Goal: Task Accomplishment & Management: Manage account settings

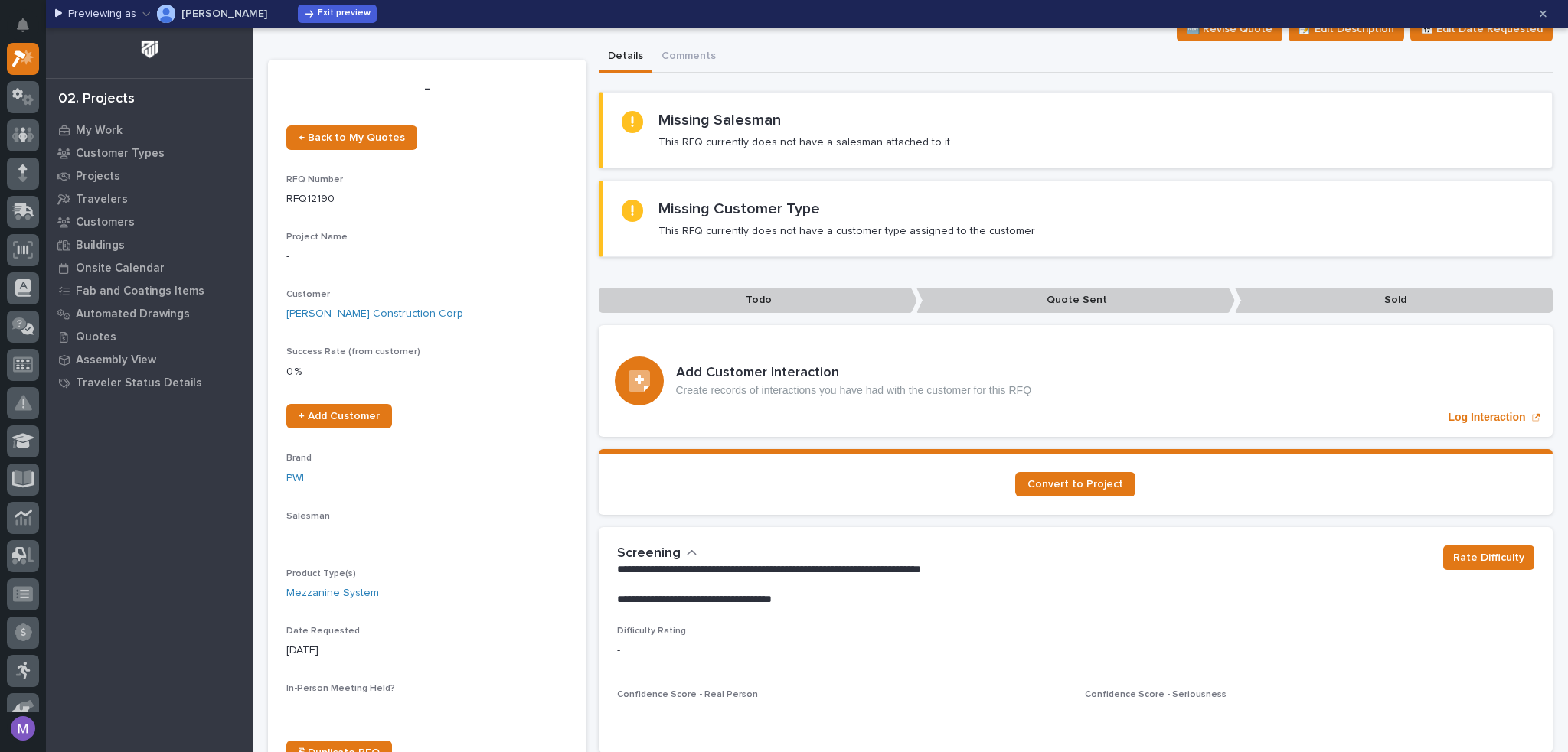
scroll to position [153, 0]
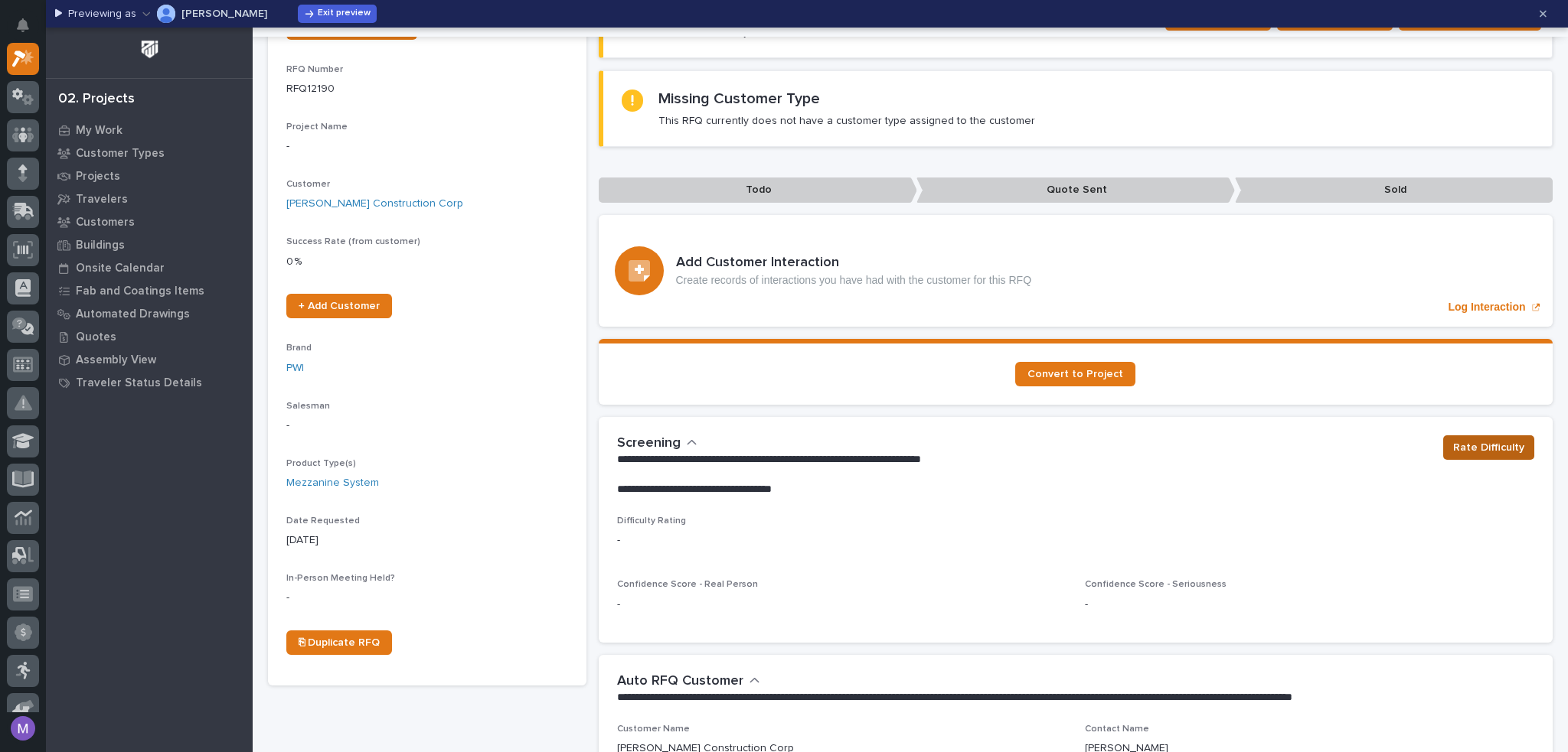
click at [1459, 445] on span "Rate Difficulty" at bounding box center [1488, 447] width 71 height 19
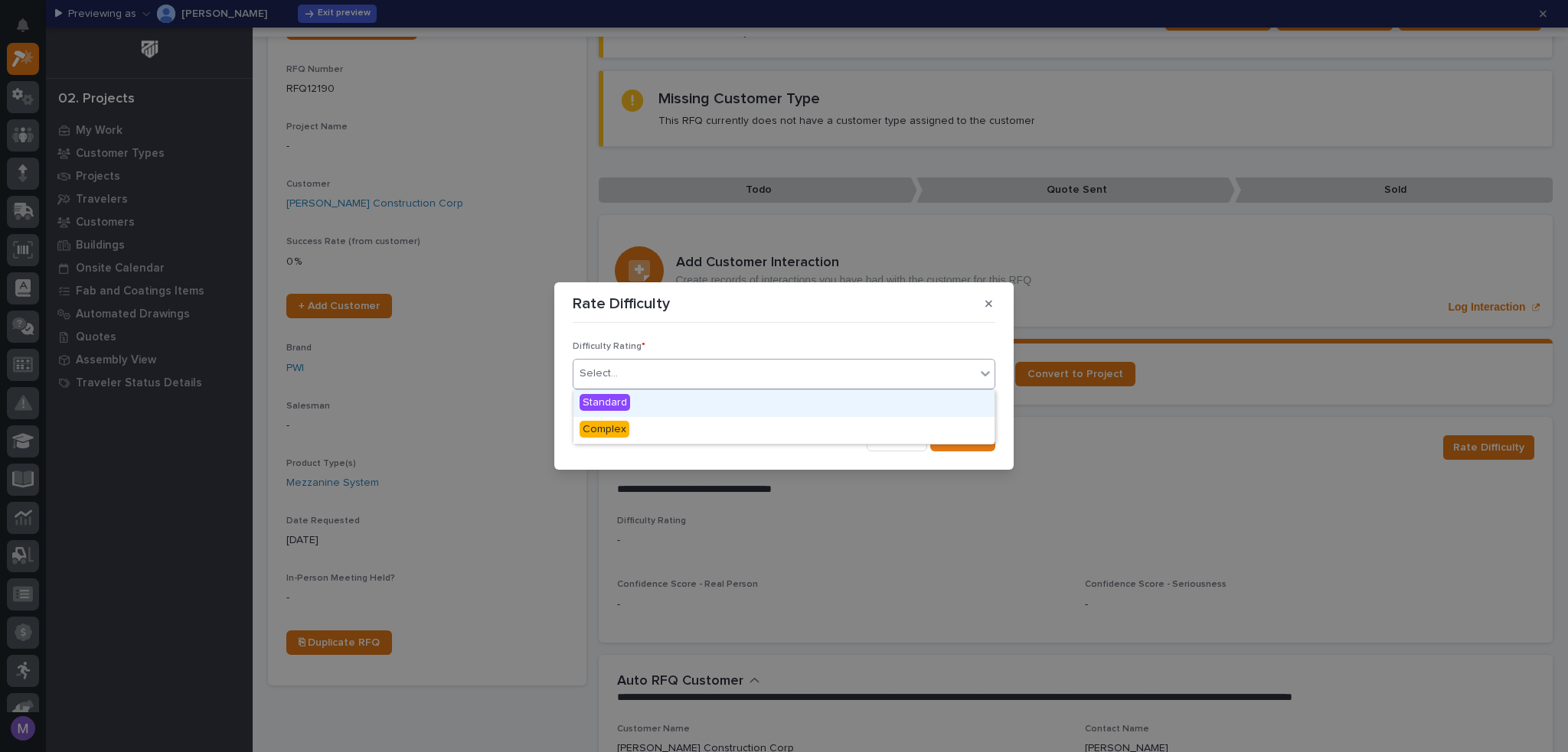
click at [768, 375] on div "Select..." at bounding box center [774, 374] width 402 height 26
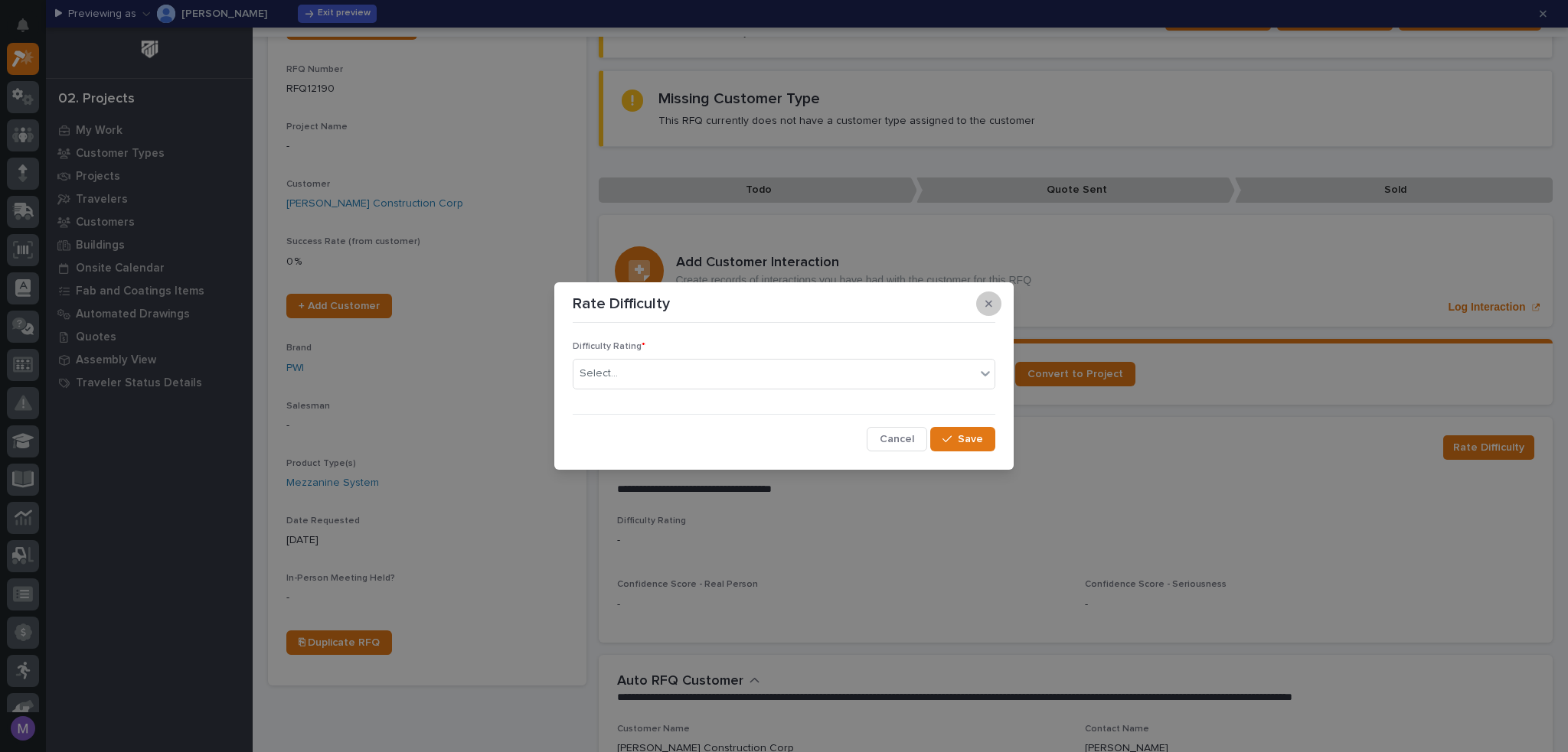
click at [990, 299] on icon "button" at bounding box center [989, 304] width 7 height 11
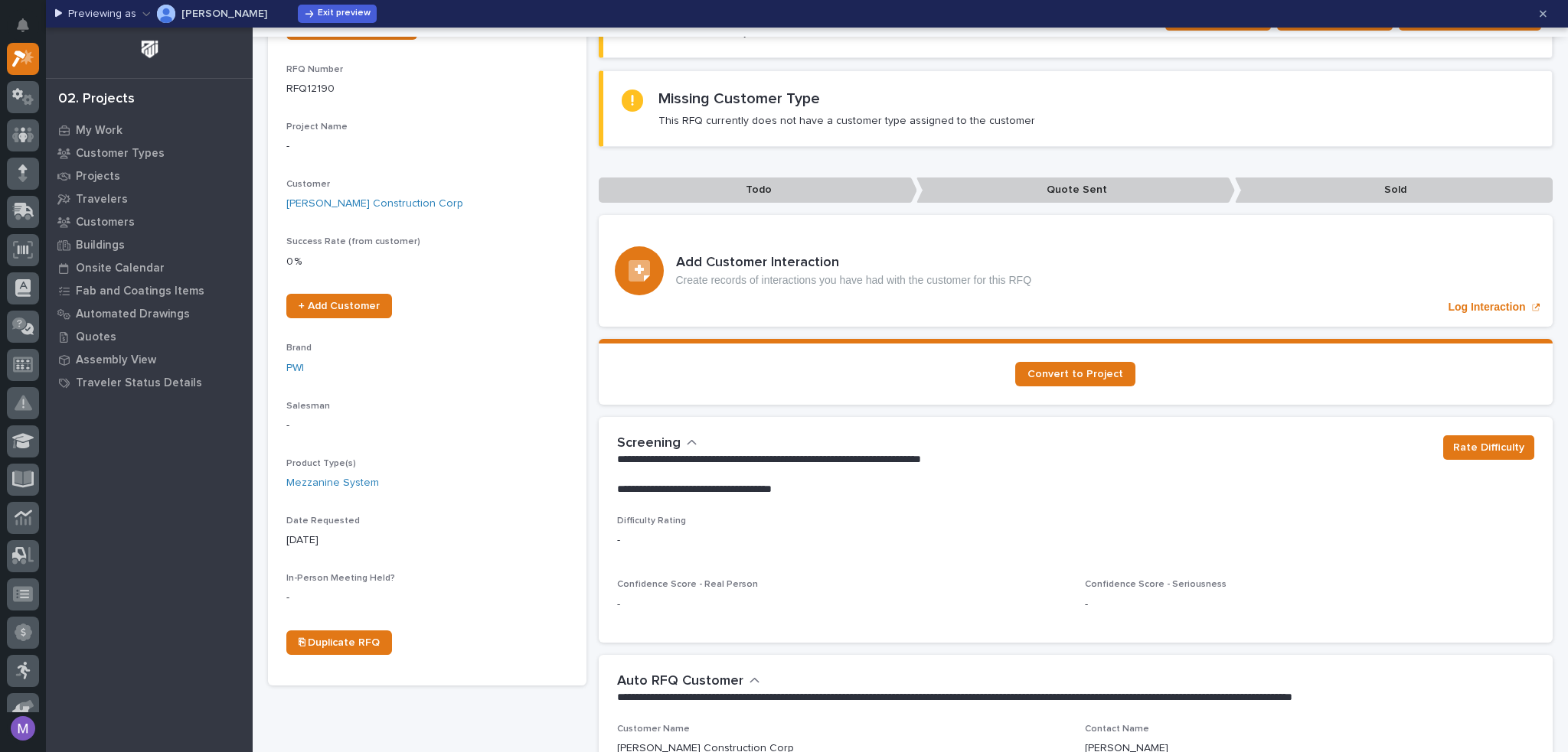
click at [1013, 442] on div "**********" at bounding box center [1024, 467] width 814 height 62
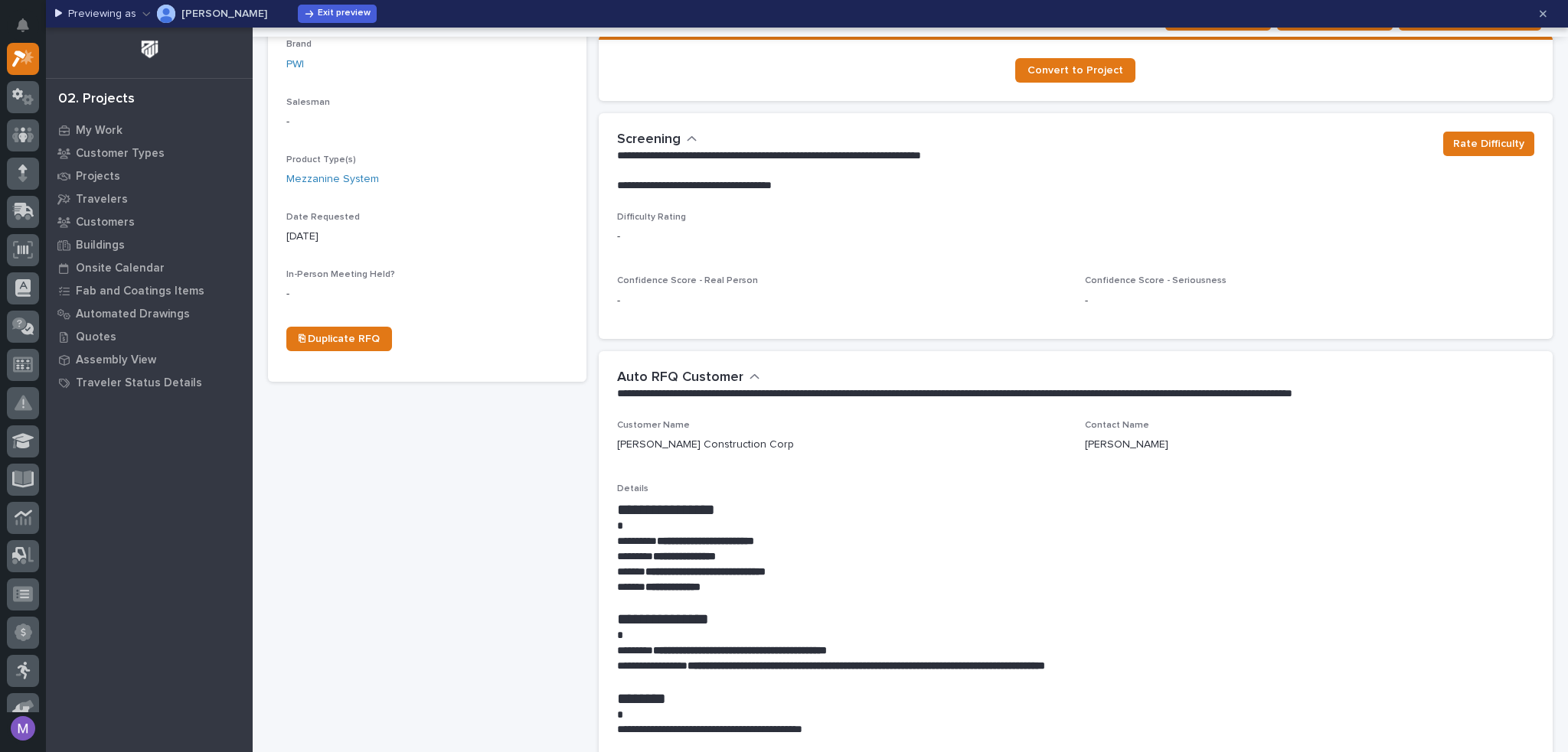
scroll to position [383, 0]
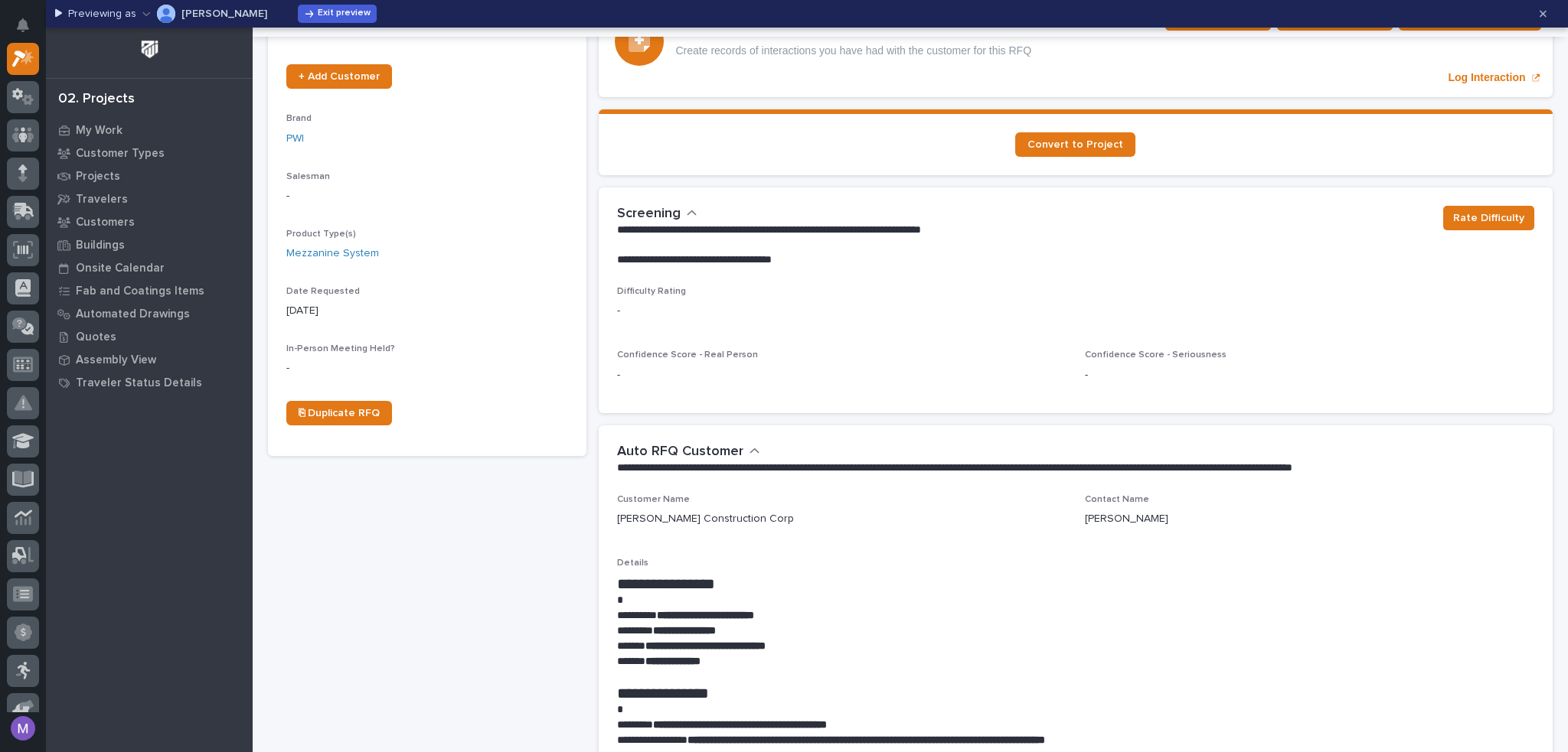
click at [688, 207] on icon "button" at bounding box center [692, 213] width 11 height 14
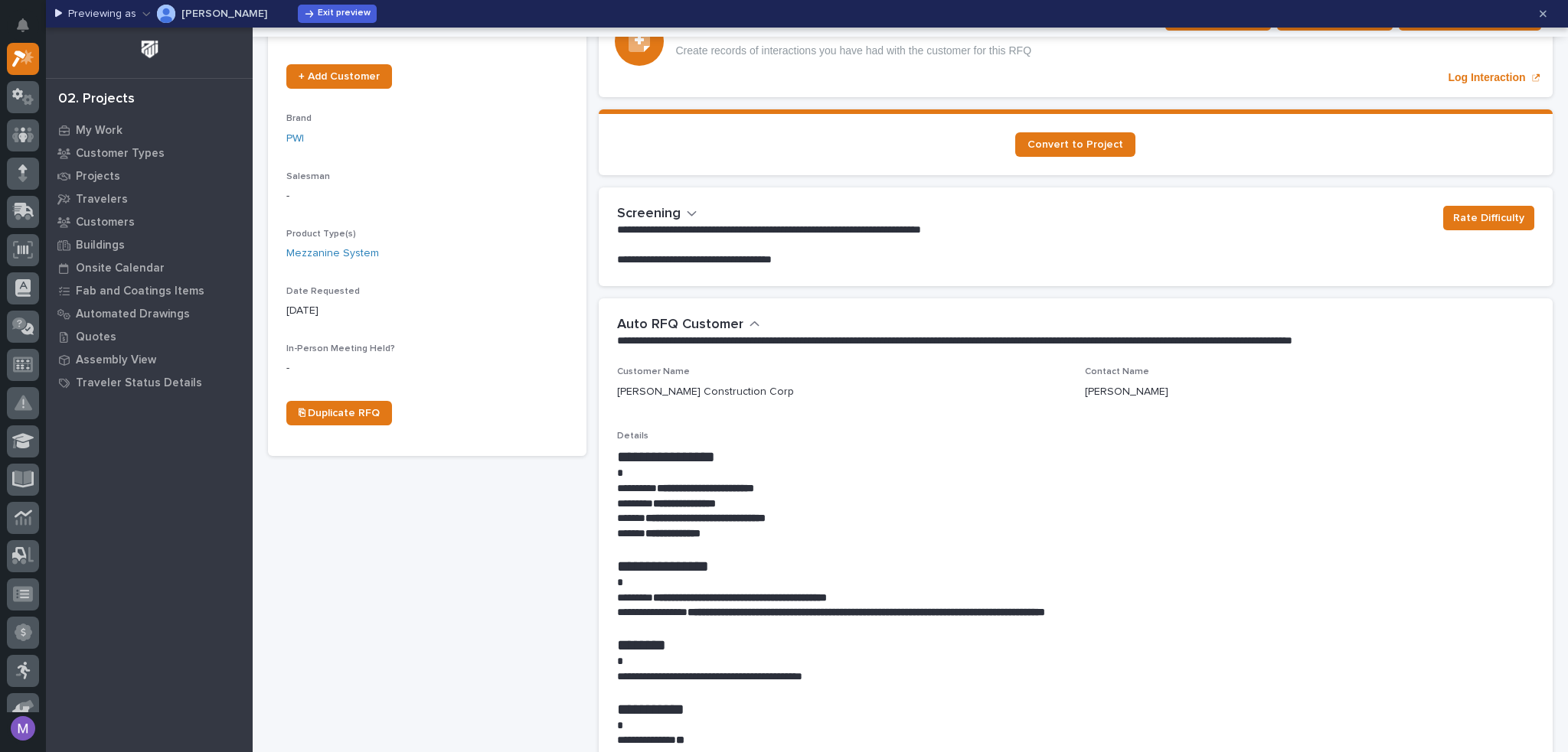
click at [687, 207] on icon "button" at bounding box center [692, 213] width 11 height 14
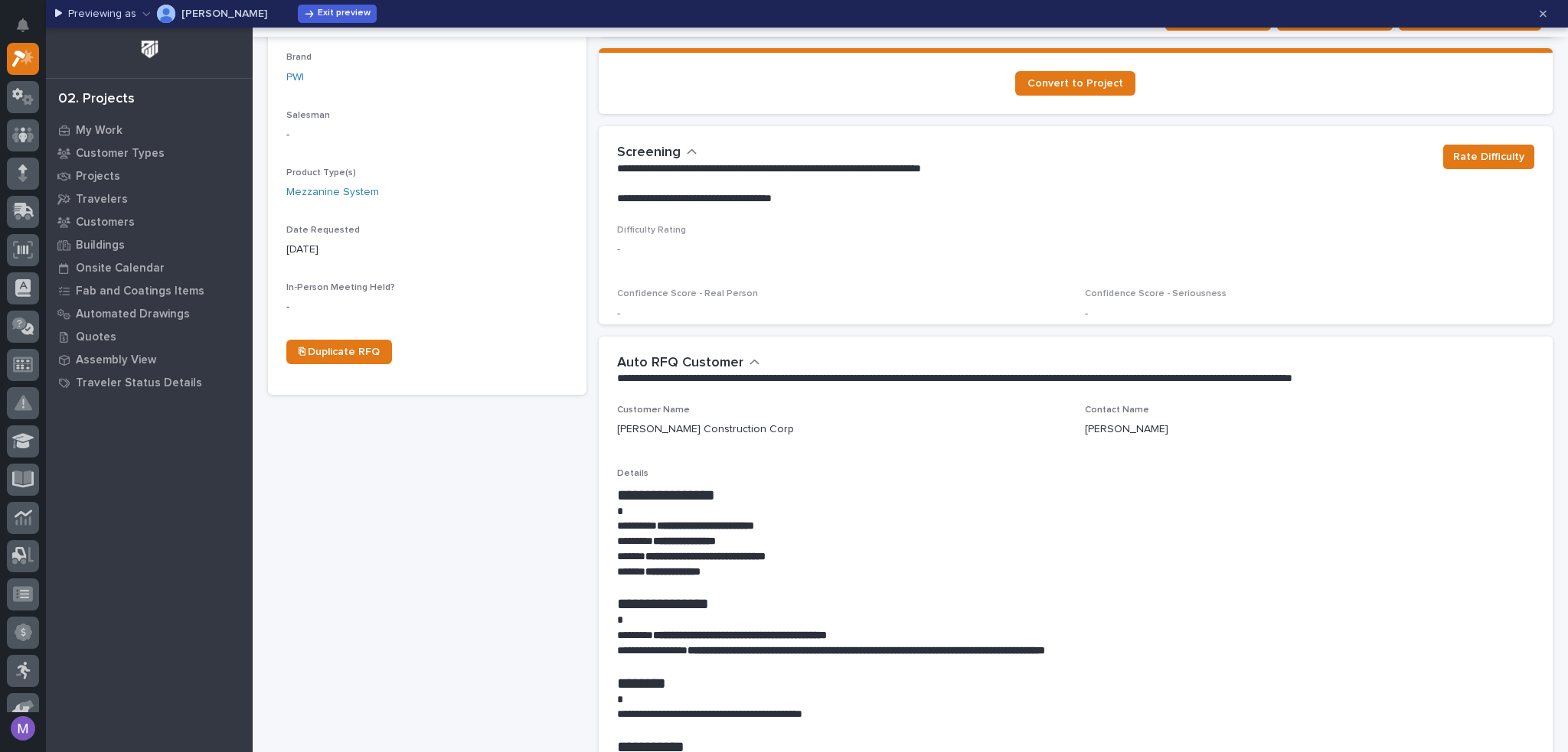
scroll to position [446, 0]
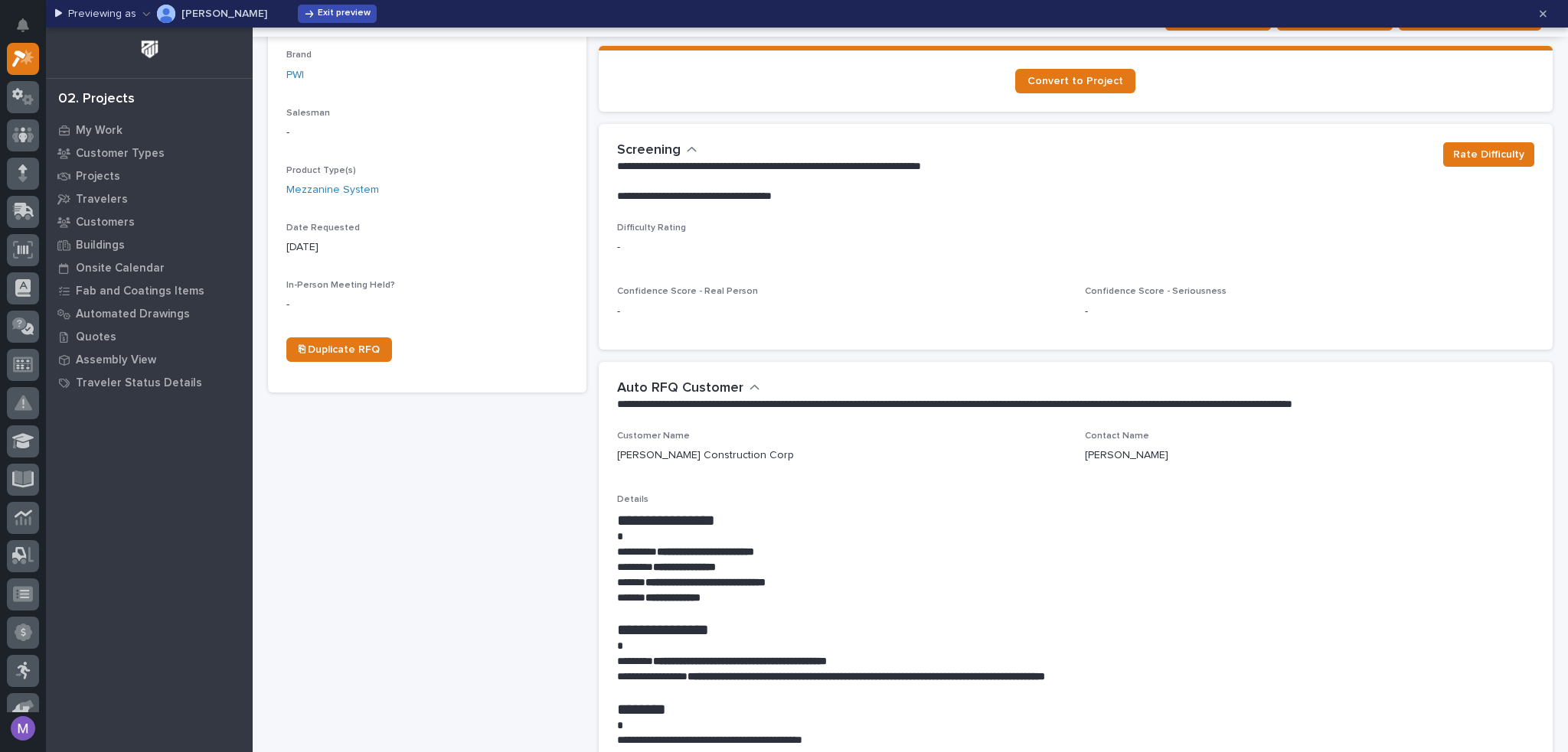
click at [318, 17] on span "Exit preview" at bounding box center [345, 14] width 53 height 12
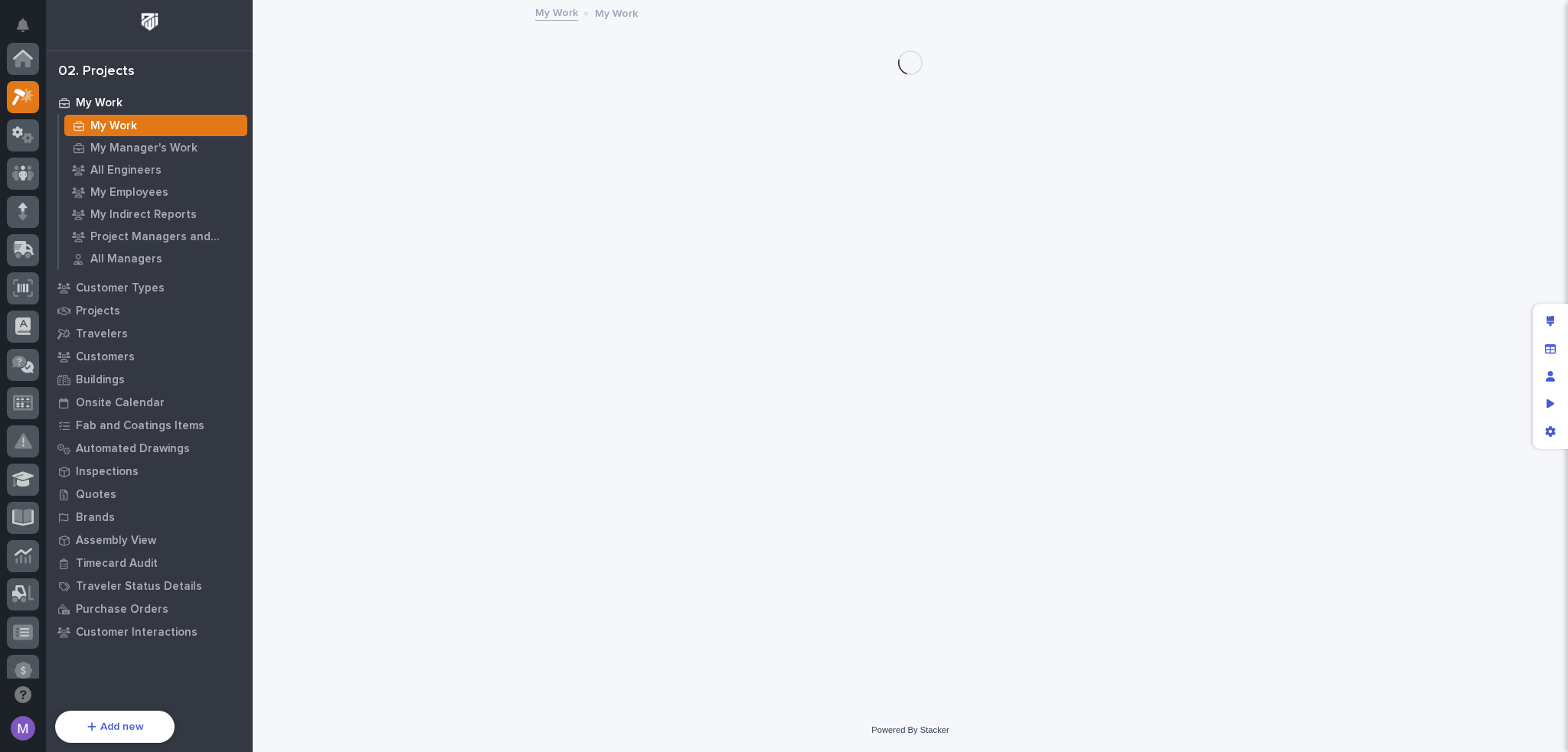
scroll to position [38, 0]
click at [1556, 318] on div "Edit layout" at bounding box center [1549, 321] width 27 height 27
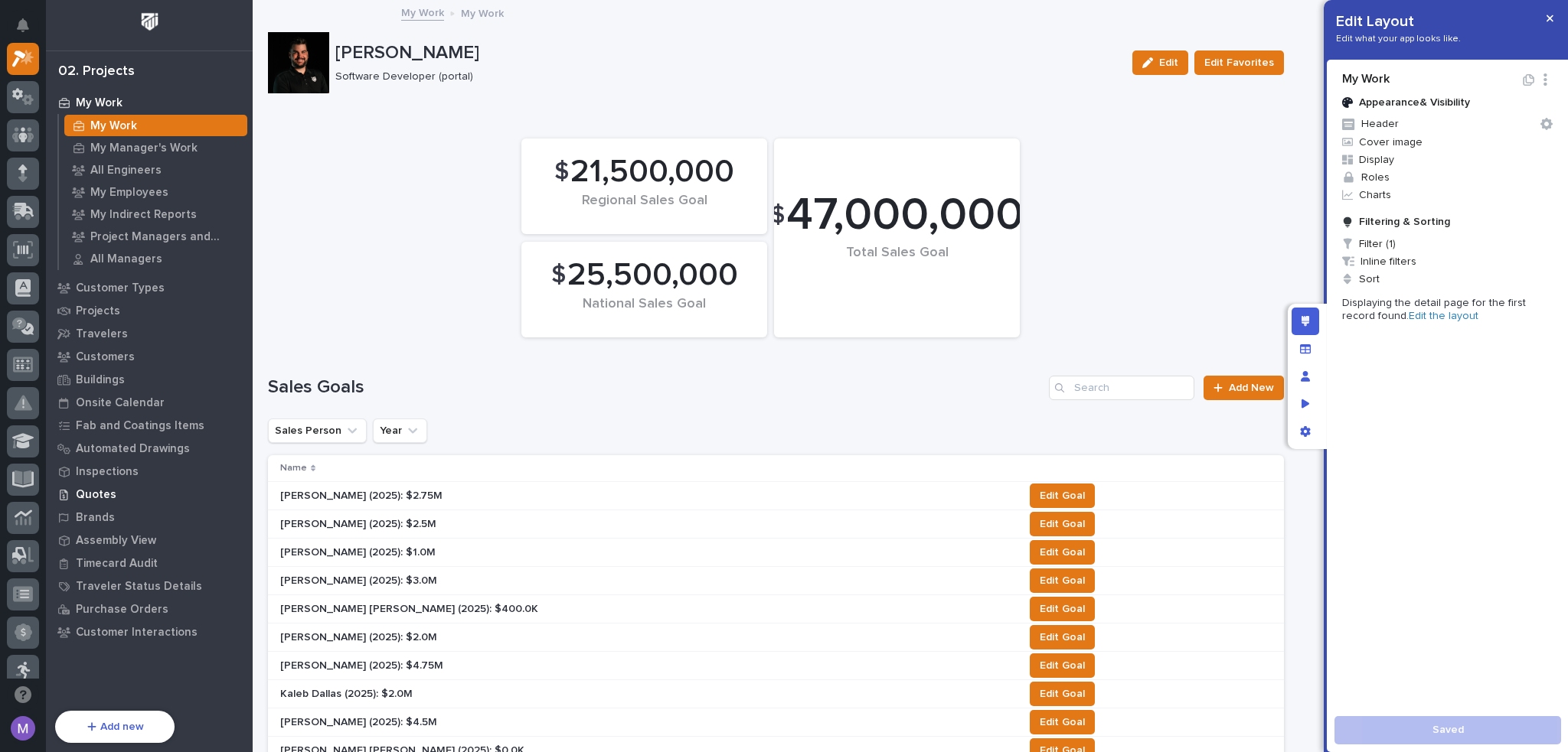
click at [113, 491] on p "Quotes" at bounding box center [97, 495] width 41 height 14
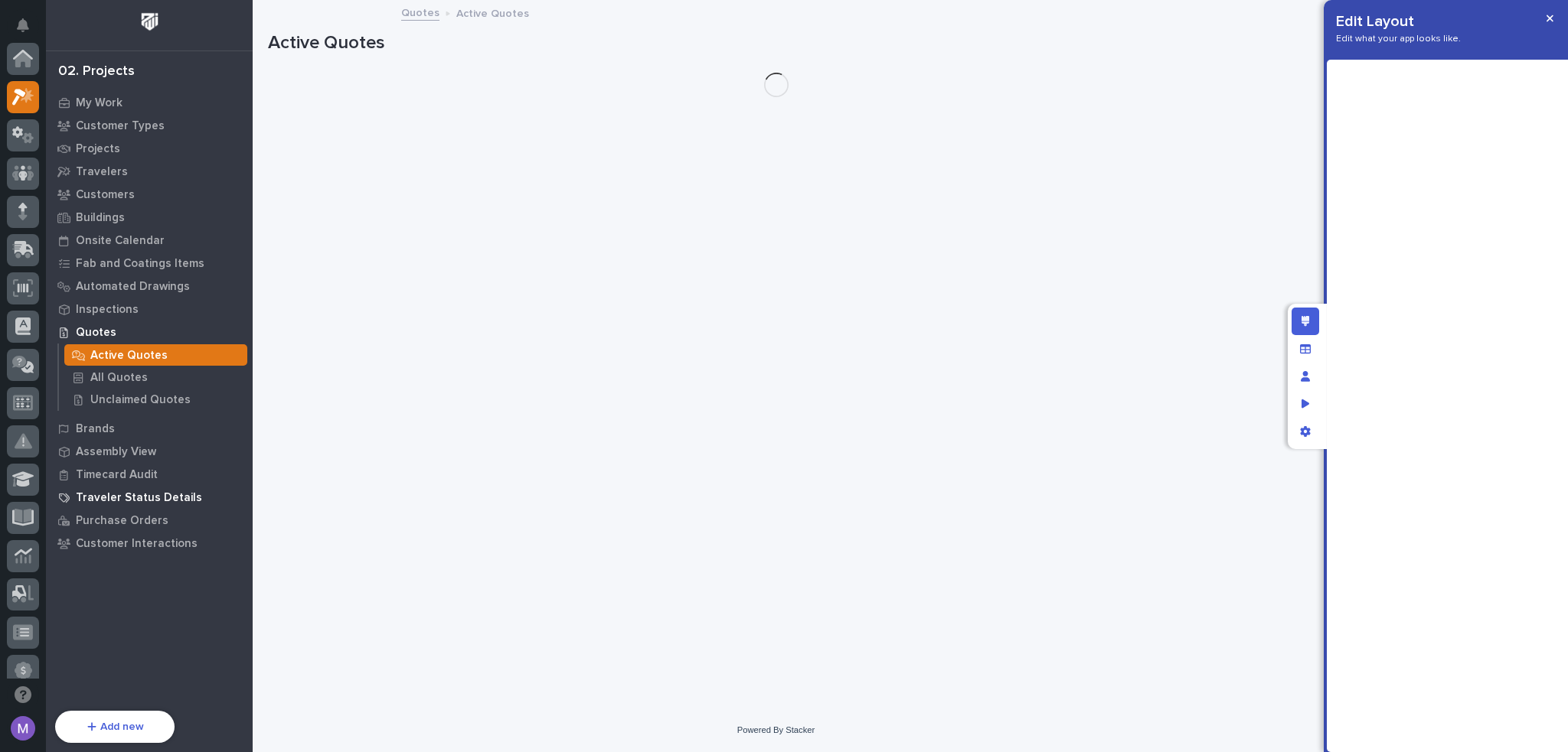
scroll to position [38, 0]
click at [144, 408] on div "Unclaimed Quotes" at bounding box center [156, 399] width 183 height 21
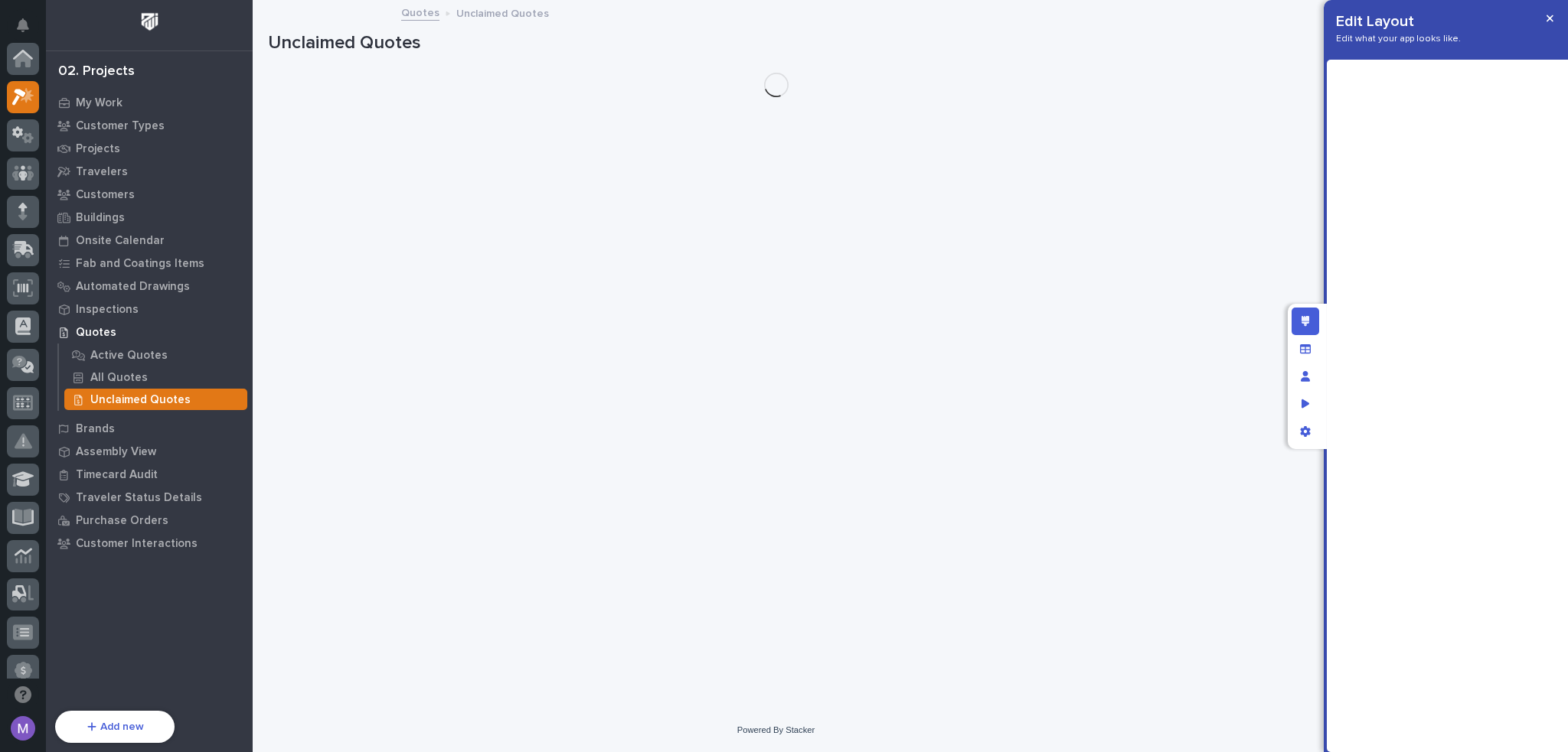
scroll to position [38, 0]
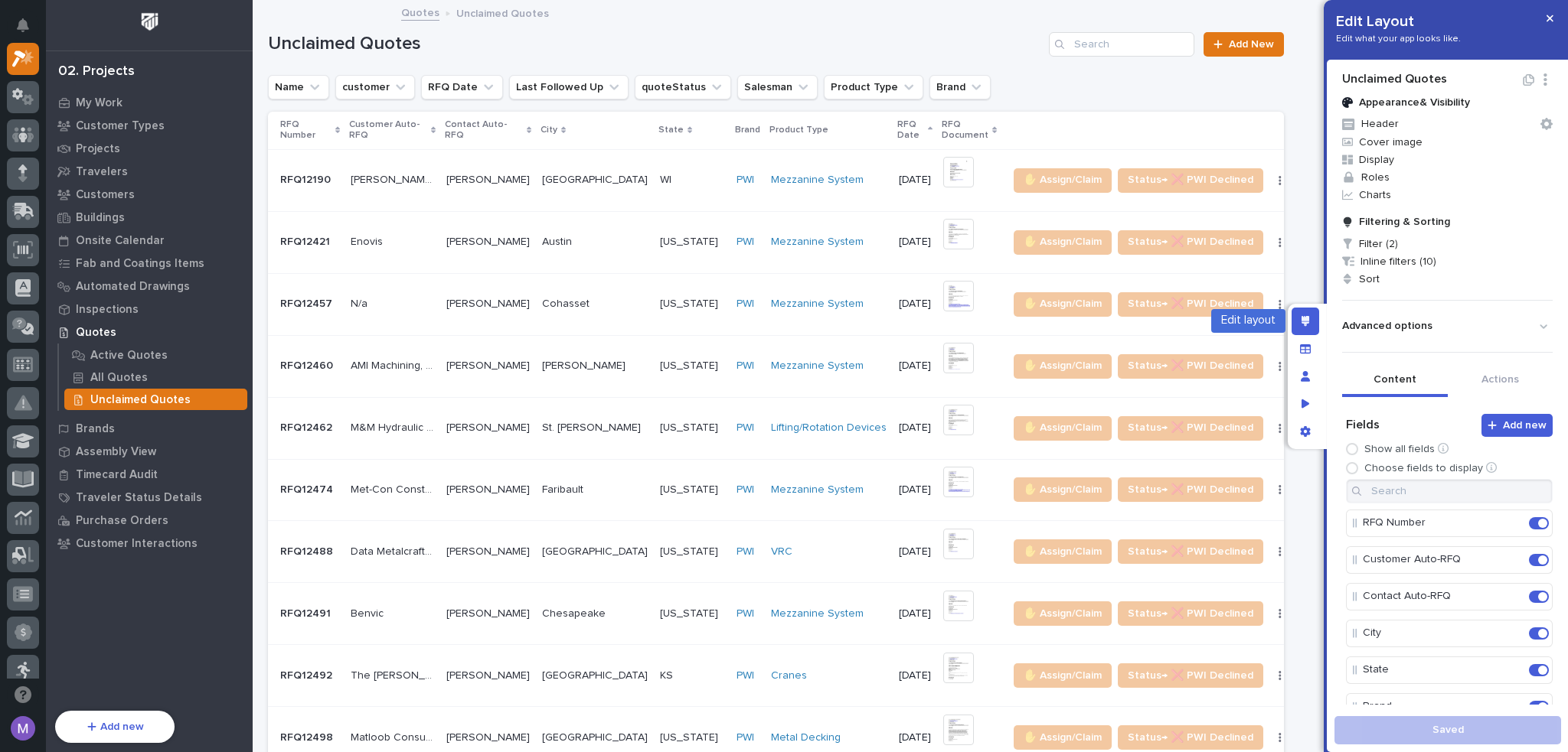
click at [1305, 325] on icon "Edit layout" at bounding box center [1306, 322] width 9 height 11
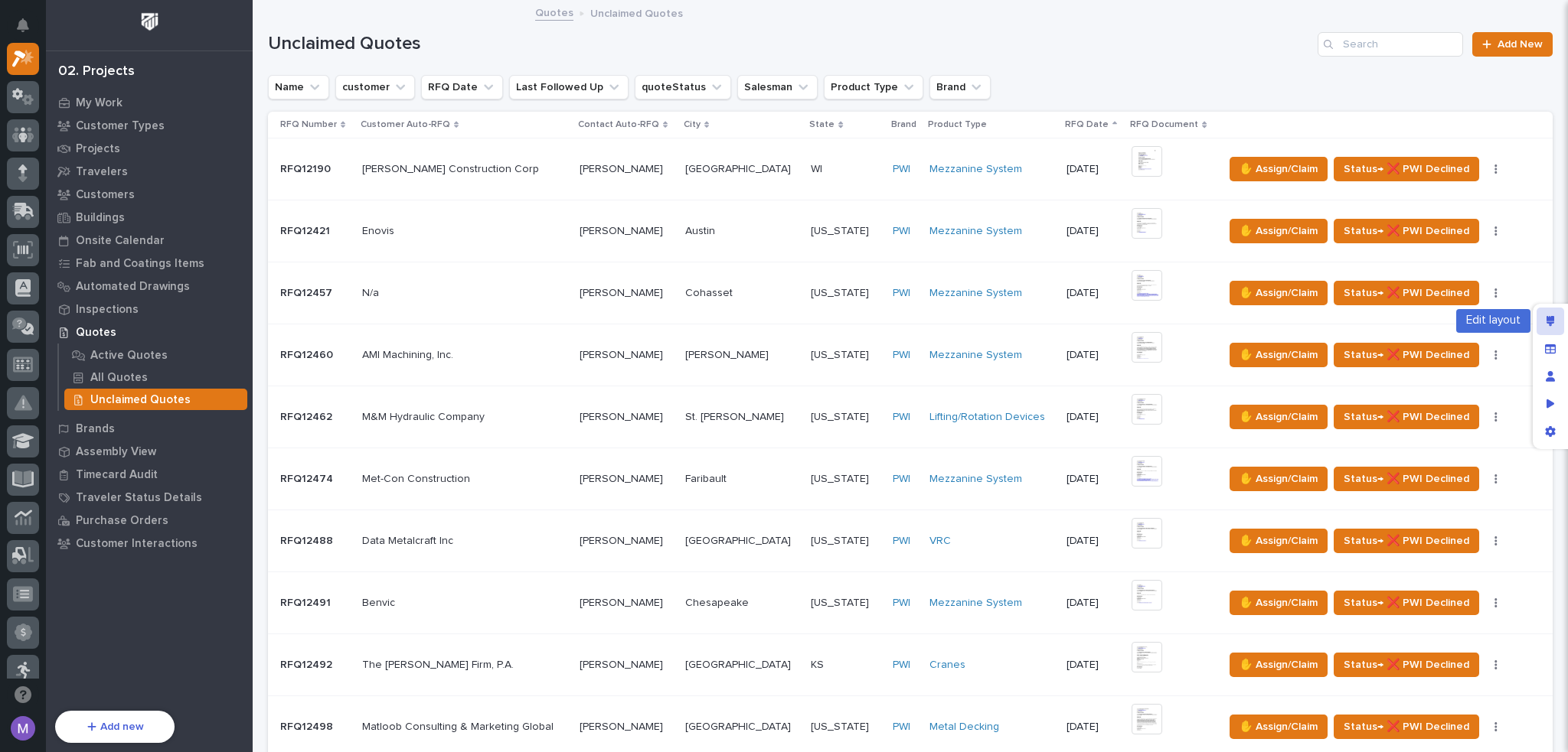
click at [1552, 318] on icon "Edit layout" at bounding box center [1551, 322] width 9 height 11
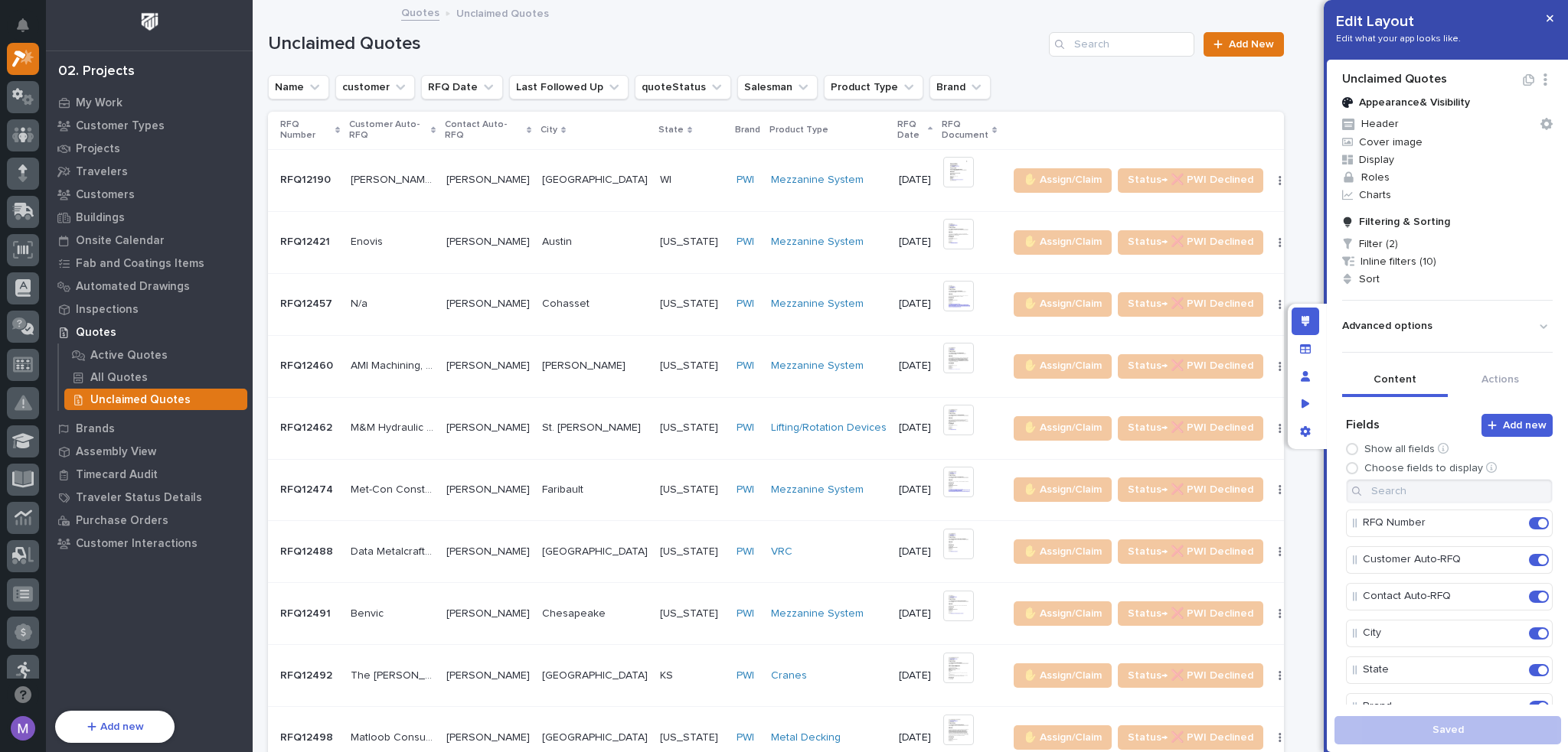
click at [1522, 85] on icon "button" at bounding box center [1528, 80] width 13 height 12
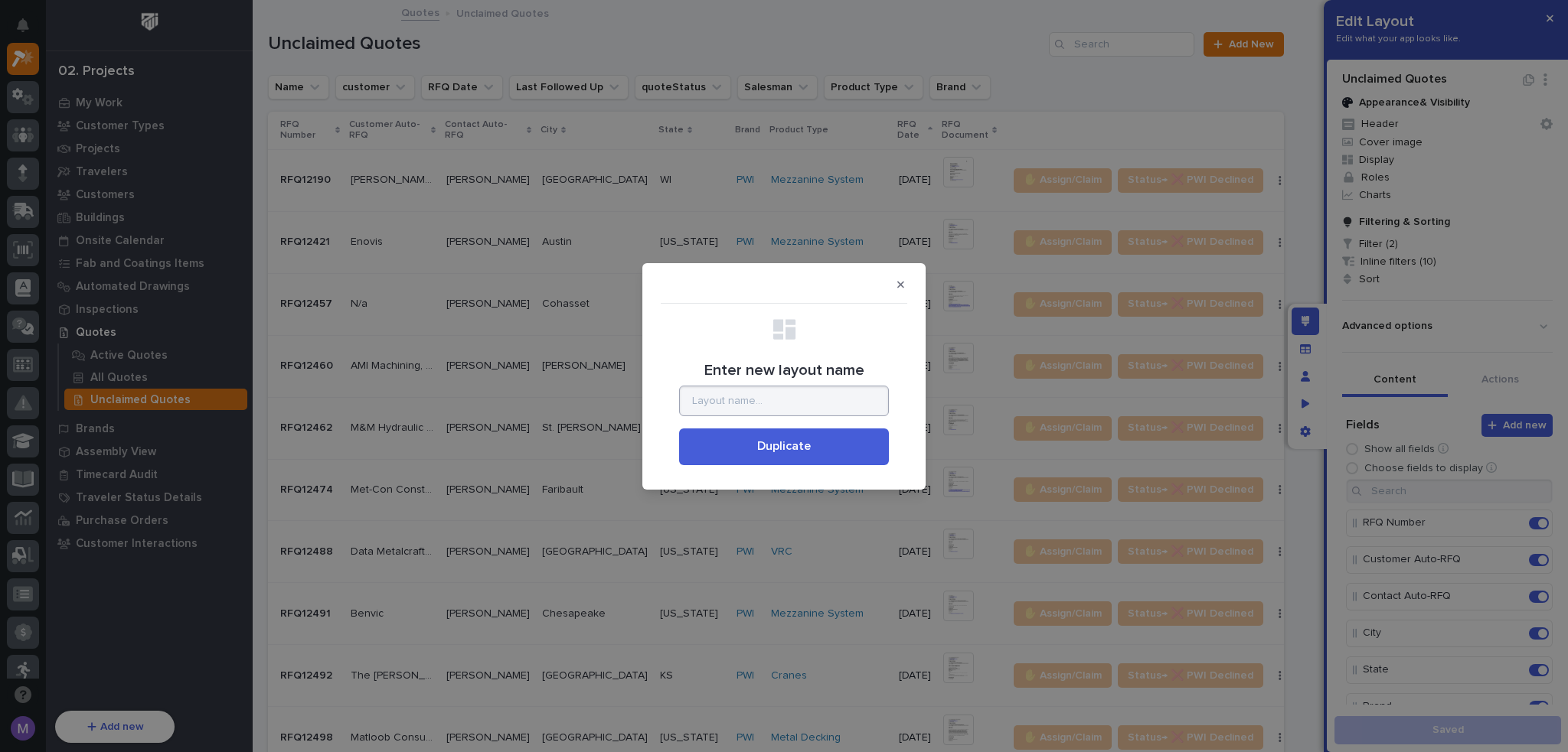
click at [718, 400] on input "Enter new layout name" at bounding box center [784, 401] width 210 height 31
type input "T"
type input "Quotes to Screen"
click at [809, 441] on span "Duplicate" at bounding box center [784, 446] width 53 height 16
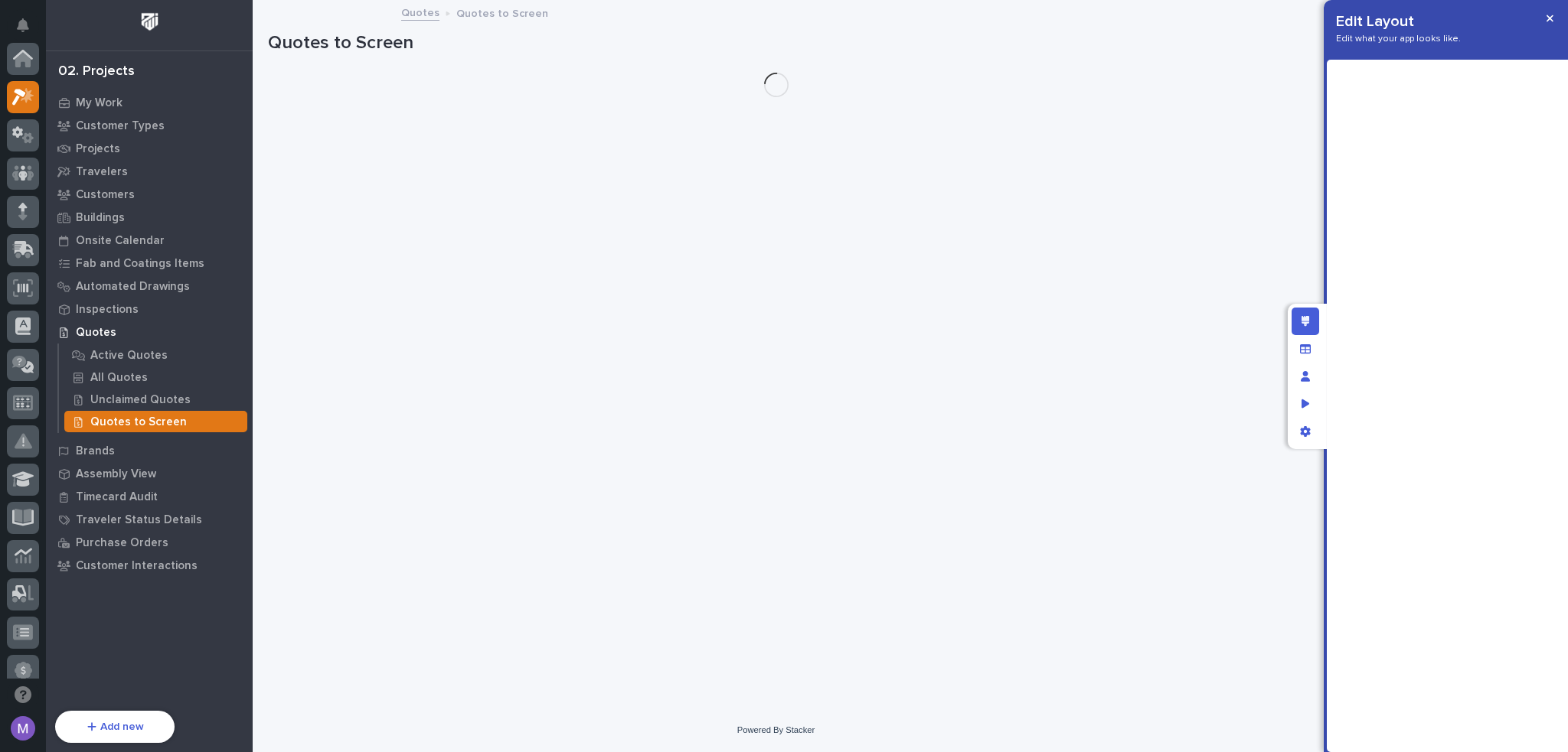
scroll to position [38, 0]
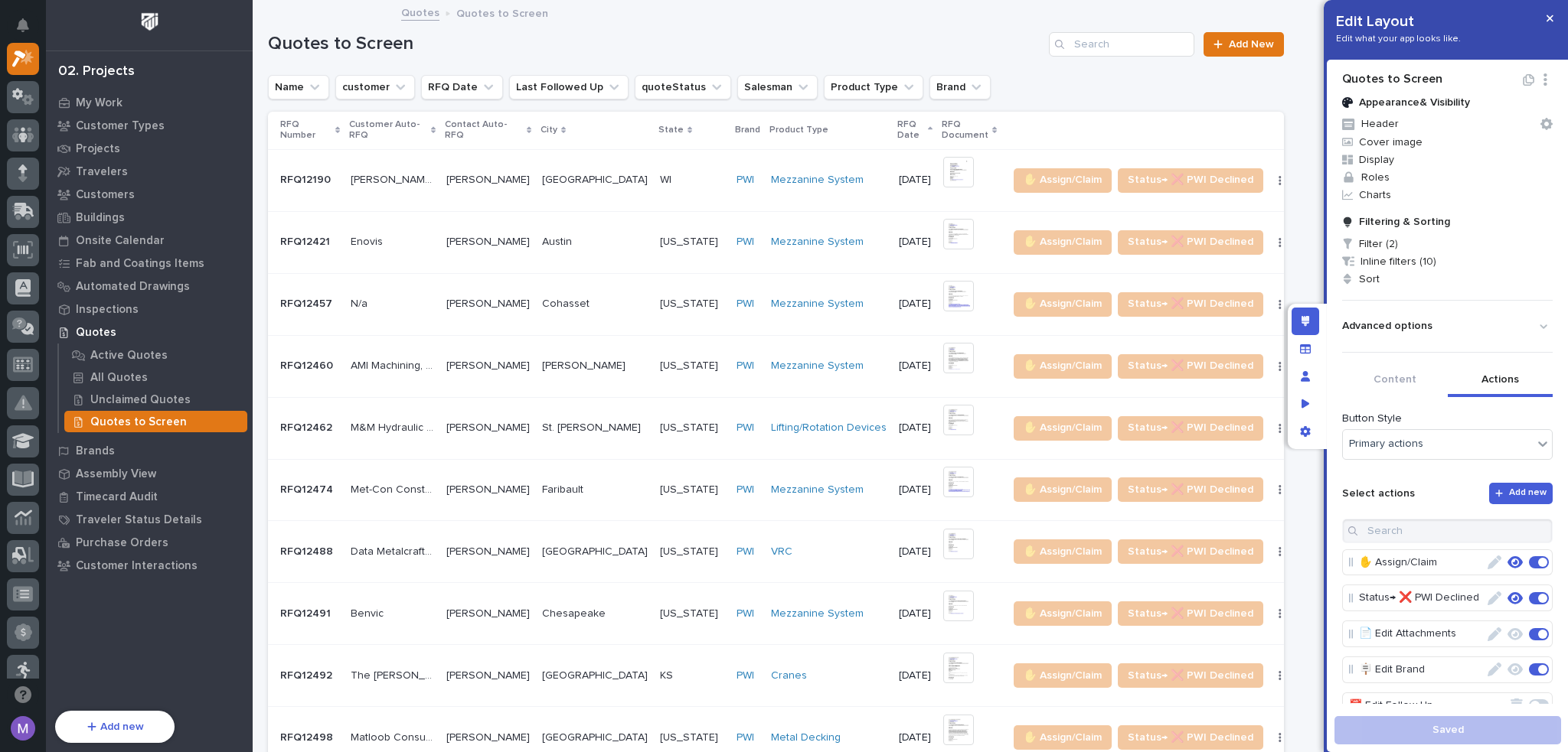
click at [1516, 386] on button "Actions" at bounding box center [1500, 381] width 105 height 32
click at [1301, 426] on icon "App settings" at bounding box center [1305, 431] width 11 height 11
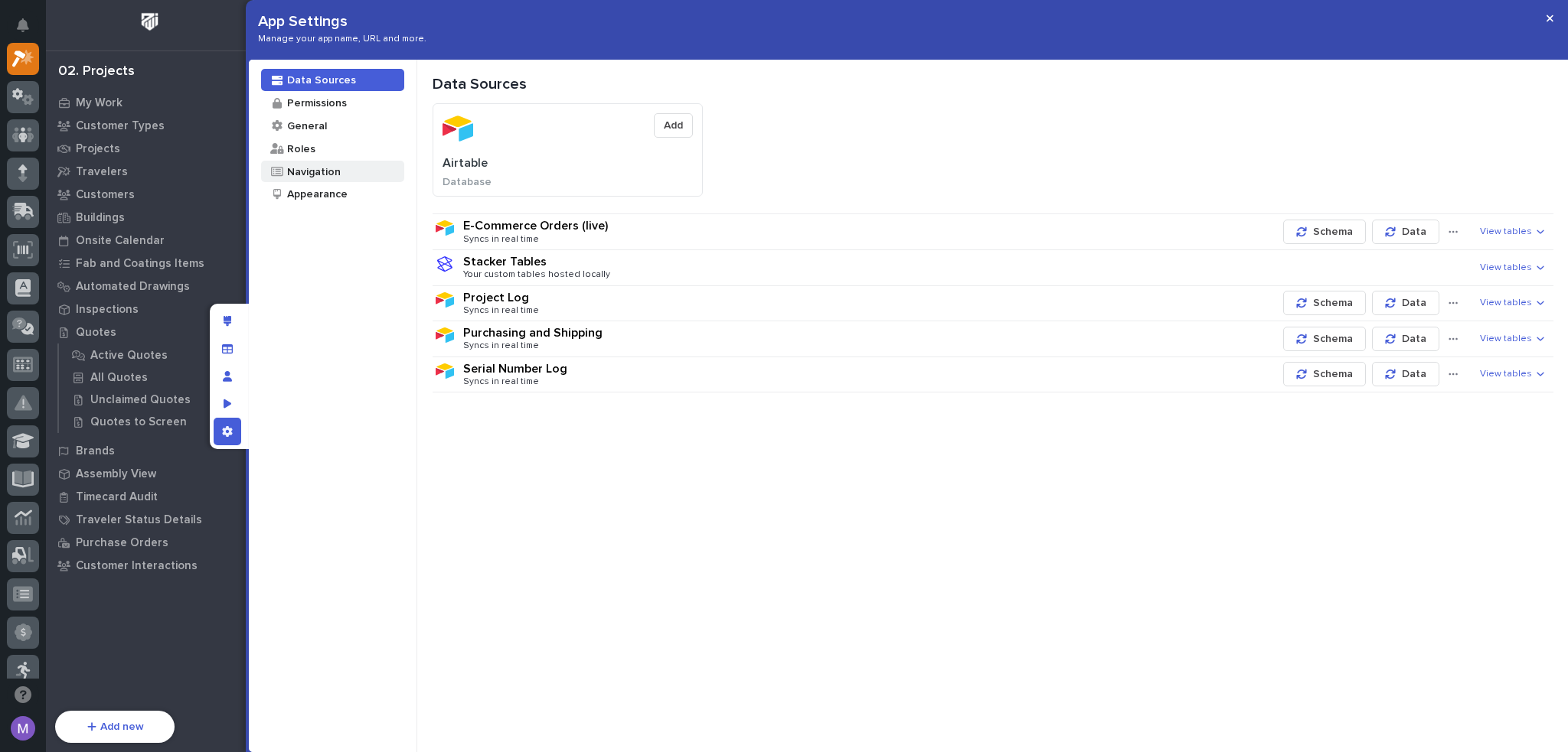
click at [319, 171] on div "Navigation" at bounding box center [313, 172] width 55 height 14
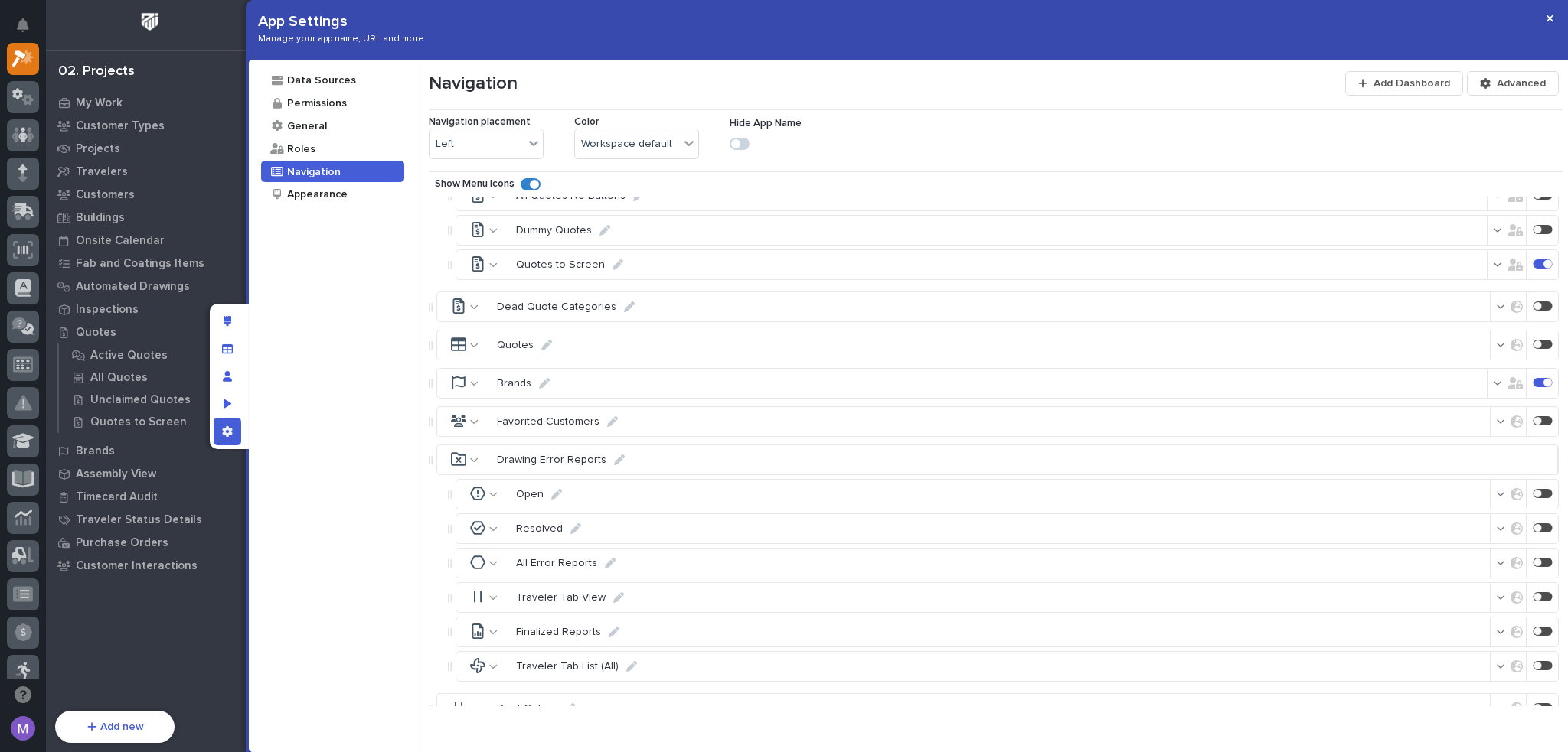
scroll to position [5052, 0]
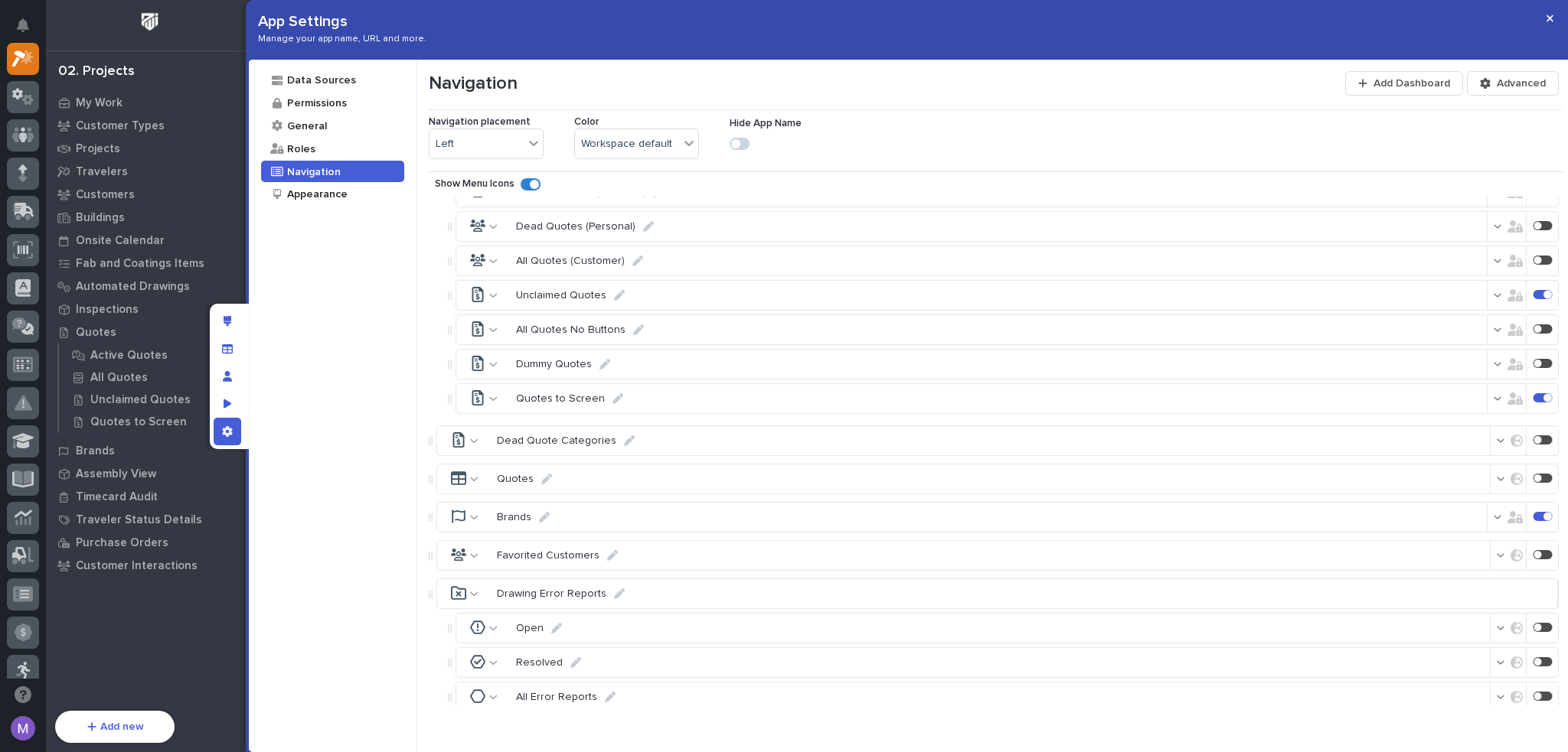
click at [1508, 392] on icon "button" at bounding box center [1515, 399] width 15 height 12
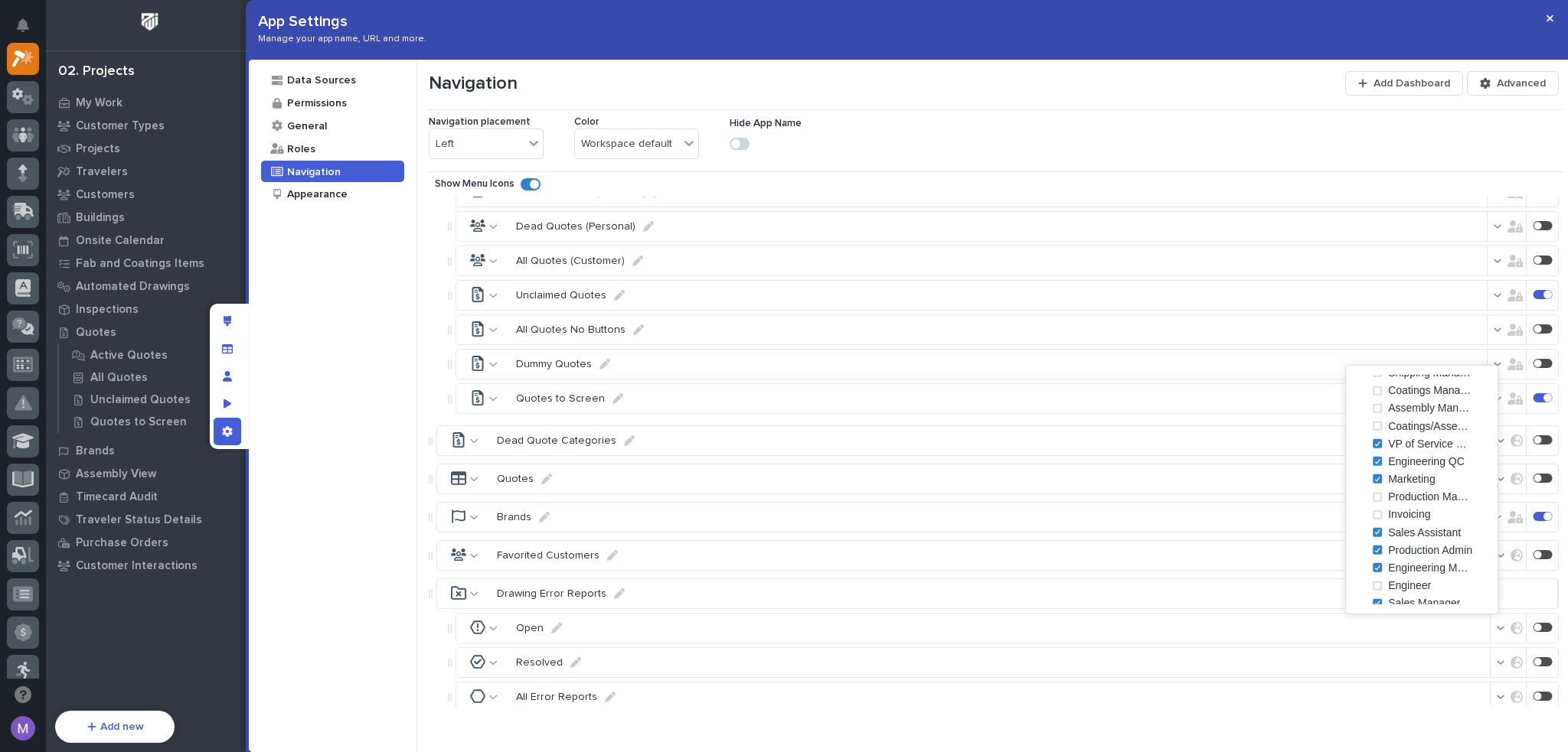
scroll to position [153, 0]
click at [1379, 442] on icon at bounding box center [1378, 443] width 7 height 5
click at [1378, 589] on icon at bounding box center [1378, 592] width 7 height 5
click at [1374, 573] on icon at bounding box center [1378, 575] width 7 height 5
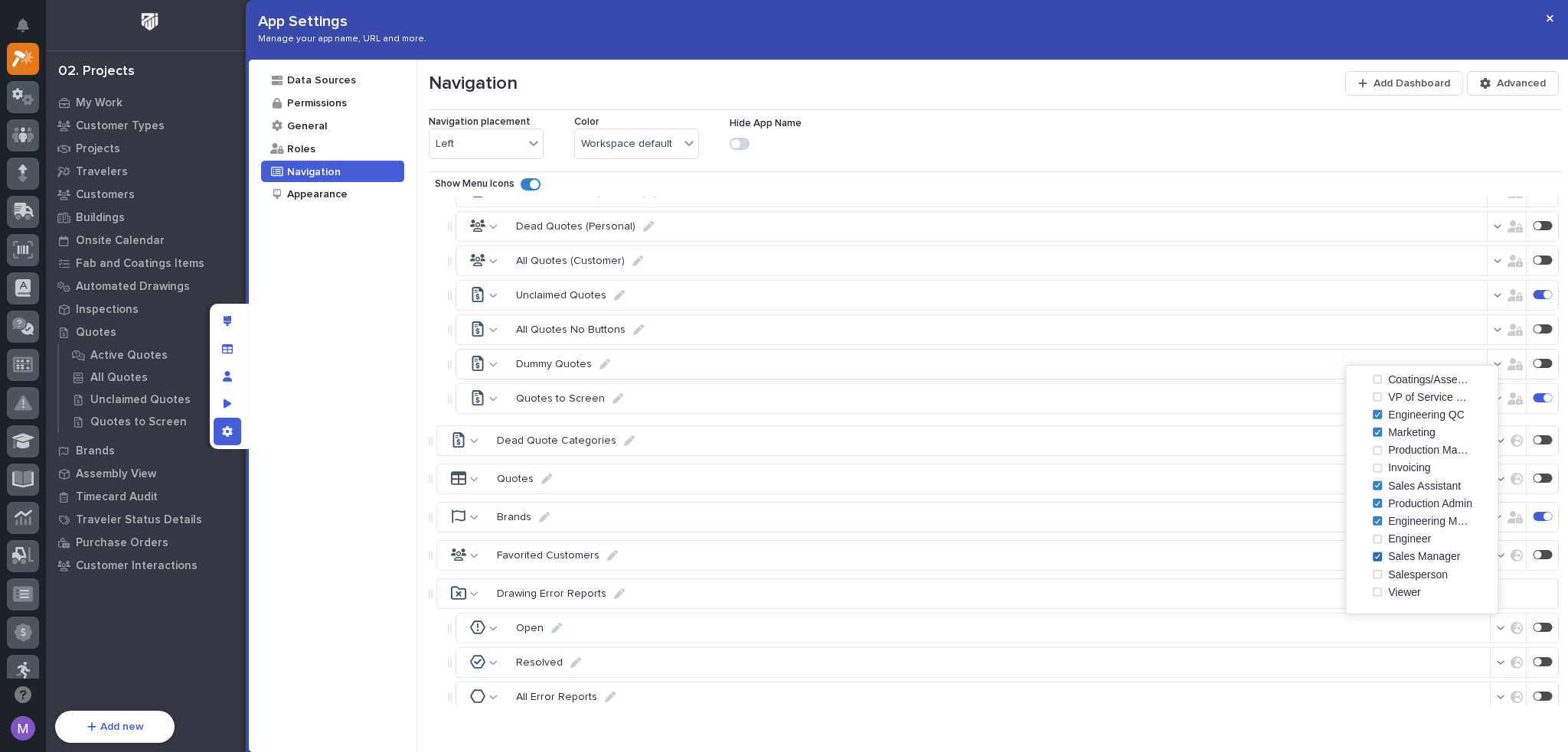
click at [1378, 560] on span at bounding box center [1377, 557] width 9 height 9
click at [1378, 556] on span at bounding box center [1377, 557] width 9 height 9
click at [1378, 501] on polyline at bounding box center [1377, 503] width 4 height 4
click at [1375, 519] on icon at bounding box center [1378, 522] width 7 height 5
click at [1374, 431] on icon at bounding box center [1378, 433] width 7 height 5
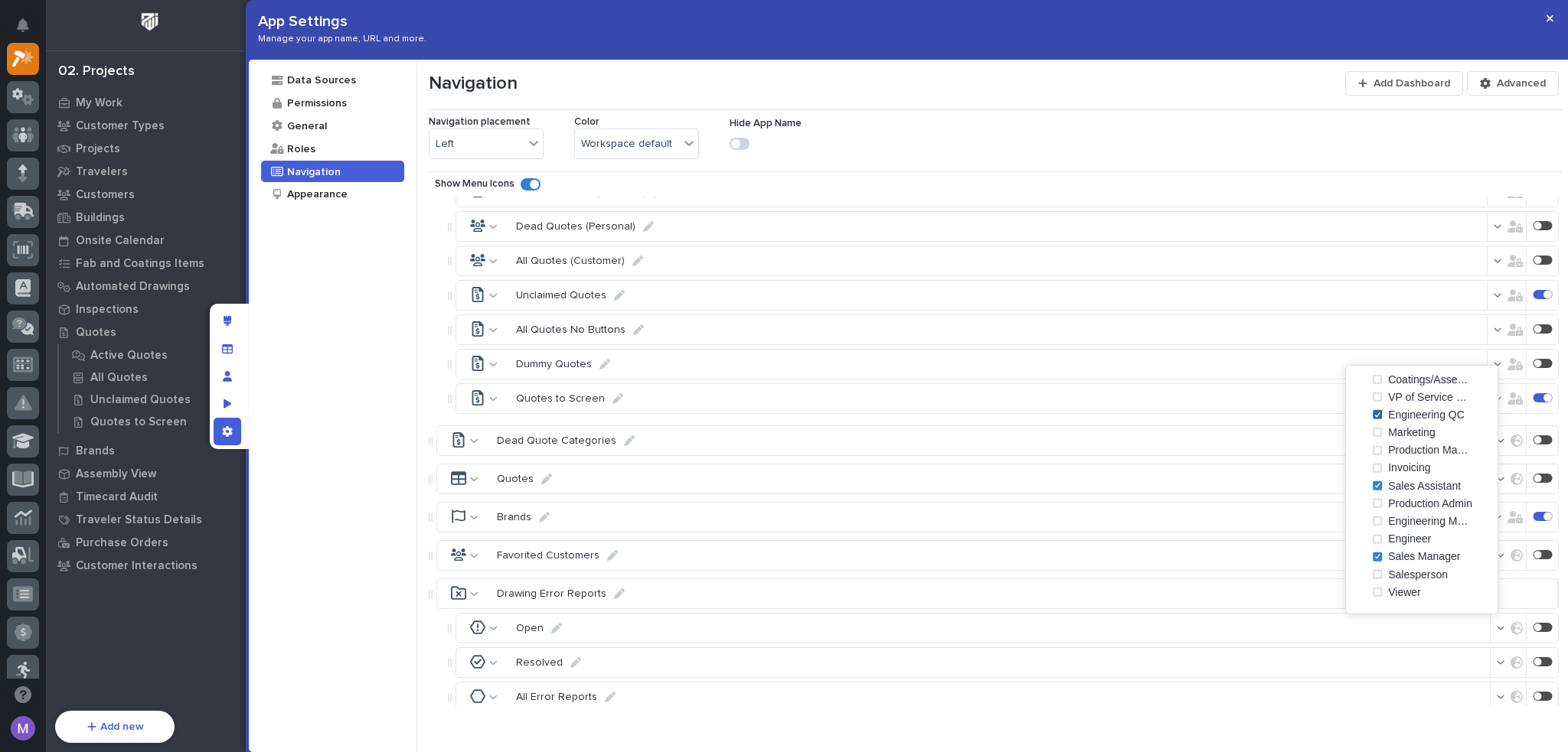
click at [1378, 415] on polyline at bounding box center [1377, 415] width 4 height 4
click at [1427, 715] on div "Navigation Add Dashboard Advanced Navigation placement Left Color Workspace def…" at bounding box center [993, 406] width 1152 height 693
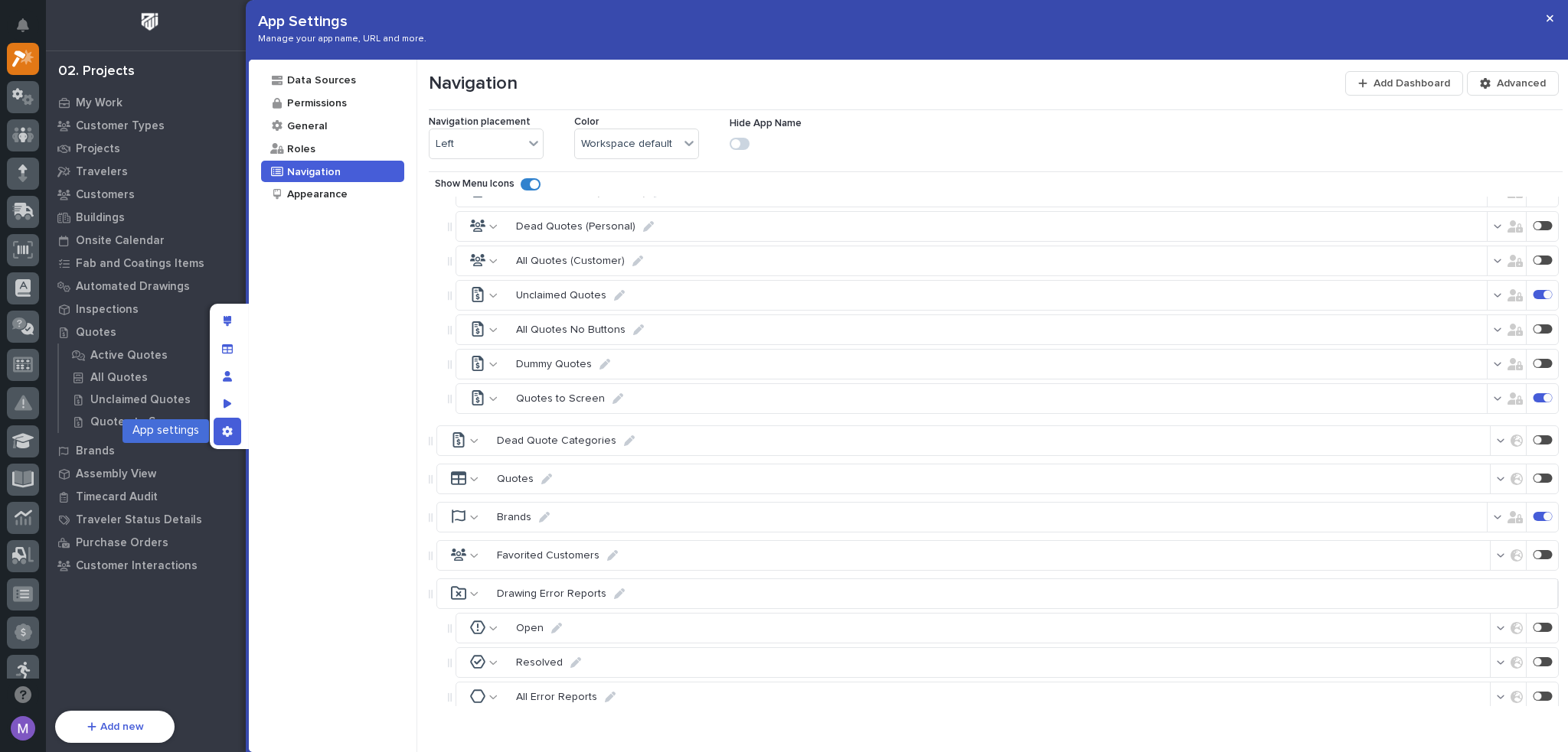
click at [238, 432] on div "App settings" at bounding box center [227, 431] width 27 height 27
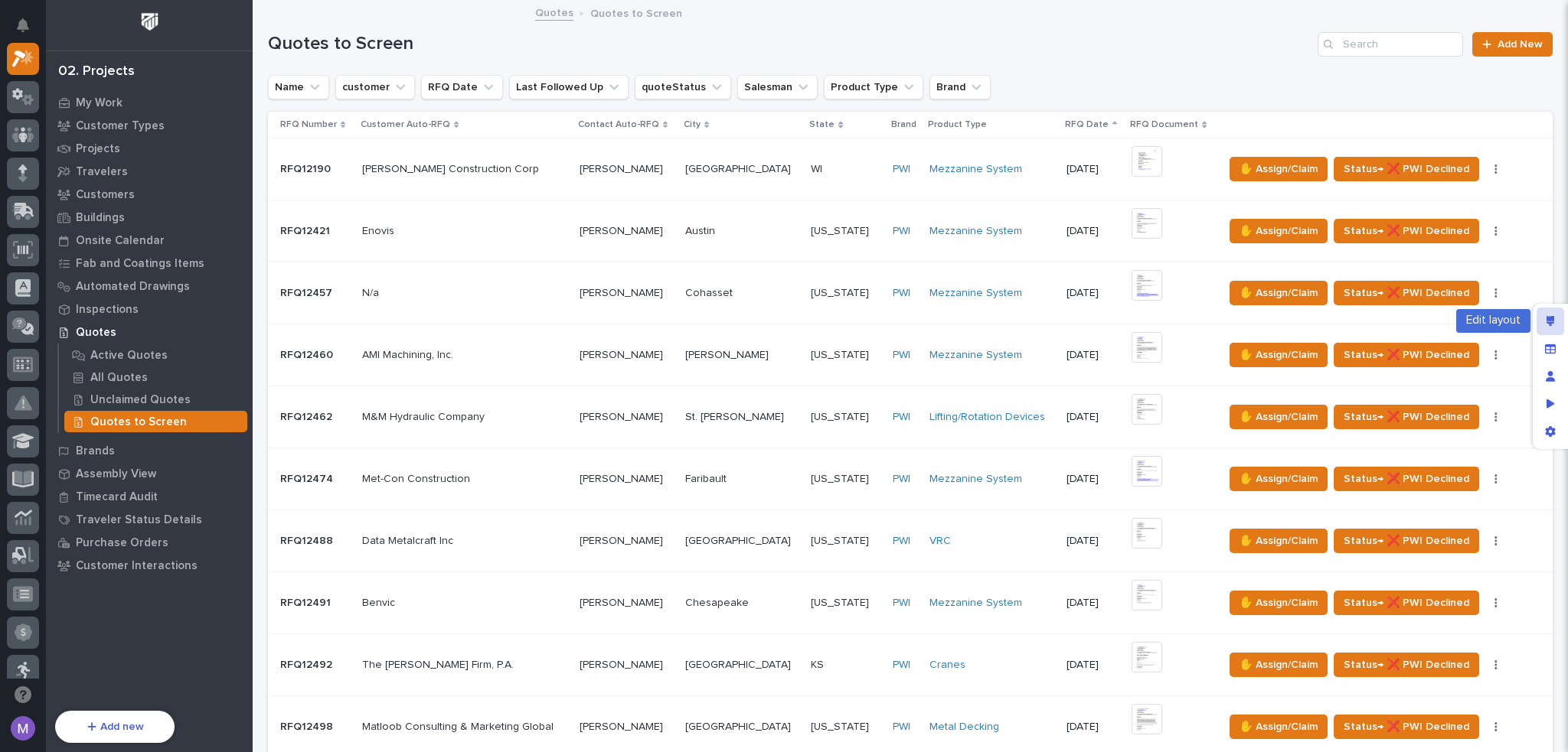
click at [1554, 329] on div "Edit layout" at bounding box center [1549, 321] width 27 height 27
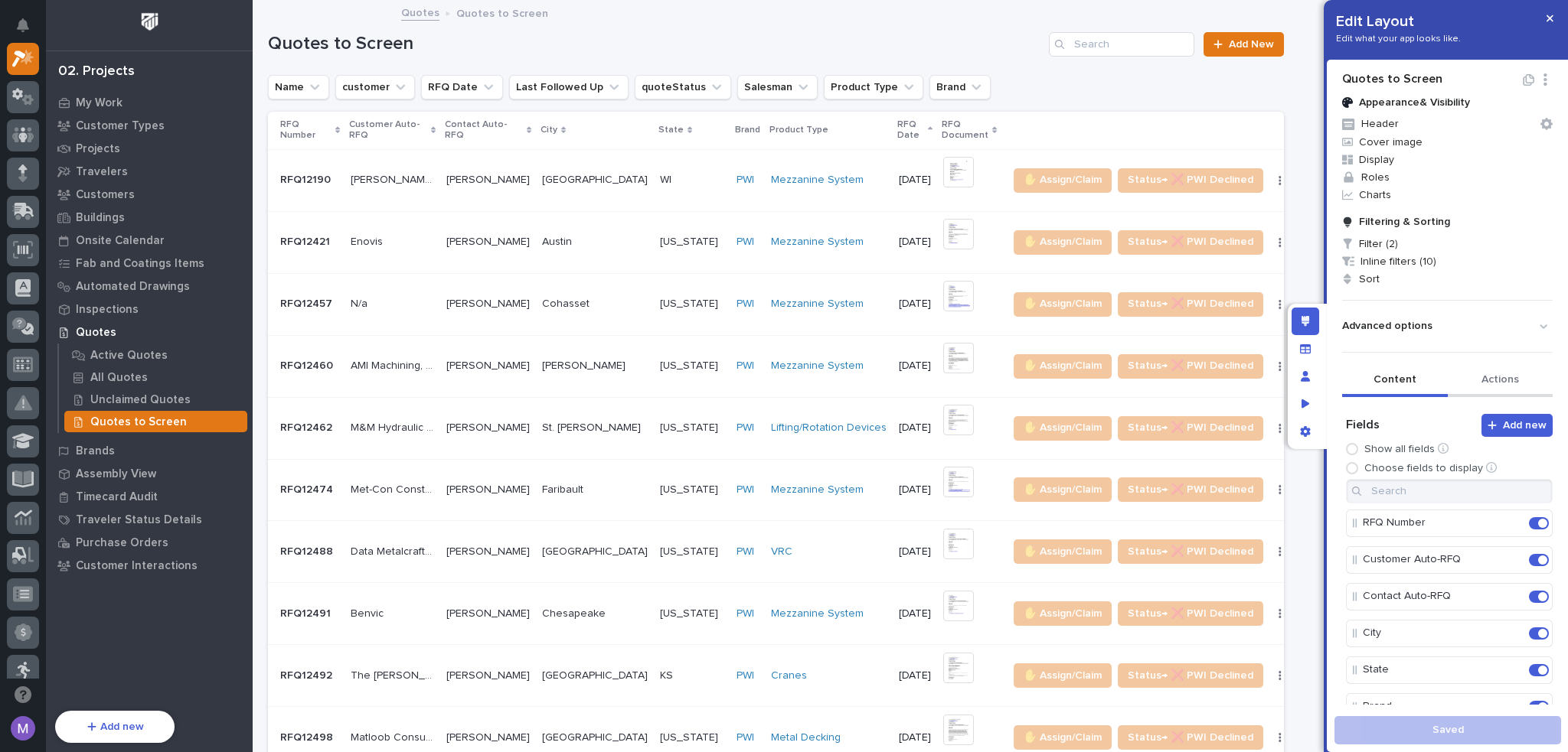
click at [1486, 381] on button "Actions" at bounding box center [1500, 381] width 105 height 32
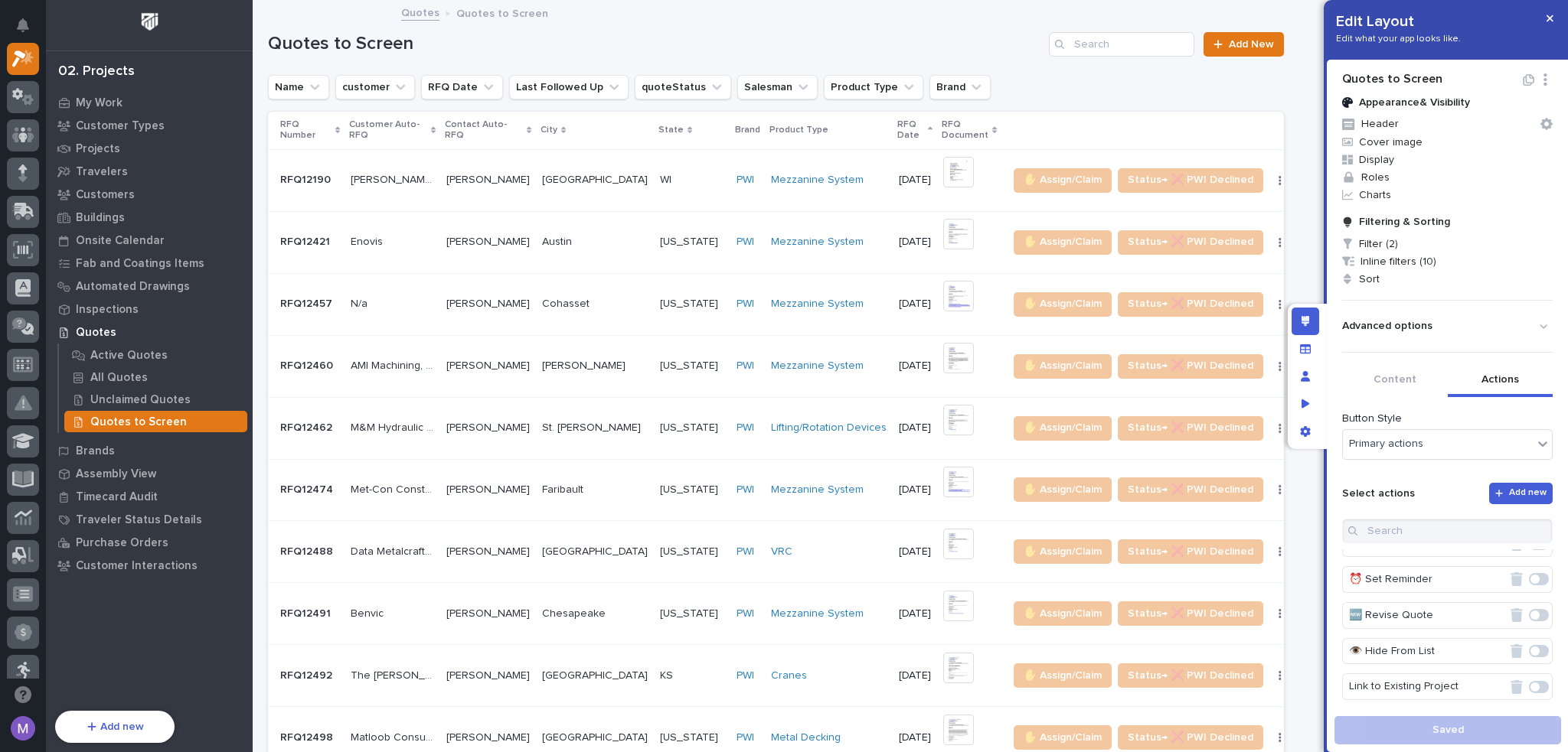
scroll to position [910, 0]
click at [1529, 686] on span at bounding box center [1539, 692] width 19 height 12
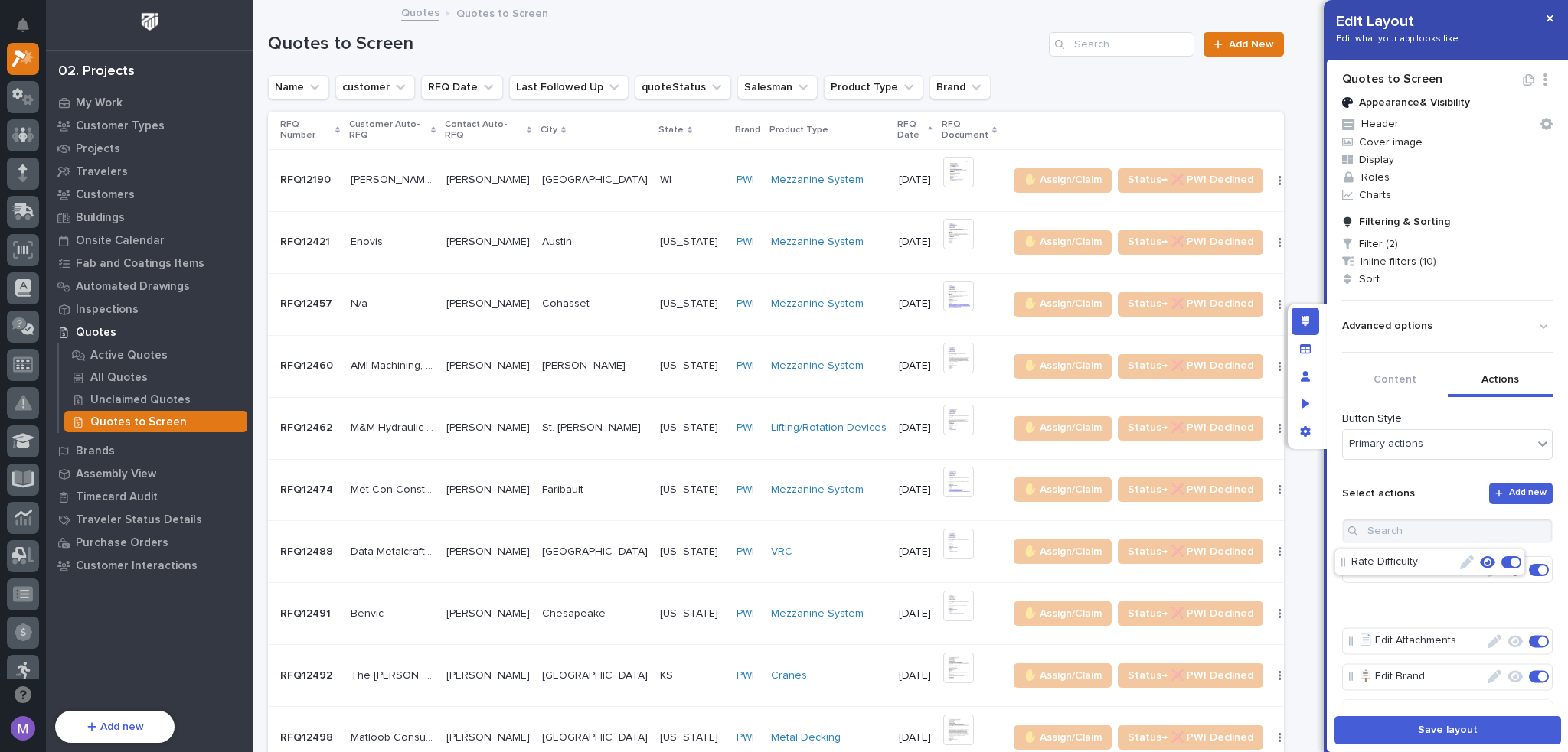
scroll to position [0, 0]
drag, startPoint x: 1440, startPoint y: 634, endPoint x: 1432, endPoint y: 548, distance: 86.4
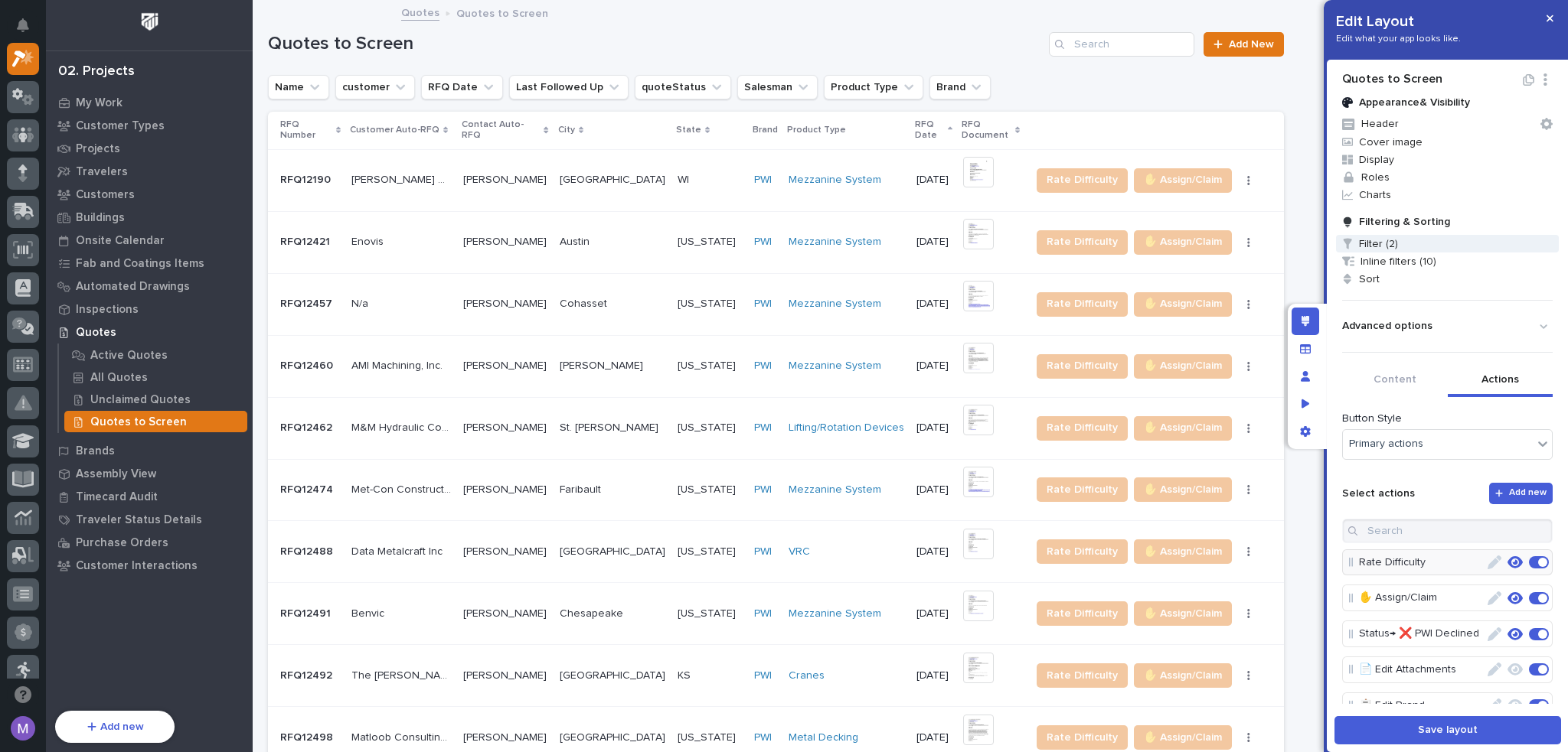
click at [1406, 245] on span "Filter (2)" at bounding box center [1447, 244] width 222 height 18
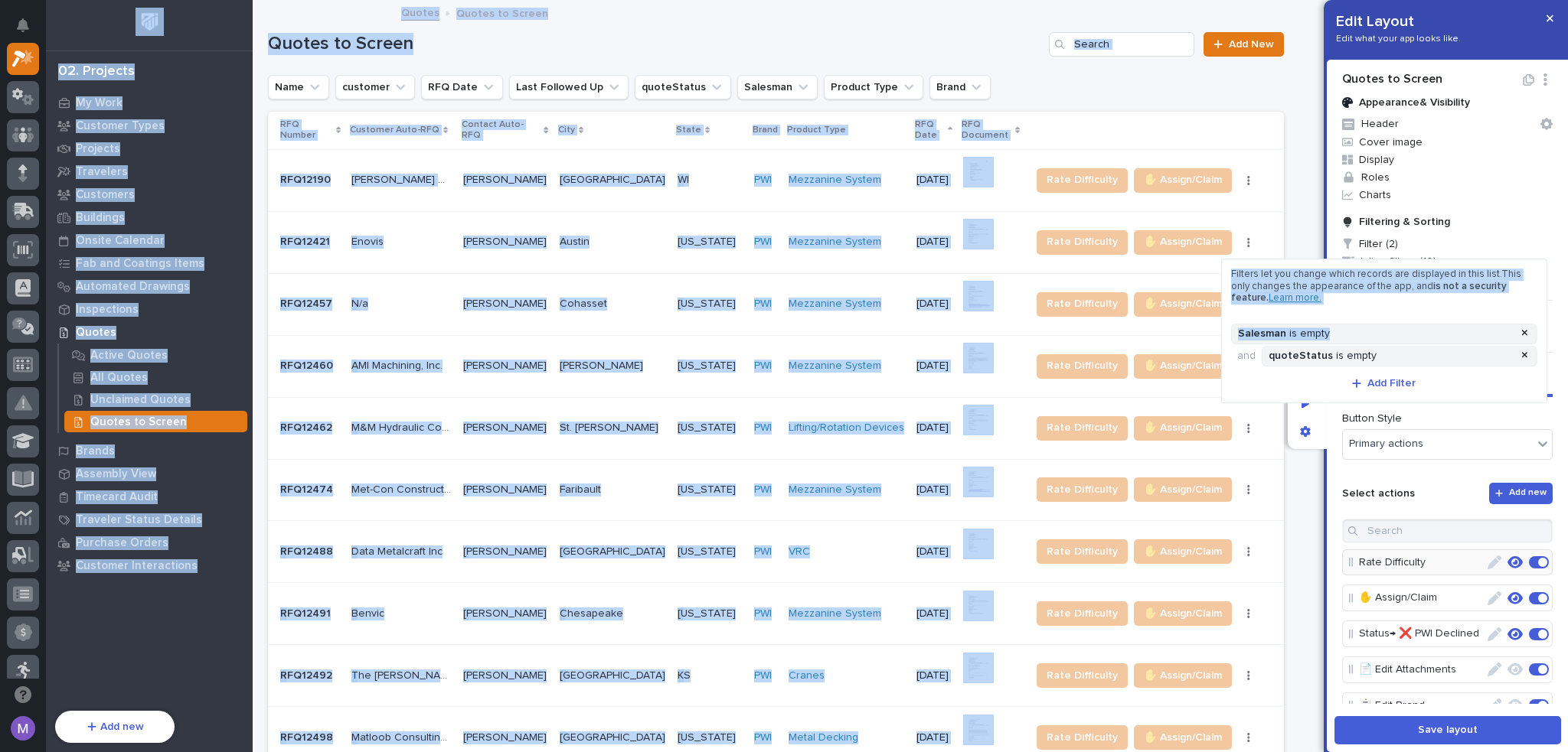
drag, startPoint x: 1526, startPoint y: 332, endPoint x: 1339, endPoint y: 413, distance: 203.8
click at [1339, 413] on body "Delete Layout Edit Layout Name Edit Layout Edit what your app looks like. Quote…" at bounding box center [784, 376] width 1568 height 752
click at [1339, 413] on div at bounding box center [784, 376] width 1568 height 752
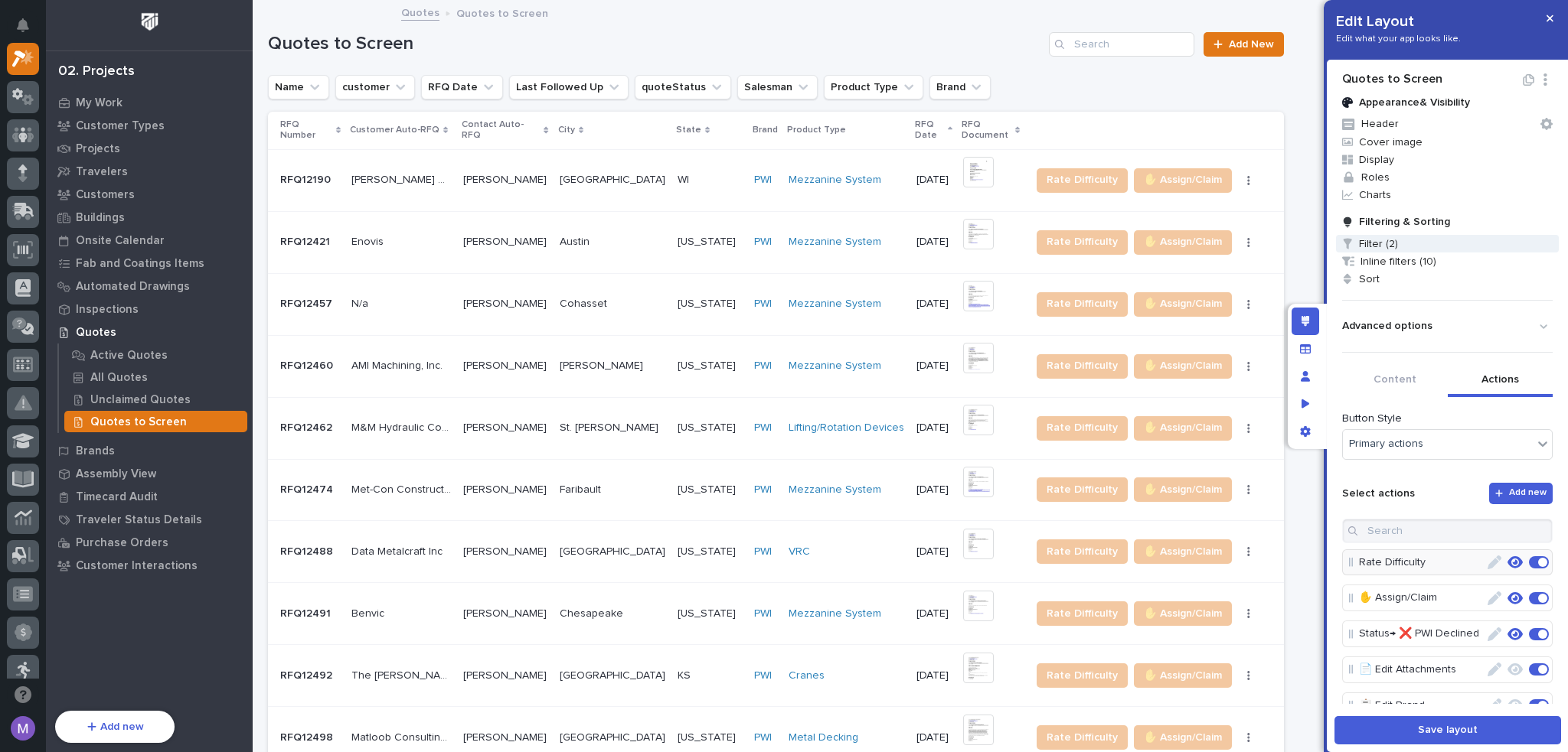
click at [1400, 248] on span "Filter (2)" at bounding box center [1447, 244] width 222 height 18
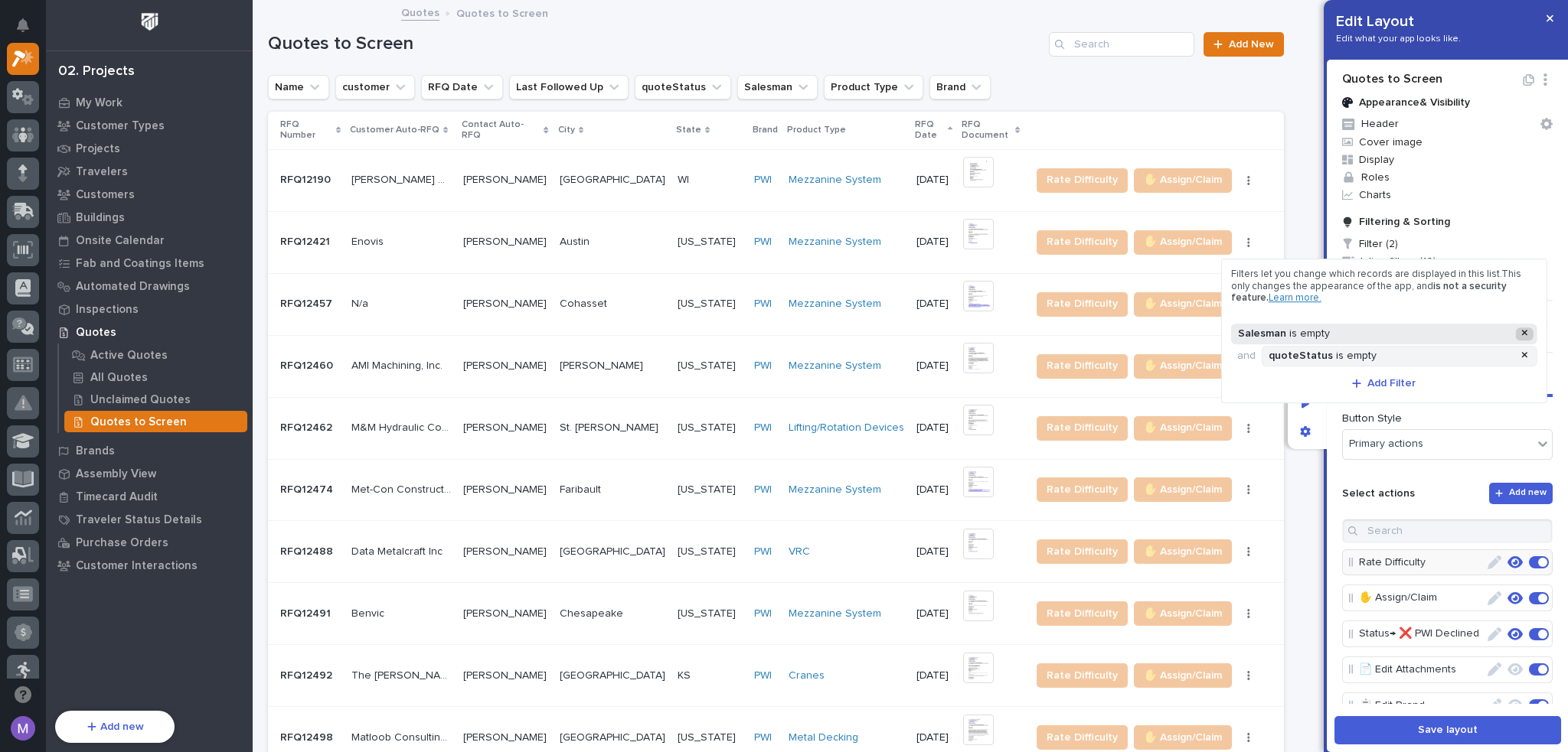
click at [1525, 330] on icon at bounding box center [1524, 334] width 6 height 9
click at [1388, 359] on span "Add Filter" at bounding box center [1391, 361] width 48 height 14
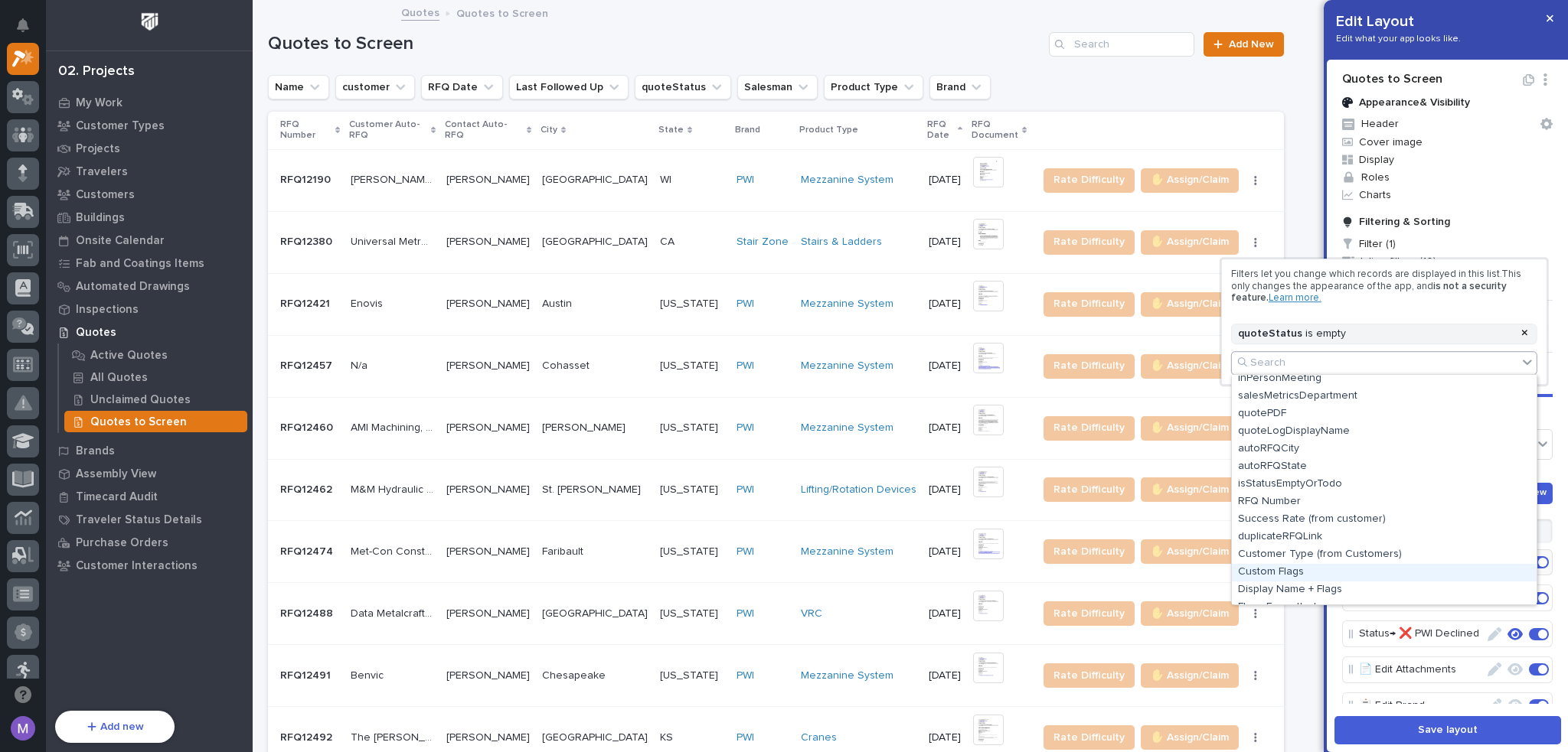
scroll to position [1214, 0]
click at [1321, 593] on div "Difficulty Rating" at bounding box center [1384, 596] width 305 height 18
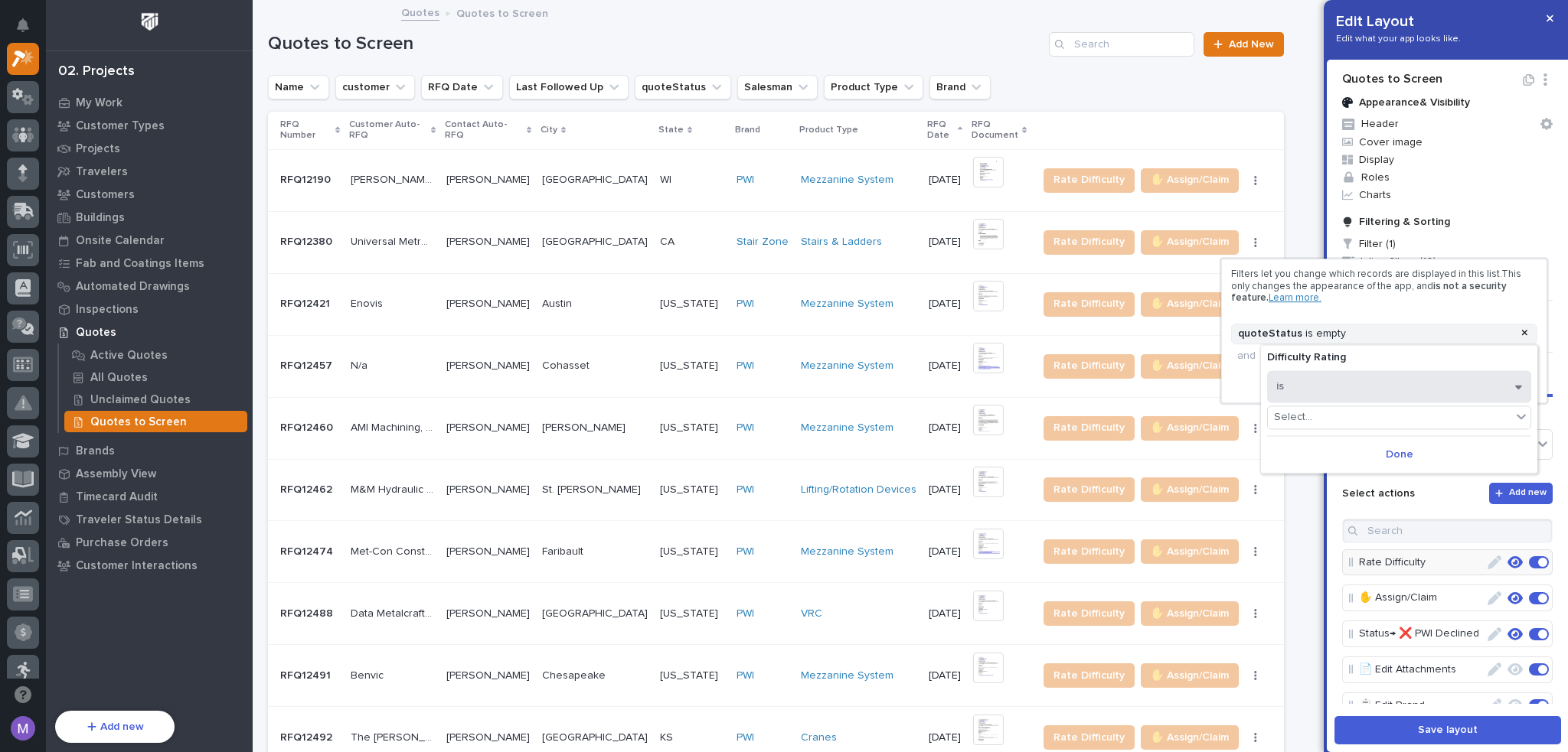
click at [1329, 393] on button "is" at bounding box center [1399, 386] width 264 height 32
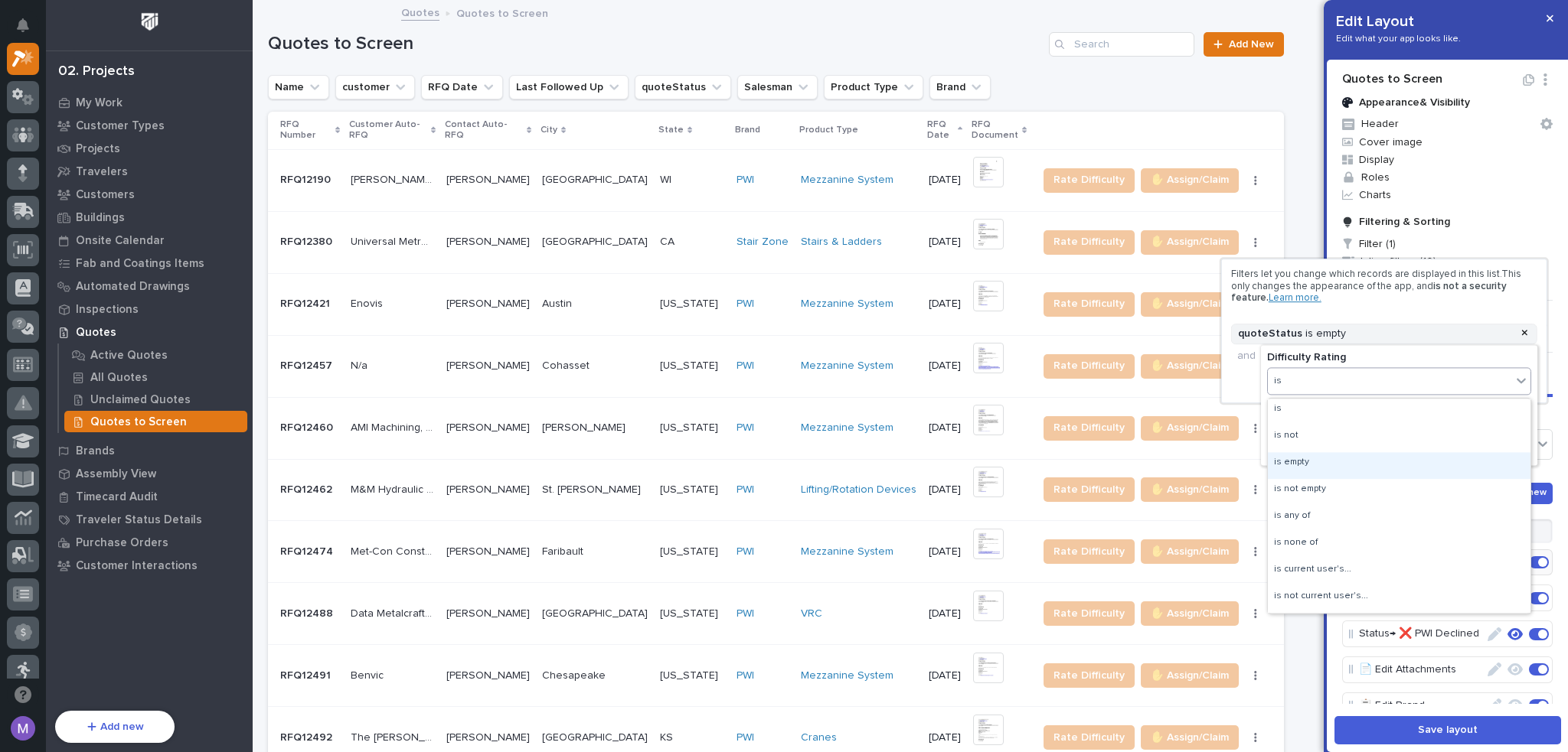
click at [1331, 469] on div "is empty" at bounding box center [1399, 466] width 262 height 27
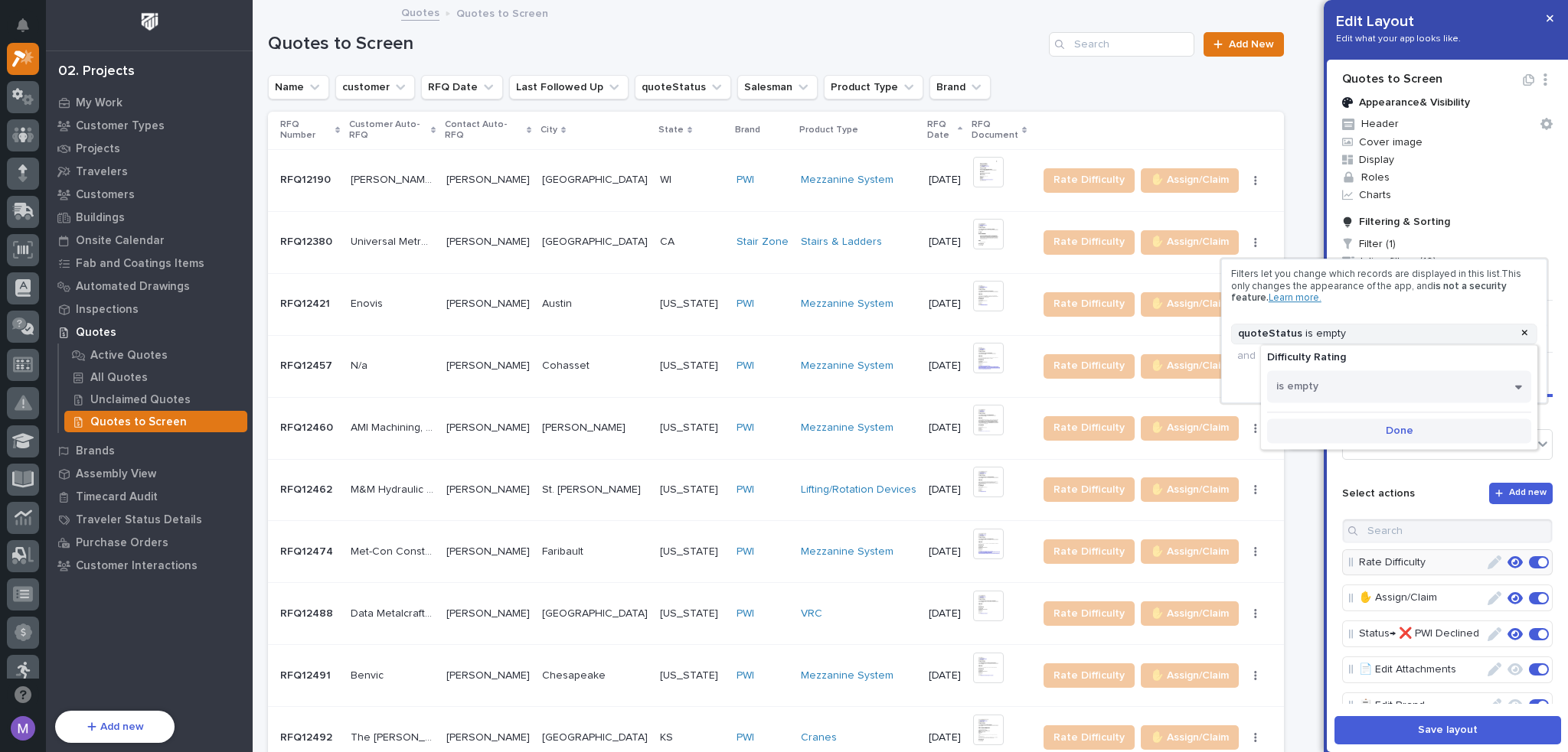
click at [1378, 428] on button "Done" at bounding box center [1399, 431] width 264 height 25
click at [1334, 425] on div at bounding box center [784, 376] width 1568 height 752
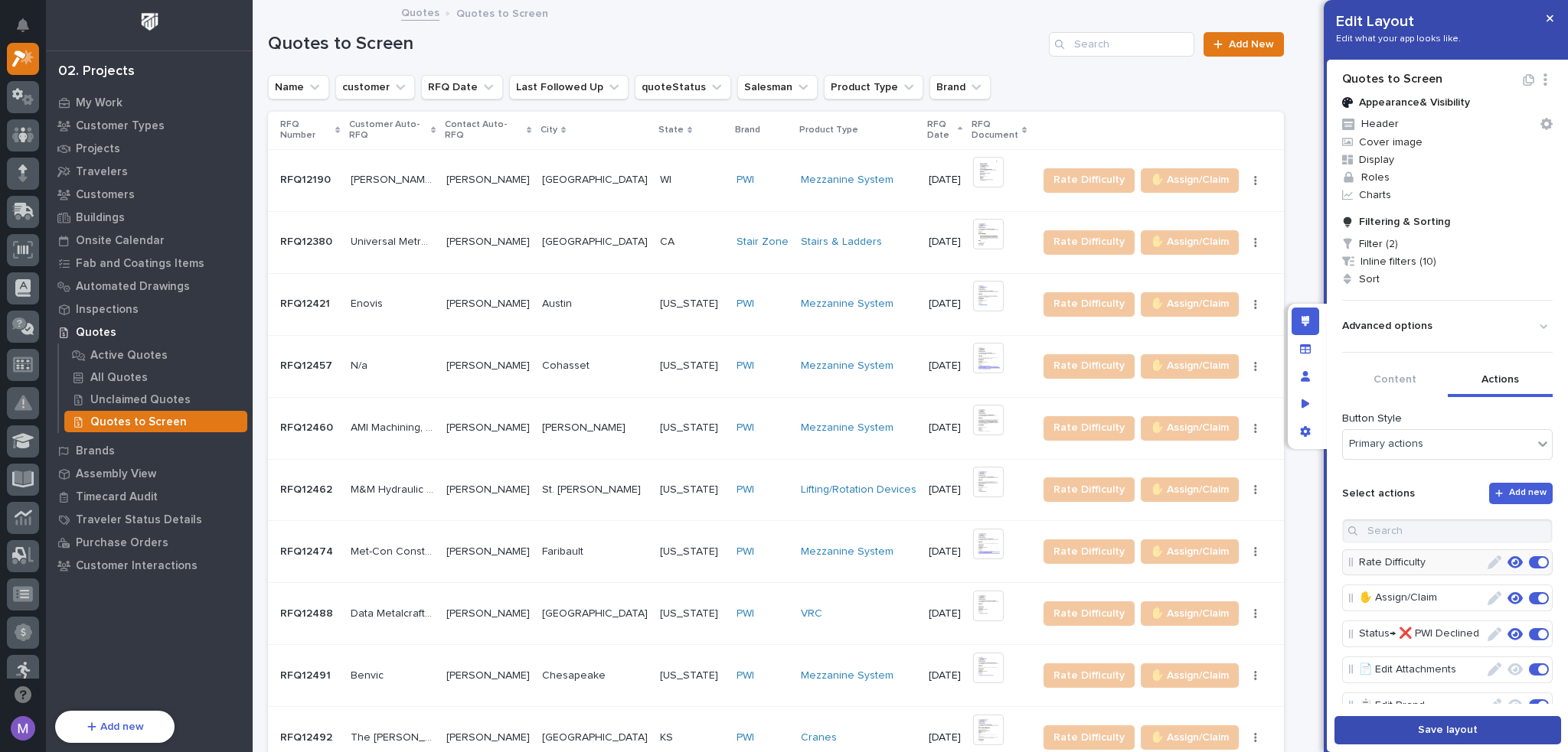
click at [1417, 732] on button "Save layout" at bounding box center [1448, 731] width 227 height 28
click at [1301, 324] on icon "Edit layout" at bounding box center [1306, 322] width 9 height 11
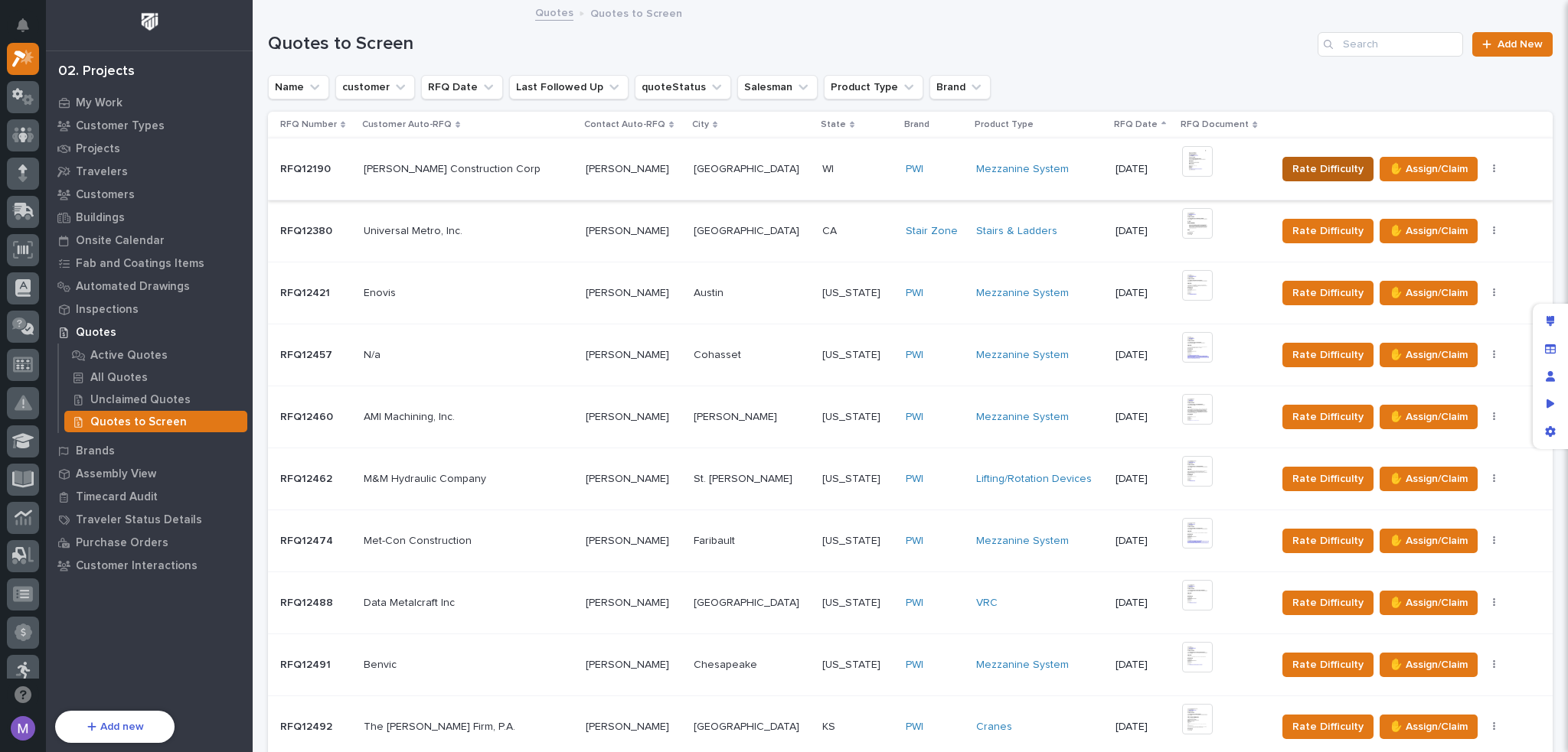
click at [1292, 171] on span "Rate Difficulty" at bounding box center [1328, 169] width 71 height 19
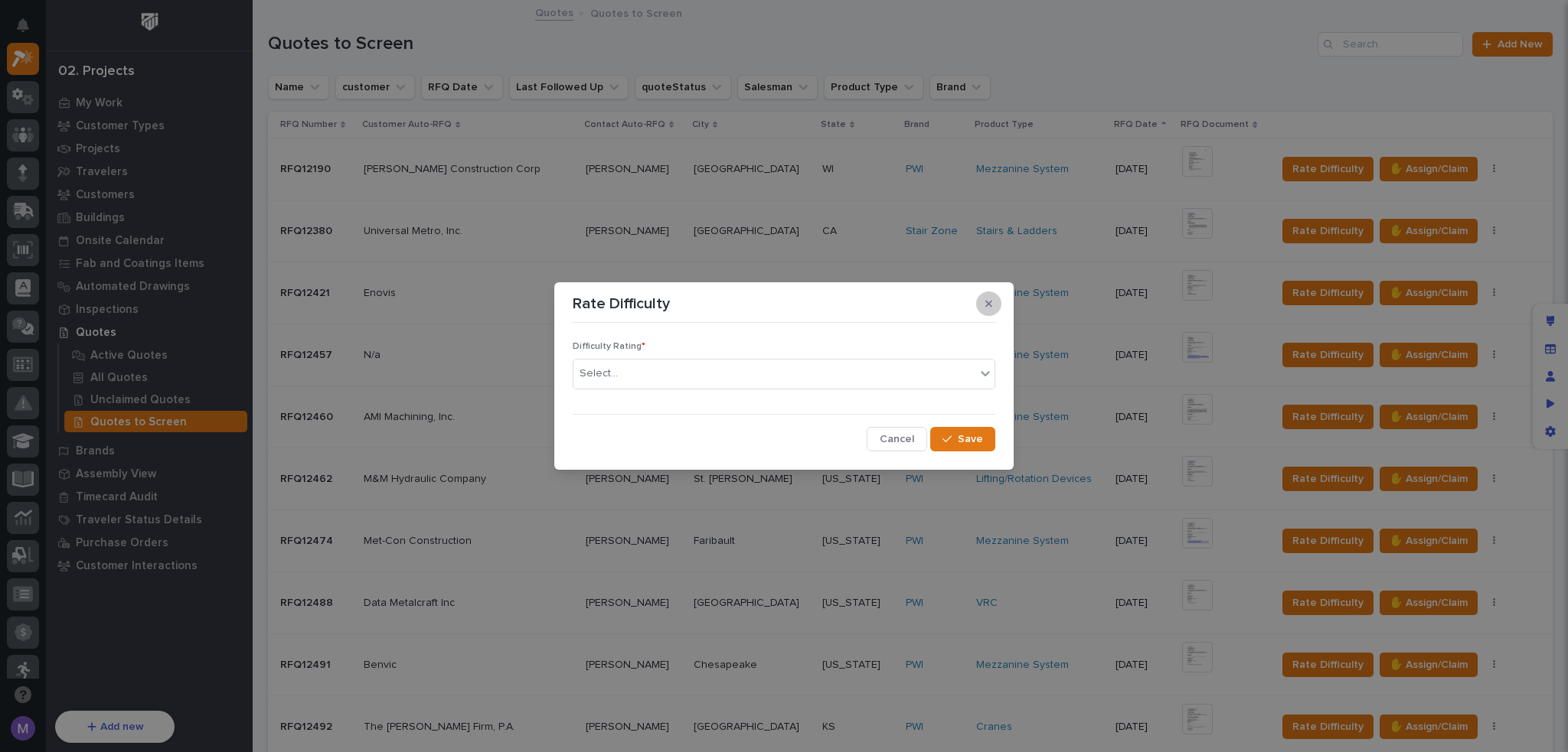
click at [995, 304] on button "button" at bounding box center [989, 304] width 26 height 25
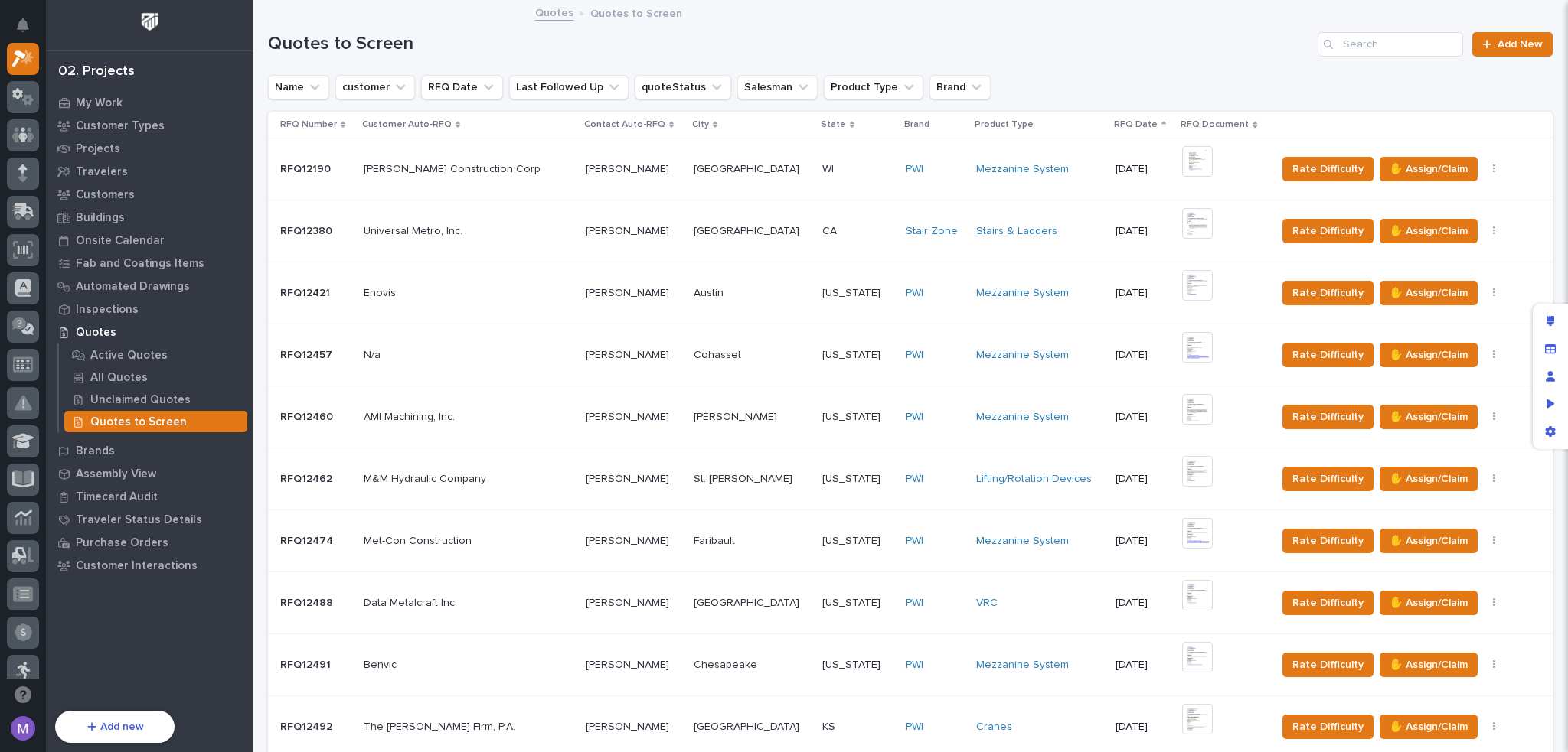
click at [1219, 64] on div "Quotes to Screen Add New" at bounding box center [910, 38] width 1285 height 74
click at [1292, 160] on span "Rate Difficulty" at bounding box center [1328, 169] width 71 height 19
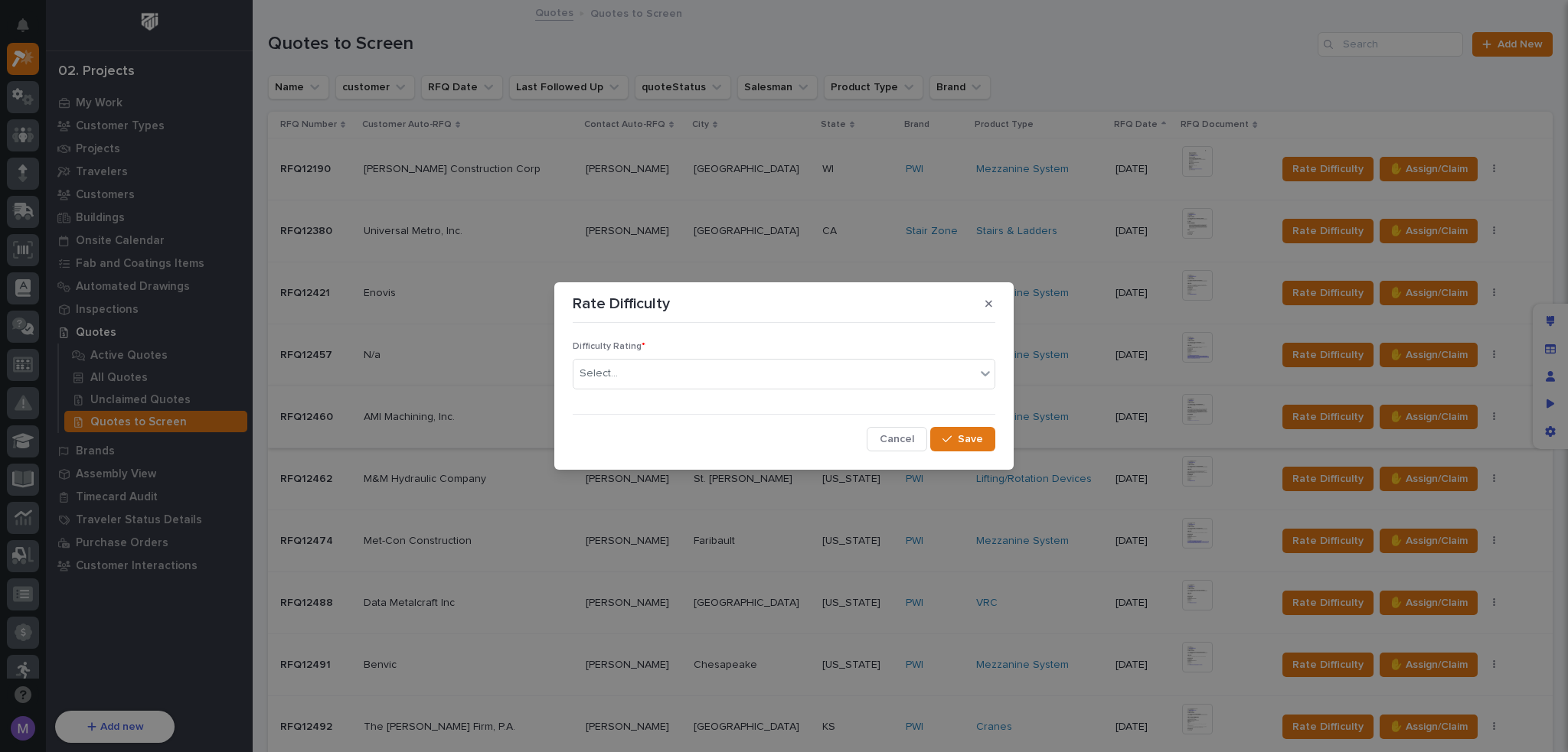
click at [910, 435] on span "Cancel" at bounding box center [897, 439] width 35 height 14
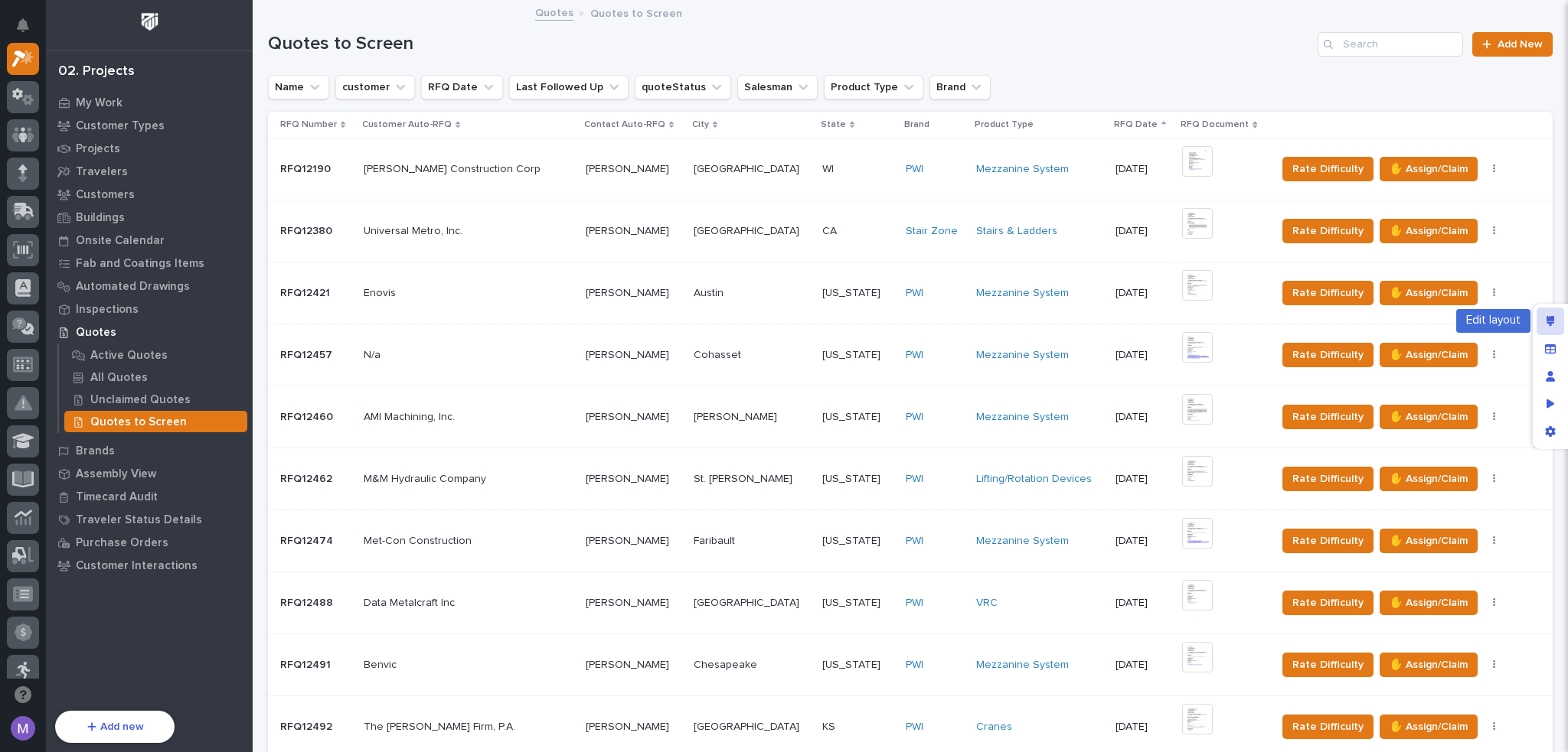
click at [1538, 314] on div "Edit layout" at bounding box center [1549, 321] width 27 height 27
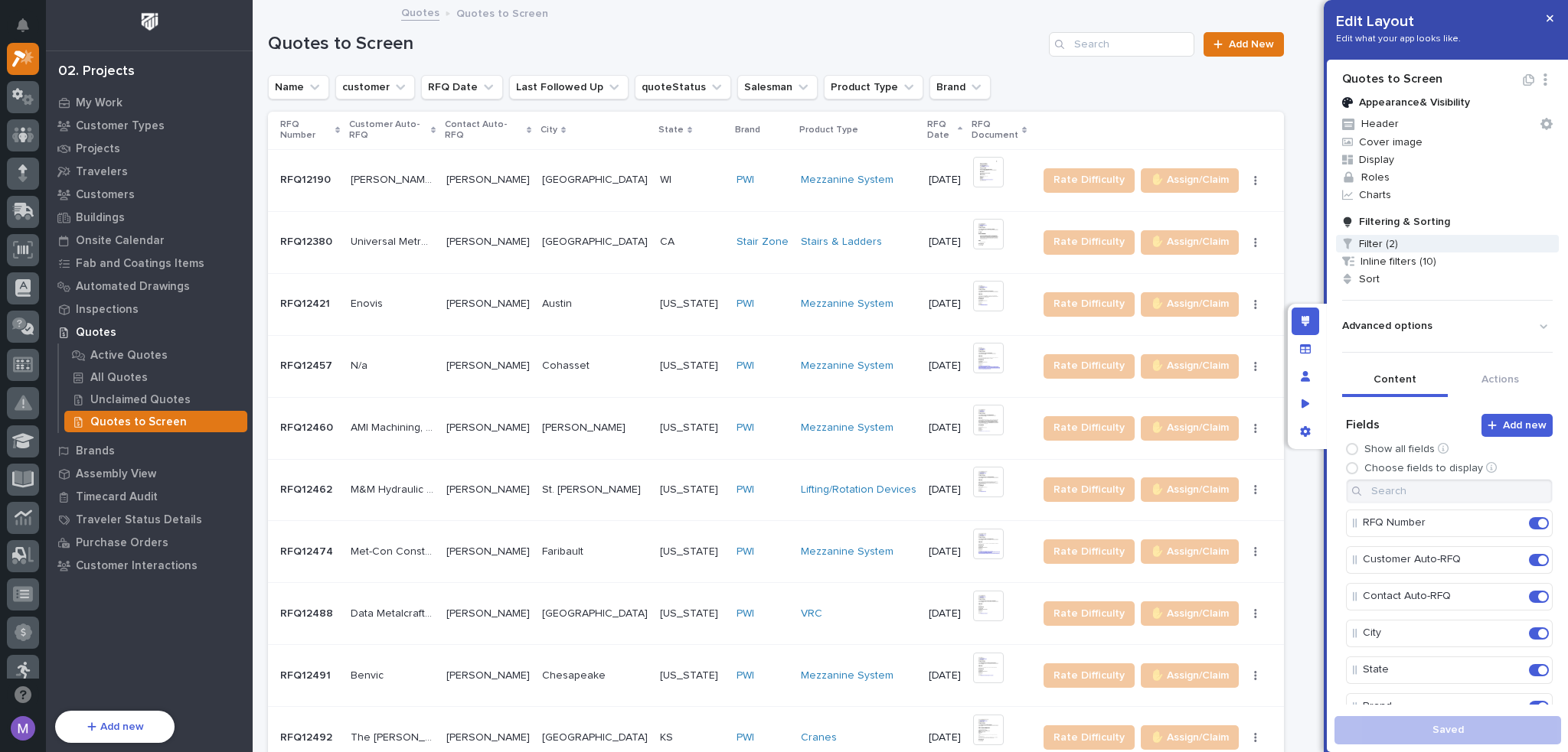
click at [1383, 247] on span "Filter (2)" at bounding box center [1447, 244] width 222 height 18
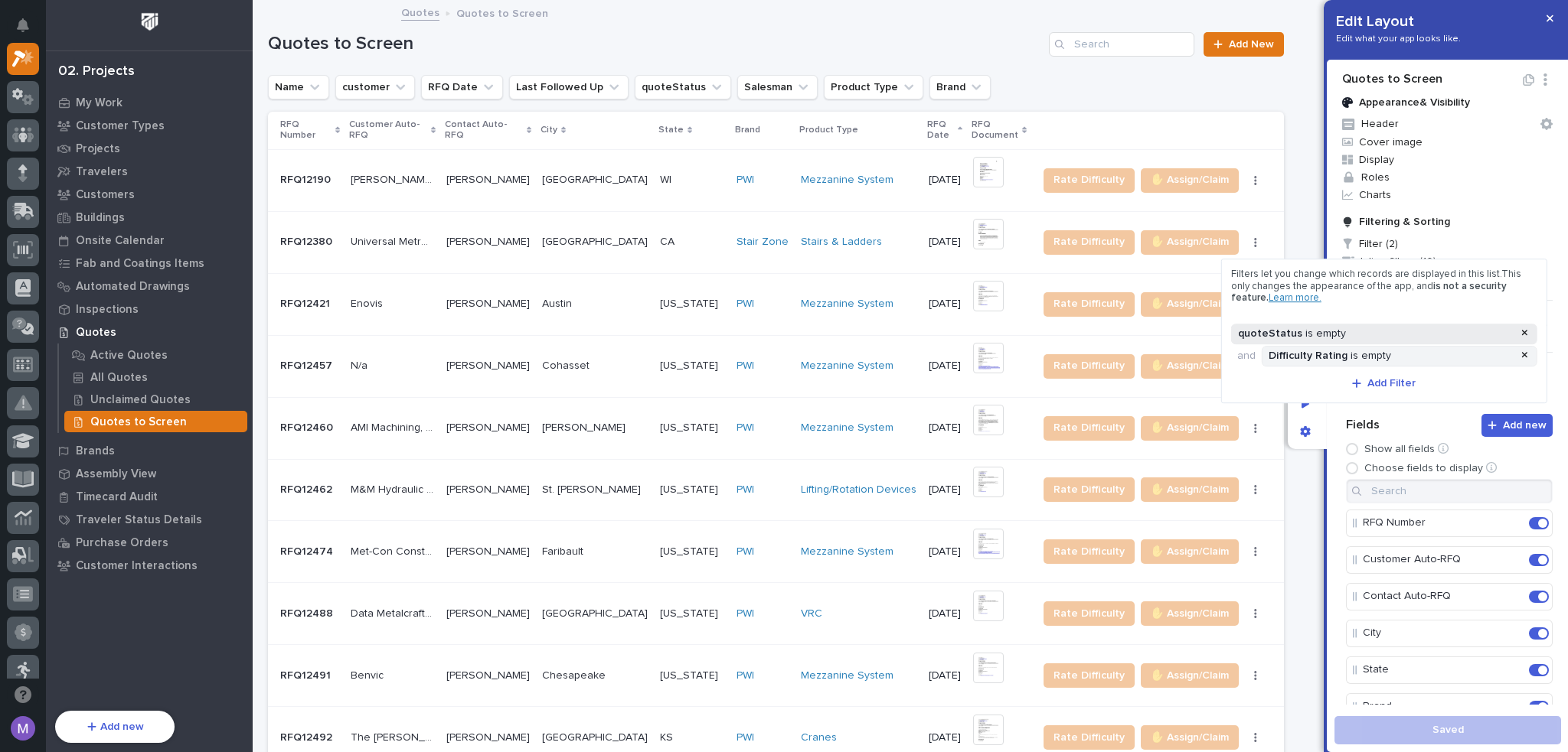
click at [1352, 330] on div "quoteStatus is empty" at bounding box center [1375, 334] width 281 height 13
click at [1371, 369] on button "is empty" at bounding box center [1384, 364] width 294 height 32
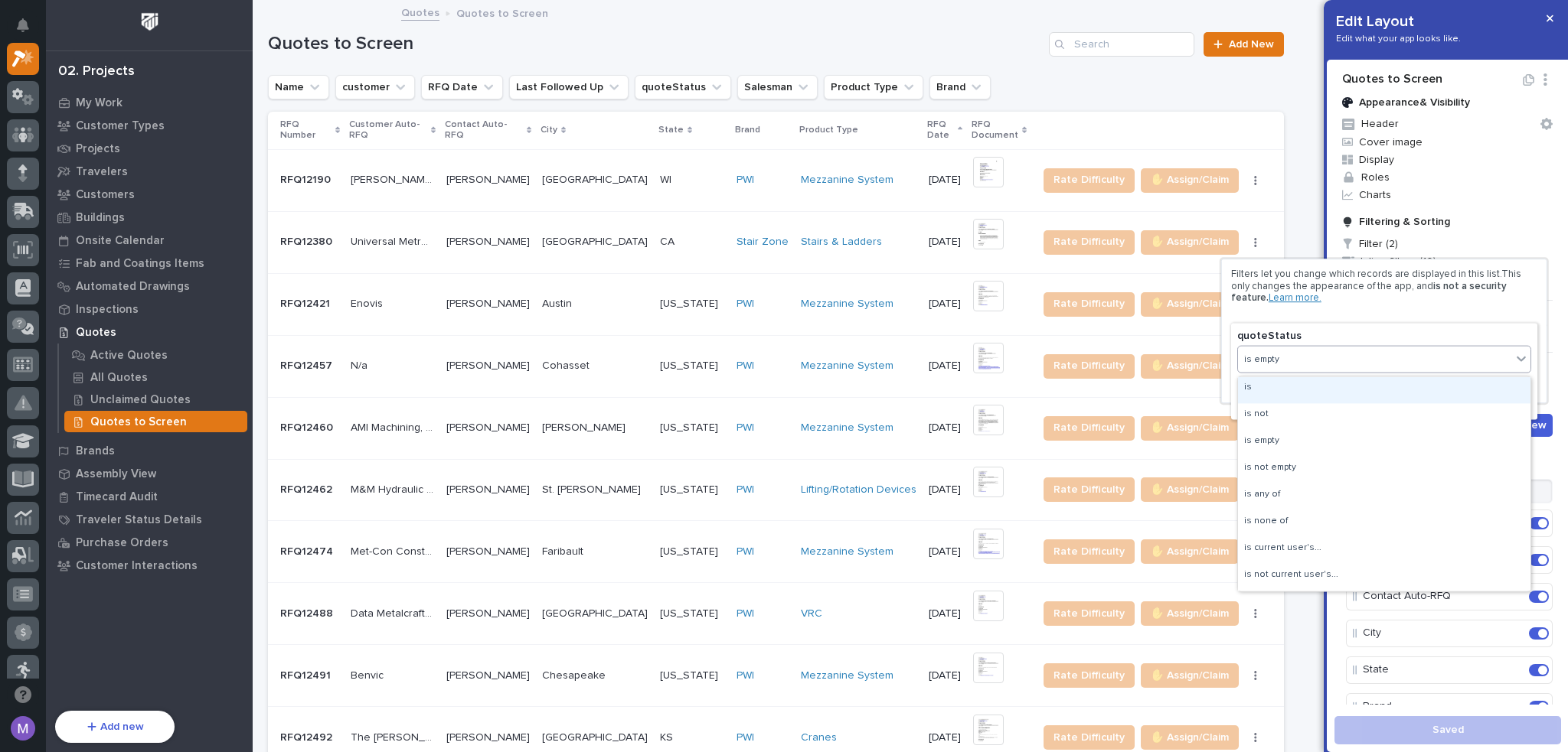
click at [1363, 392] on div "is" at bounding box center [1384, 390] width 292 height 27
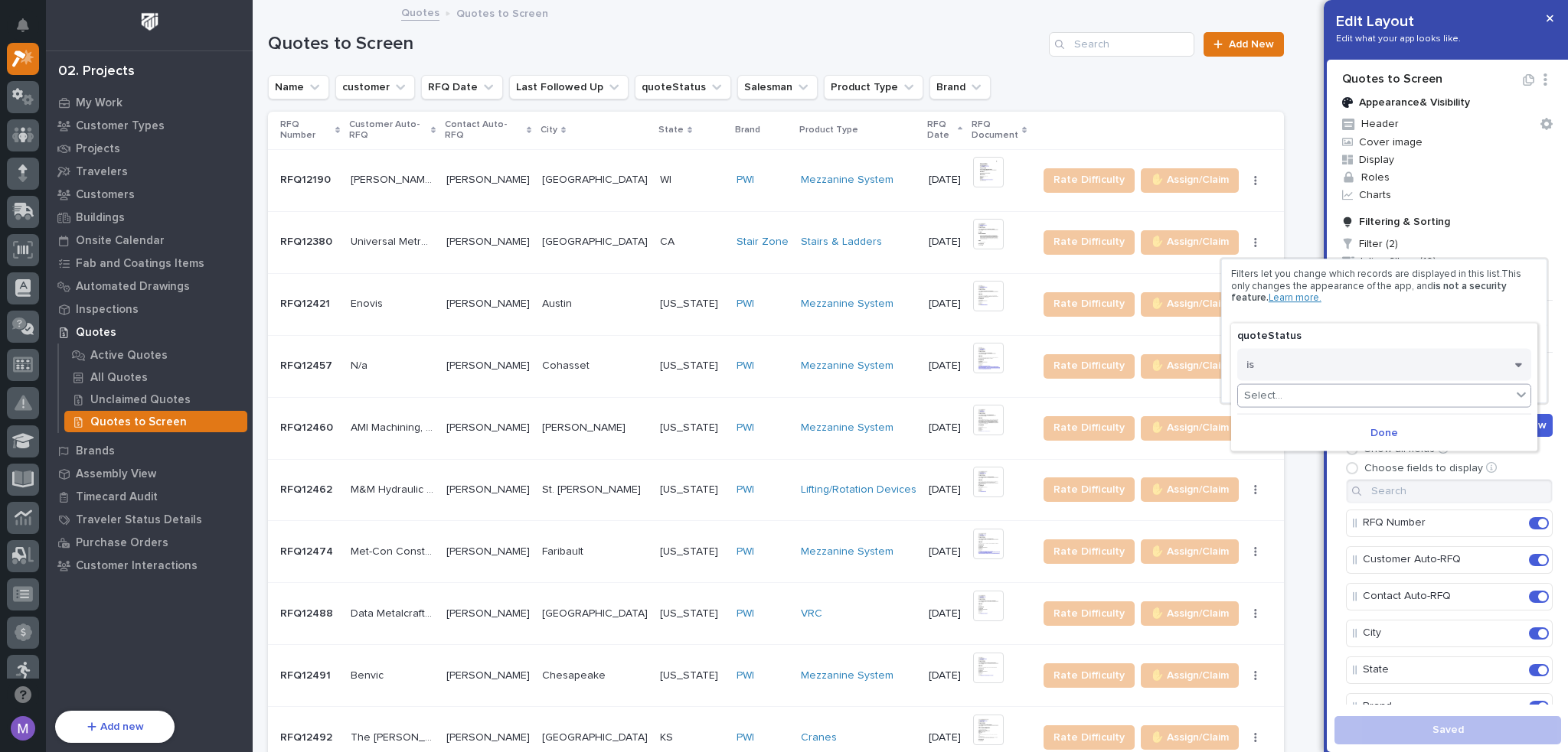
click at [1363, 393] on div "Select..." at bounding box center [1374, 396] width 274 height 22
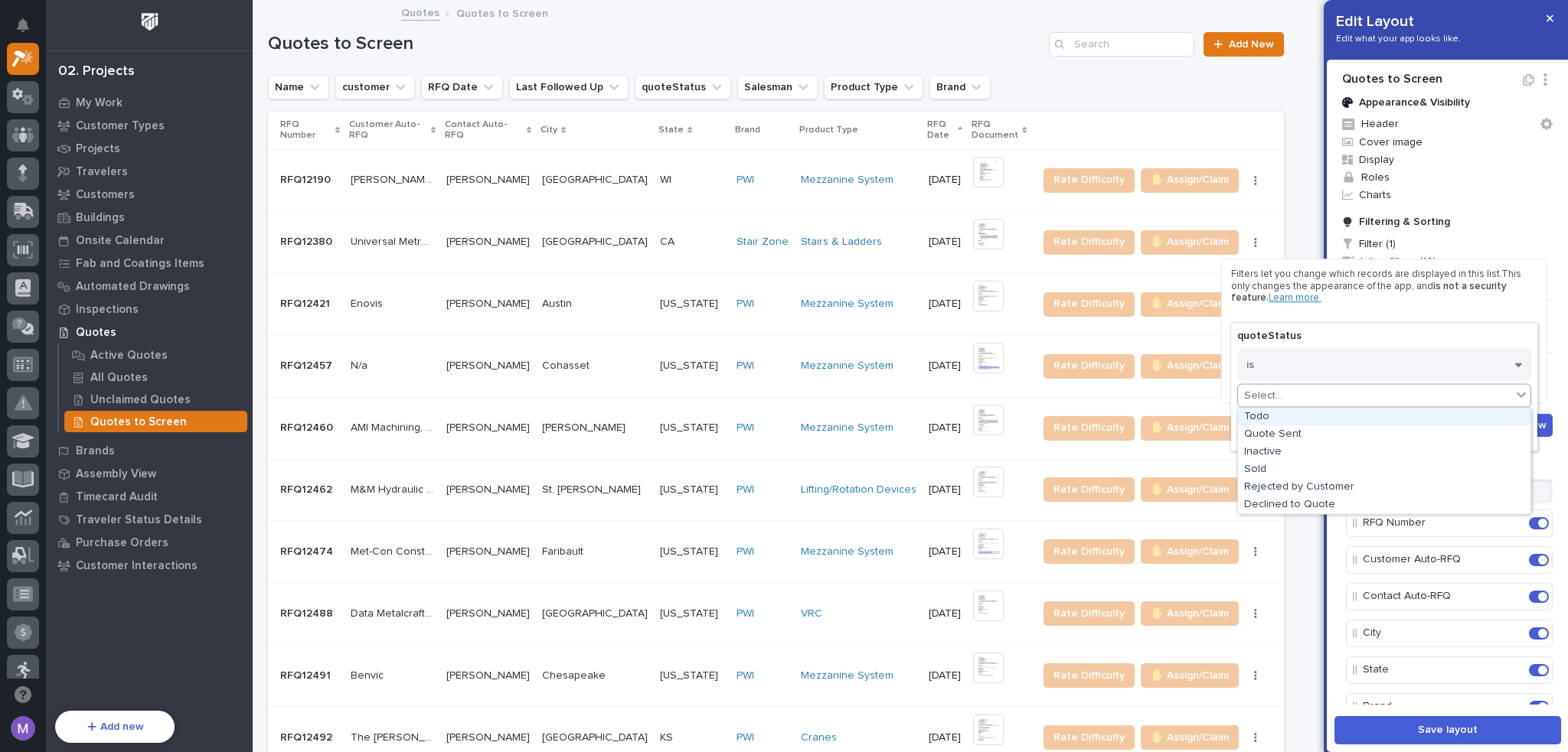
click at [1341, 308] on div "Filters let you change which records are displayed in this list. This only chan…" at bounding box center [1385, 330] width 307 height 125
click at [1404, 432] on button "Done" at bounding box center [1384, 432] width 294 height 25
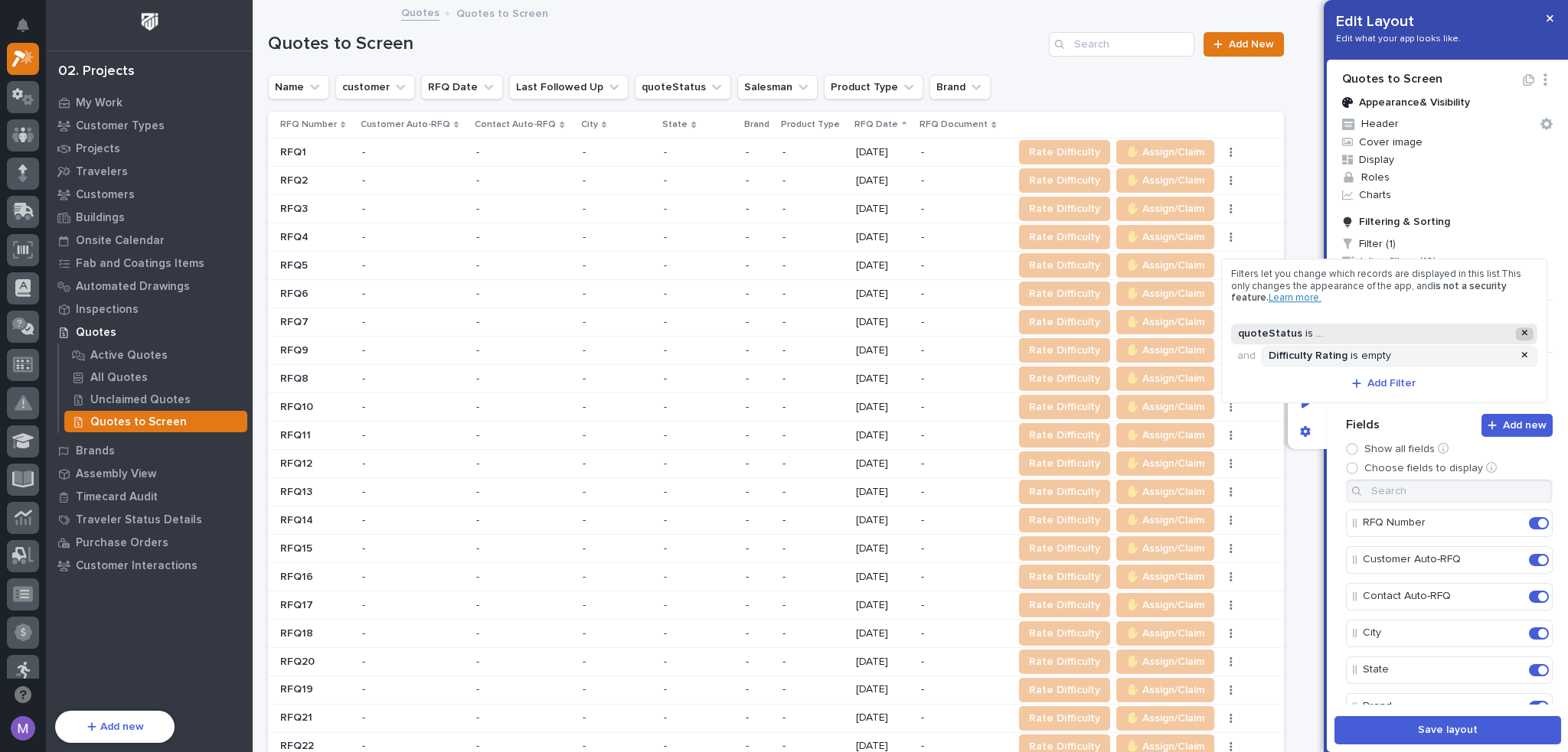
click at [1525, 332] on icon at bounding box center [1524, 333] width 6 height 6
click at [1384, 365] on span "Add Filter" at bounding box center [1391, 361] width 48 height 14
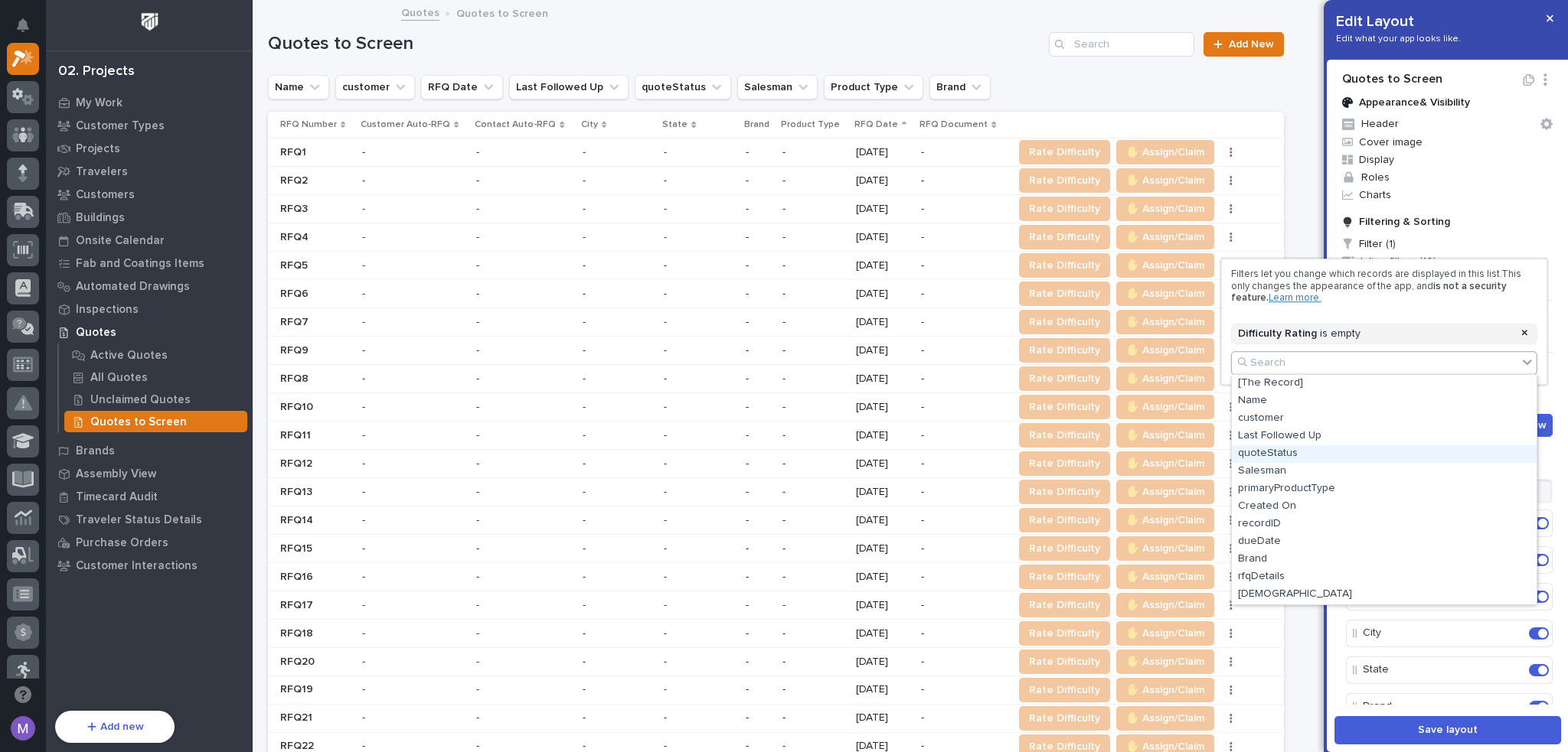
click at [1299, 451] on div "quoteStatus" at bounding box center [1384, 454] width 305 height 18
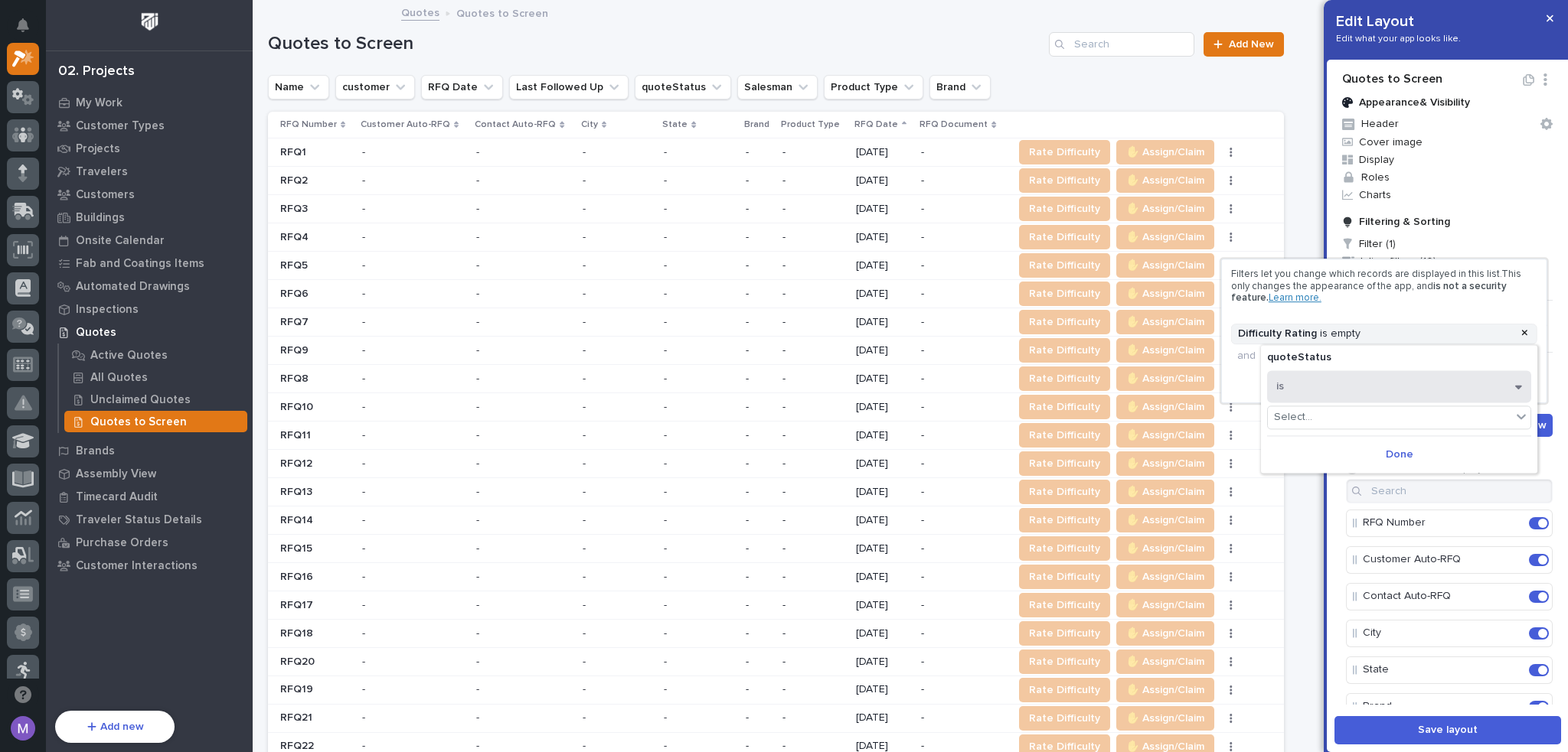
click at [1318, 392] on button "is" at bounding box center [1399, 386] width 264 height 32
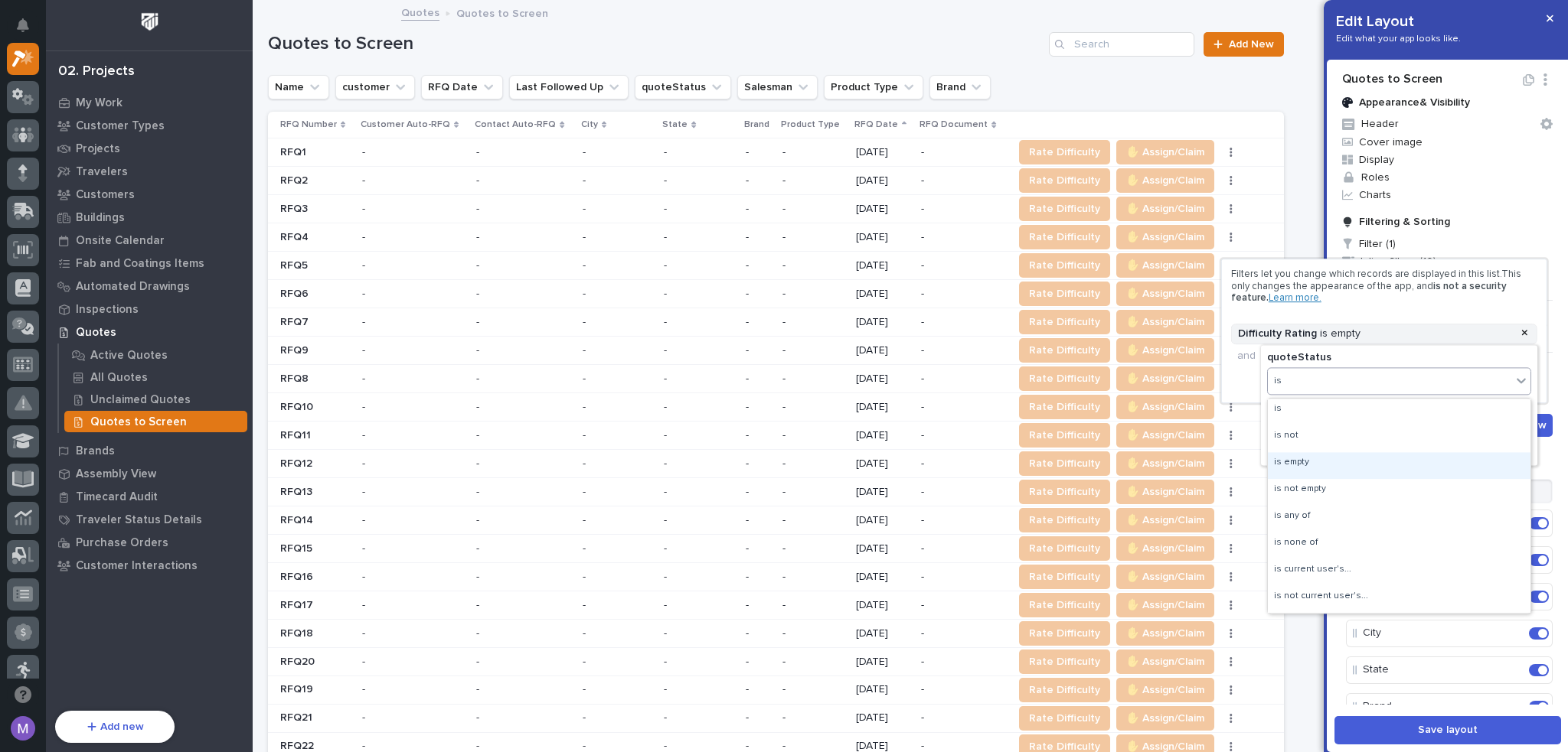
click at [1316, 469] on div "is empty" at bounding box center [1399, 466] width 262 height 27
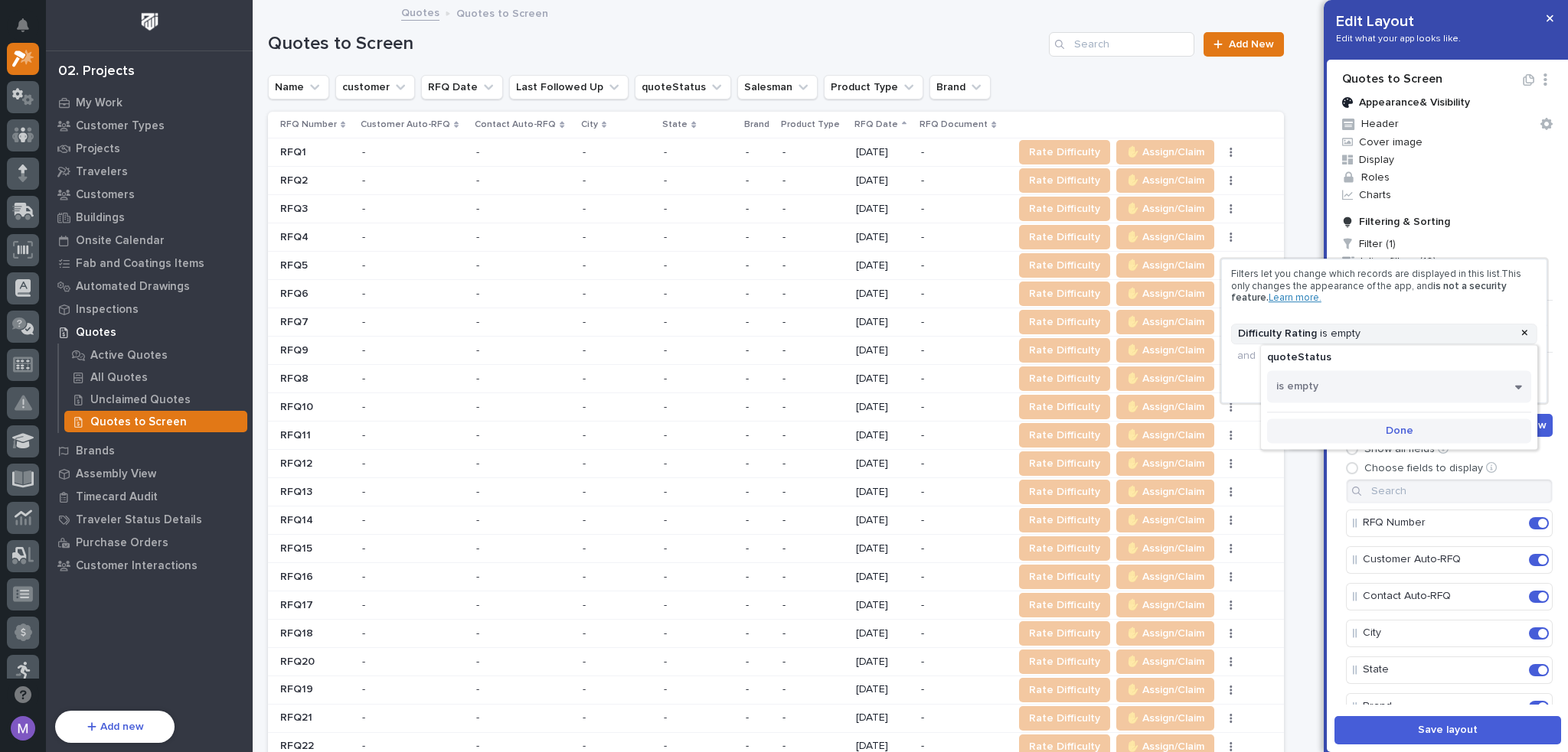
click at [1384, 423] on button "Done" at bounding box center [1399, 431] width 264 height 25
click at [1337, 421] on div at bounding box center [784, 376] width 1568 height 752
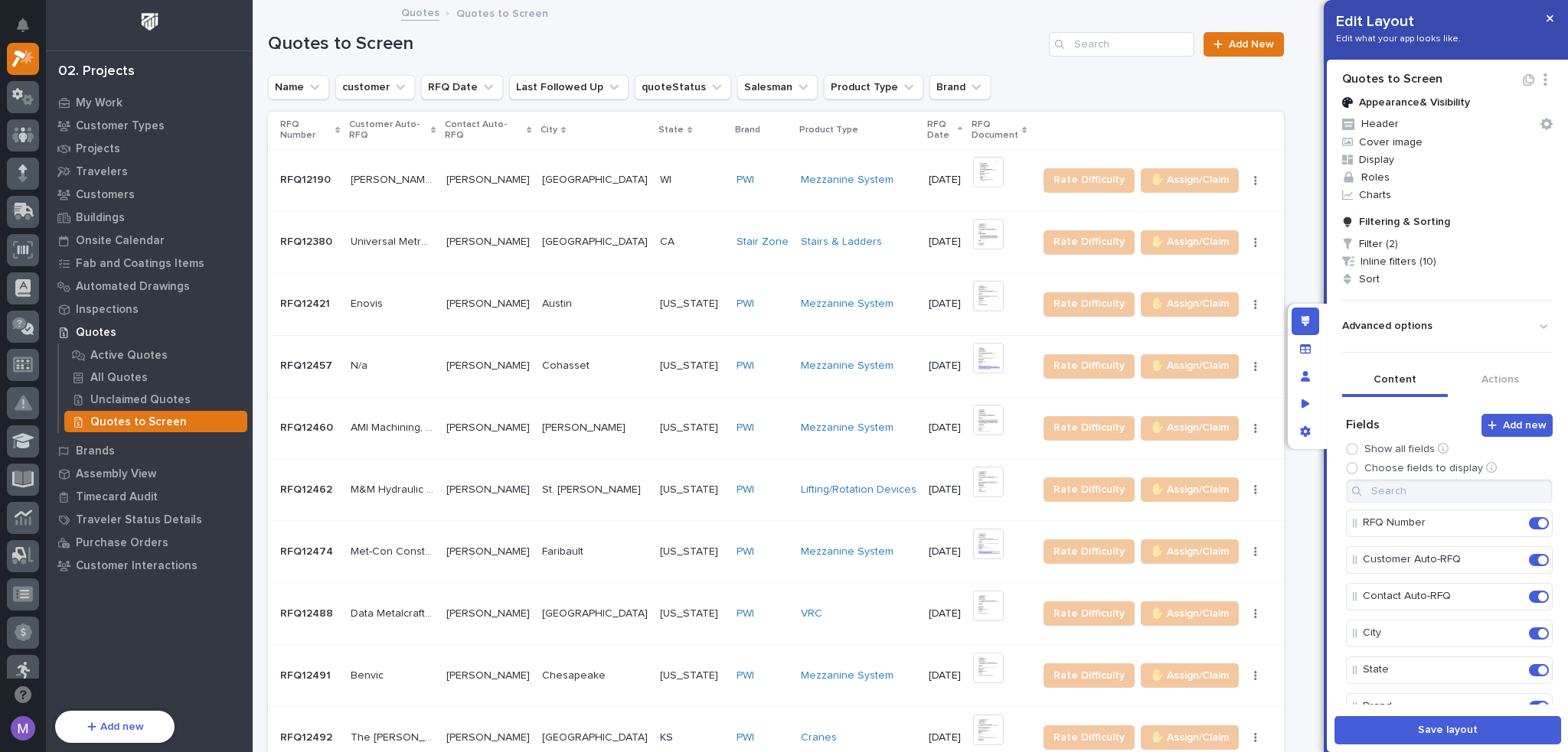
click at [1339, 375] on div "Quotes to Screen Appearance & Visibility Header Cover image Display Roles Chart…" at bounding box center [1448, 384] width 241 height 648
click at [1434, 734] on span "Save layout" at bounding box center [1447, 731] width 59 height 14
click at [1305, 321] on icon "Edit layout" at bounding box center [1306, 322] width 9 height 11
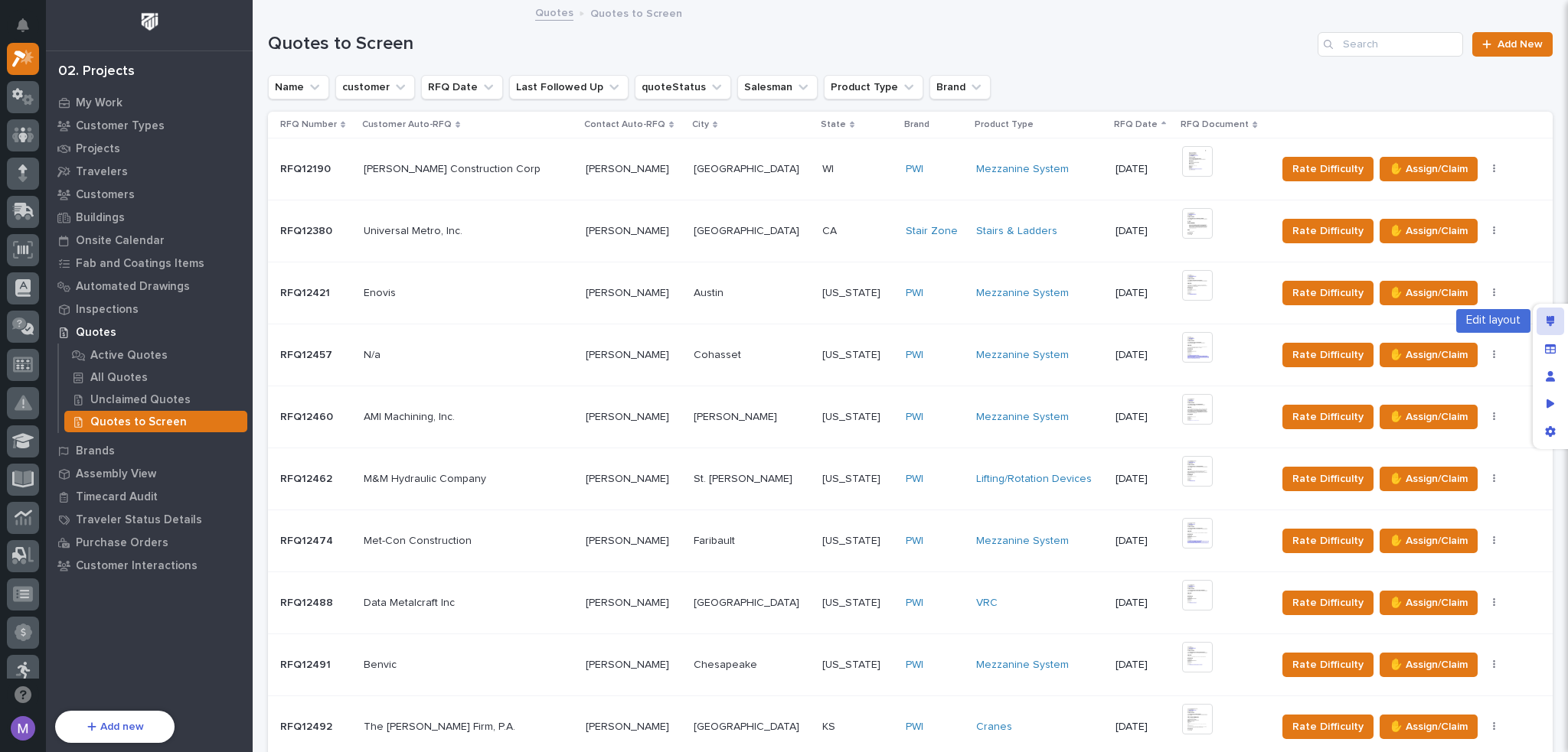
click at [1541, 313] on div "Edit layout" at bounding box center [1549, 321] width 27 height 27
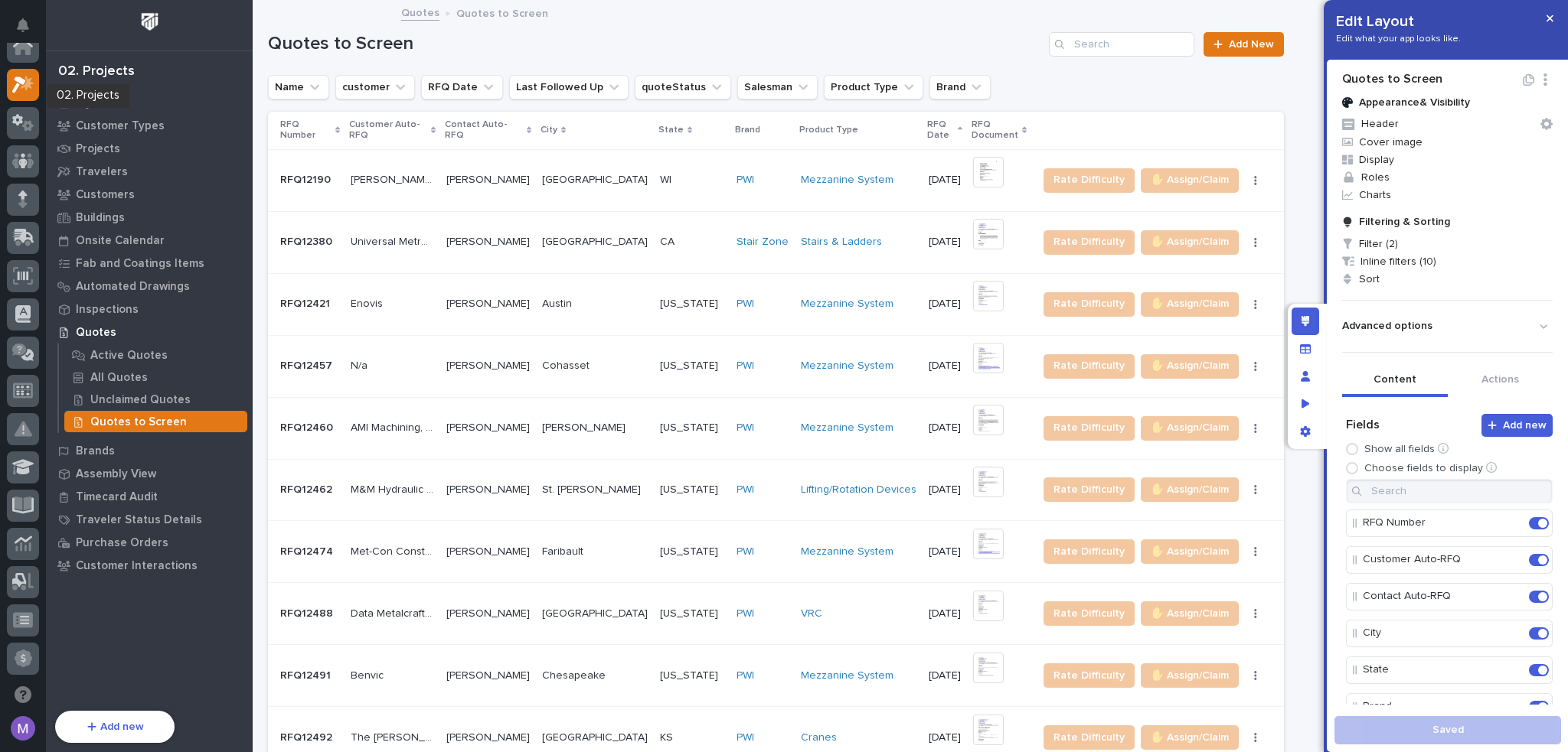
scroll to position [0, 0]
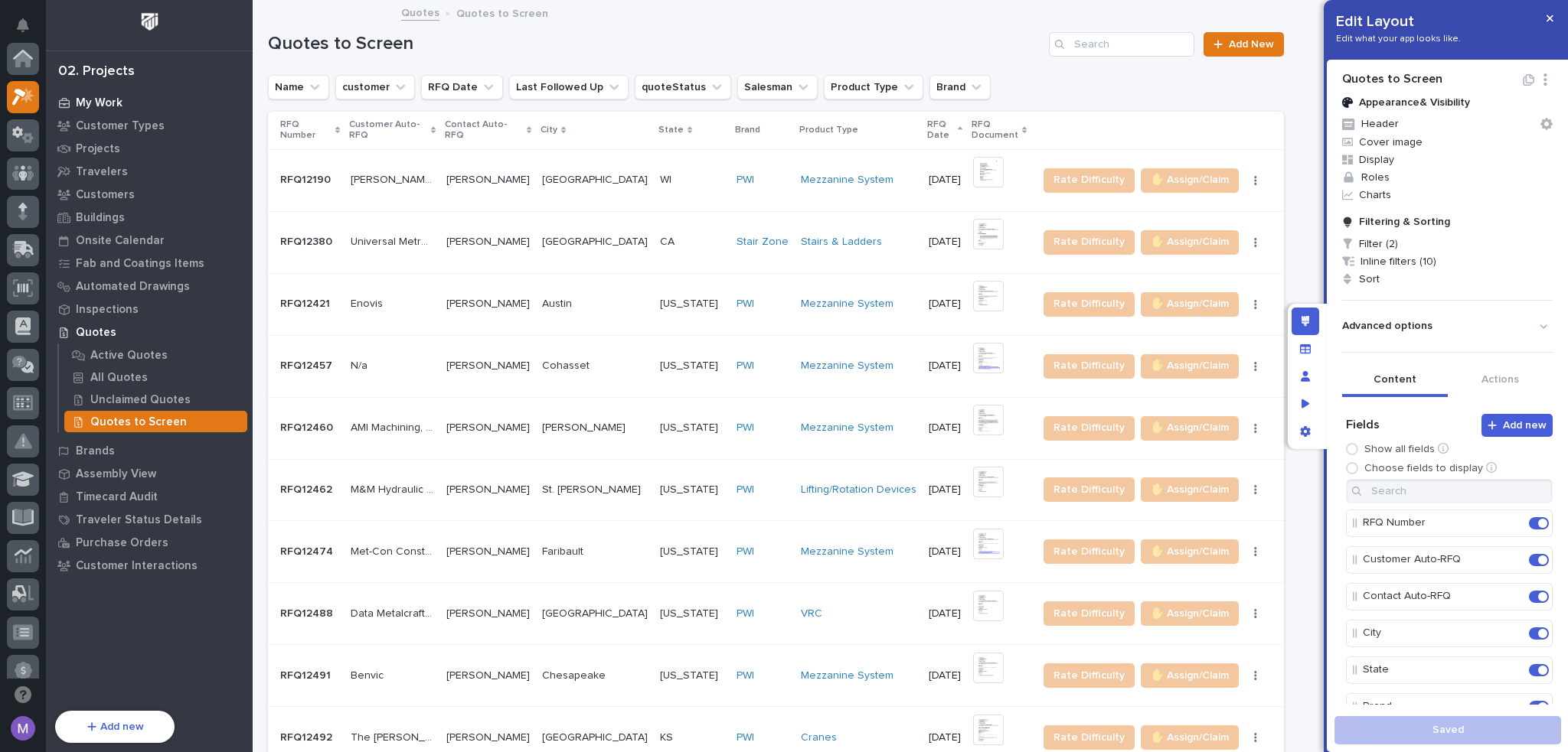
click at [133, 104] on div "My Work" at bounding box center [149, 103] width 199 height 21
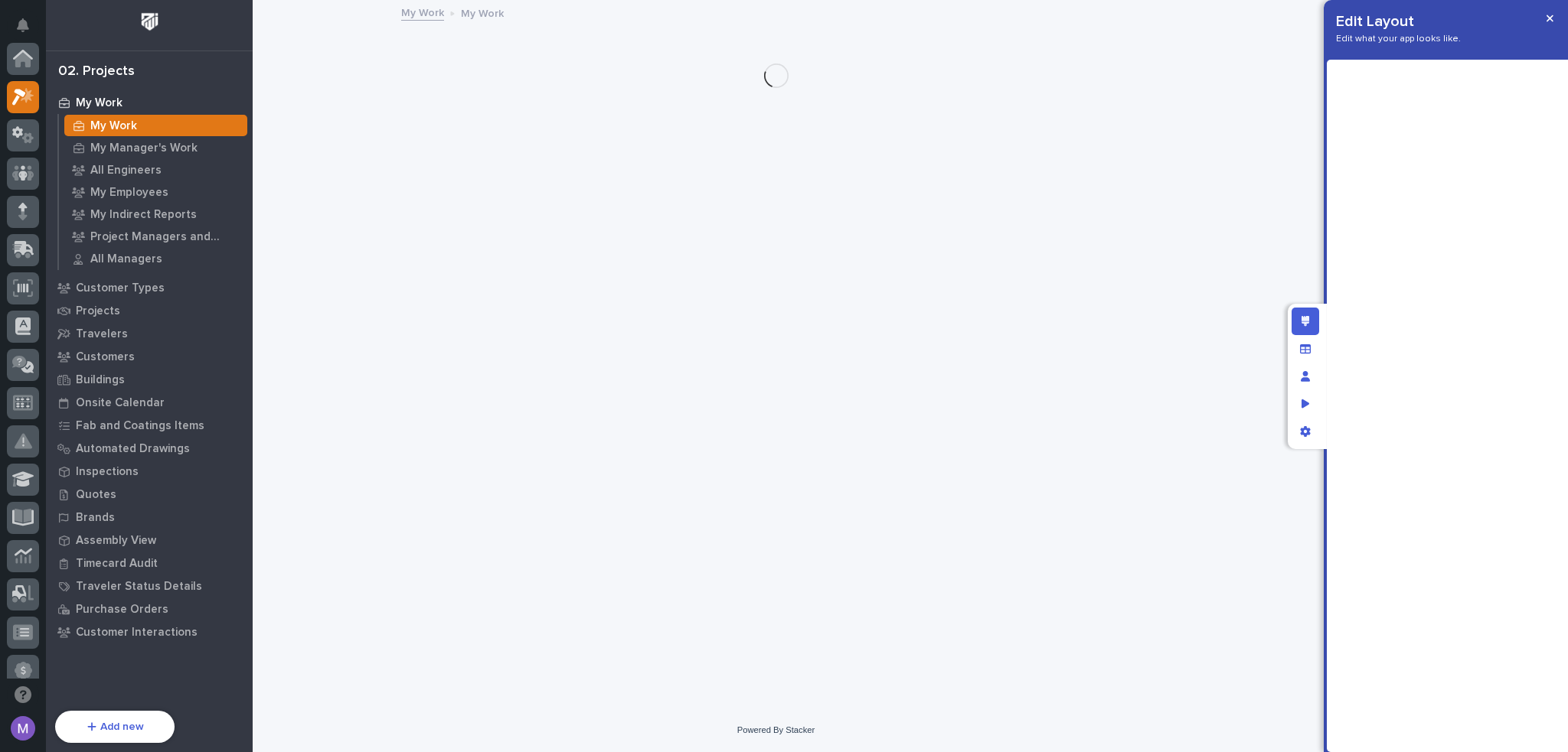
scroll to position [38, 0]
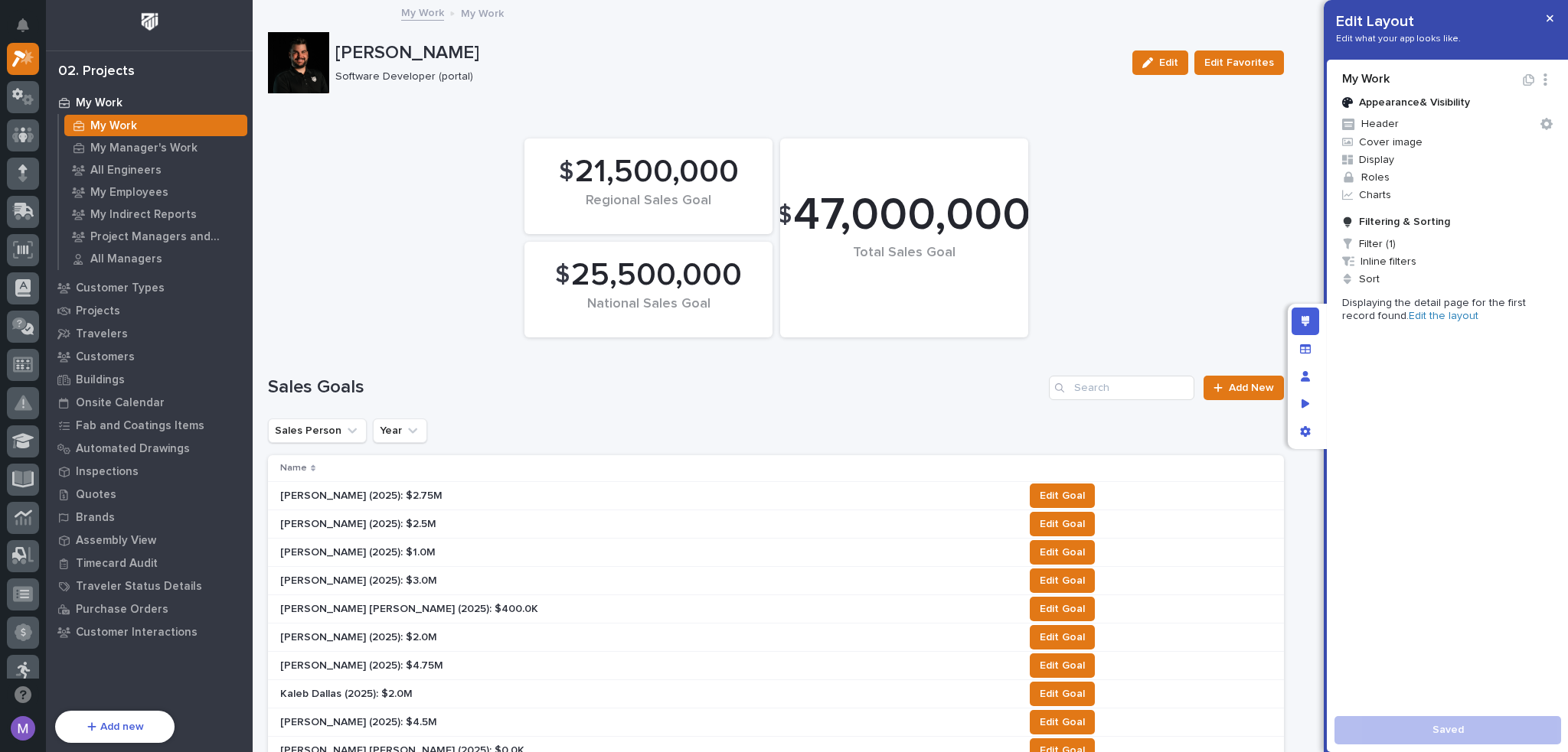
click at [1413, 313] on link "Edit the layout" at bounding box center [1443, 316] width 70 height 11
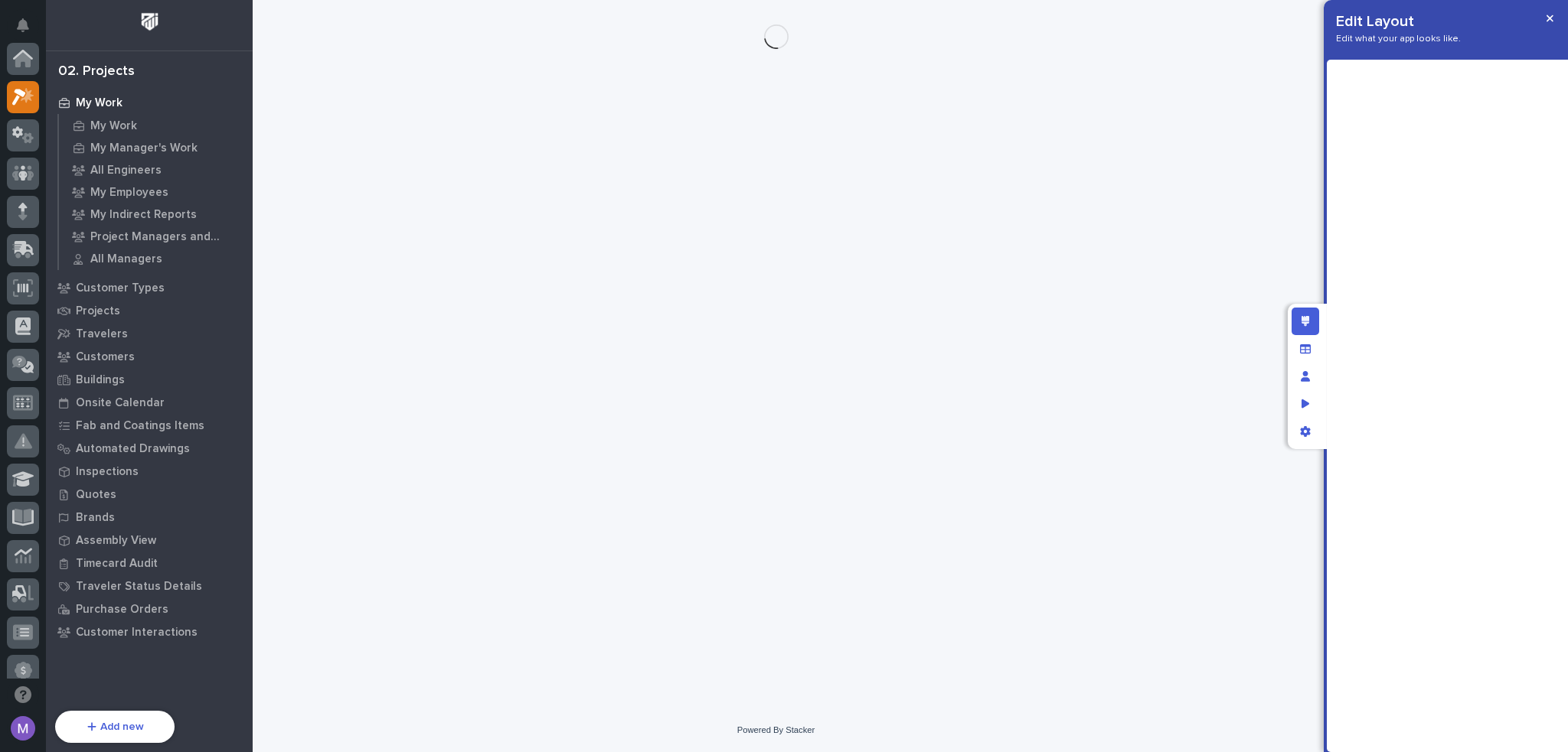
scroll to position [38, 0]
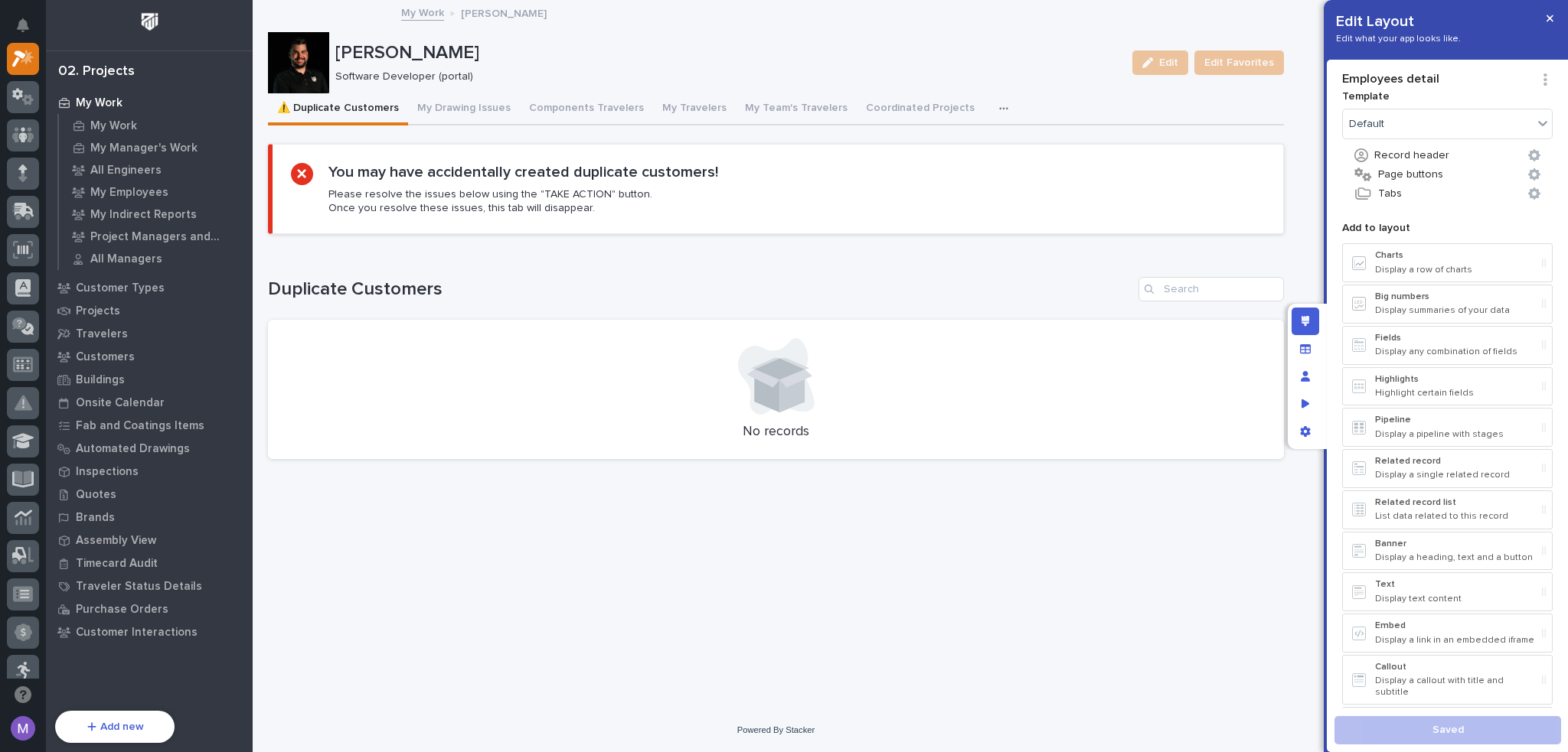
click at [999, 109] on icon "button" at bounding box center [1004, 108] width 9 height 3
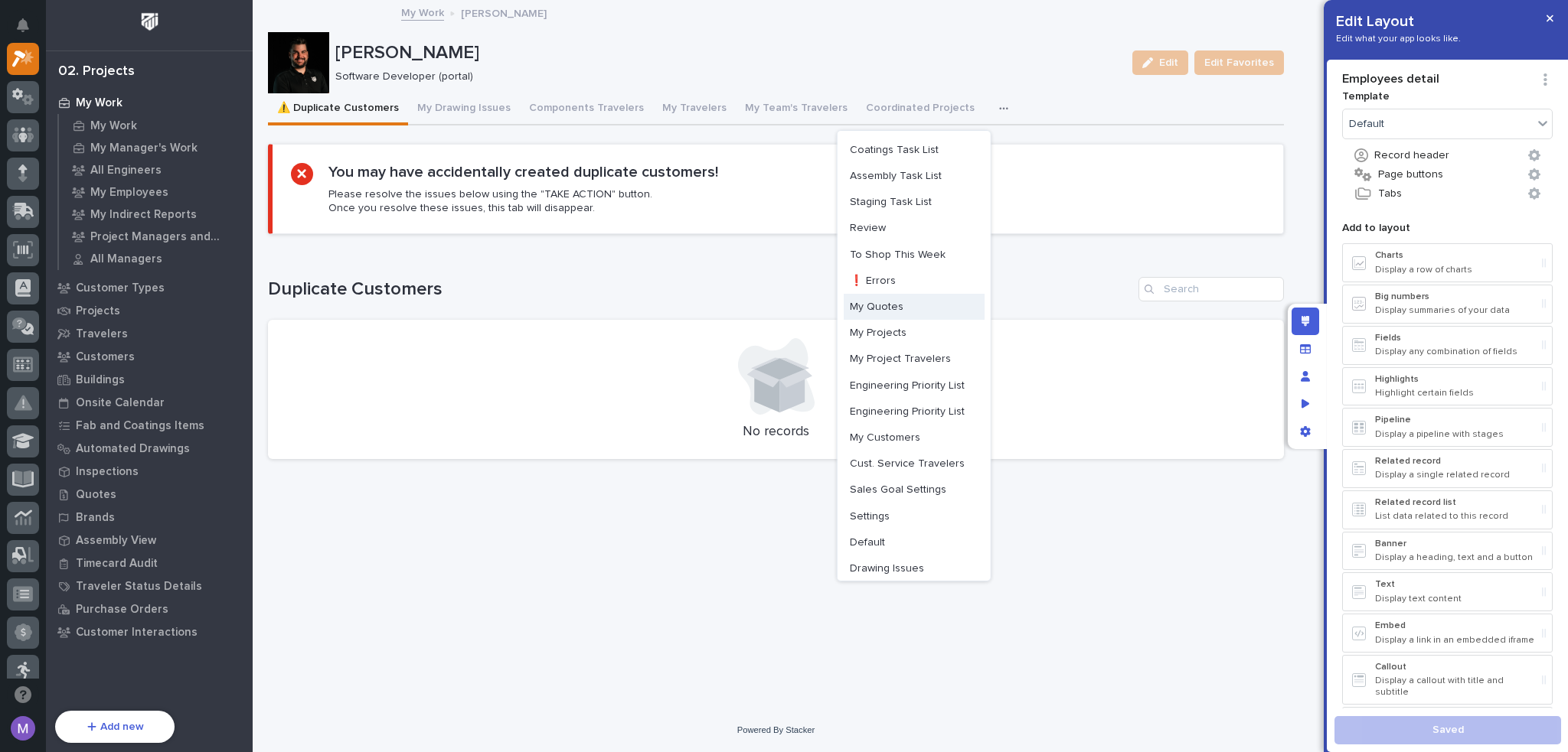
click at [911, 306] on button "My Quotes" at bounding box center [913, 306] width 141 height 26
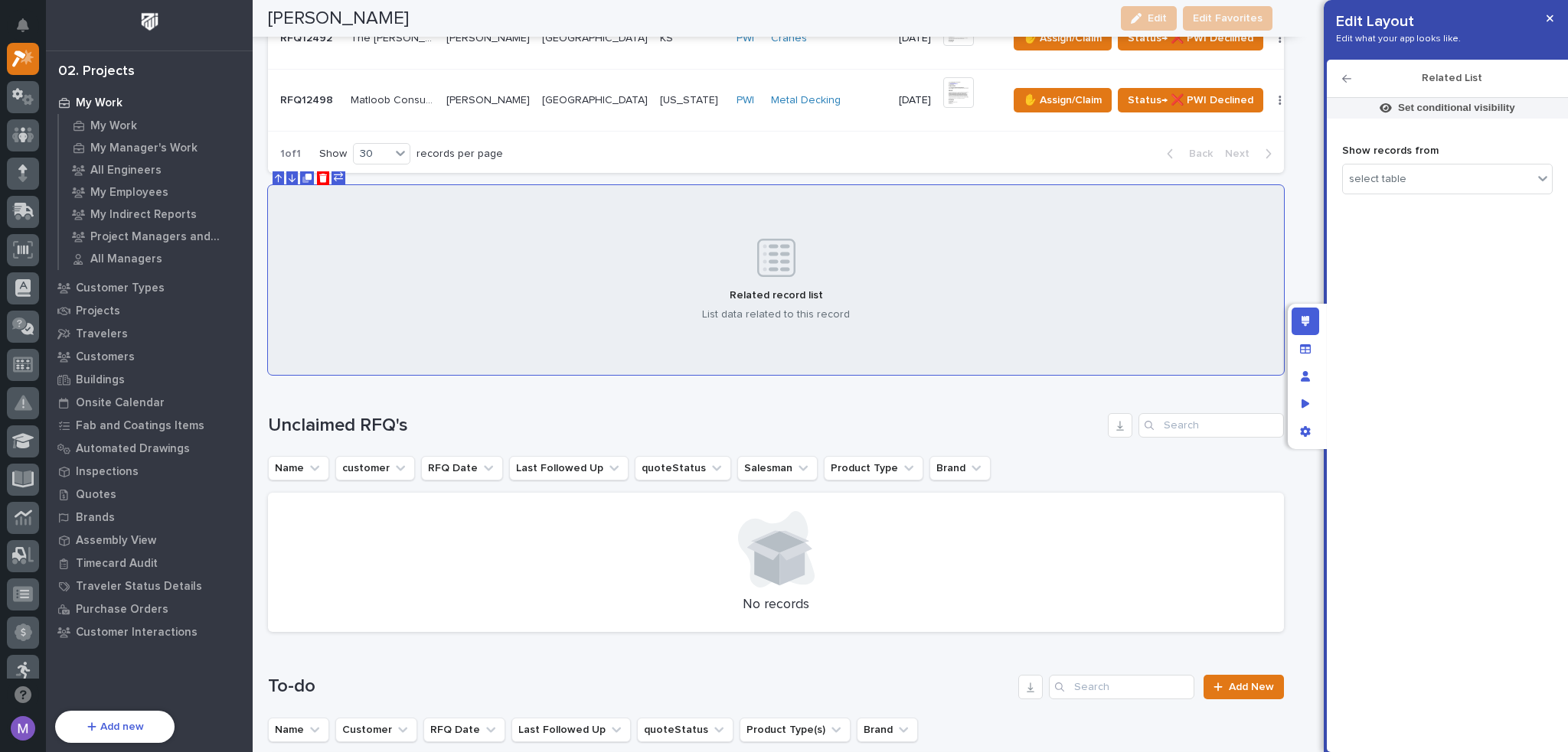
scroll to position [864, 0]
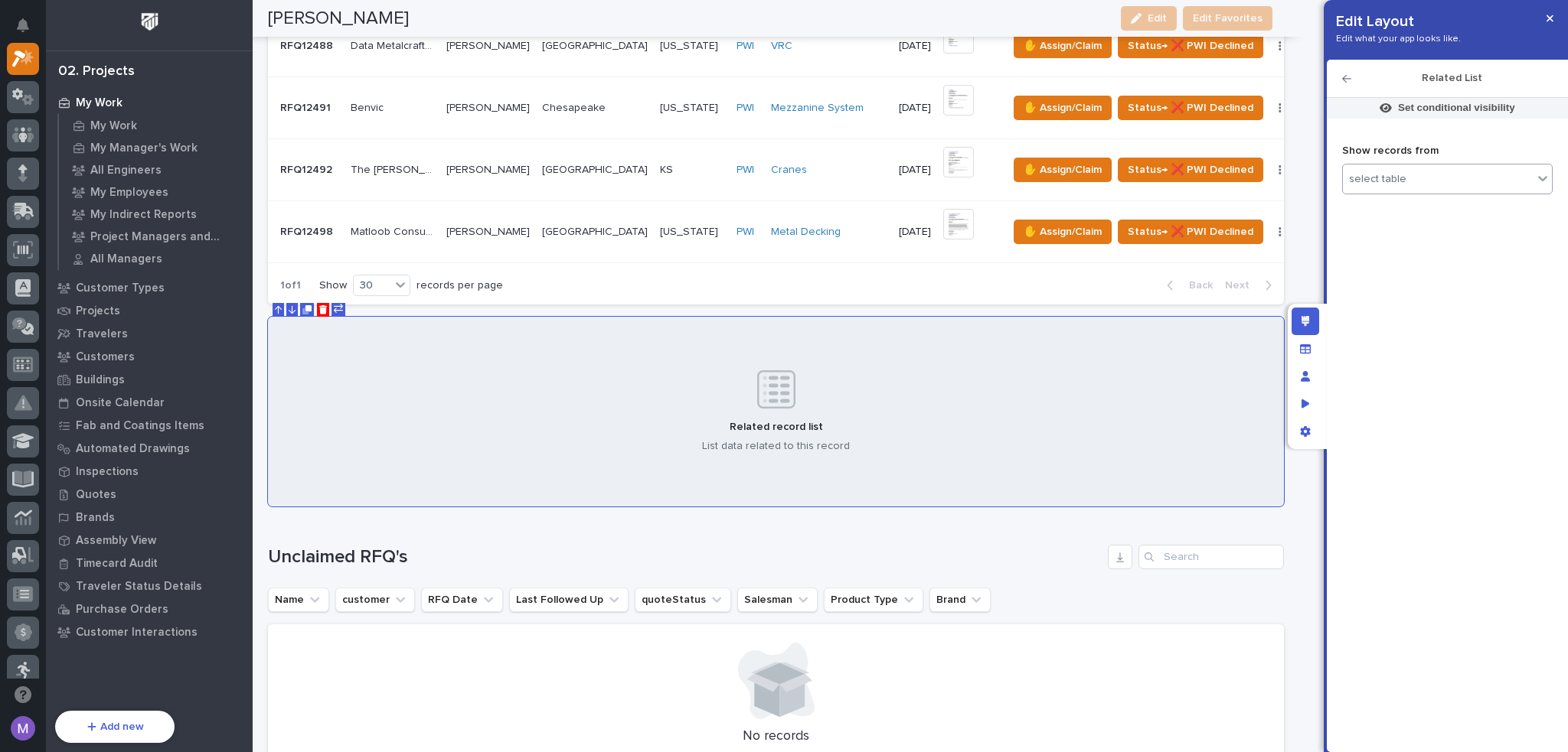
click at [1438, 180] on div "select table" at bounding box center [1438, 179] width 190 height 22
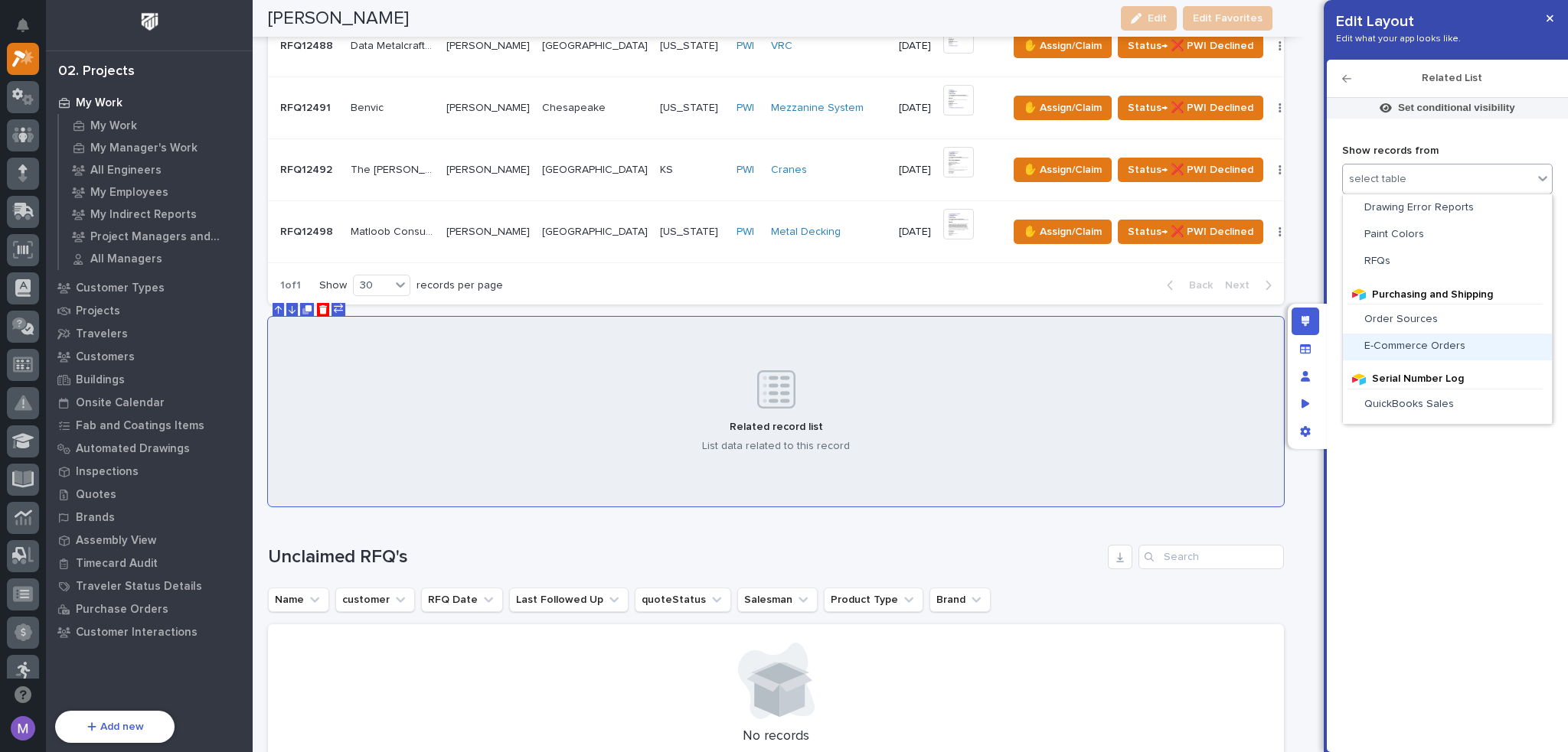
scroll to position [1516, 0]
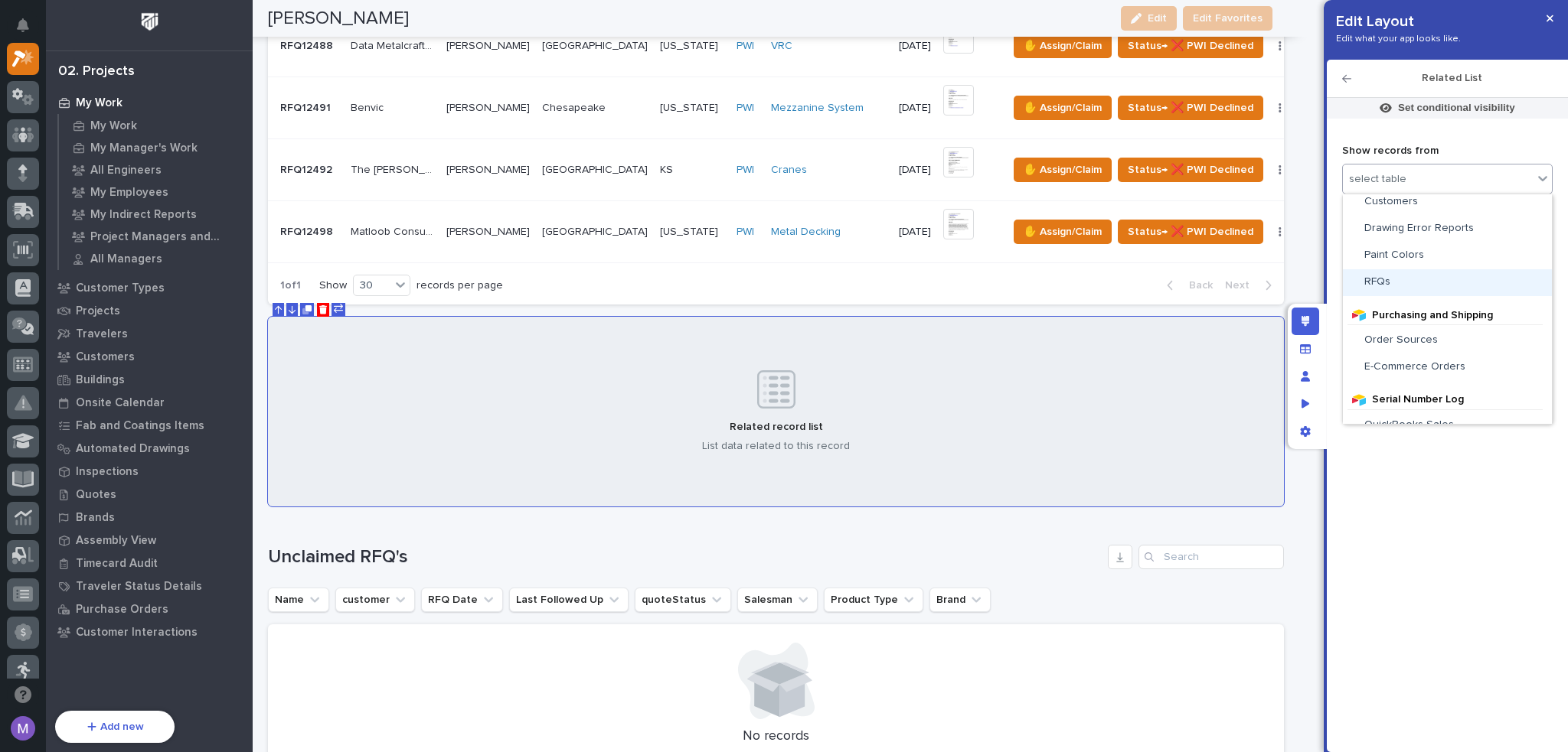
click at [1432, 284] on div "RFQs" at bounding box center [1448, 282] width 197 height 13
click at [1414, 262] on div "select link field" at bounding box center [1386, 260] width 73 height 13
click at [1411, 214] on p "include all records" at bounding box center [1406, 213] width 90 height 13
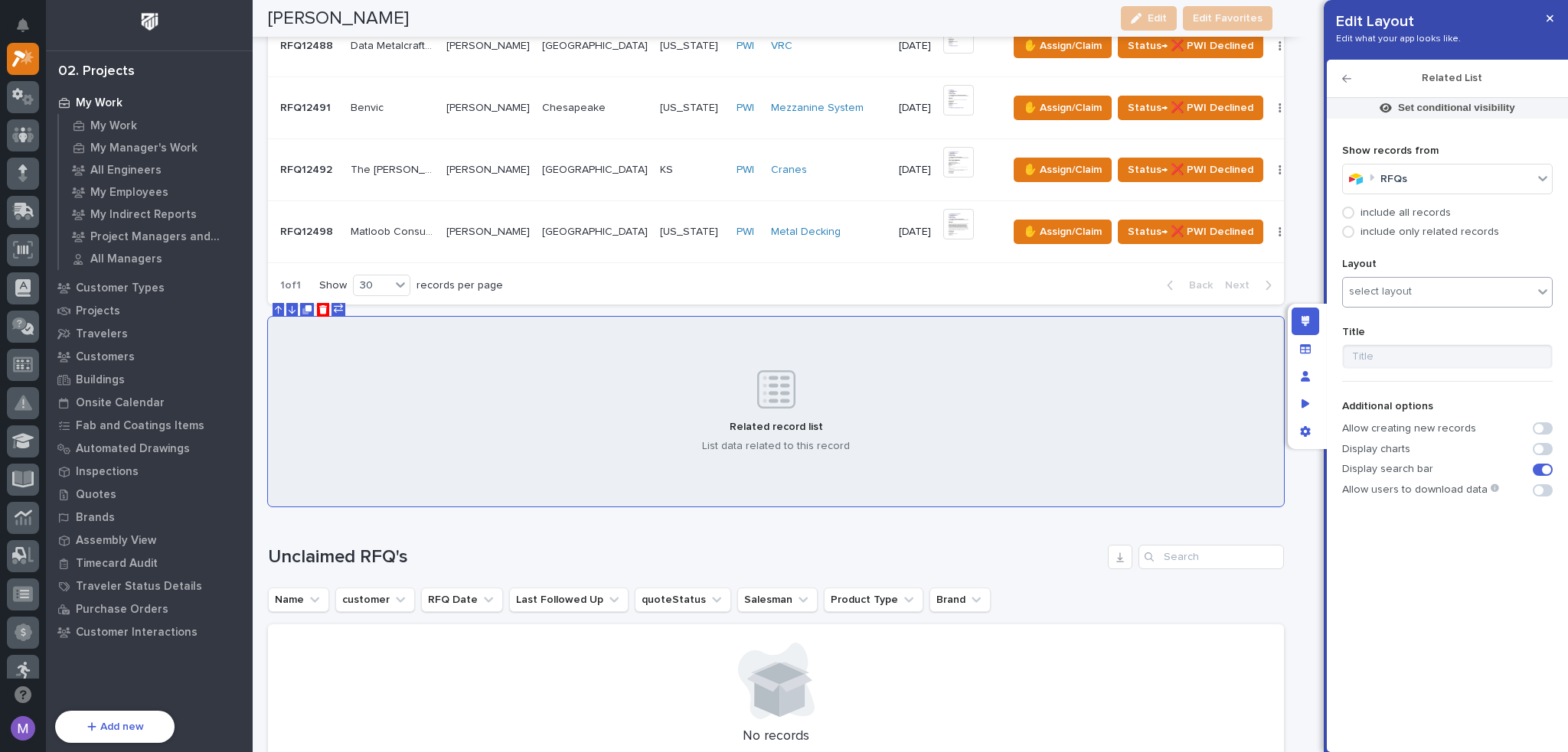
click at [1423, 290] on div "select layout" at bounding box center [1438, 291] width 190 height 22
click at [1436, 321] on div "Quotes to Screen" at bounding box center [1457, 320] width 229 height 27
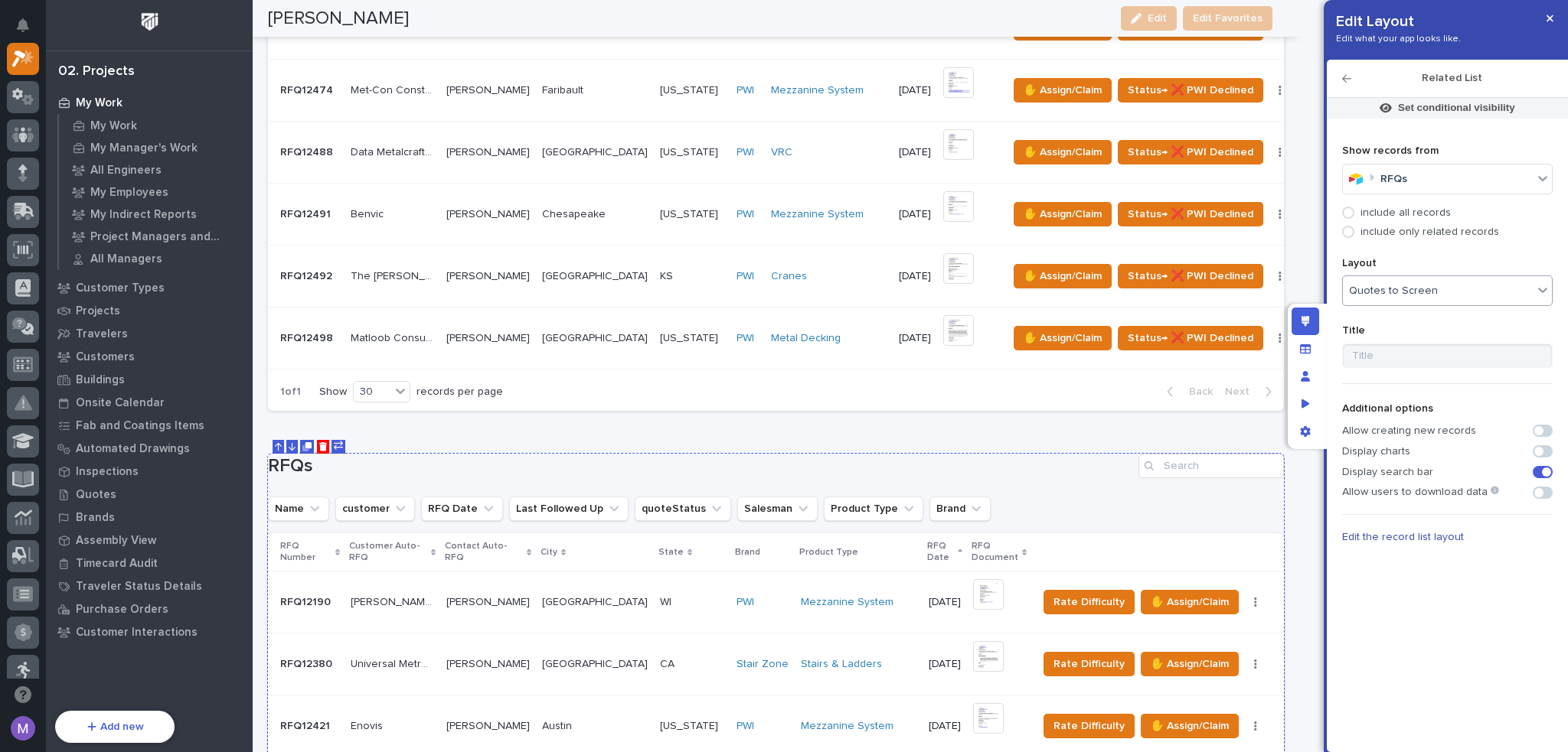
scroll to position [562, 0]
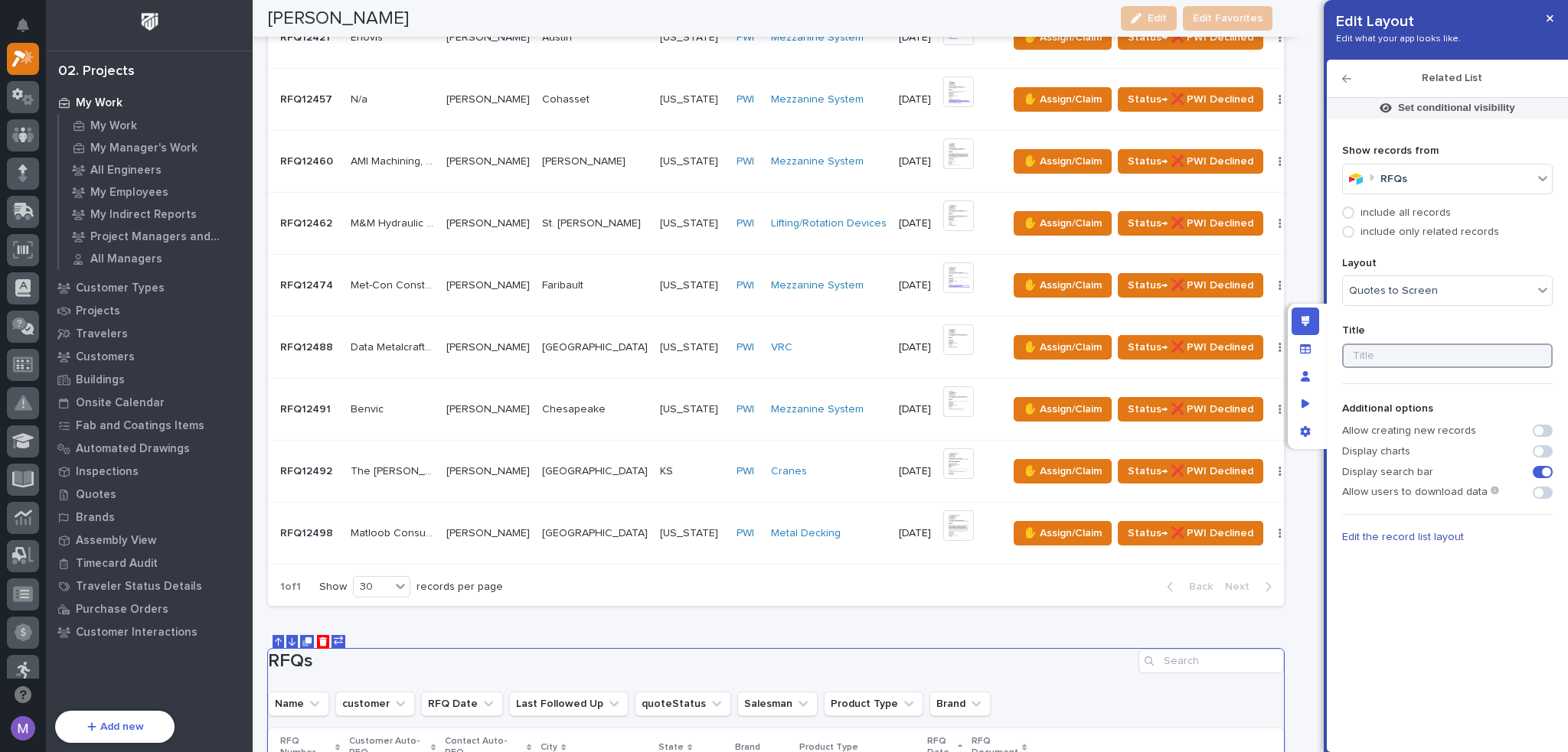
click at [1435, 348] on input at bounding box center [1448, 356] width 211 height 25
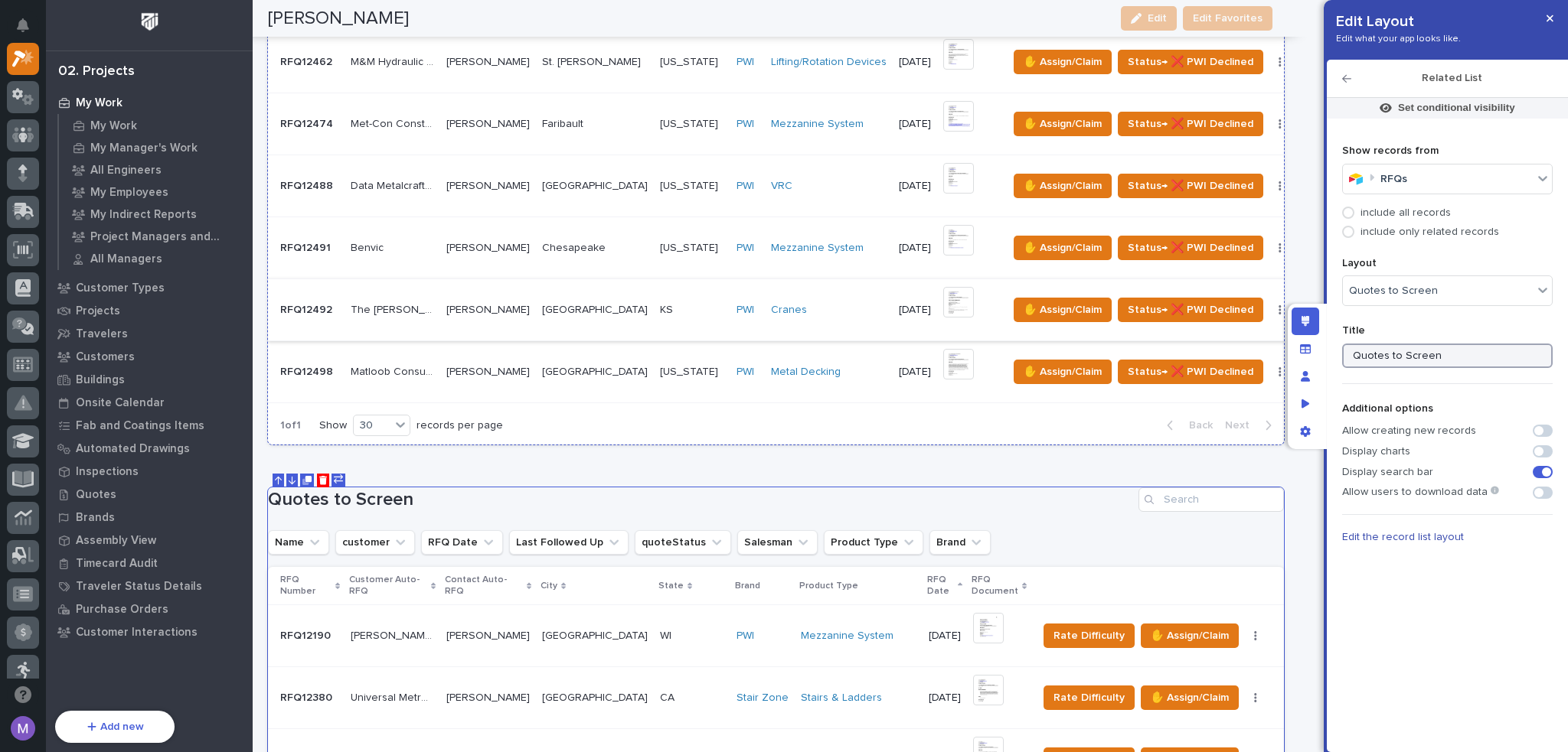
scroll to position [792, 0]
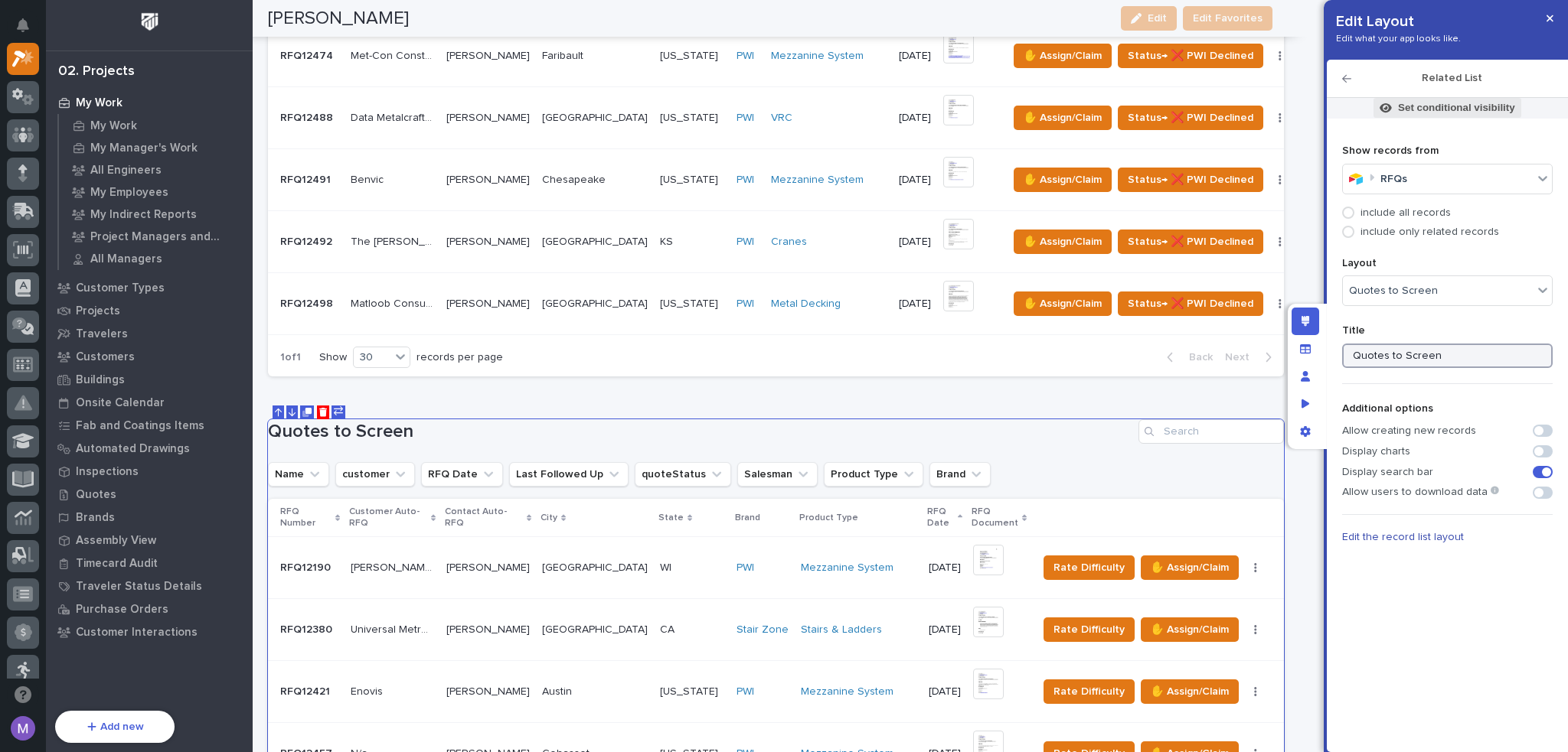
type input "Quotes to Screen"
click at [1421, 106] on p "Set conditional visibility" at bounding box center [1456, 108] width 117 height 14
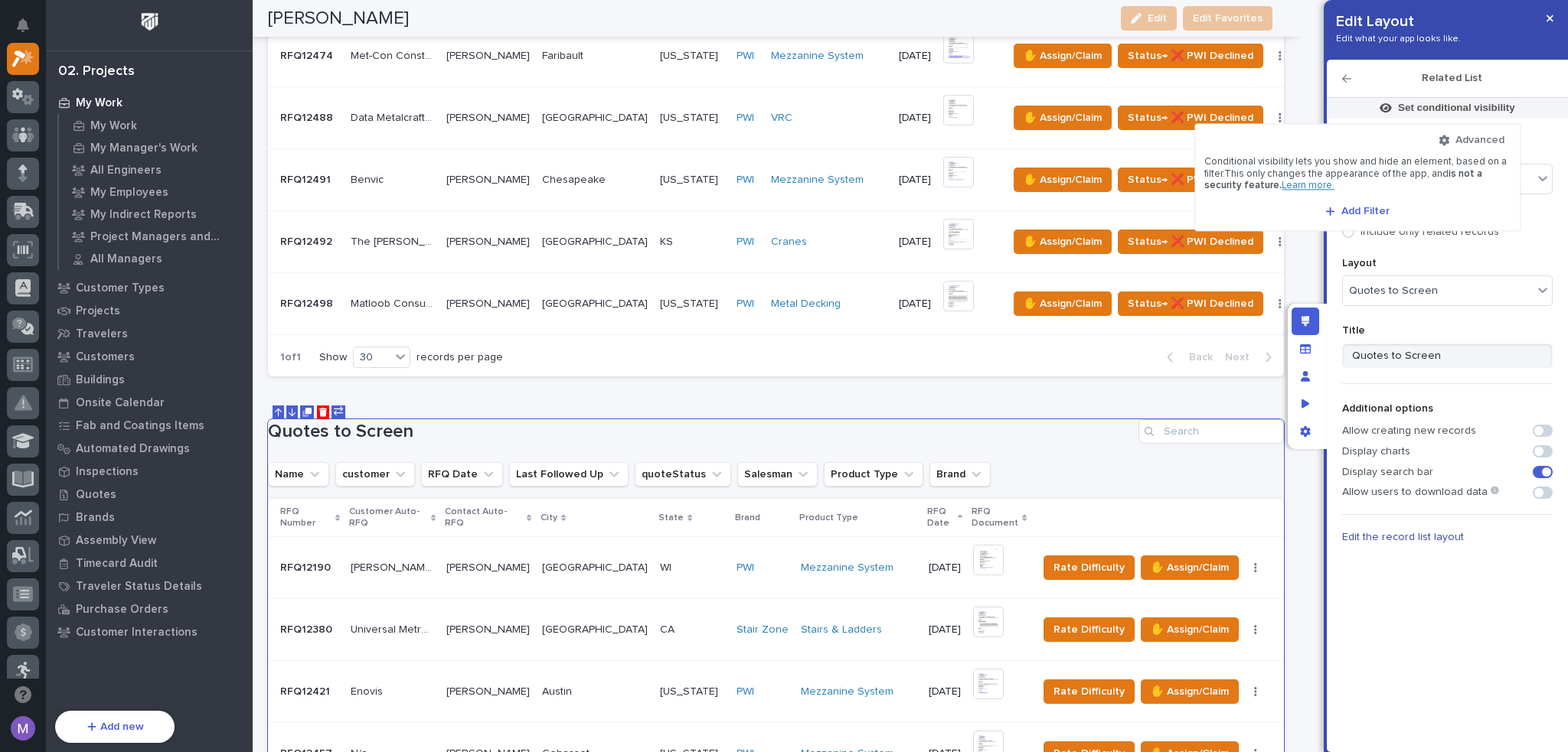
click at [1372, 198] on div "Advanced Conditional visibility lets you show and hide an element, based on a f…" at bounding box center [1357, 176] width 307 height 88
click at [1370, 205] on span "Add Filter" at bounding box center [1365, 212] width 48 height 14
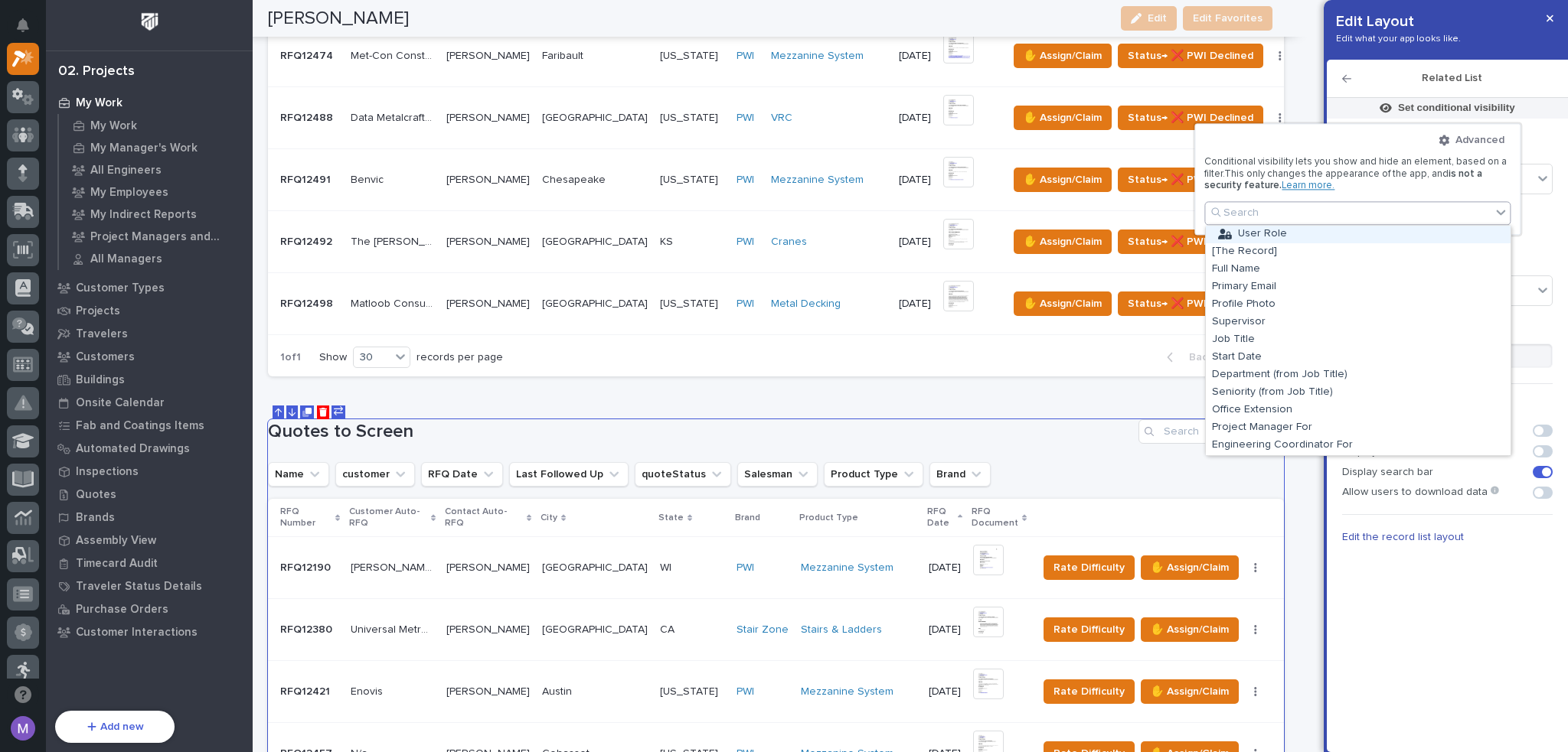
click at [1301, 233] on div "User Role" at bounding box center [1358, 235] width 305 height 18
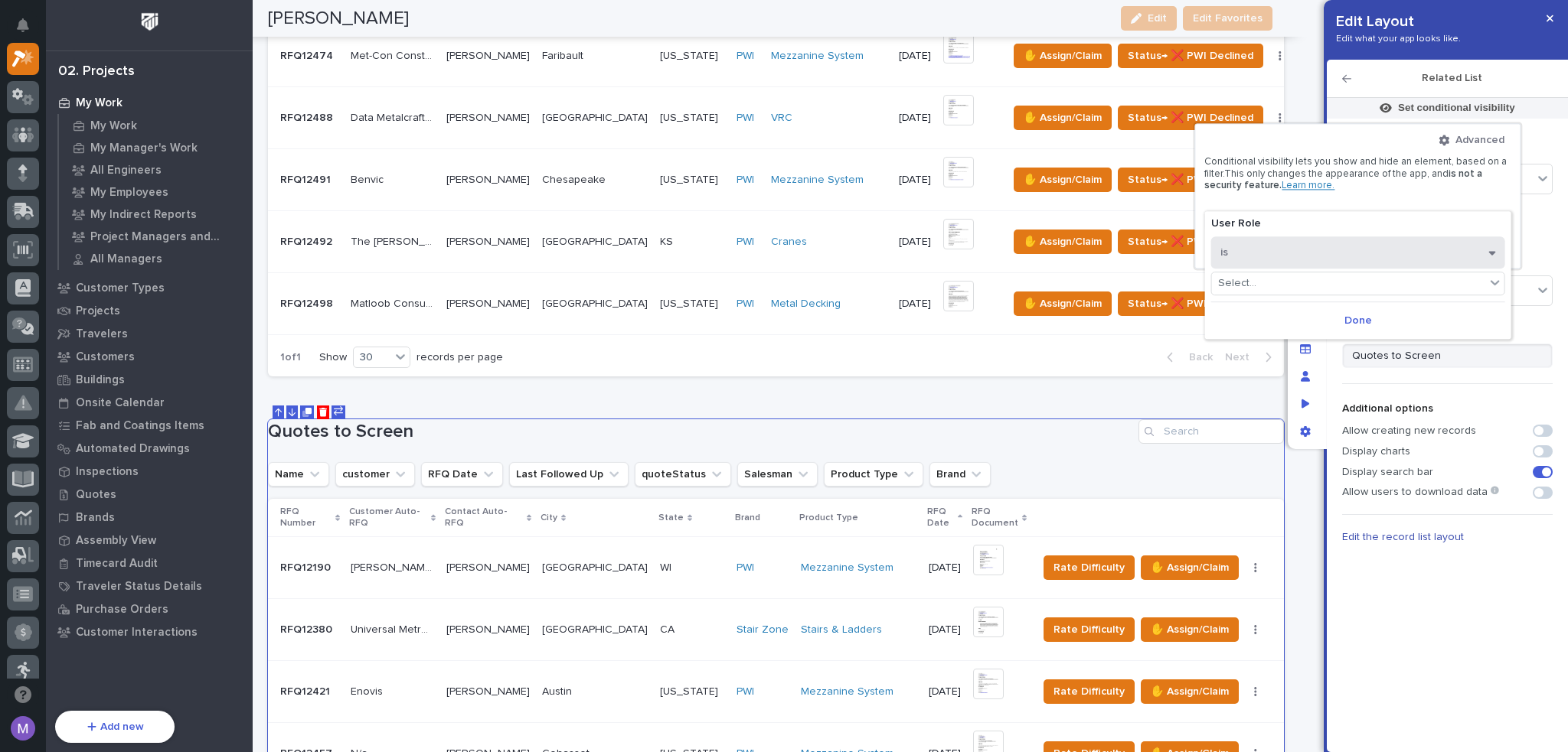
click at [1300, 248] on button "is" at bounding box center [1358, 252] width 294 height 32
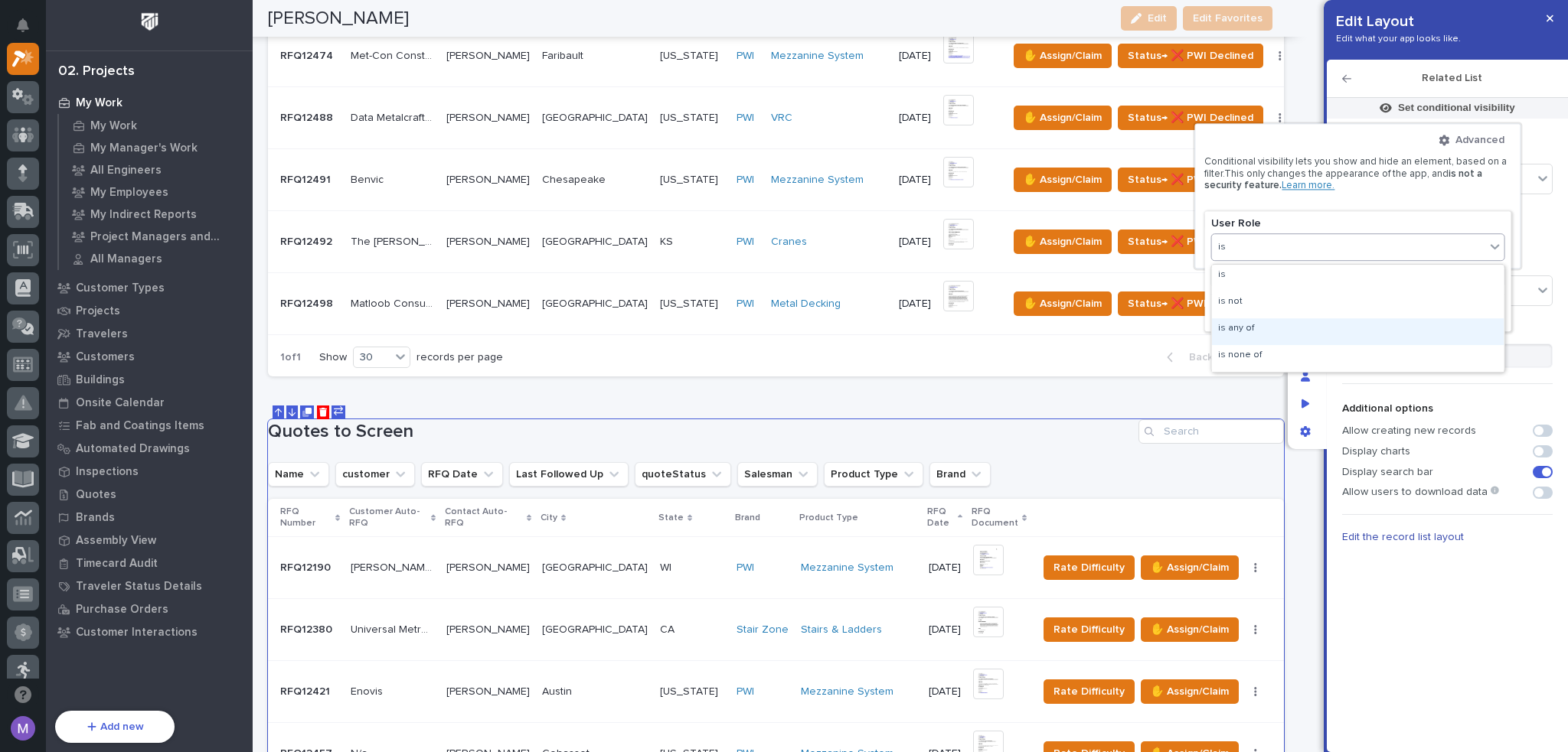
click at [1277, 333] on div "is any of" at bounding box center [1358, 331] width 292 height 27
click at [1292, 292] on div "Select..." at bounding box center [1348, 283] width 274 height 22
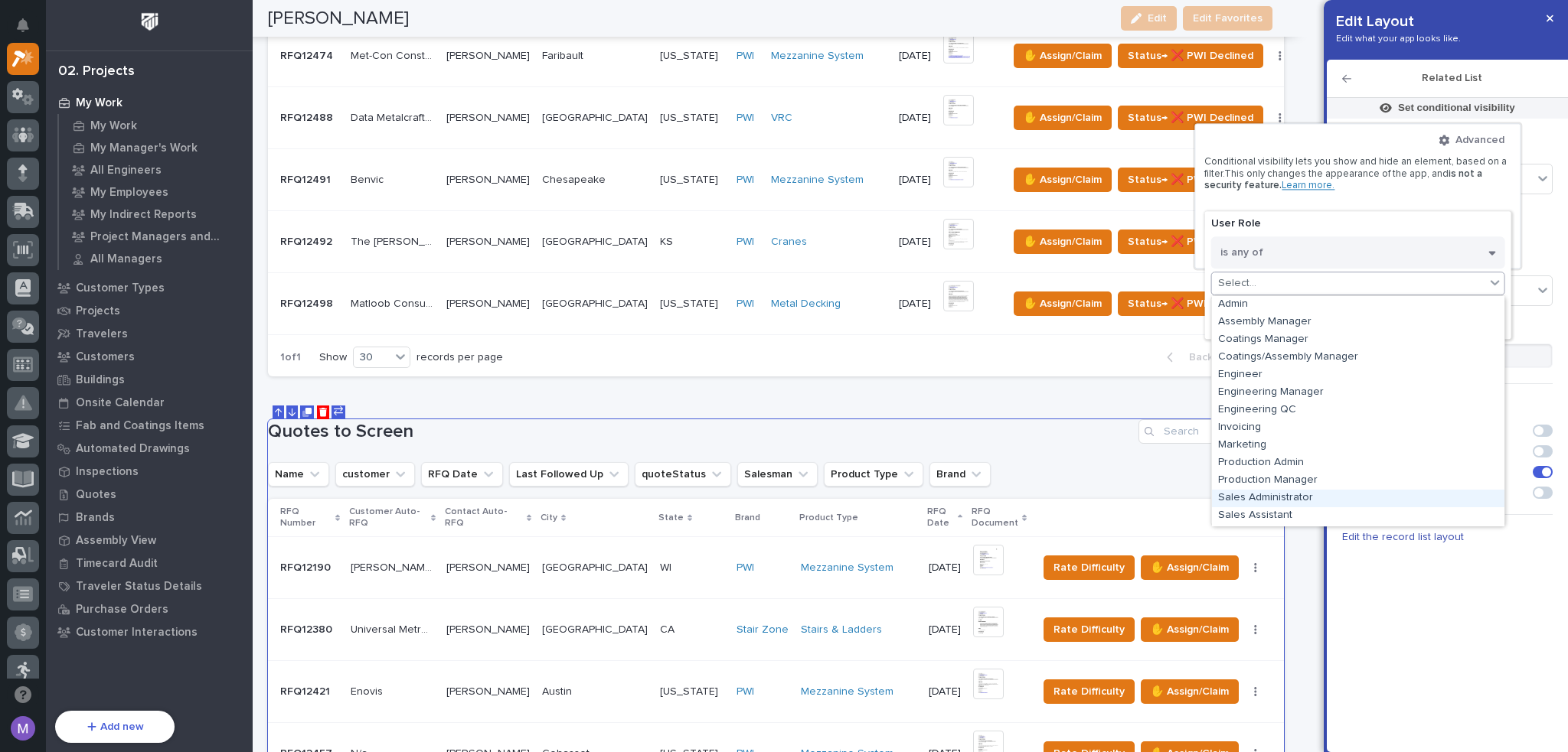
click at [1292, 499] on div "Sales Administrator" at bounding box center [1358, 499] width 292 height 18
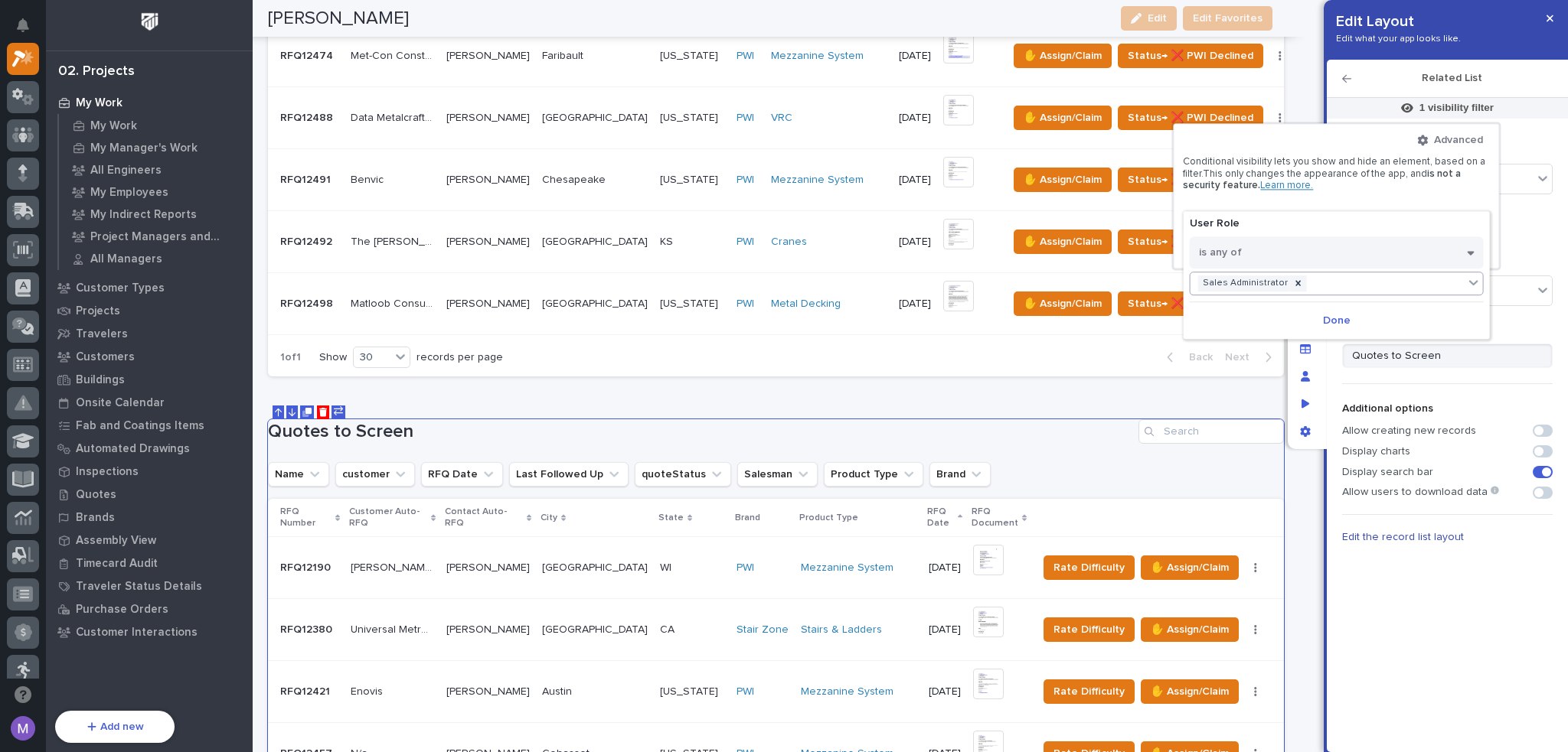
click at [1339, 283] on div "Sales Administrator" at bounding box center [1327, 283] width 274 height 22
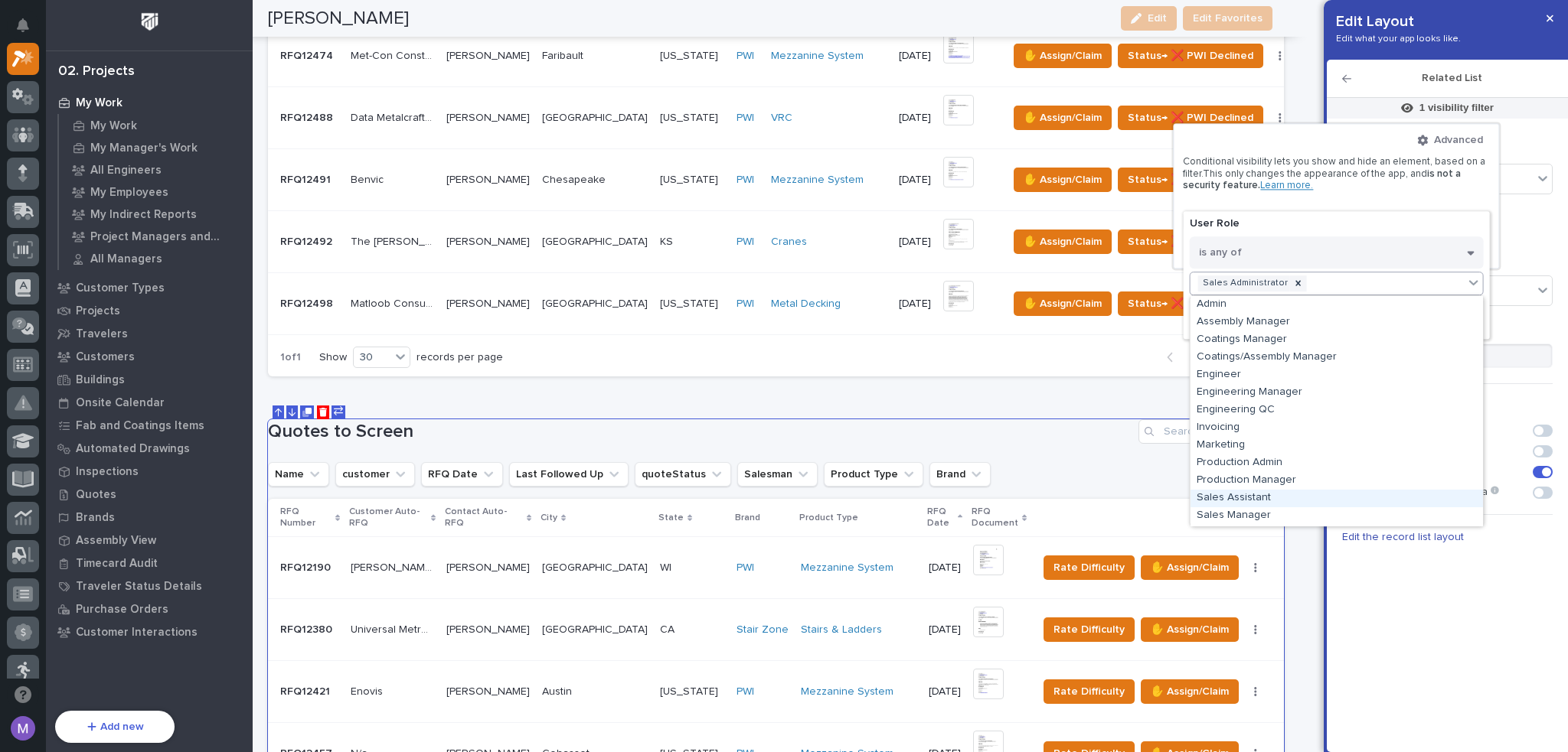
scroll to position [70, 0]
click at [1279, 434] on div "Sales Assistant" at bounding box center [1337, 429] width 292 height 18
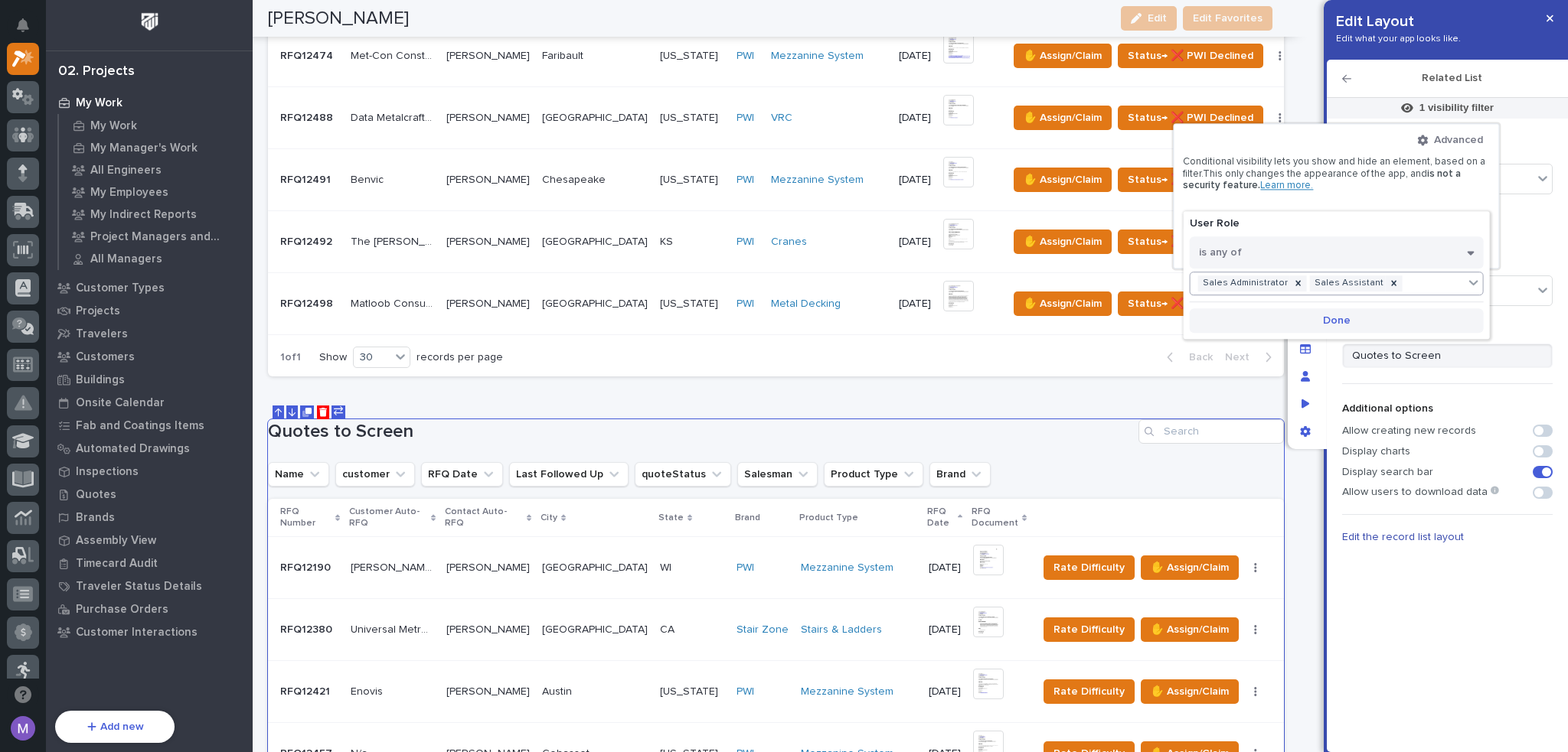
click at [1344, 325] on span "Done" at bounding box center [1336, 321] width 27 height 14
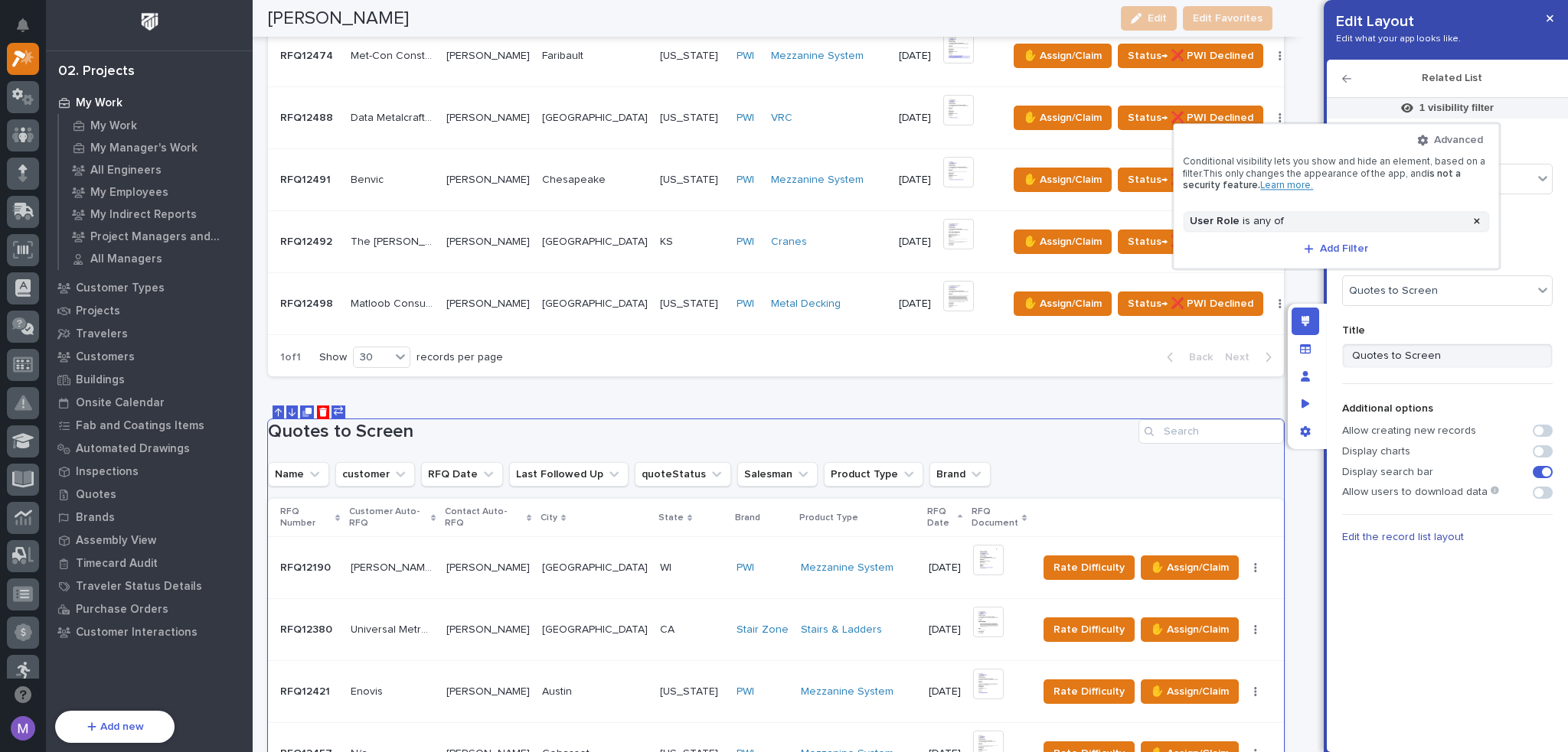
click at [1341, 317] on div at bounding box center [784, 376] width 1568 height 752
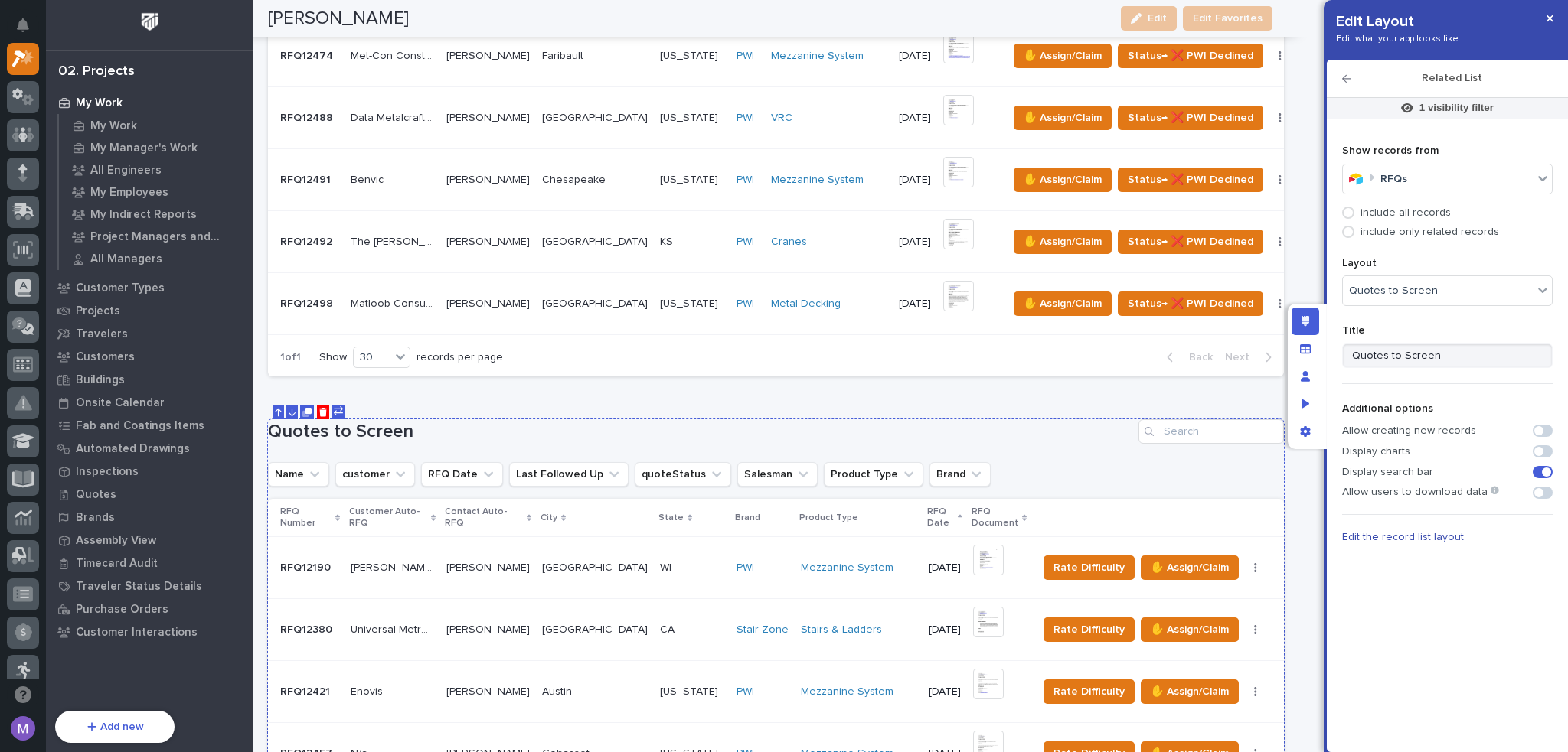
click at [1074, 464] on div "Name customer RFQ Date Last Followed Up quoteStatus Salesman Product Type Brand" at bounding box center [775, 475] width 1016 height 25
click at [1362, 532] on span "Edit the record list layout" at bounding box center [1402, 538] width 121 height 11
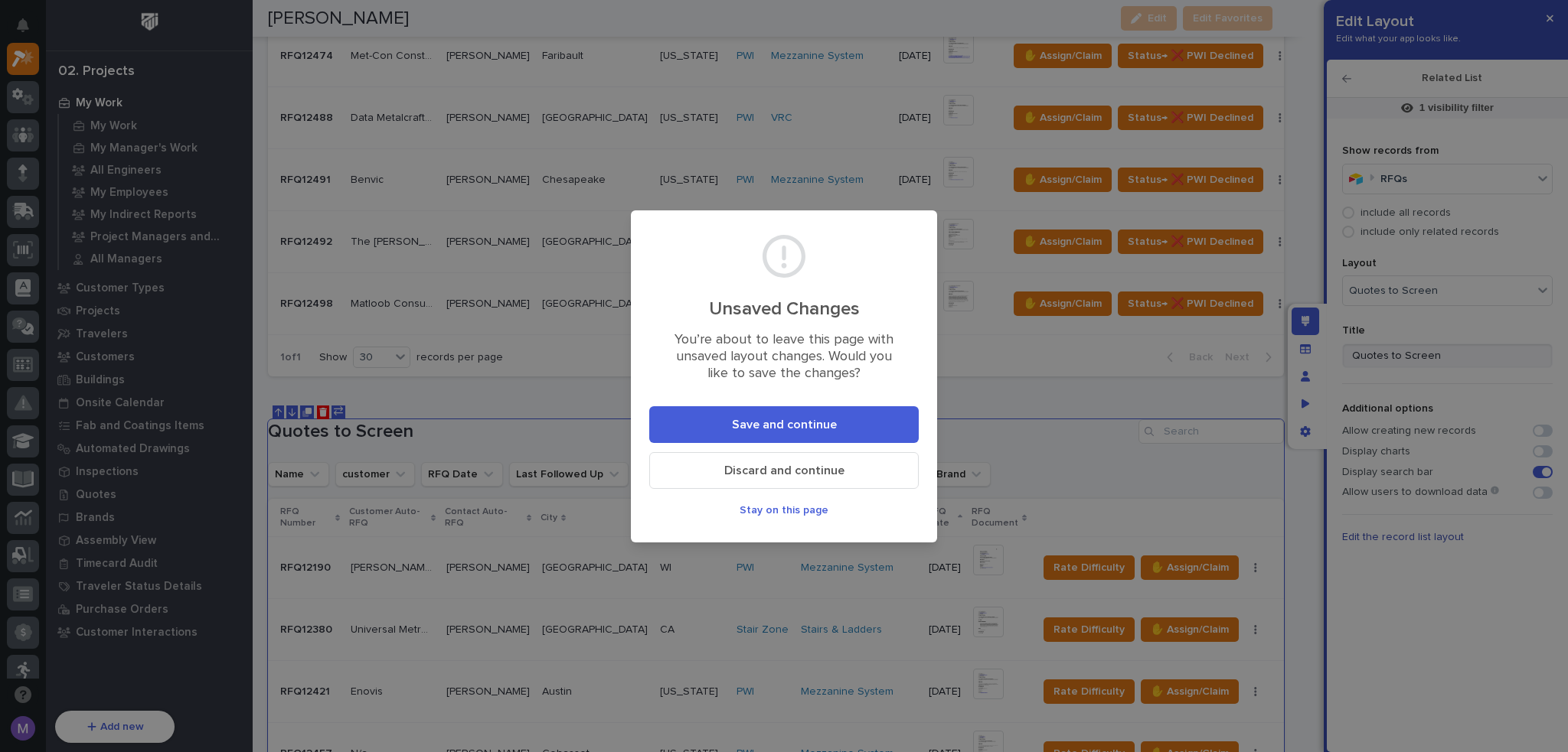
click at [835, 437] on button "Save and continue" at bounding box center [784, 424] width 269 height 36
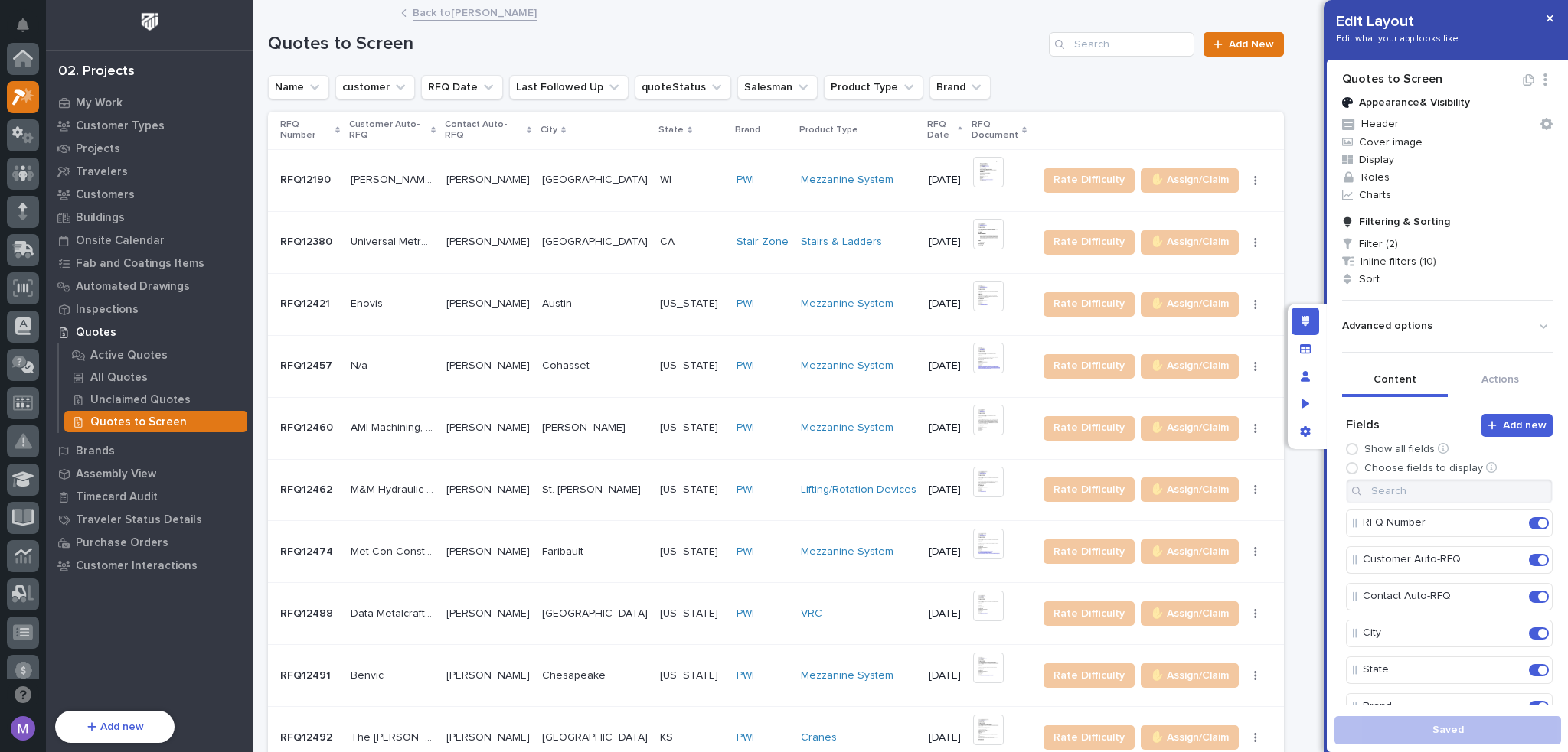
scroll to position [38, 0]
click at [1404, 242] on span "Filter (2)" at bounding box center [1447, 244] width 222 height 18
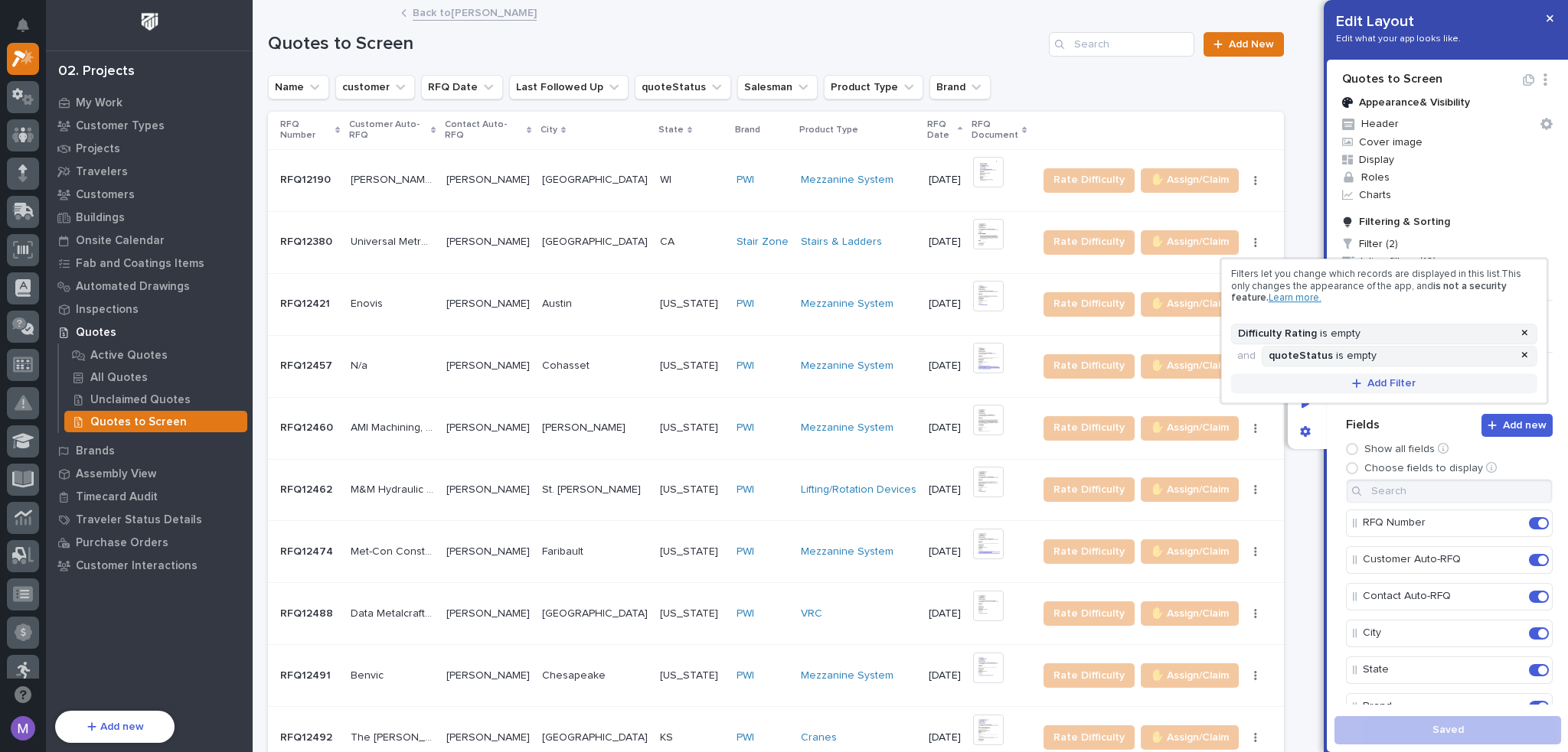
click at [1393, 378] on span "Add Filter" at bounding box center [1391, 384] width 48 height 14
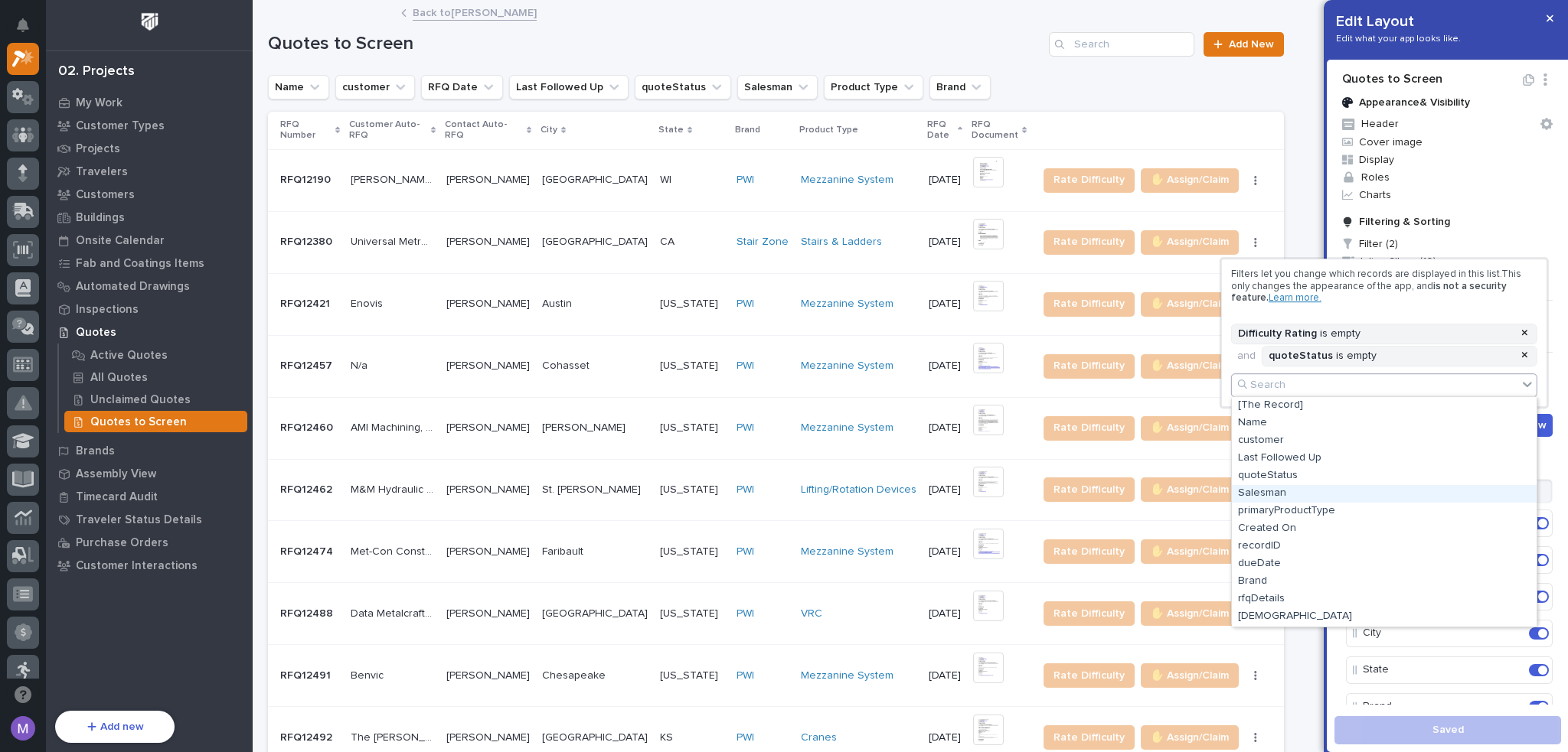
click at [1308, 491] on div "Salesman" at bounding box center [1384, 494] width 305 height 18
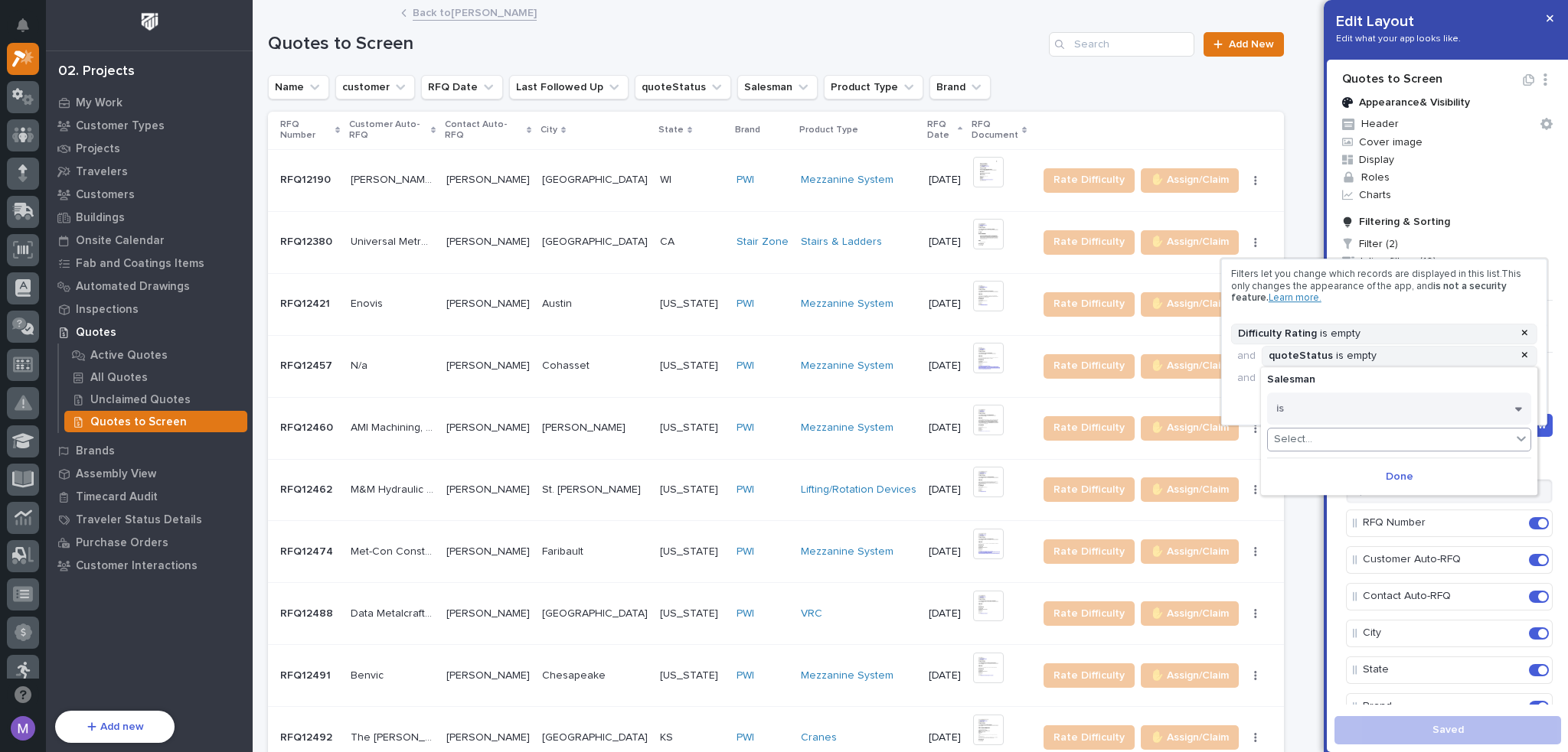
click at [1325, 438] on div "Select..." at bounding box center [1389, 439] width 244 height 22
click at [1331, 415] on button "is" at bounding box center [1399, 408] width 264 height 32
click at [1317, 489] on div "is empty" at bounding box center [1399, 488] width 262 height 27
click at [1378, 446] on button "Done" at bounding box center [1399, 454] width 264 height 25
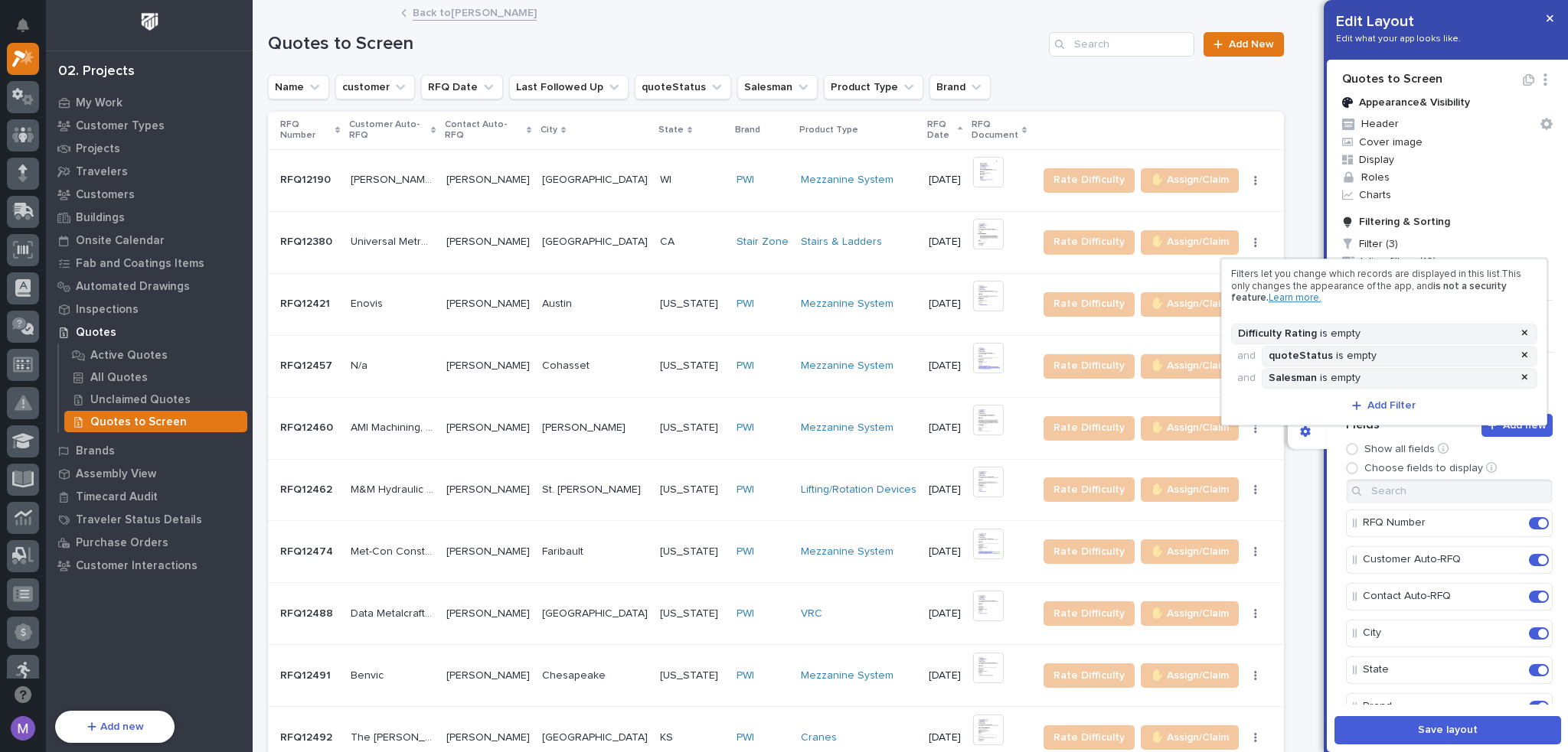
click at [1335, 455] on div at bounding box center [784, 376] width 1568 height 752
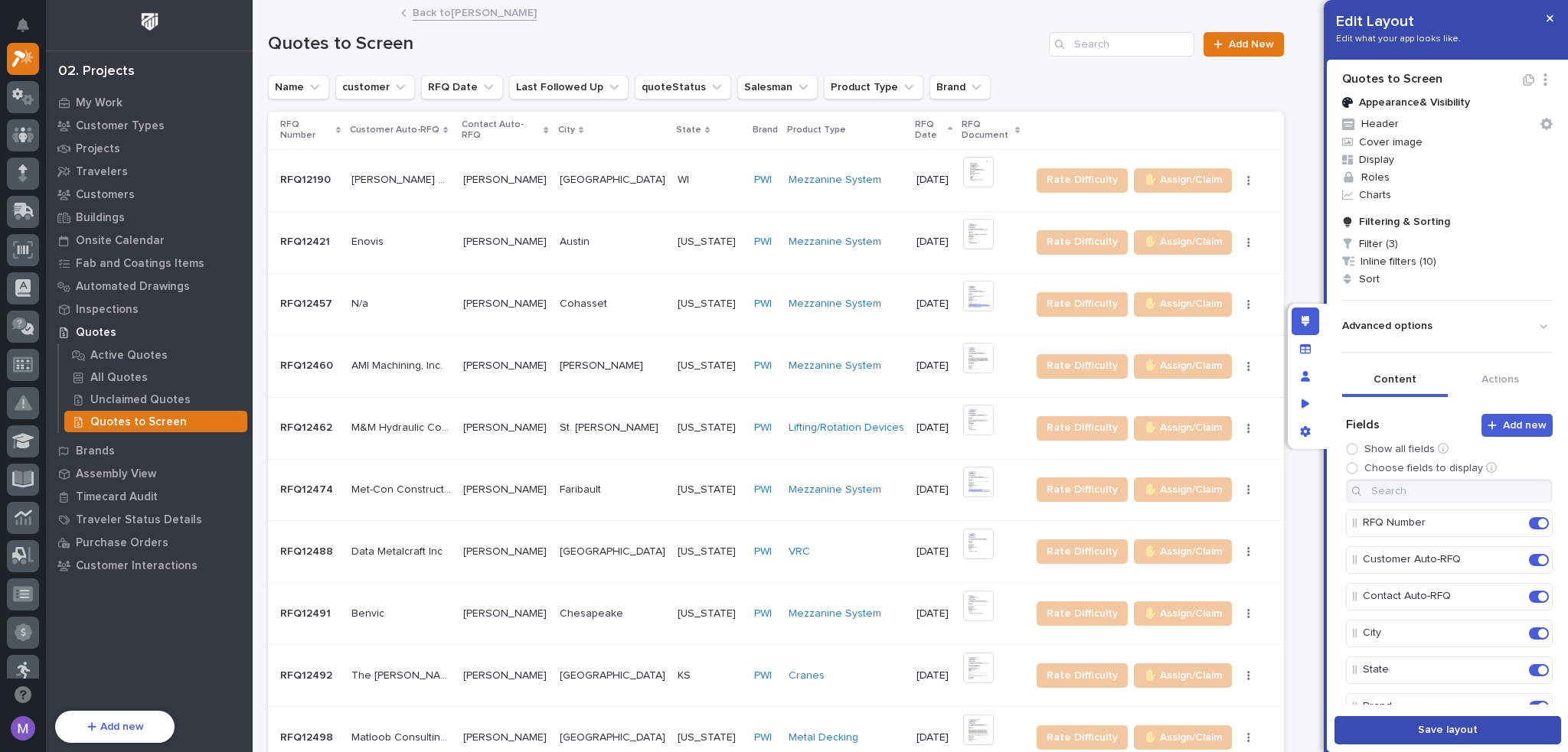
click at [1427, 725] on span "Save layout" at bounding box center [1447, 731] width 59 height 14
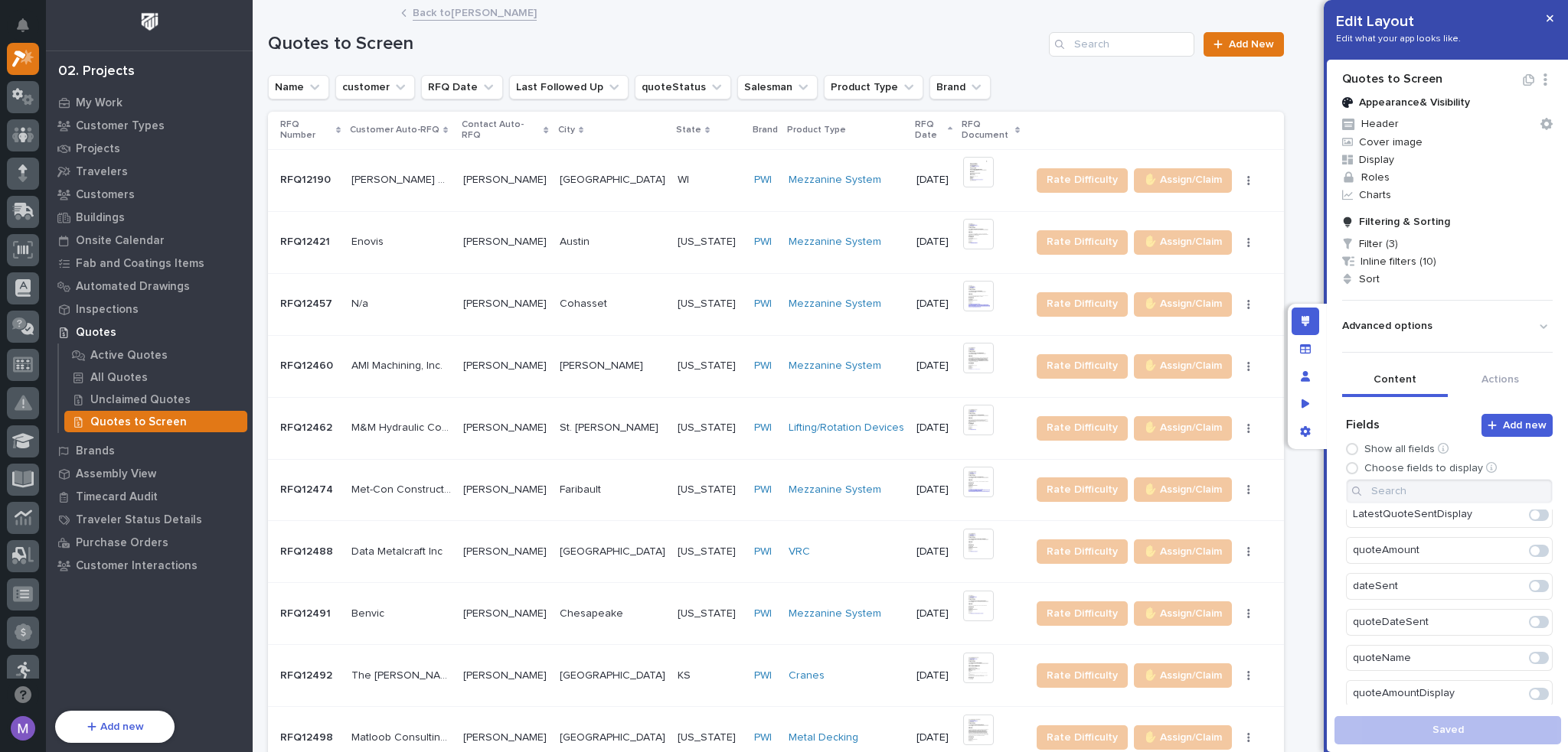
scroll to position [2689, 0]
click at [1530, 703] on span at bounding box center [1534, 708] width 9 height 9
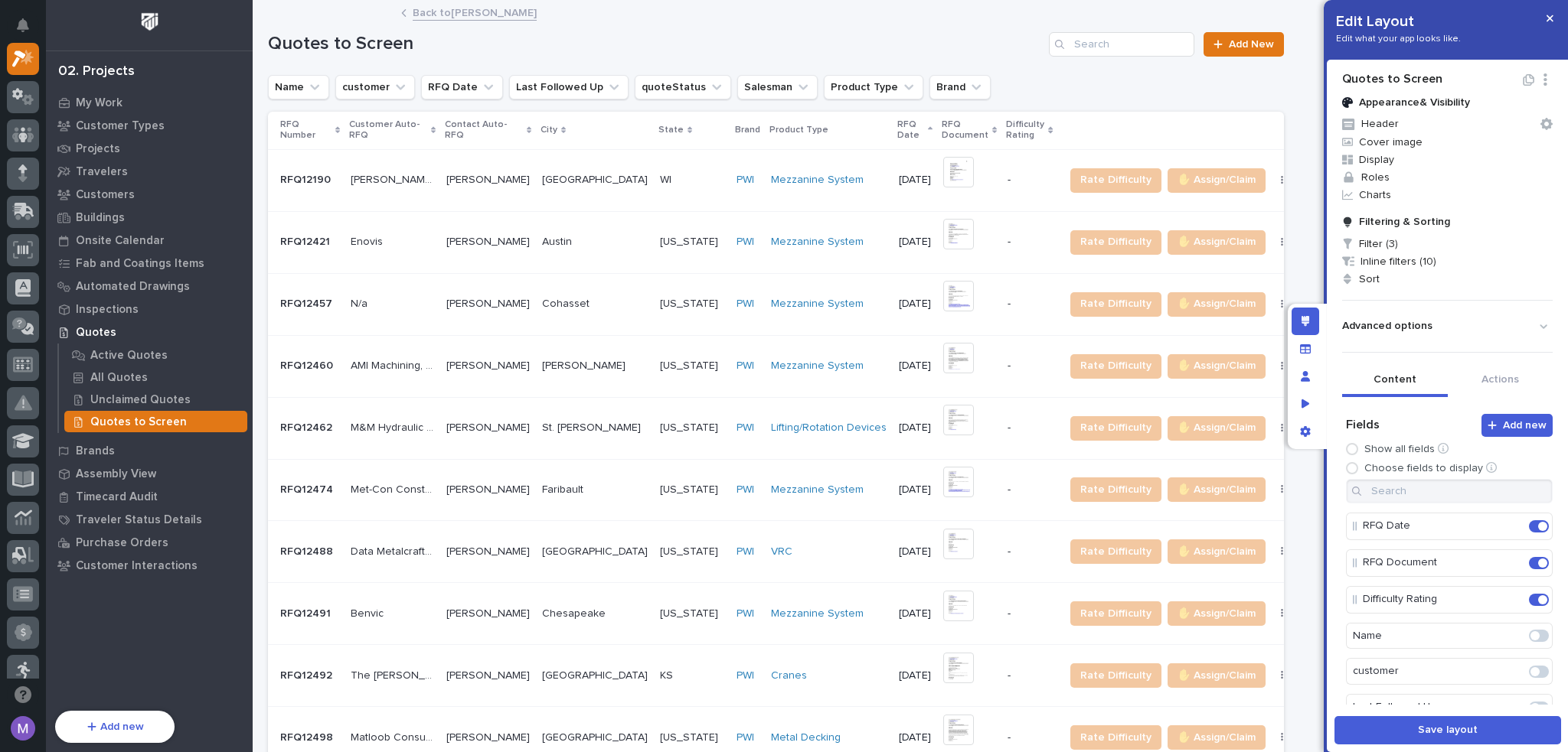
scroll to position [229, 0]
click at [1538, 620] on span at bounding box center [1542, 624] width 9 height 9
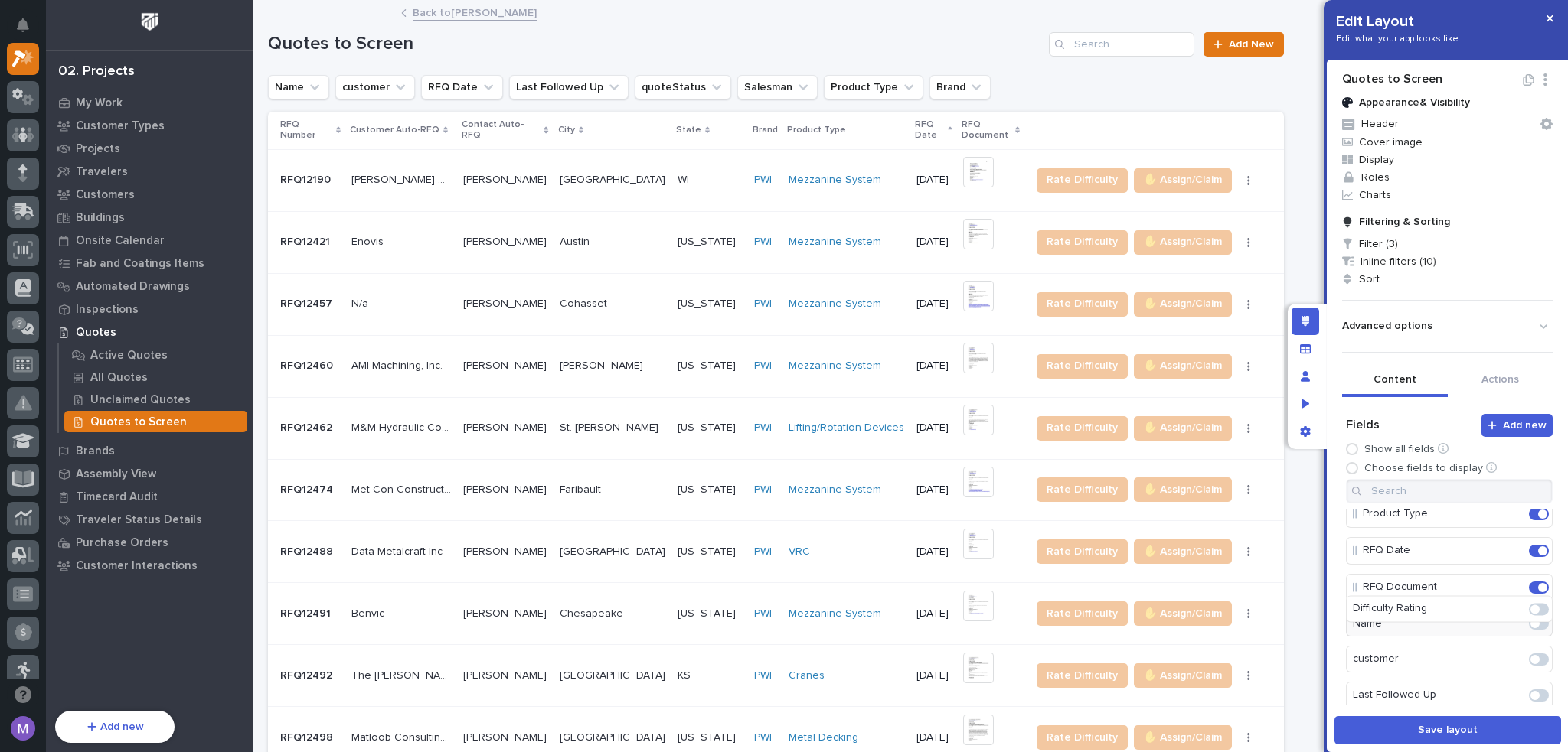
scroll to position [193, 0]
click at [1307, 327] on div "Edit layout" at bounding box center [1305, 321] width 27 height 27
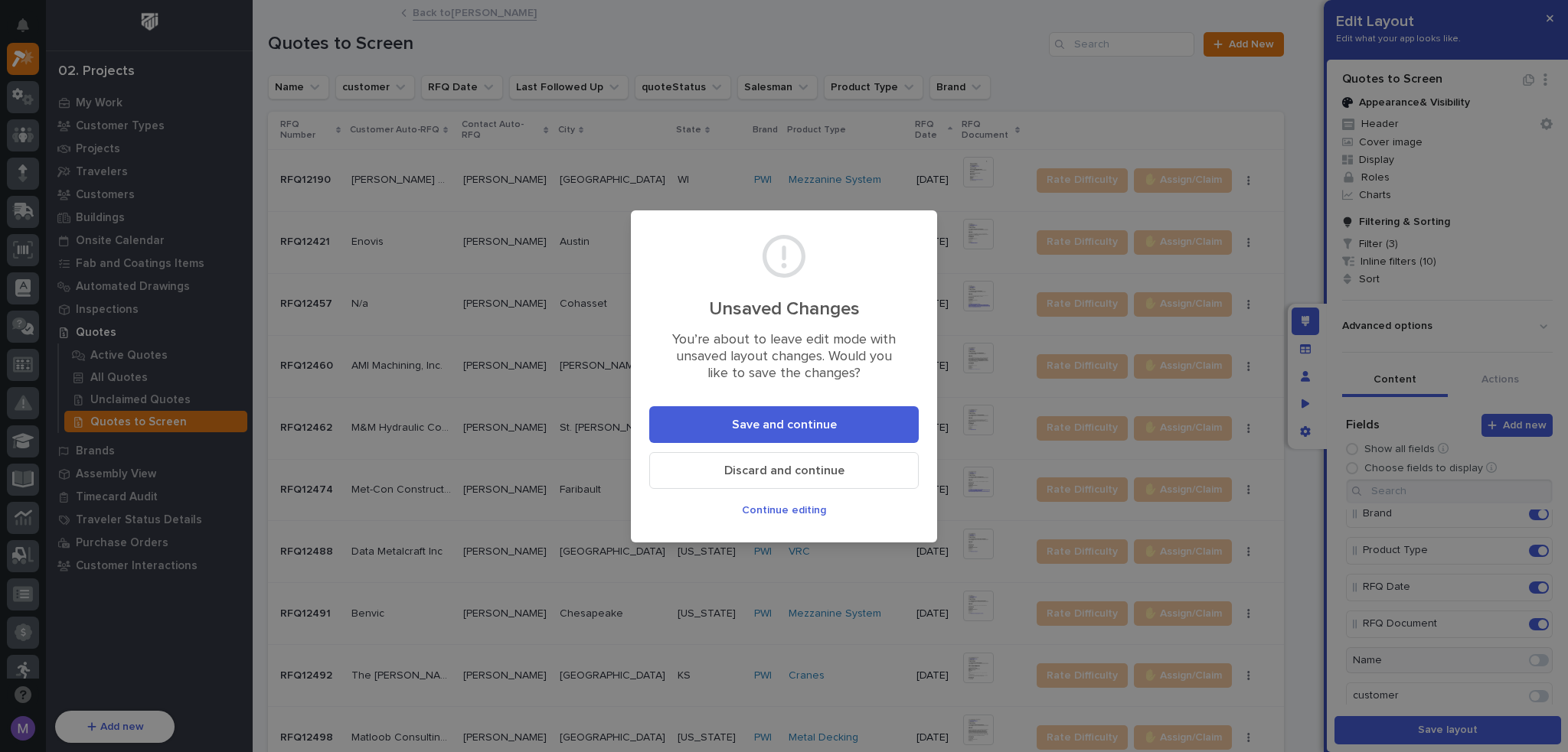
click at [842, 435] on button "Save and continue" at bounding box center [784, 424] width 269 height 36
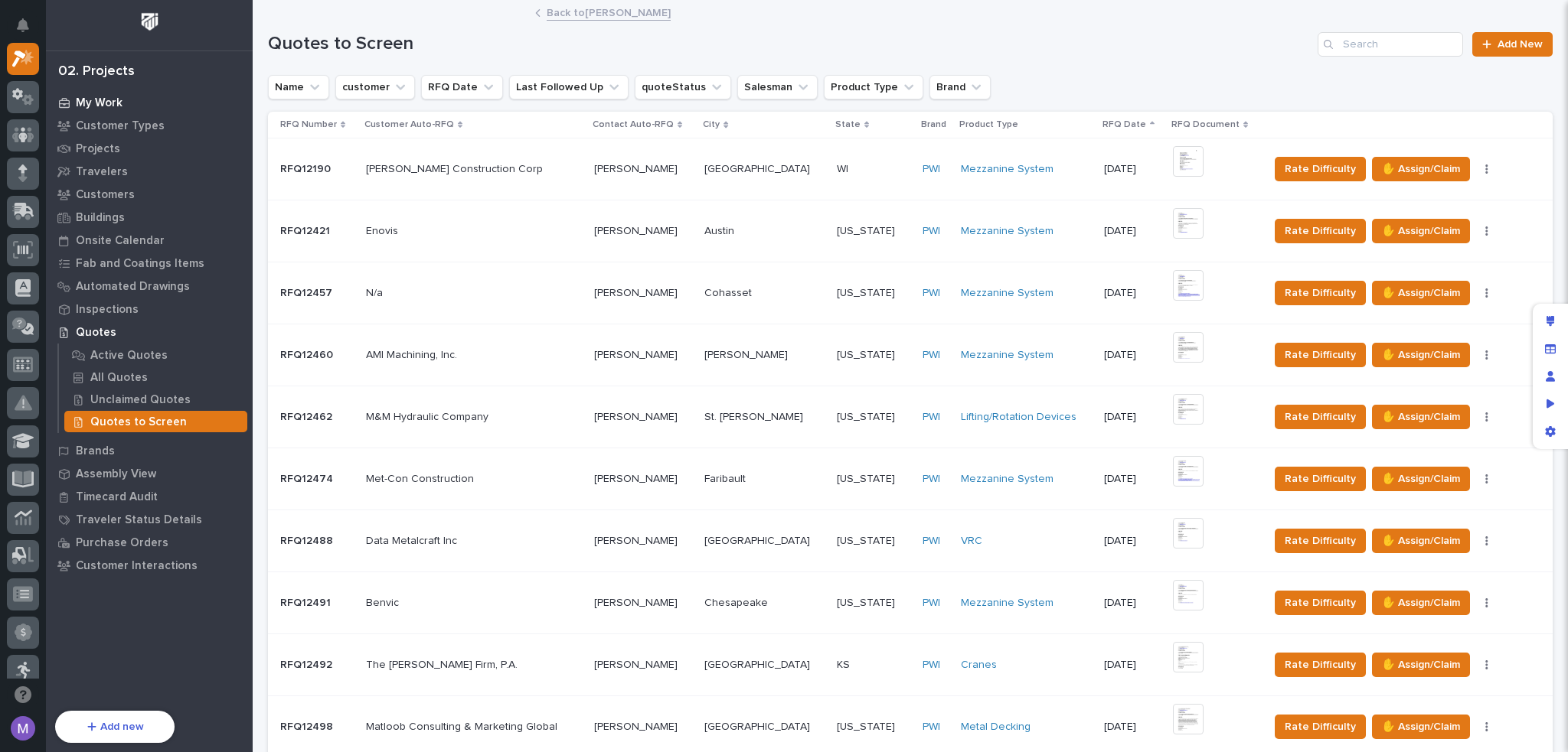
click at [107, 103] on p "My Work" at bounding box center [99, 104] width 47 height 14
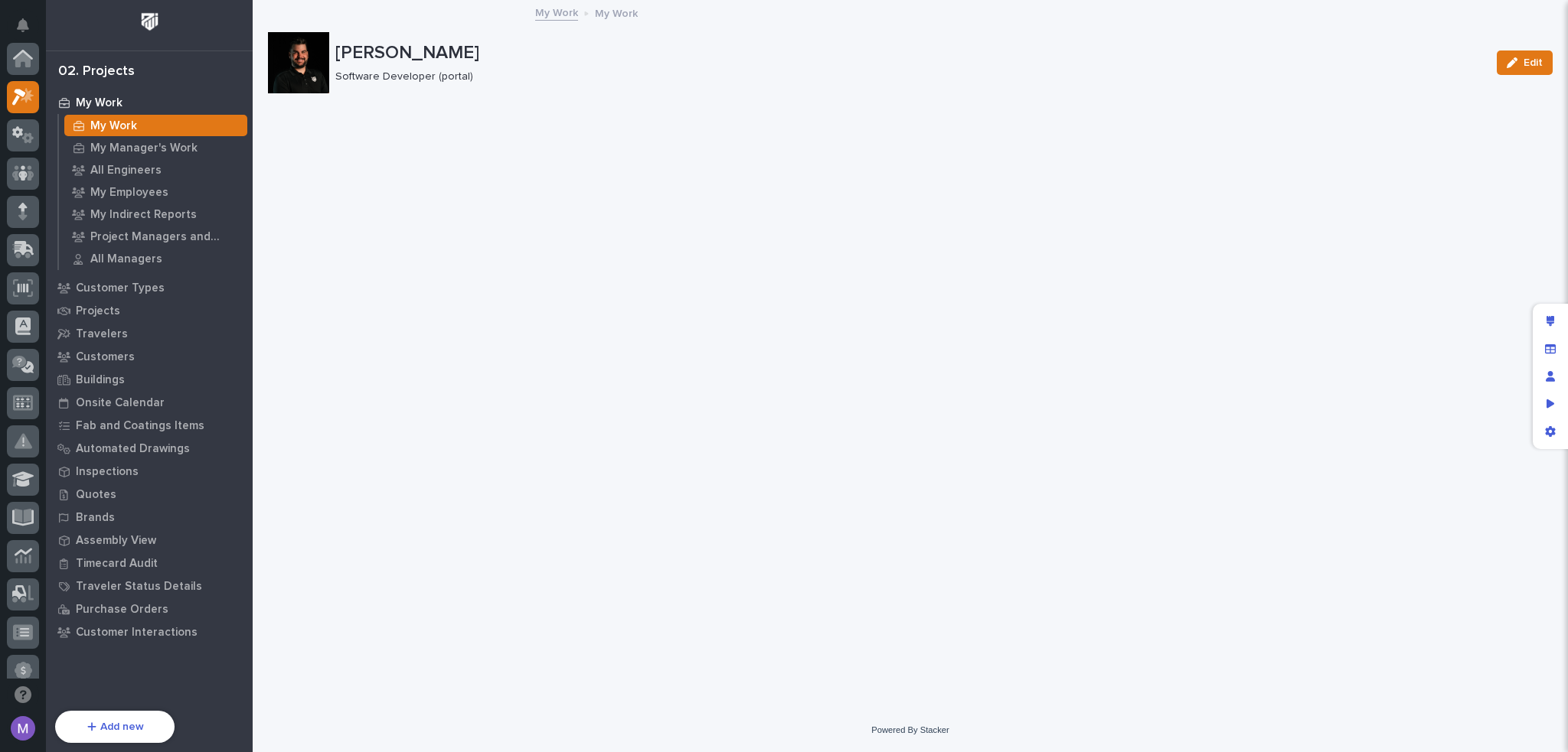
scroll to position [38, 0]
click at [1549, 324] on icon "Edit layout" at bounding box center [1551, 322] width 9 height 11
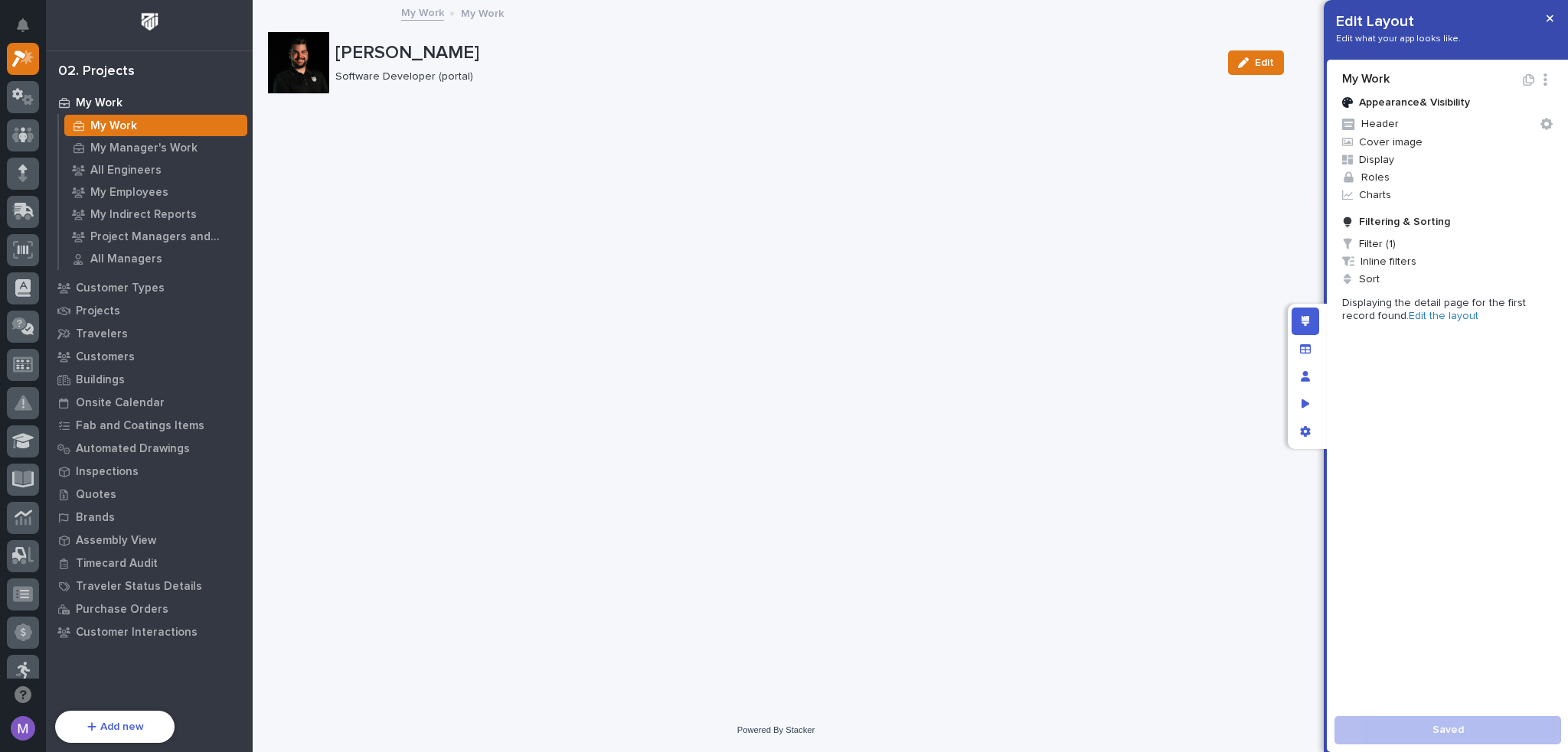
click at [1436, 318] on link "Edit the layout" at bounding box center [1443, 316] width 70 height 11
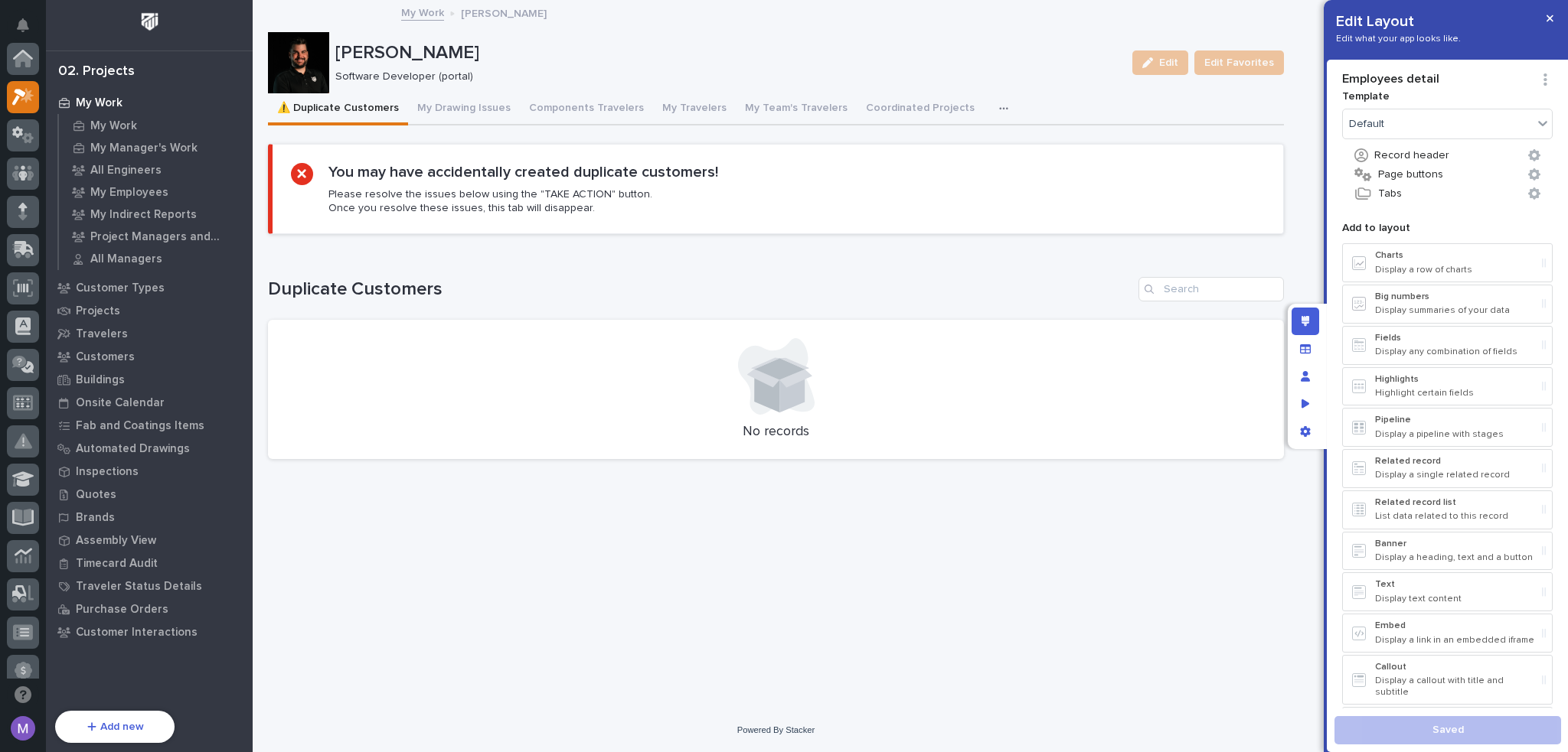
scroll to position [38, 0]
click at [138, 123] on div "My Work" at bounding box center [156, 126] width 183 height 21
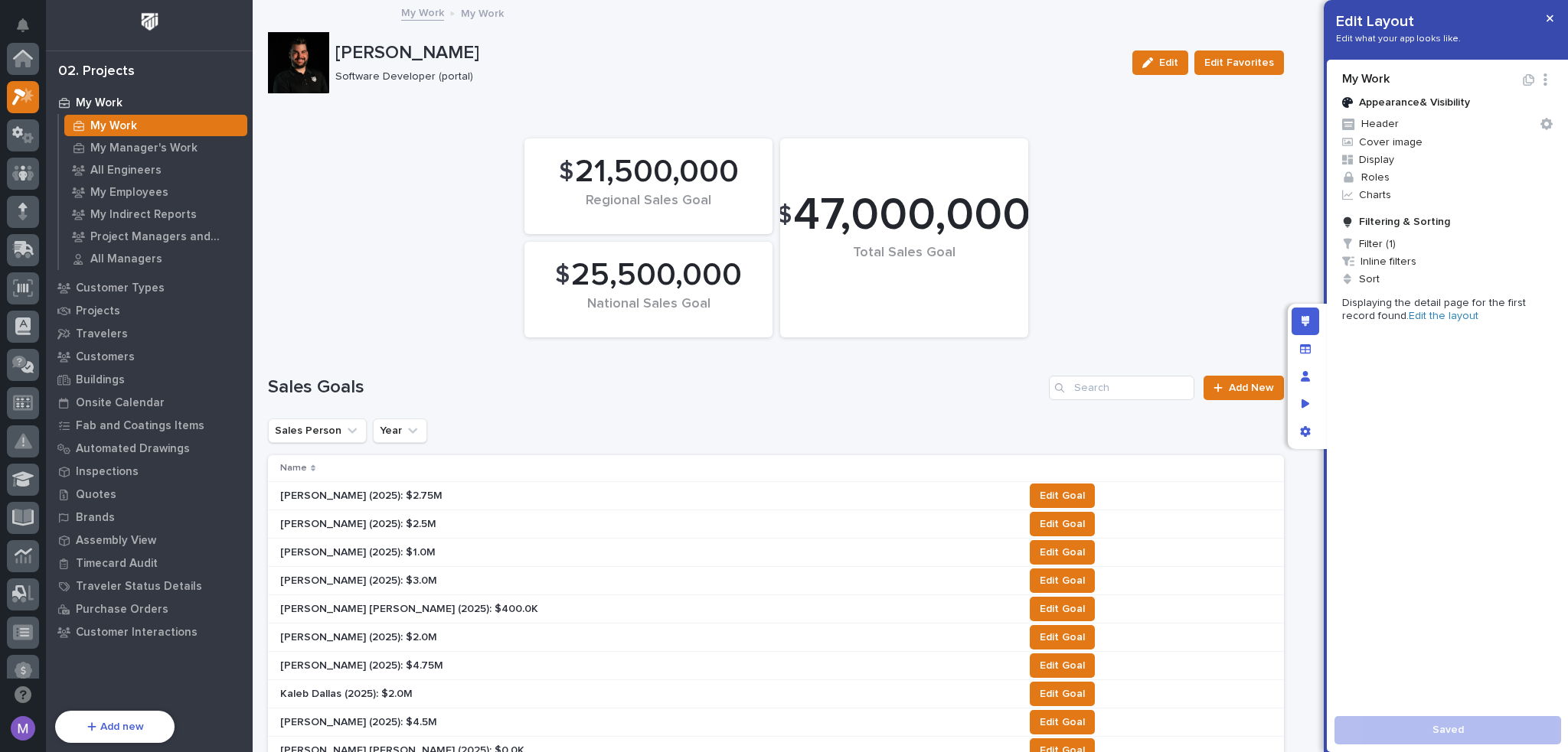
scroll to position [38, 0]
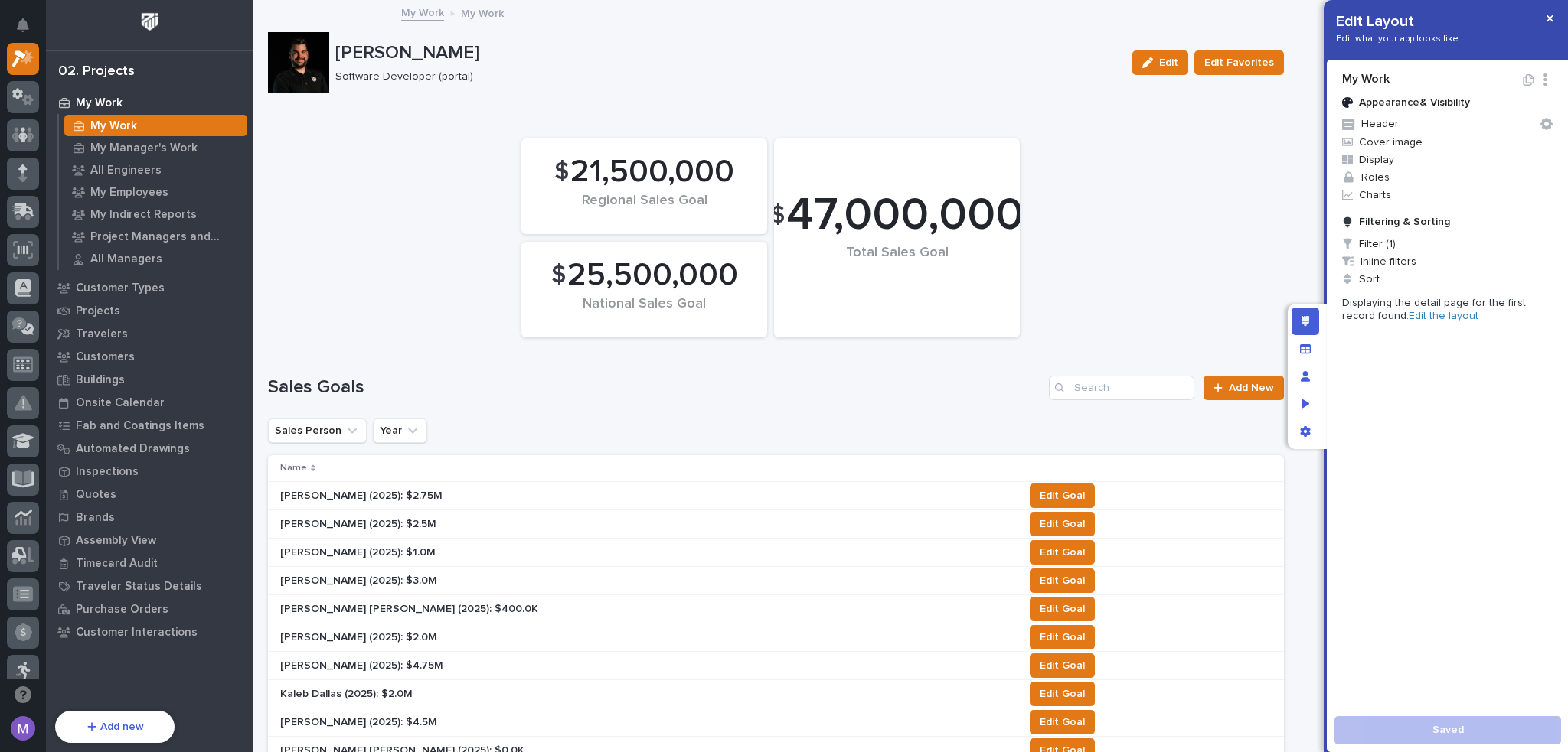
click at [1421, 317] on link "Edit the layout" at bounding box center [1443, 316] width 70 height 11
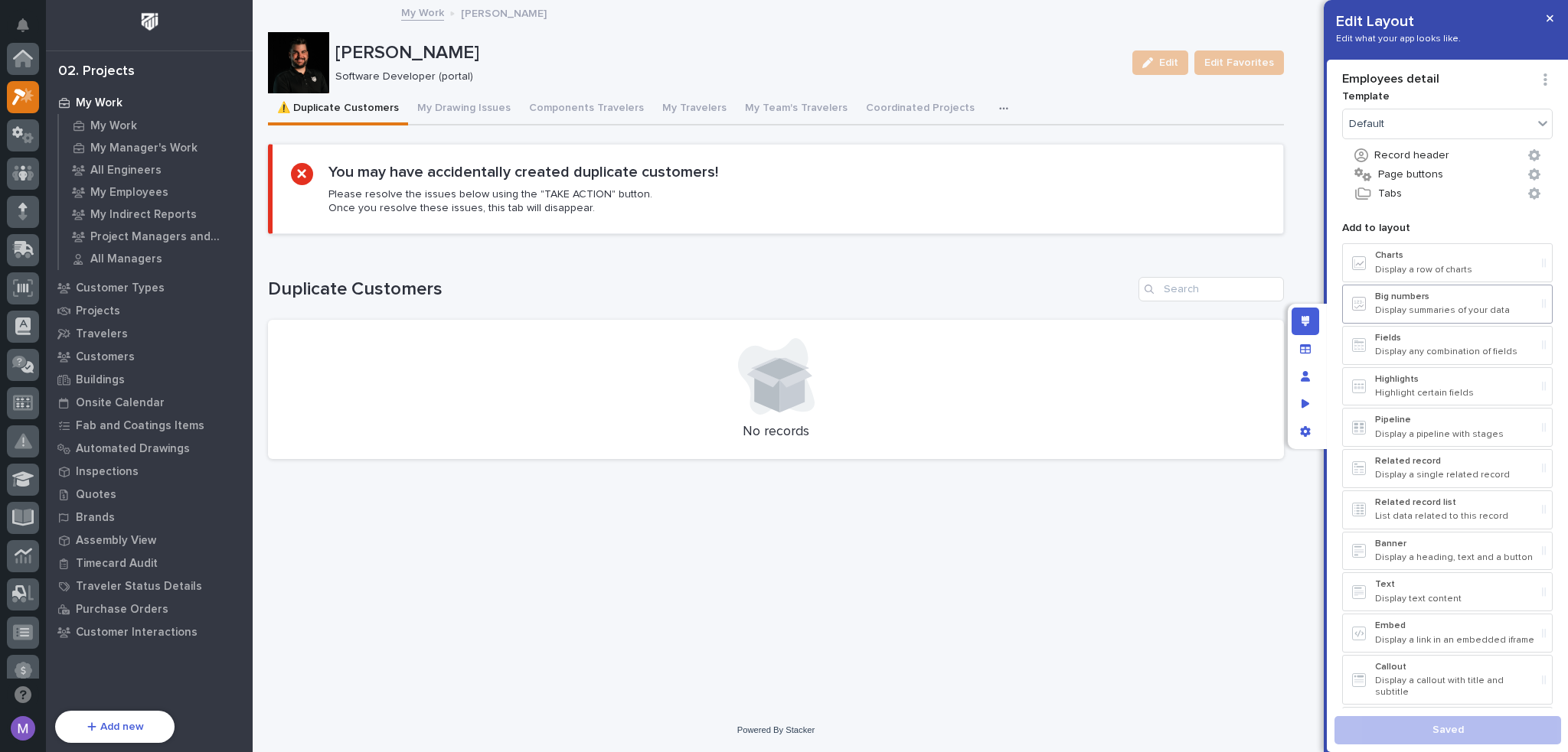
scroll to position [38, 0]
click at [990, 108] on button "button" at bounding box center [1006, 108] width 34 height 31
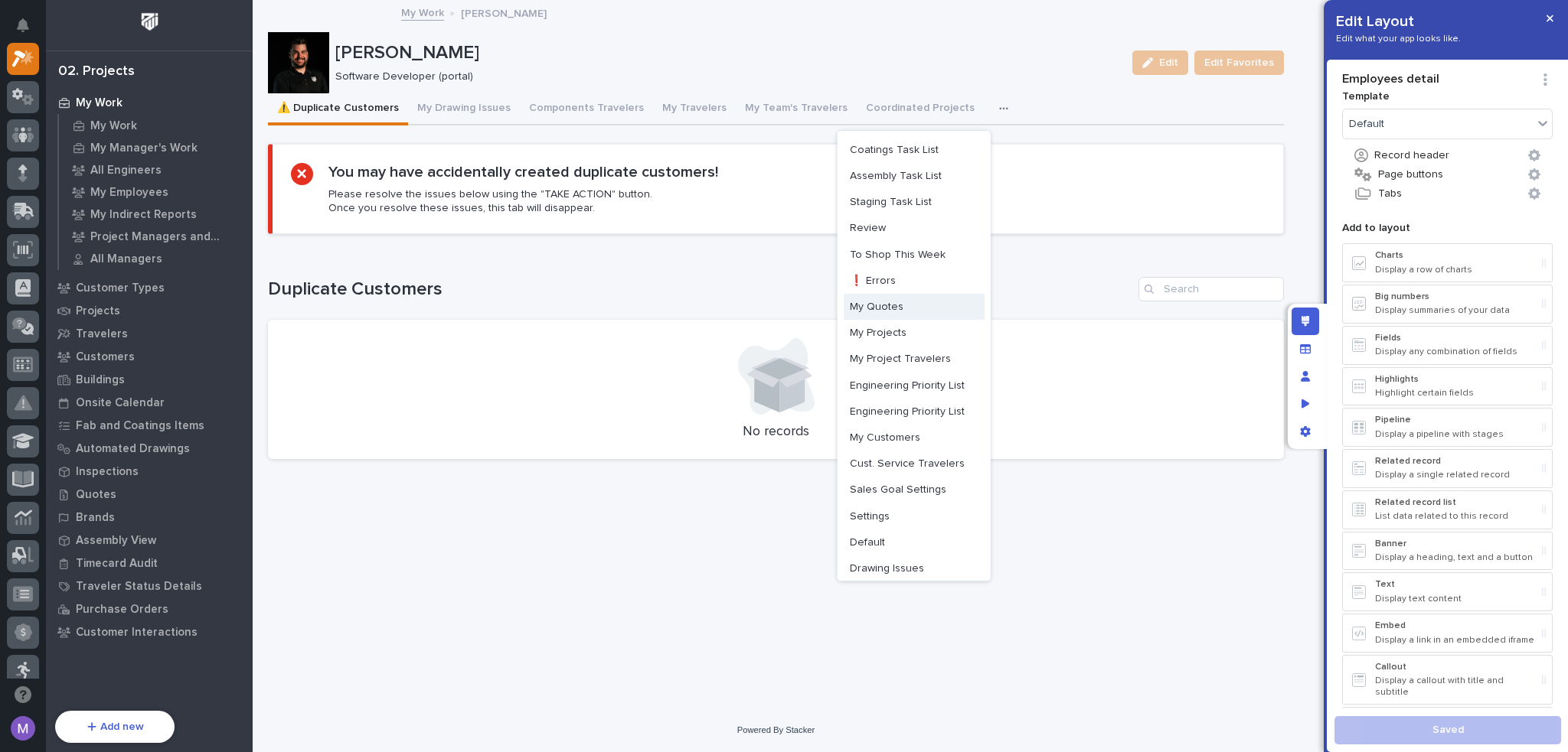
click at [888, 300] on span "My Quotes" at bounding box center [876, 307] width 53 height 14
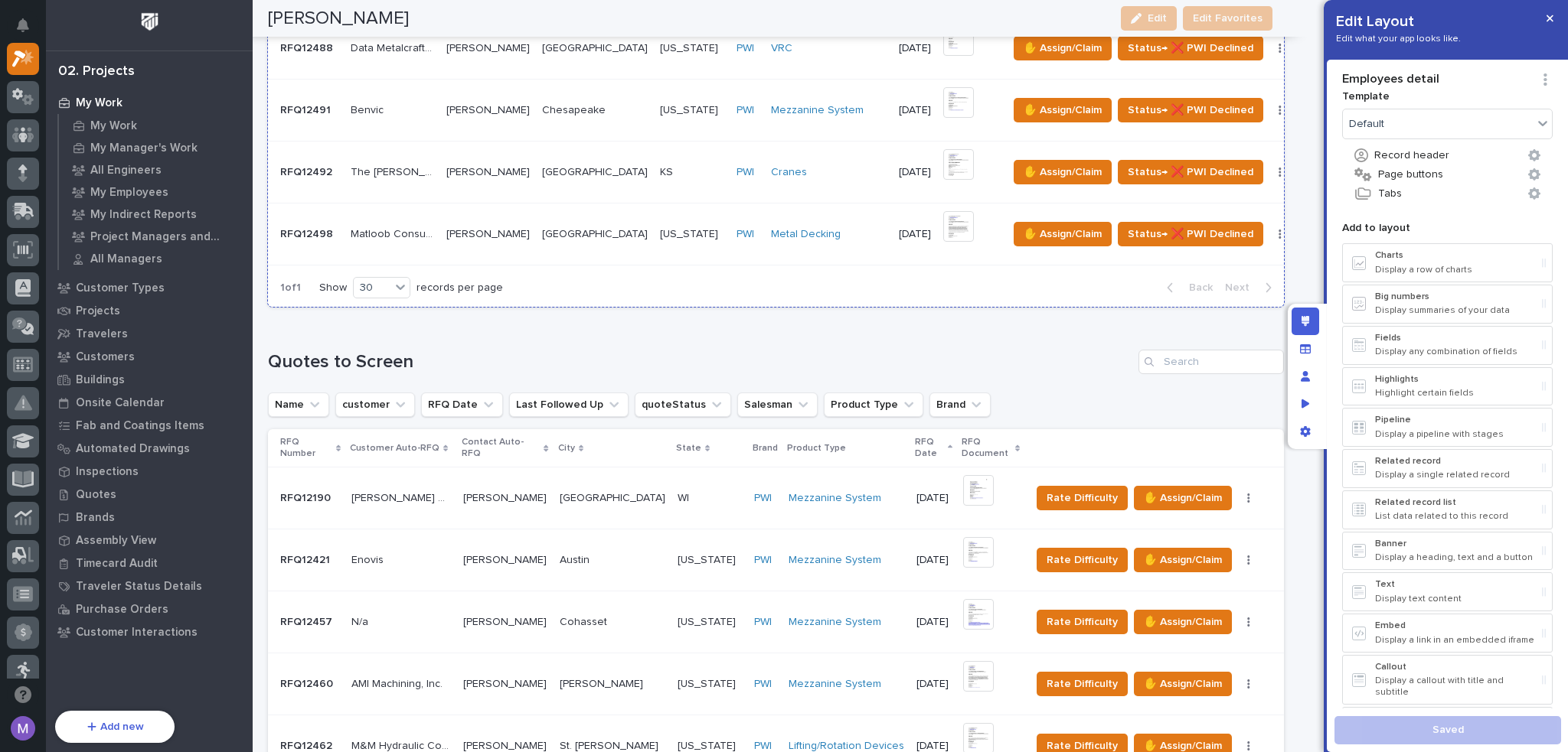
scroll to position [919, 0]
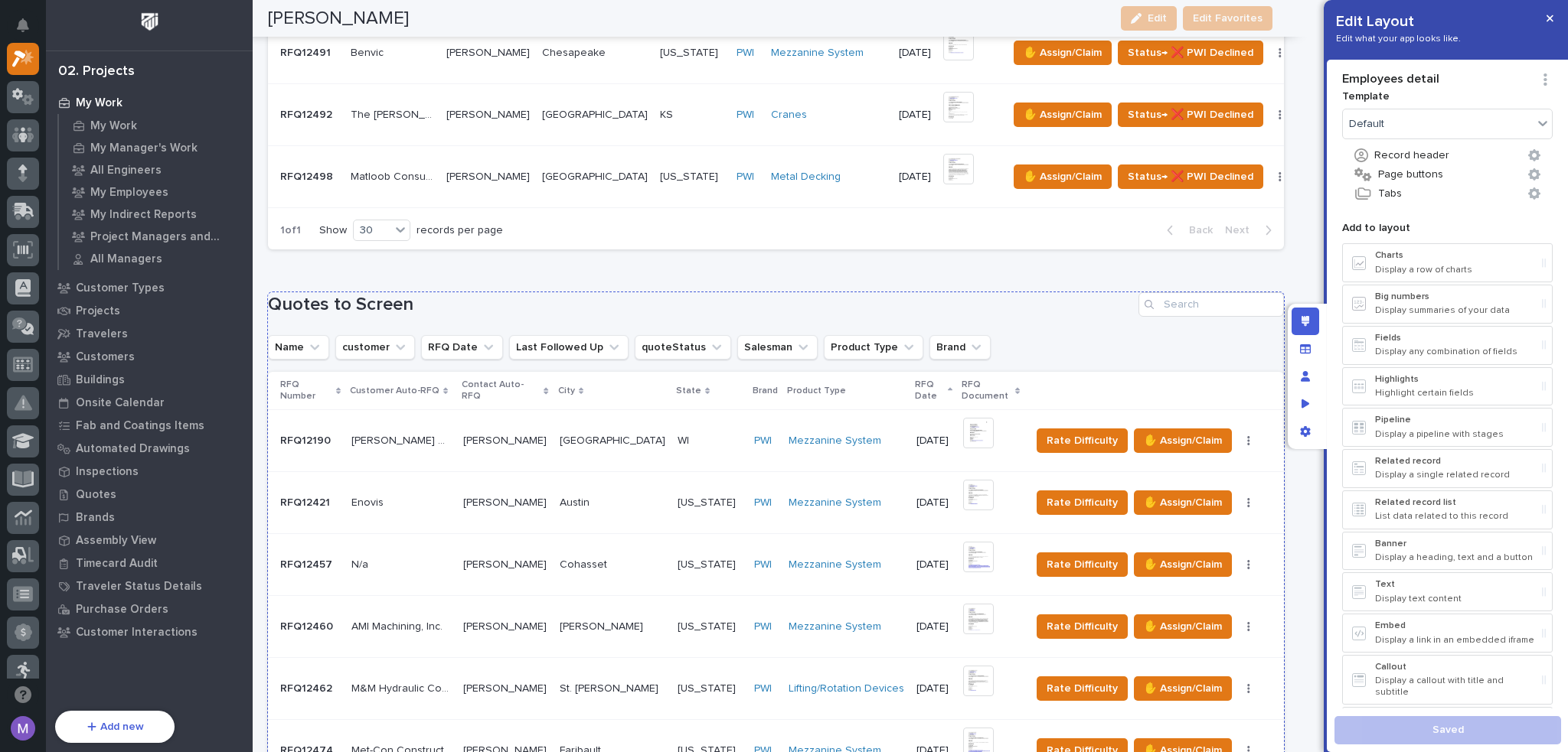
drag, startPoint x: 859, startPoint y: 305, endPoint x: 274, endPoint y: 291, distance: 585.2
click at [859, 305] on h1 "Quotes to Screen" at bounding box center [700, 305] width 865 height 22
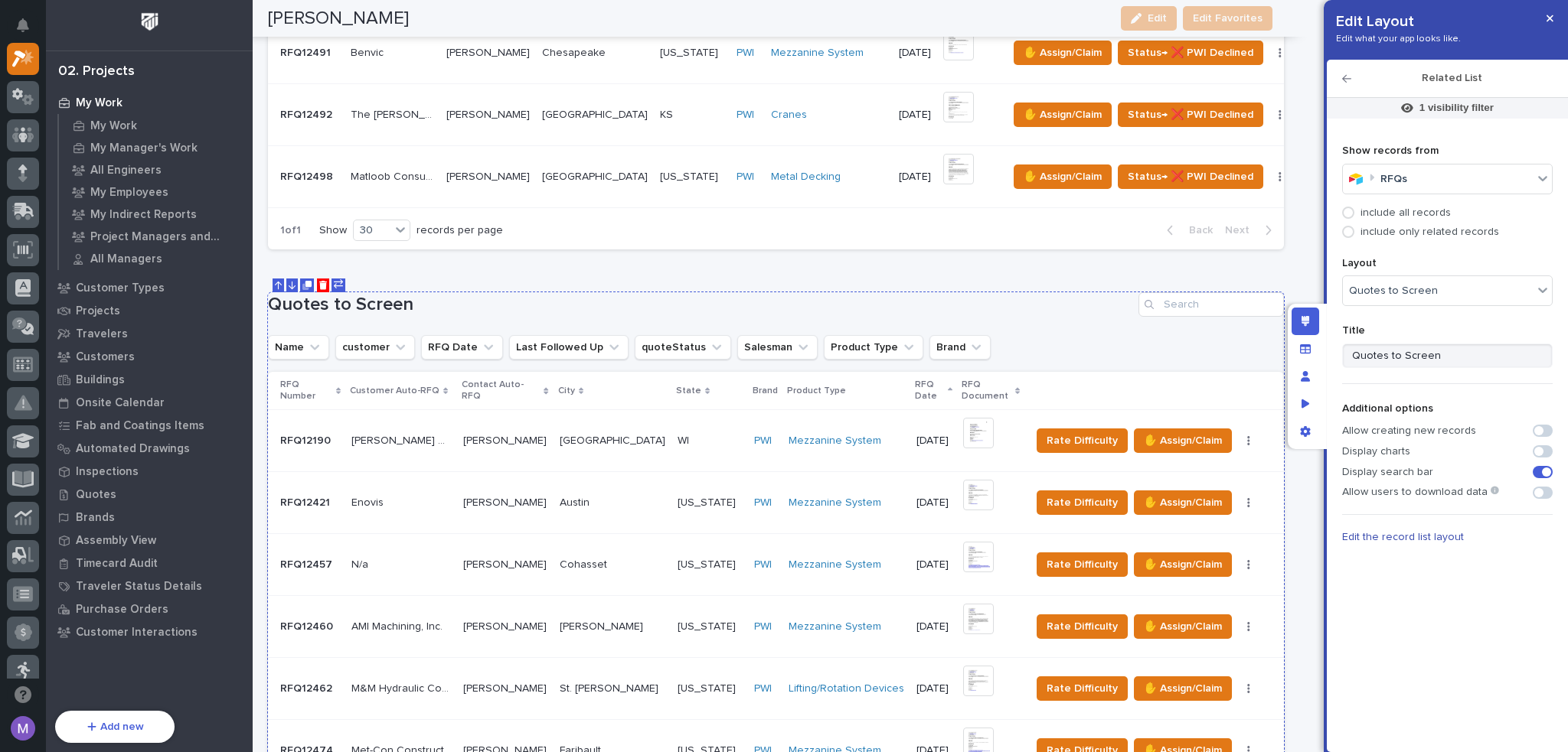
click at [278, 283] on icon "Move Up" at bounding box center [278, 285] width 7 height 8
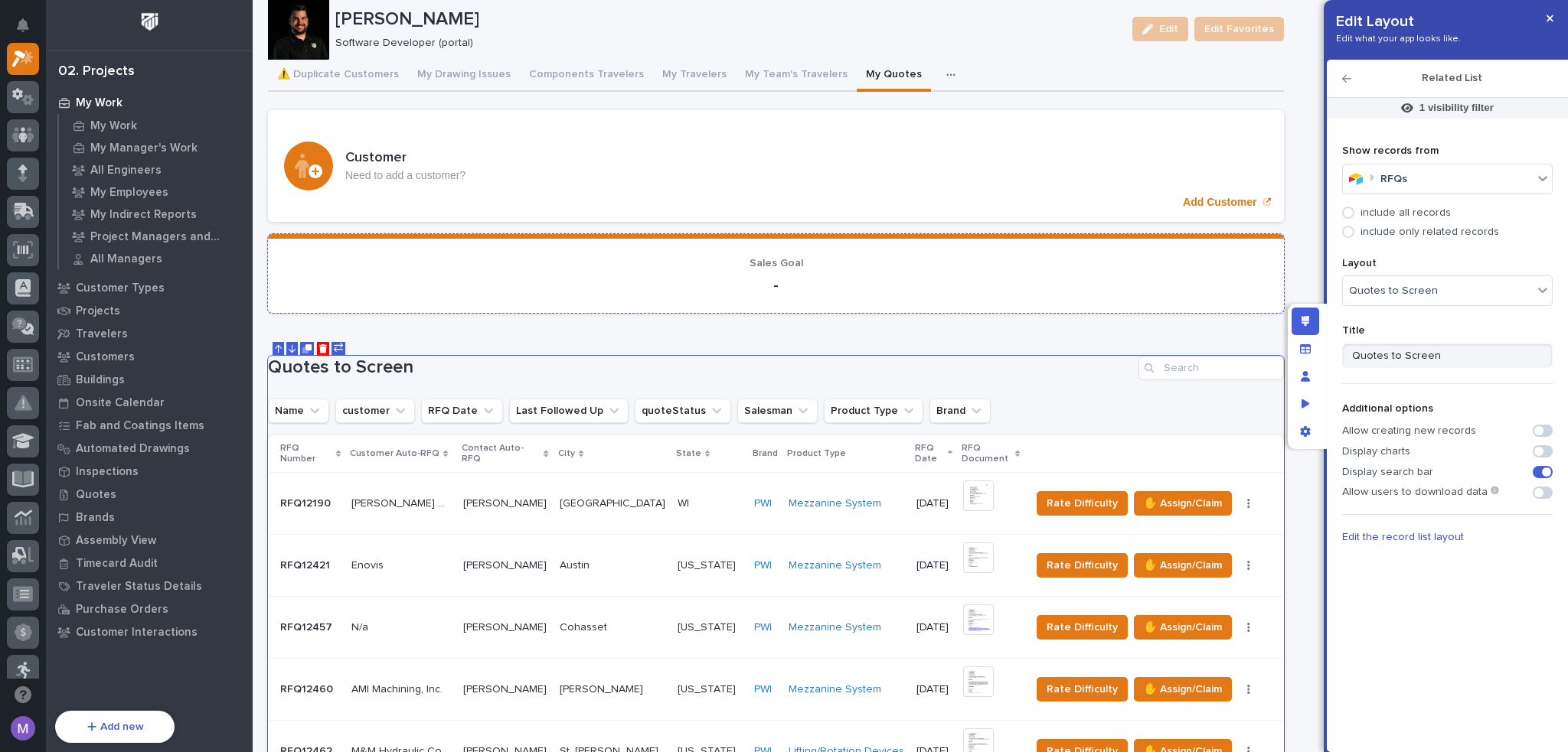
scroll to position [0, 0]
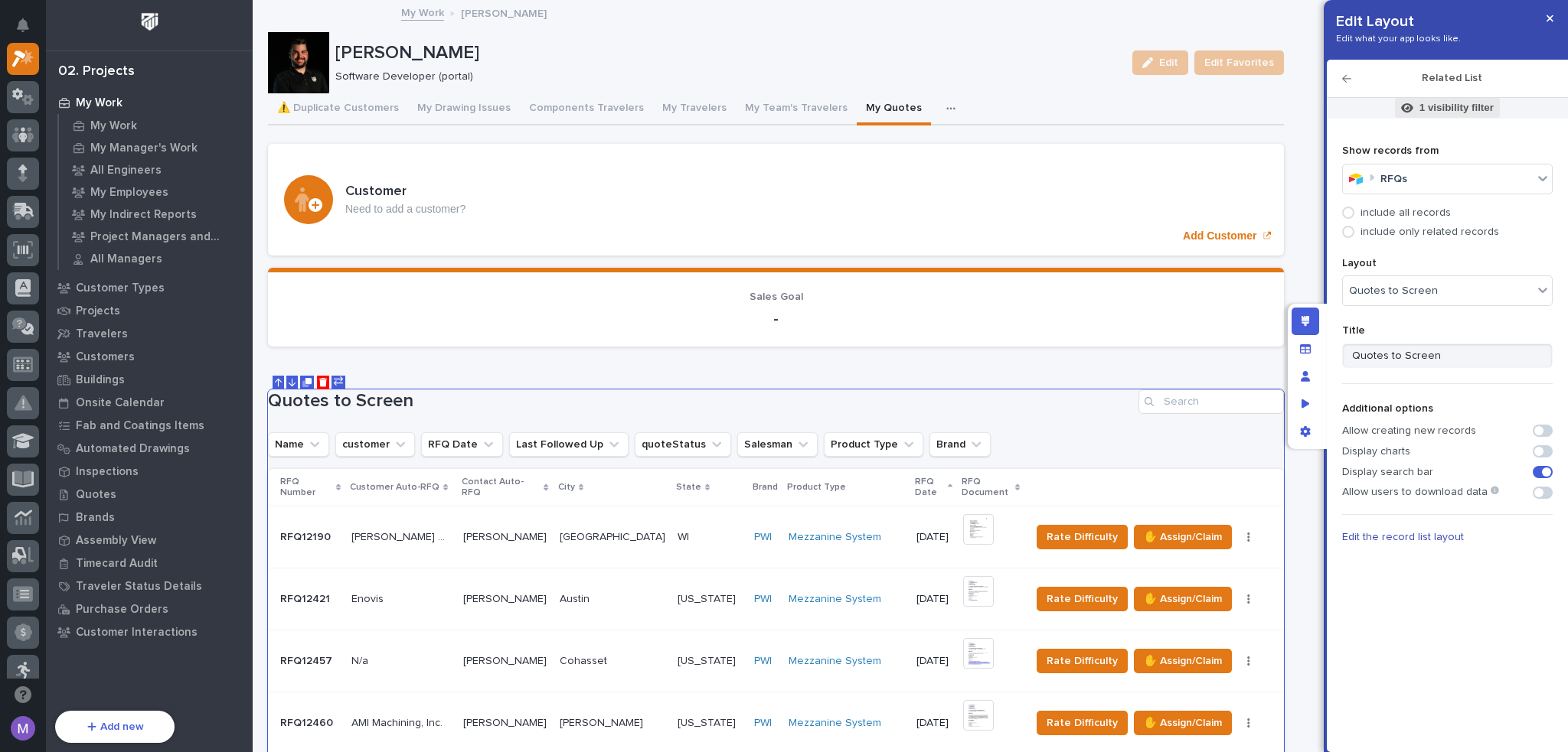
click at [1458, 98] on span "1 visibility filter" at bounding box center [1448, 108] width 105 height 19
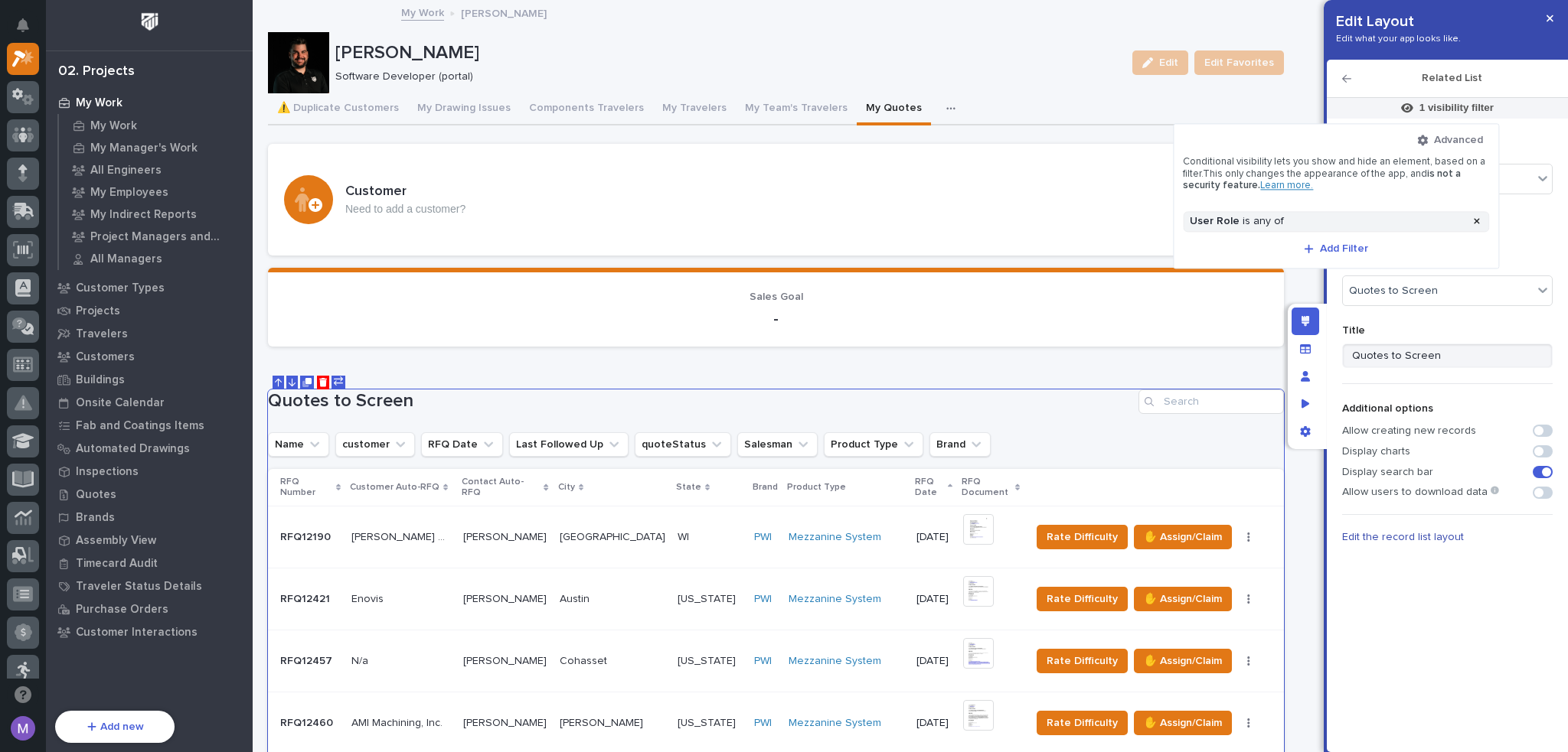
click at [1300, 207] on div "Advanced Conditional visibility lets you show and hide an element, based on a f…" at bounding box center [1336, 196] width 307 height 126
click at [1301, 217] on div "User Role is any of" at bounding box center [1326, 221] width 281 height 13
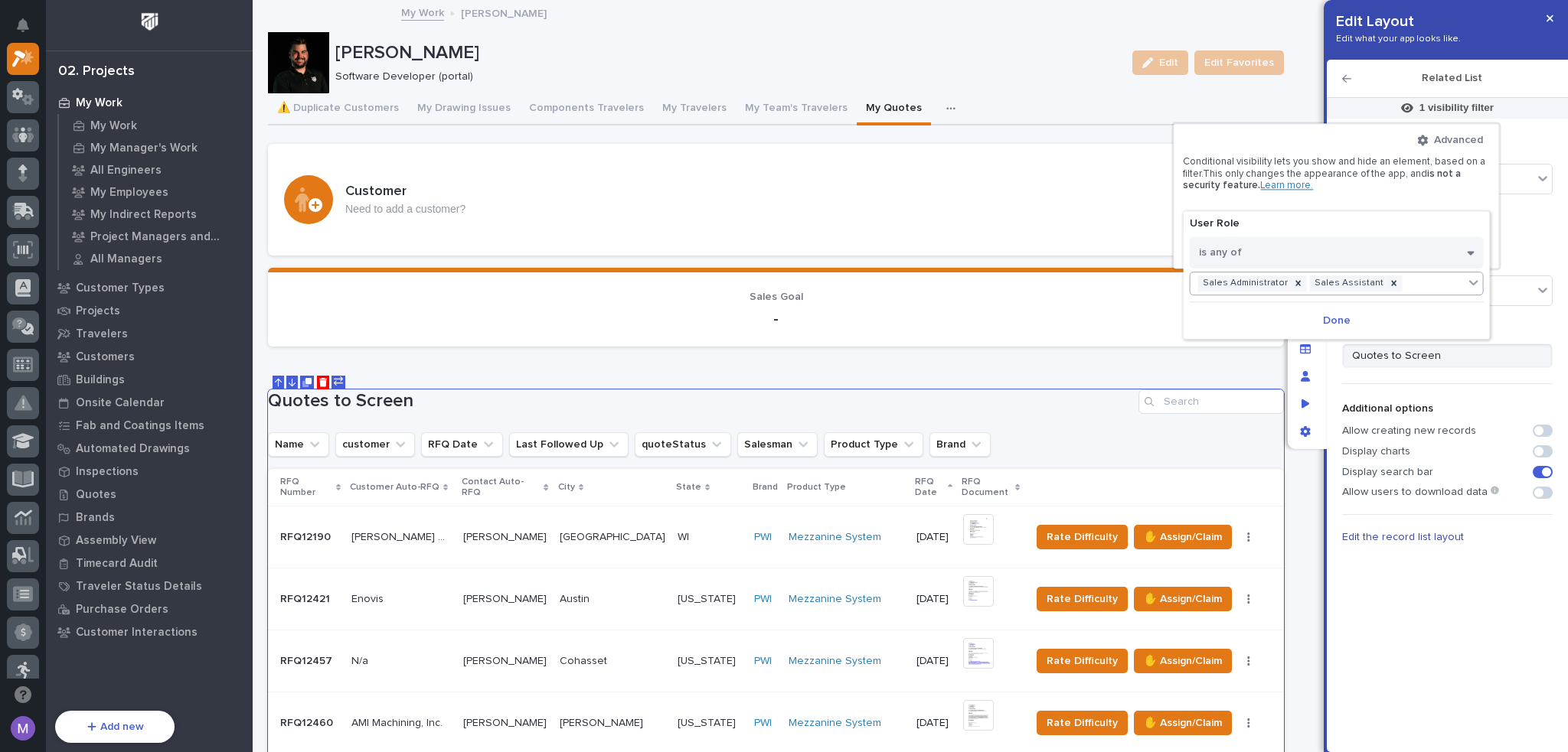
click at [1403, 281] on div "Sales Administrator Sales Assistant" at bounding box center [1327, 283] width 274 height 22
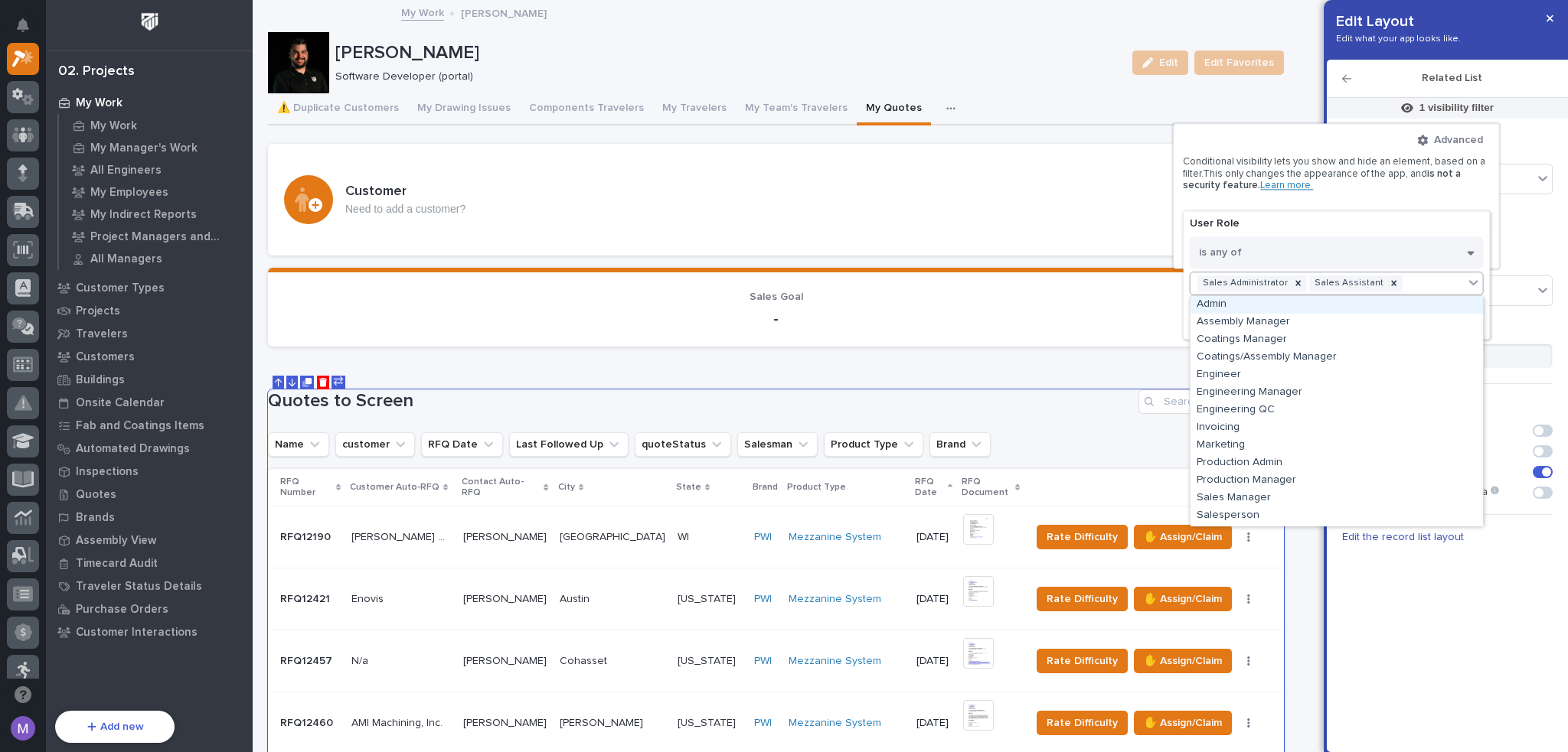
click at [1325, 305] on div "Admin" at bounding box center [1337, 305] width 292 height 18
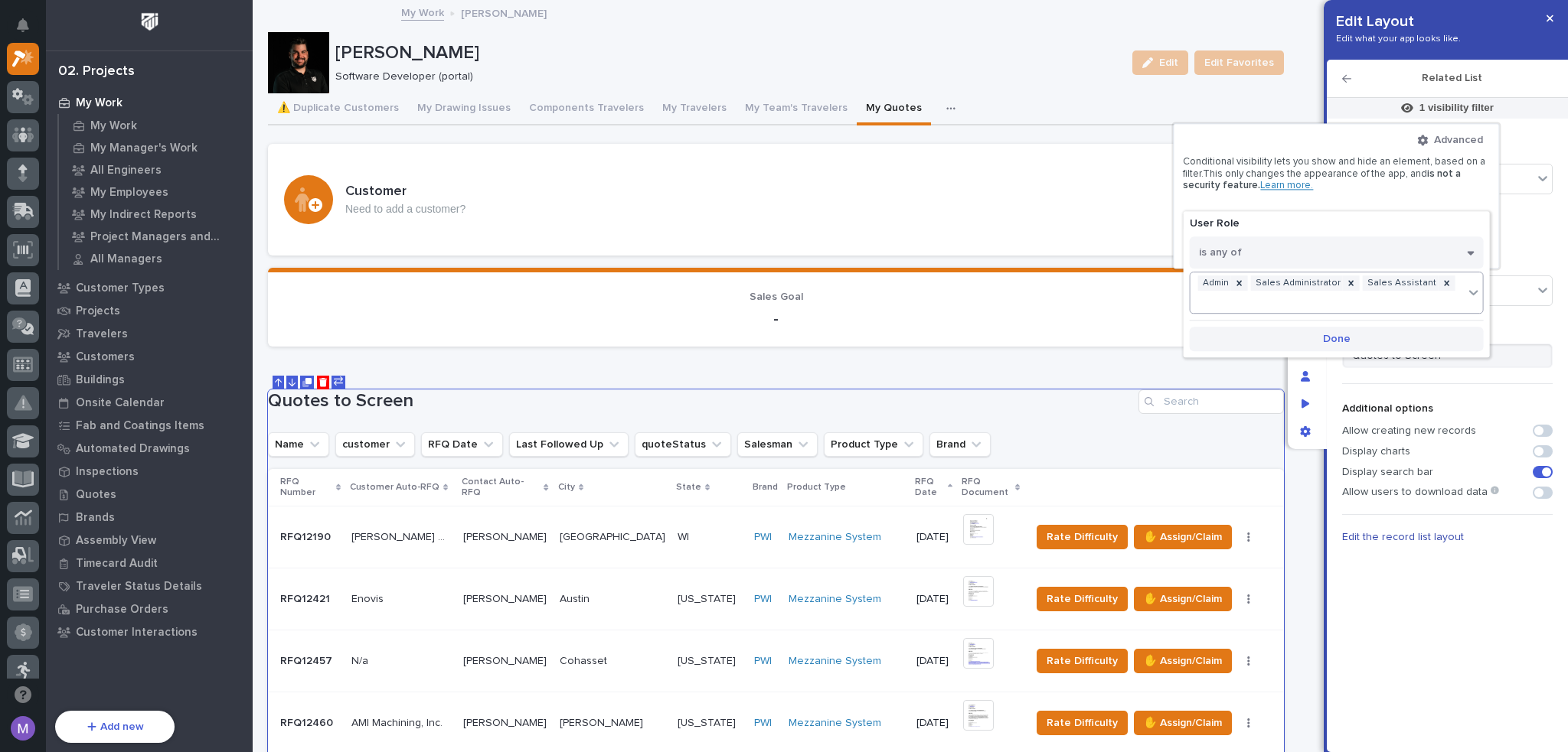
click at [1335, 327] on button "Done" at bounding box center [1337, 339] width 294 height 25
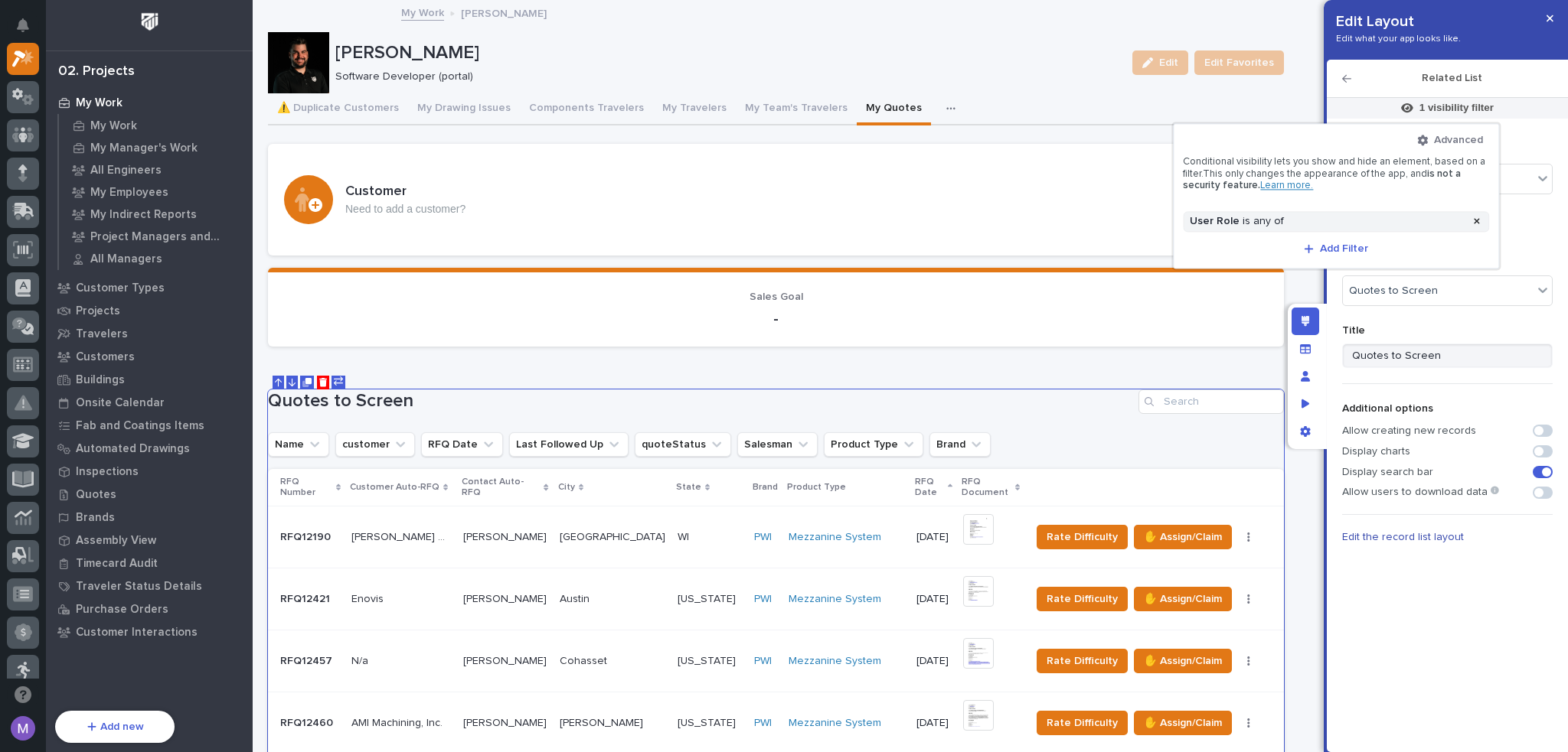
click at [1326, 334] on div at bounding box center [784, 376] width 1568 height 752
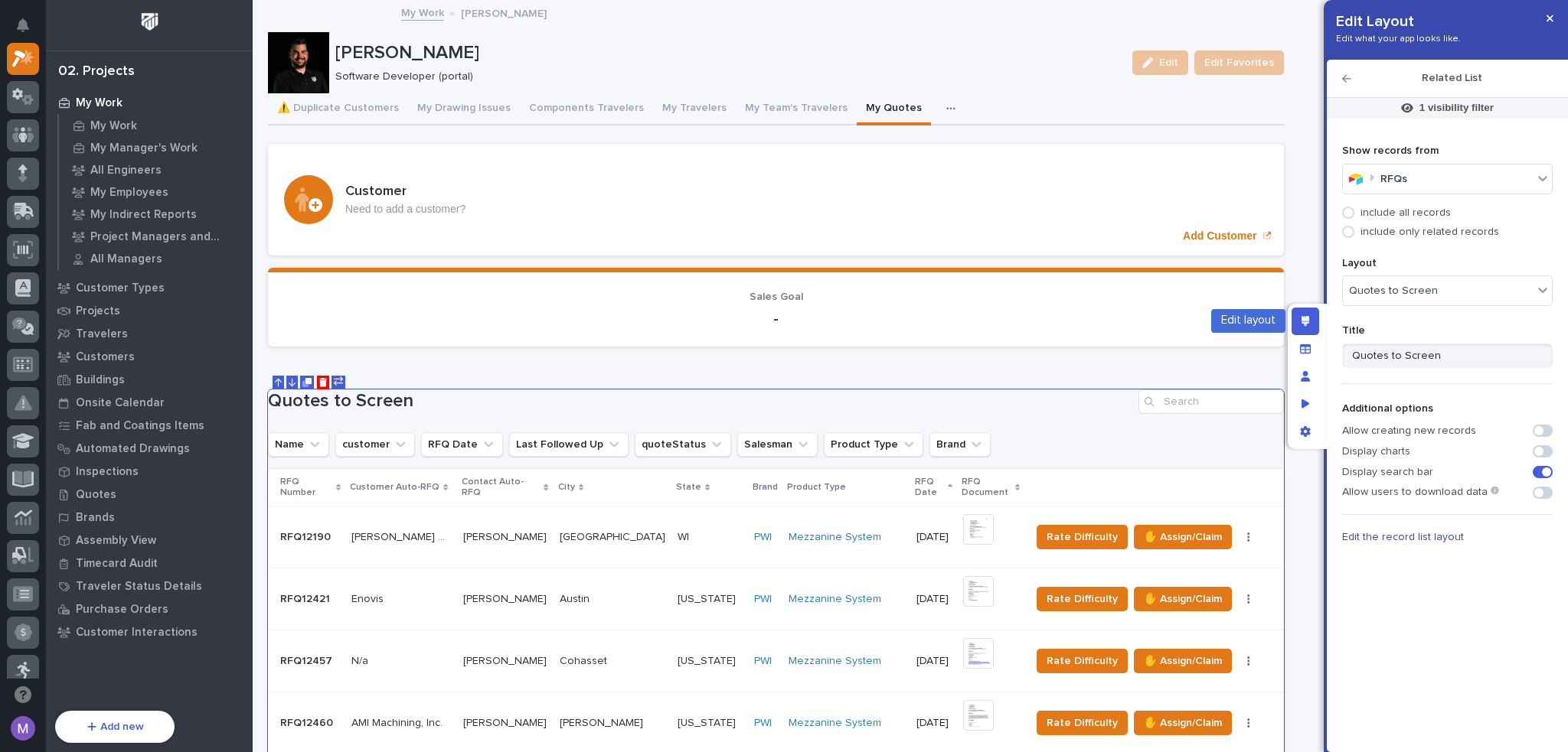
click at [1304, 321] on icon "Edit layout" at bounding box center [1306, 322] width 9 height 11
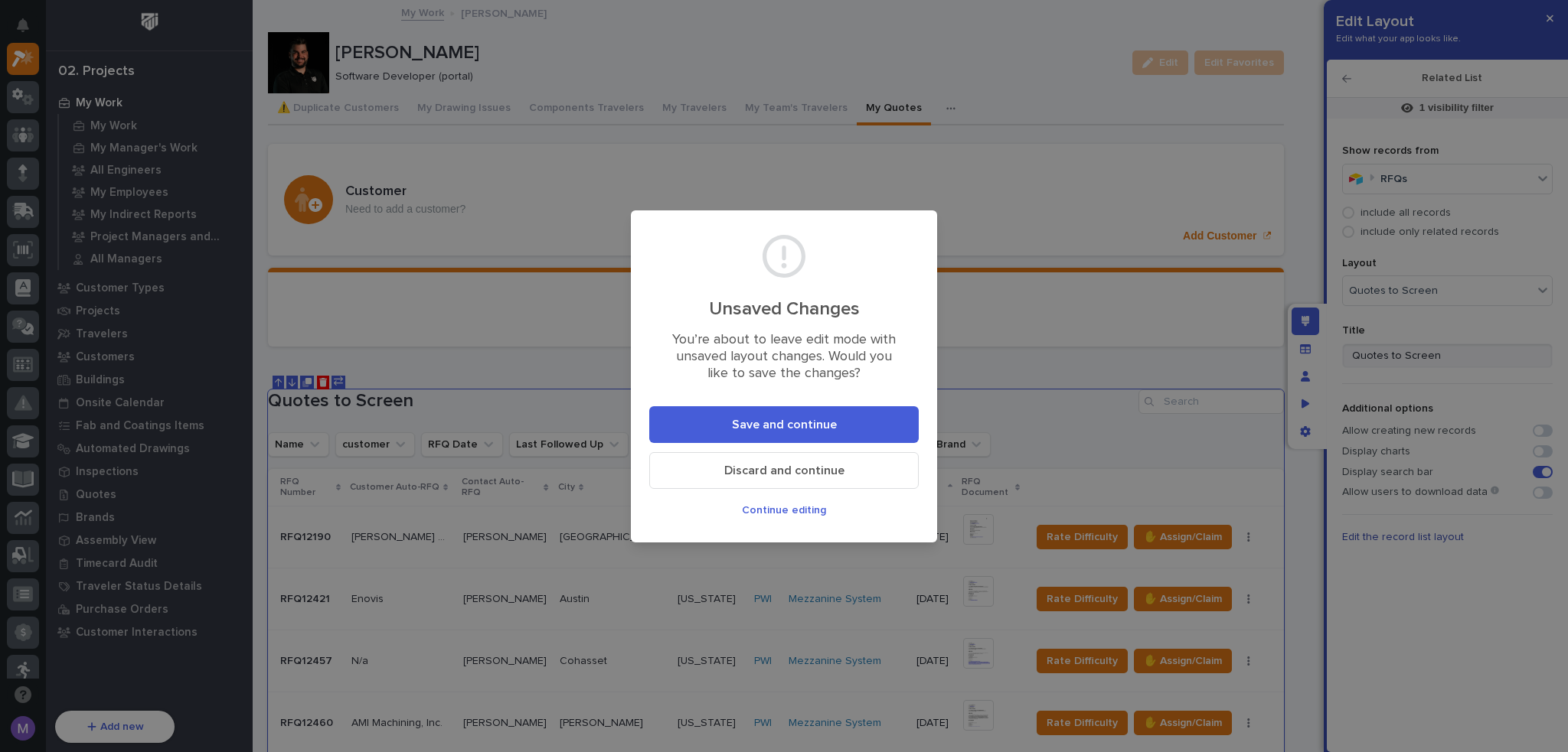
click at [797, 411] on button "Save and continue" at bounding box center [784, 424] width 269 height 36
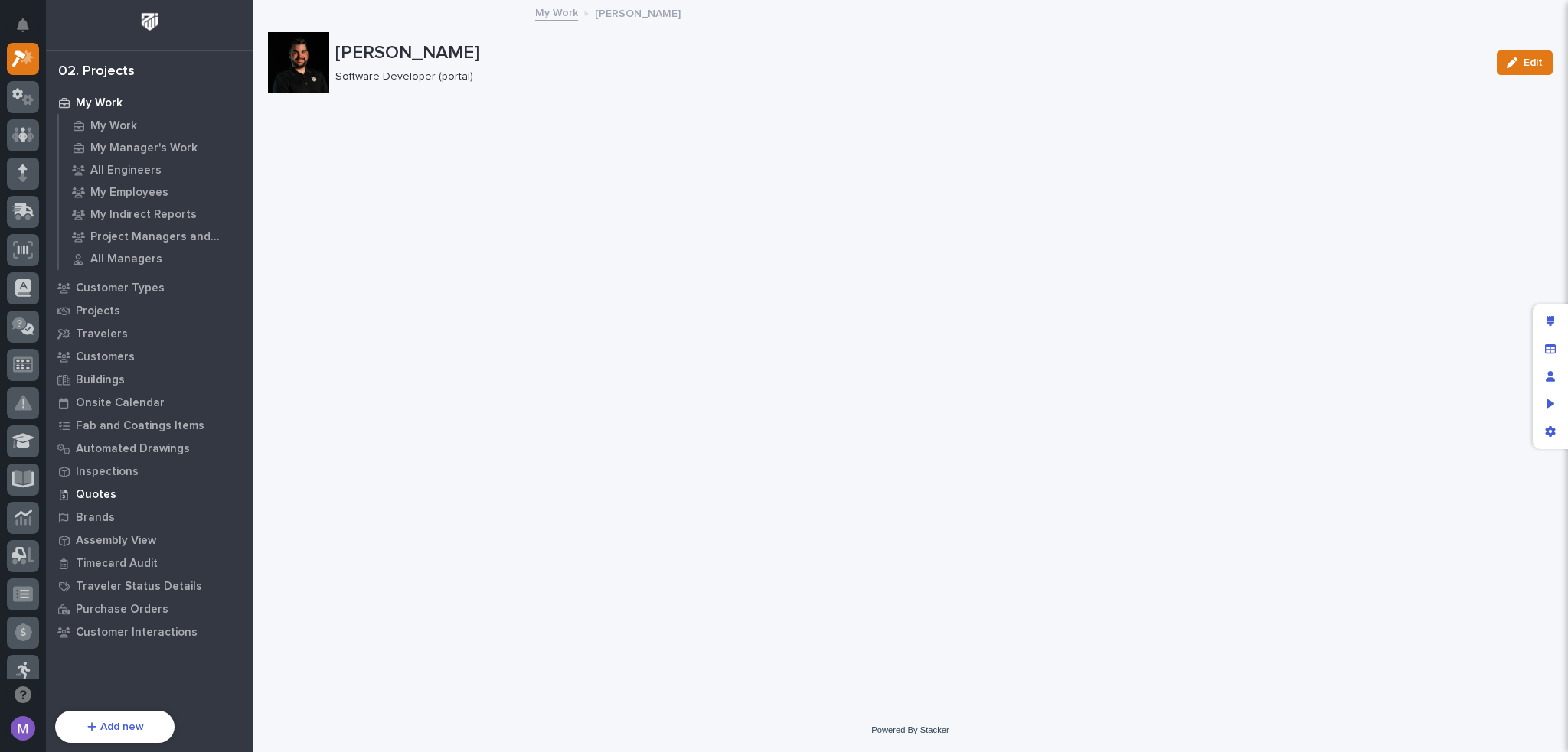
click at [101, 493] on p "Quotes" at bounding box center [97, 495] width 41 height 14
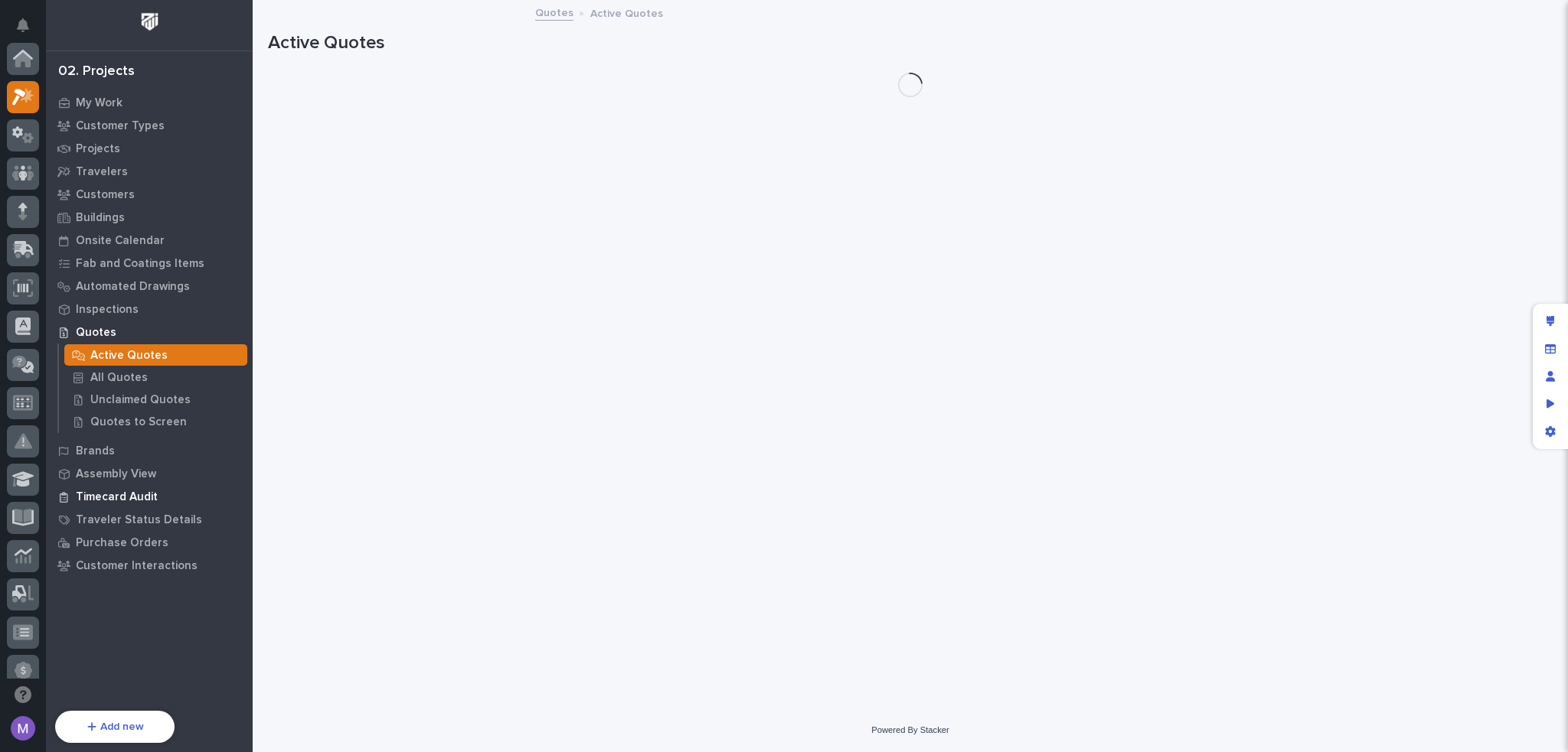
scroll to position [38, 0]
click at [138, 415] on p "Quotes to Screen" at bounding box center [138, 423] width 97 height 14
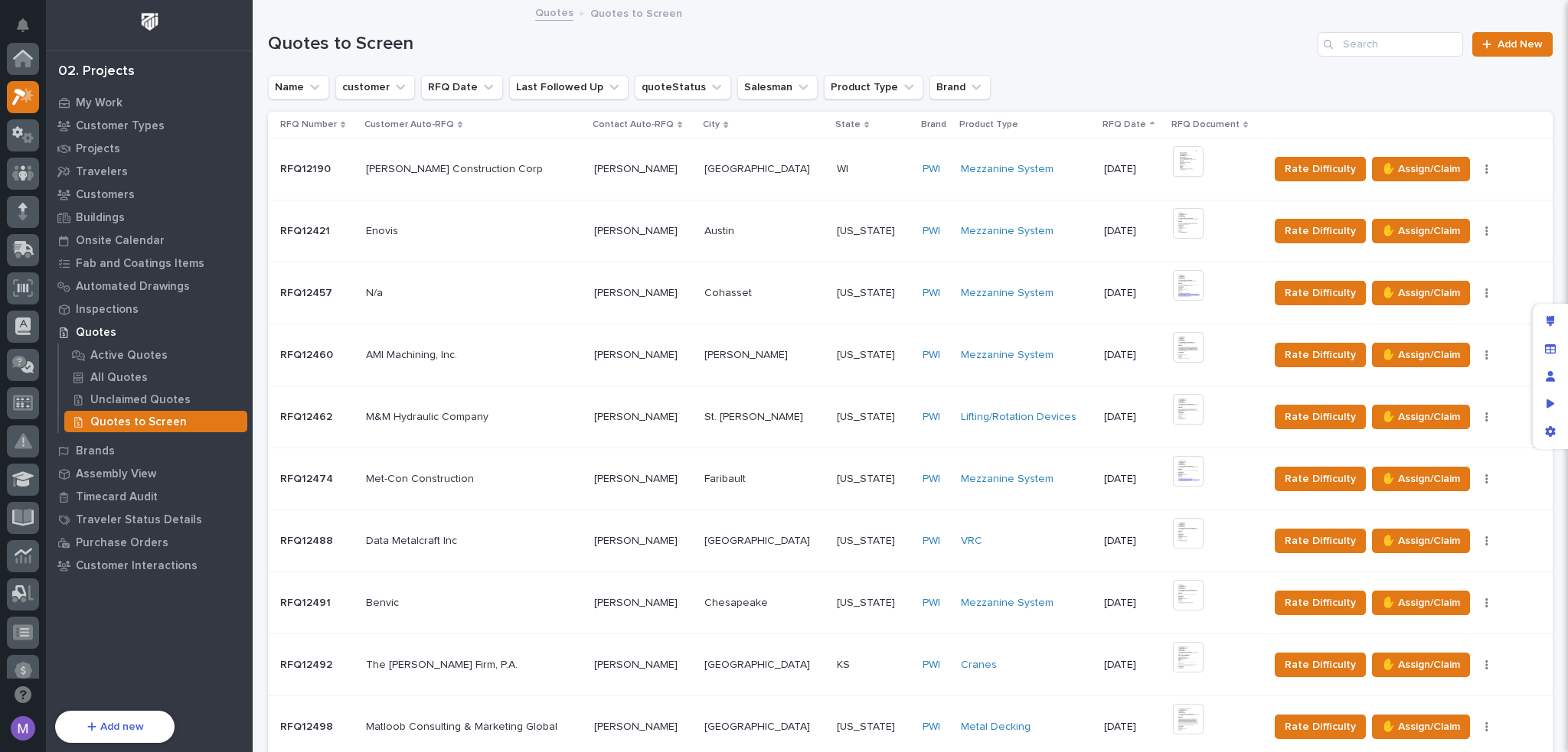
scroll to position [38, 0]
click at [1554, 322] on div "Edit layout" at bounding box center [1549, 321] width 27 height 27
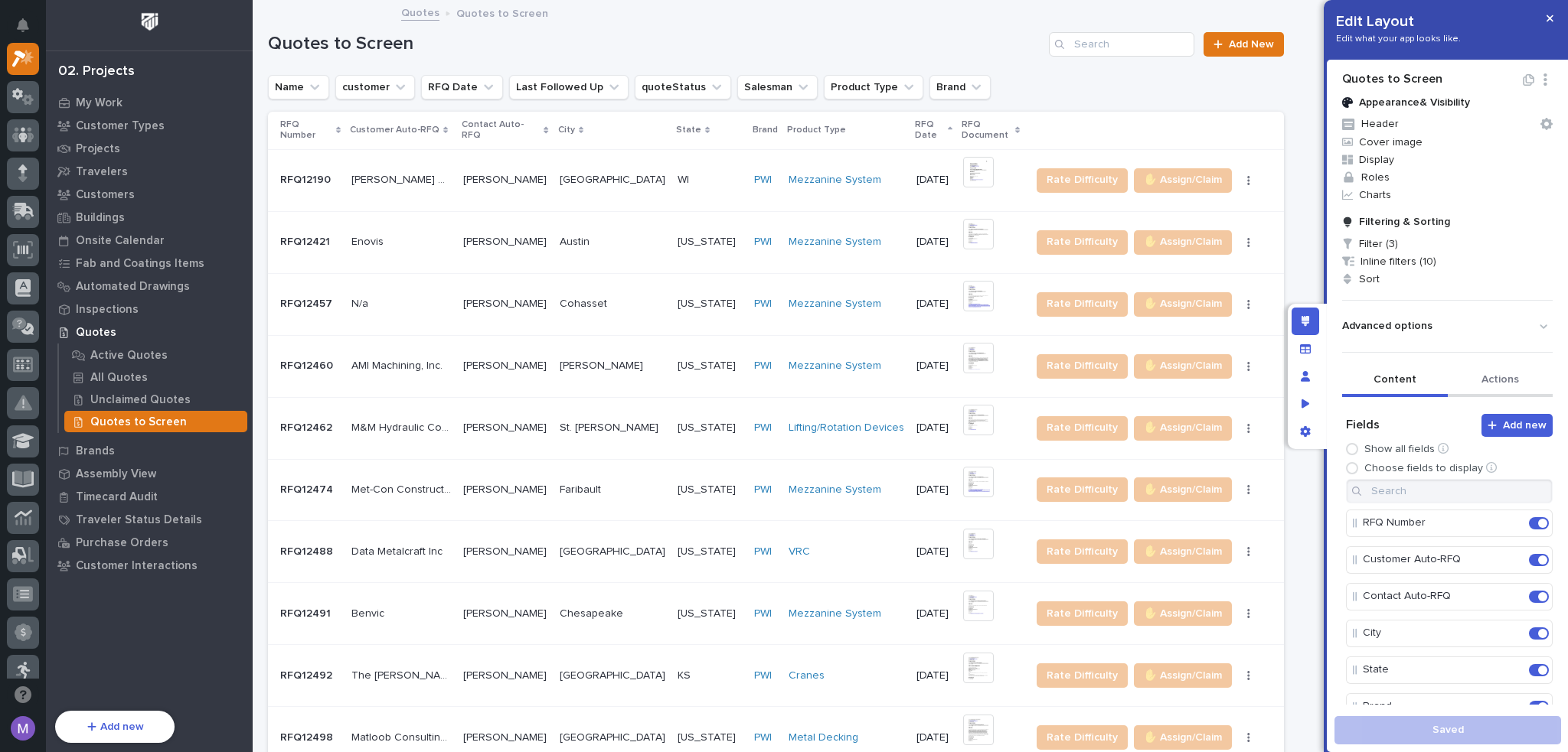
click at [1494, 377] on button "Actions" at bounding box center [1500, 381] width 105 height 32
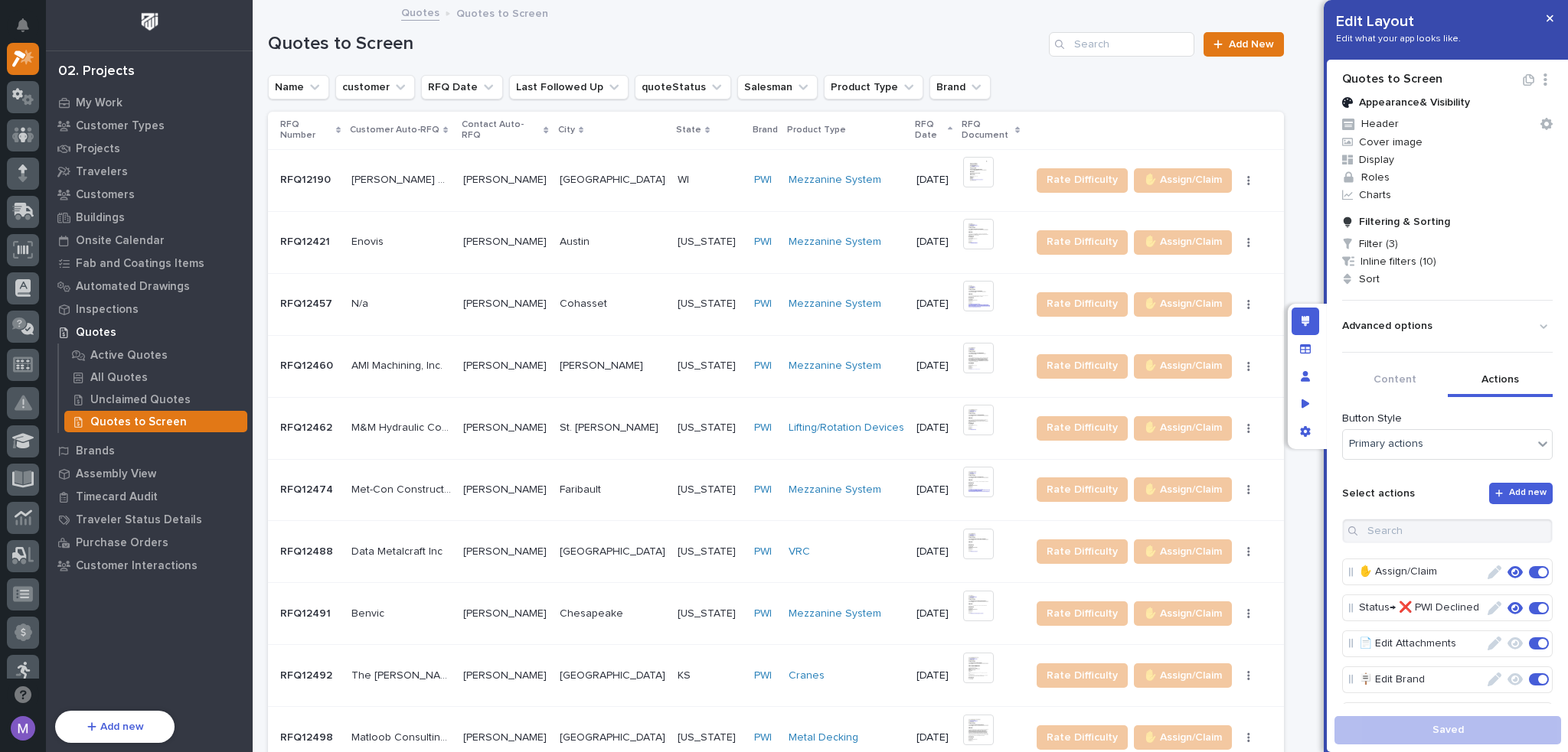
scroll to position [0, 0]
click at [1508, 598] on icon "button" at bounding box center [1515, 599] width 15 height 12
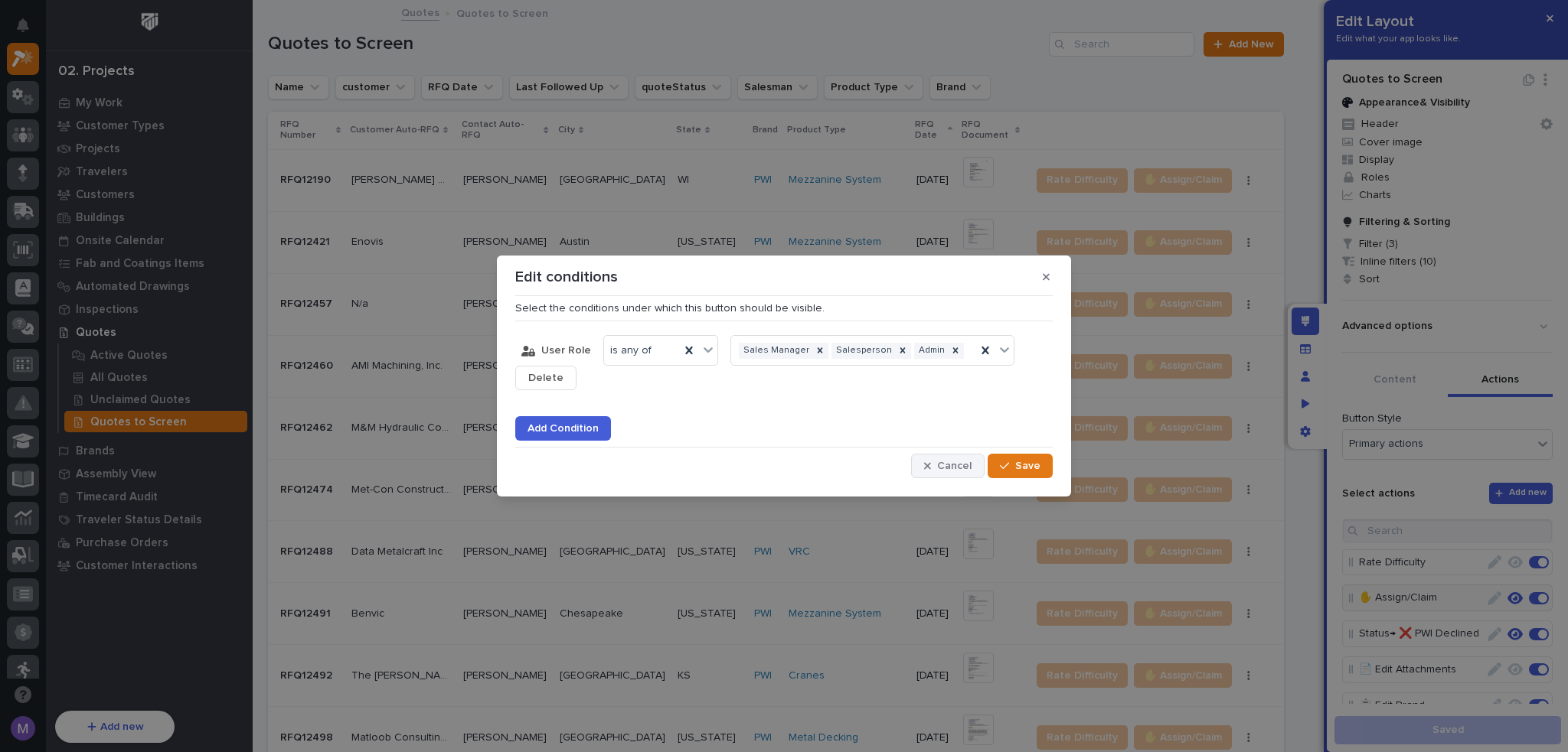
click at [935, 469] on div "button" at bounding box center [930, 466] width 13 height 11
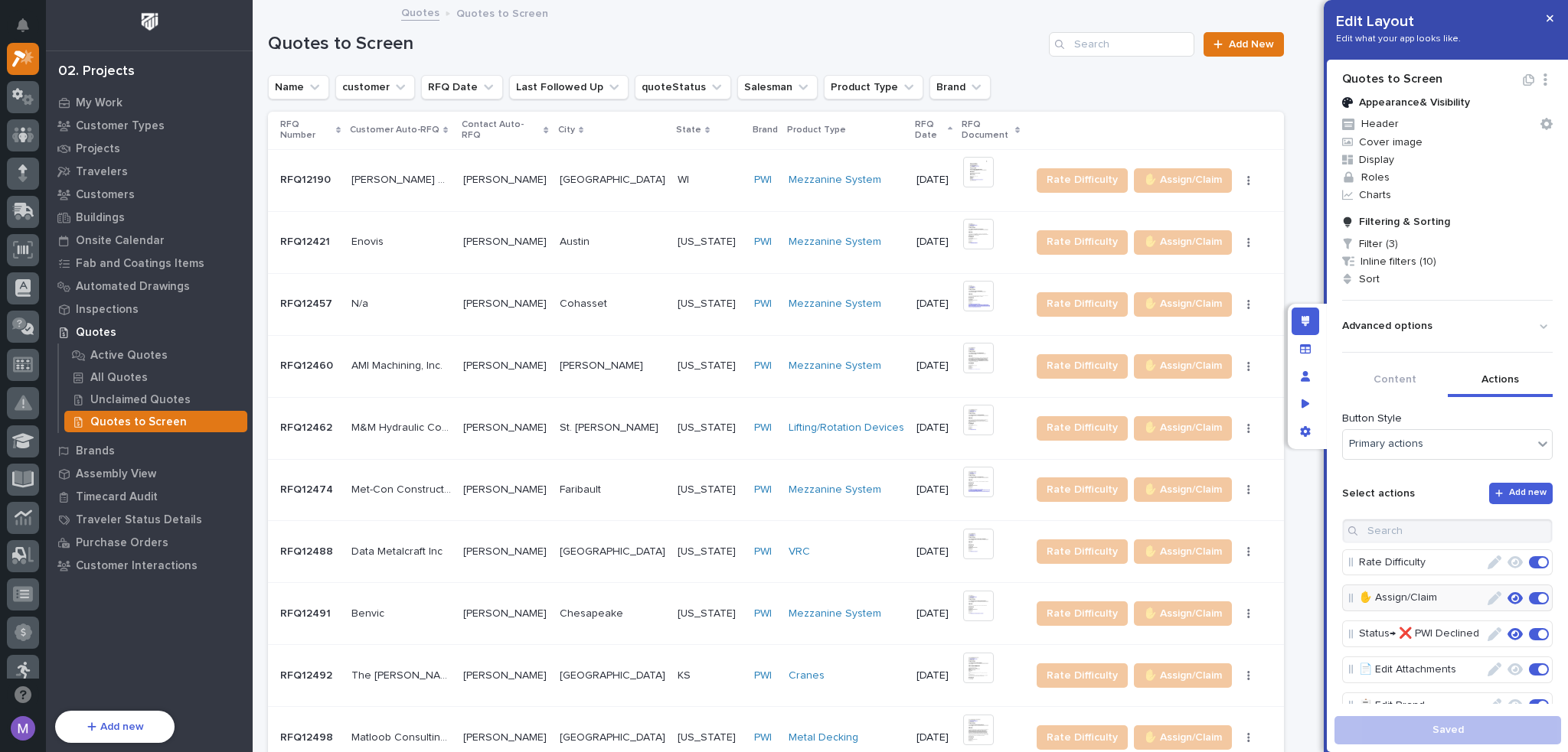
click at [1508, 633] on icon "button" at bounding box center [1515, 634] width 15 height 12
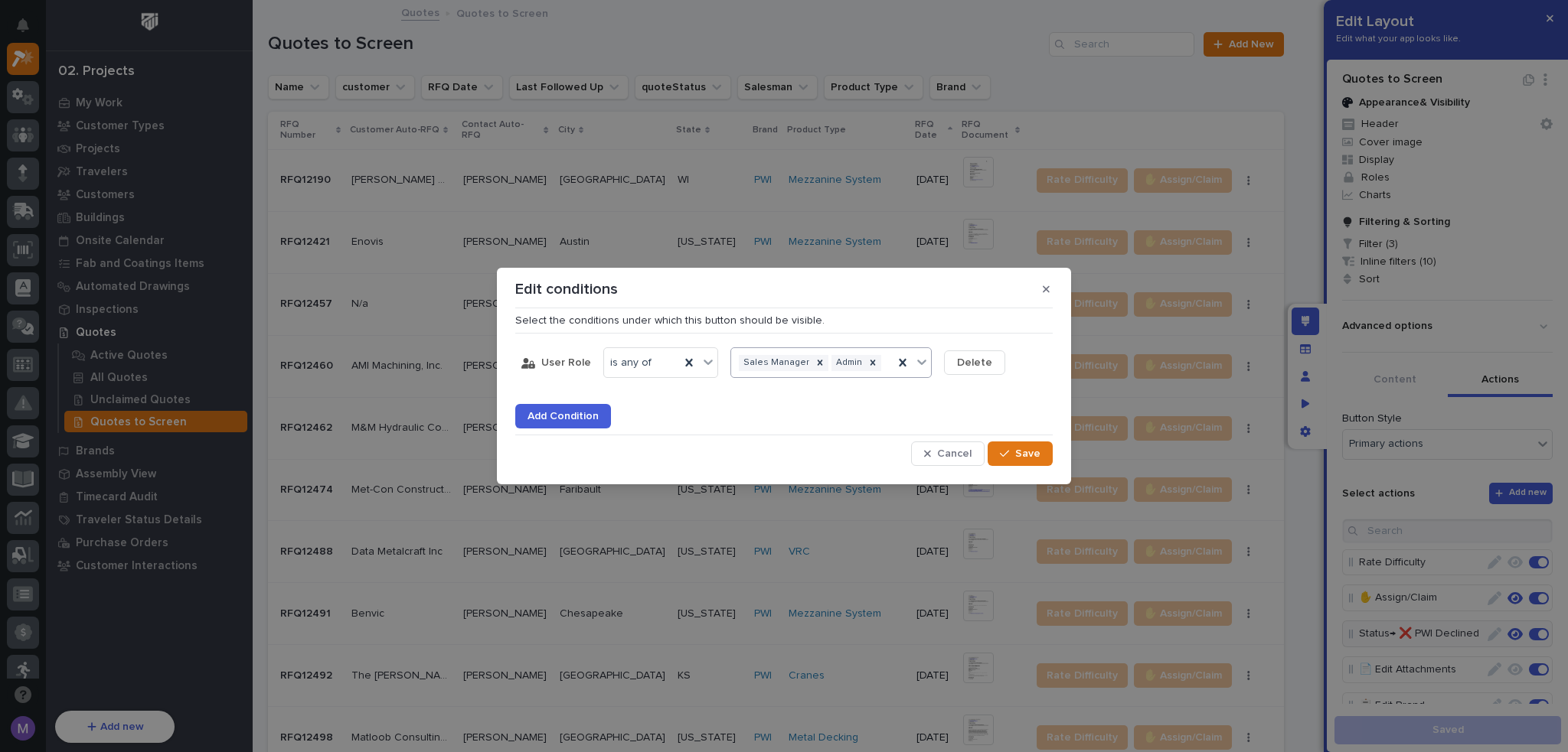
click at [865, 378] on body "Delete Layout Edit Layout Name Edit Layout Edit what your app looks like. Quote…" at bounding box center [784, 376] width 1568 height 752
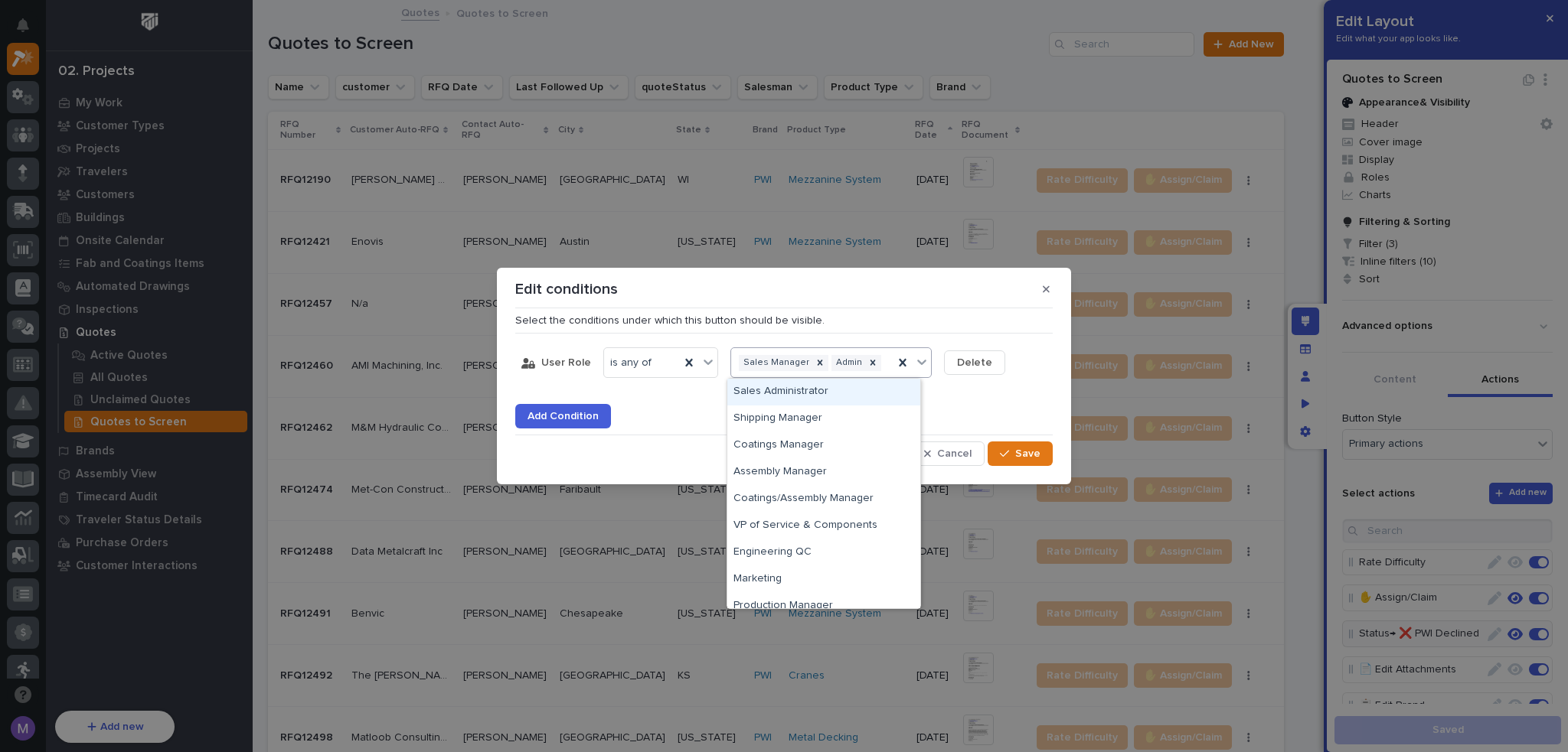
click at [826, 397] on div "Sales Administrator" at bounding box center [824, 392] width 193 height 27
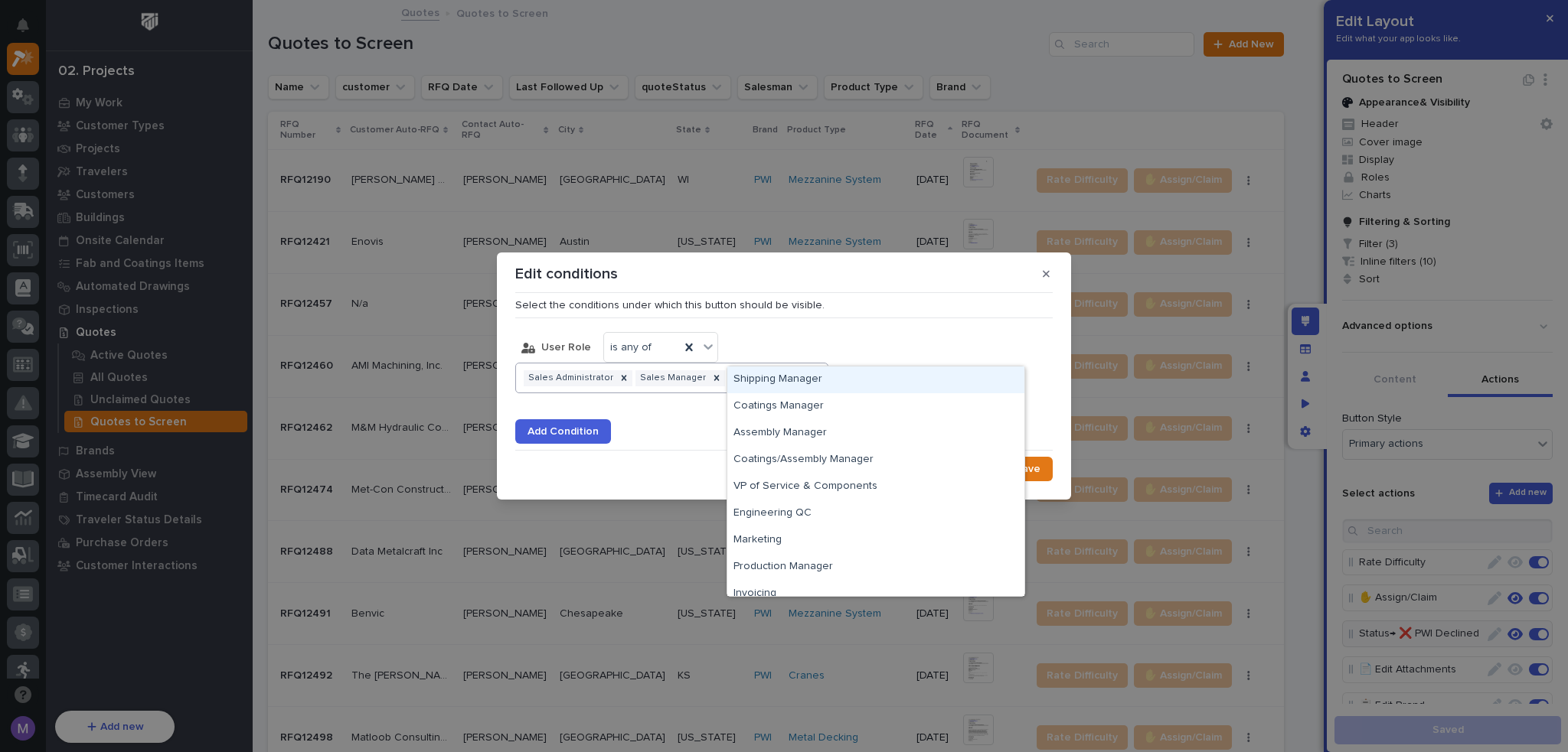
click at [790, 368] on div "Sales Administrator Sales Manager Admin" at bounding box center [652, 378] width 274 height 22
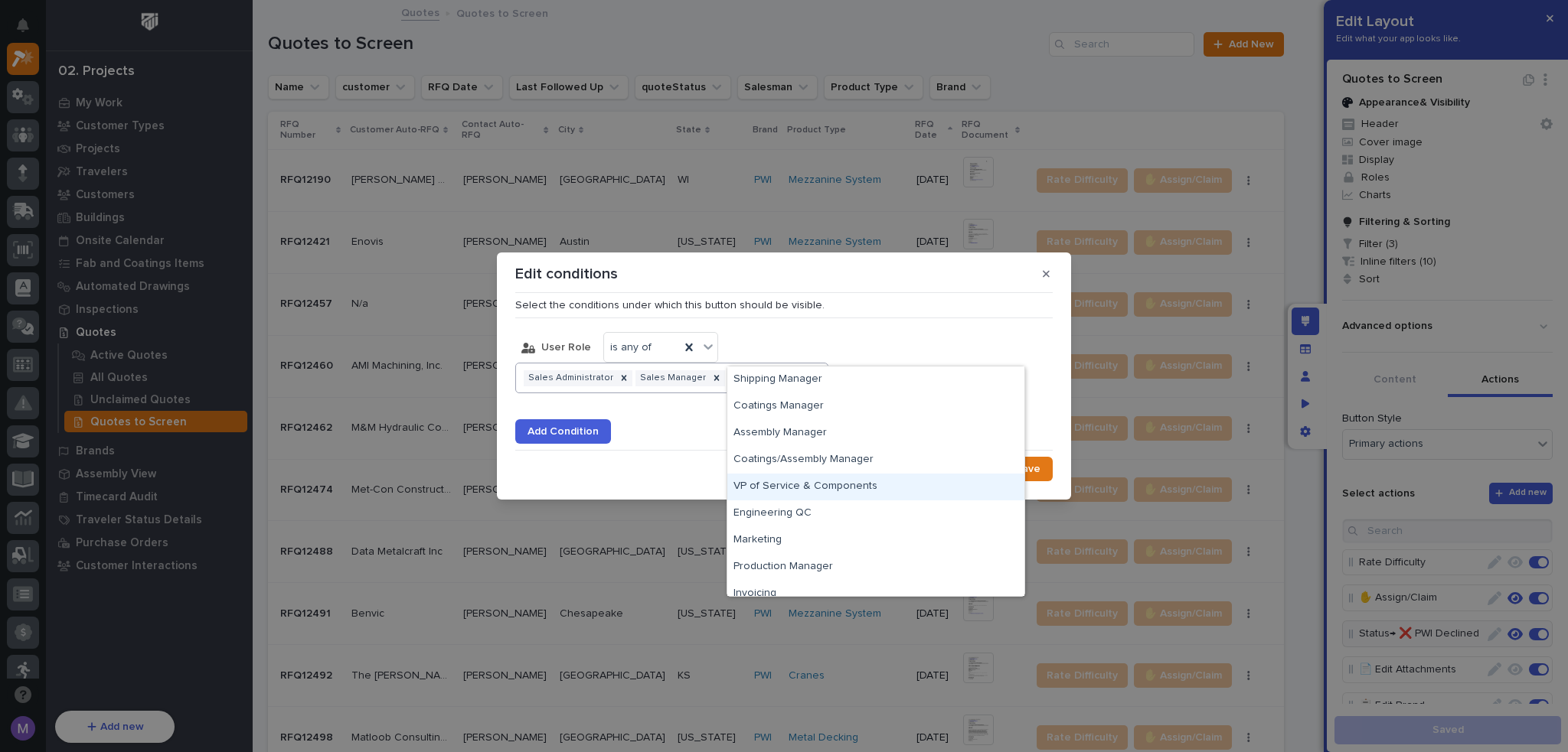
scroll to position [172, 0]
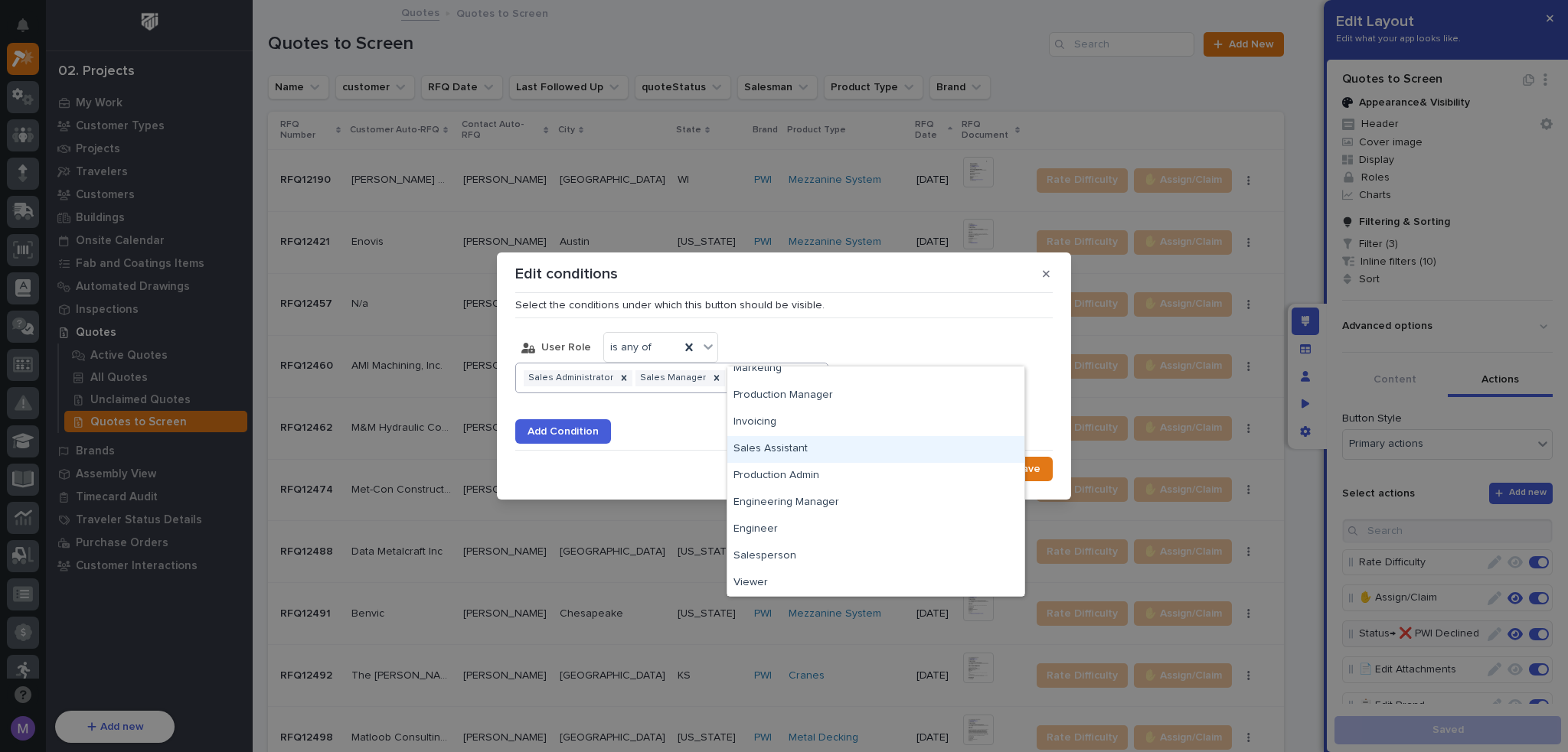
click at [800, 454] on div "Sales Assistant" at bounding box center [875, 450] width 297 height 27
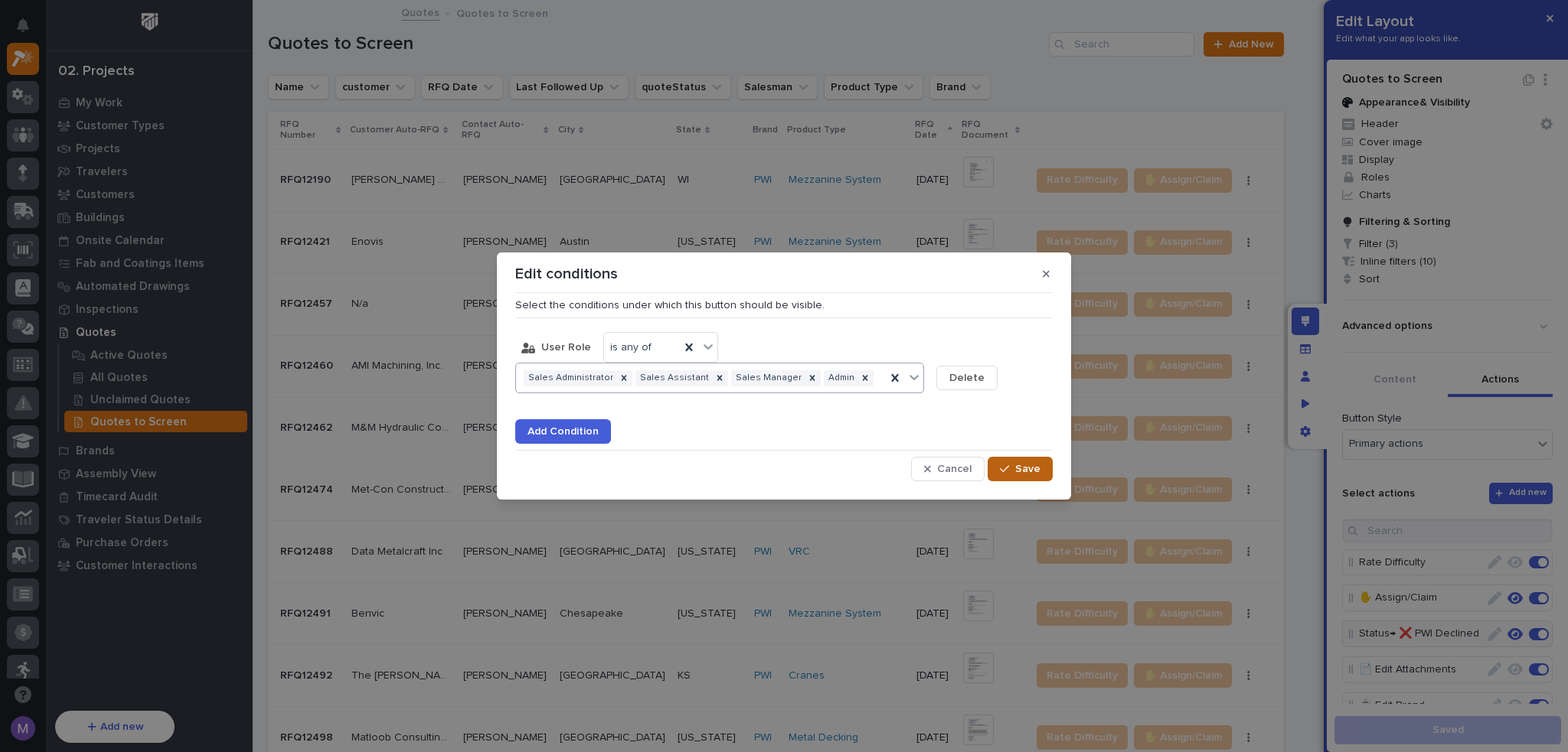
click at [1015, 467] on div "button" at bounding box center [1007, 469] width 15 height 11
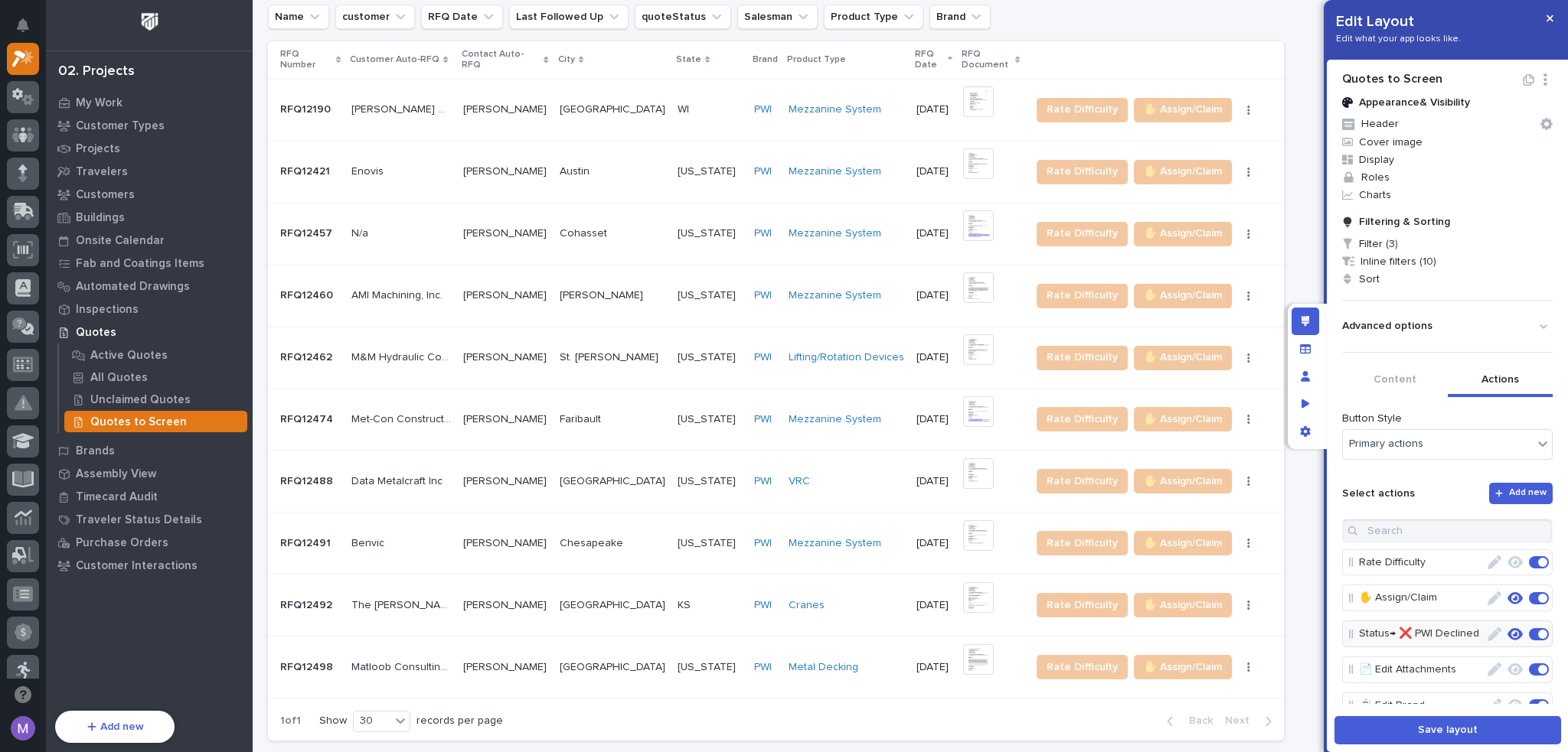
scroll to position [153, 0]
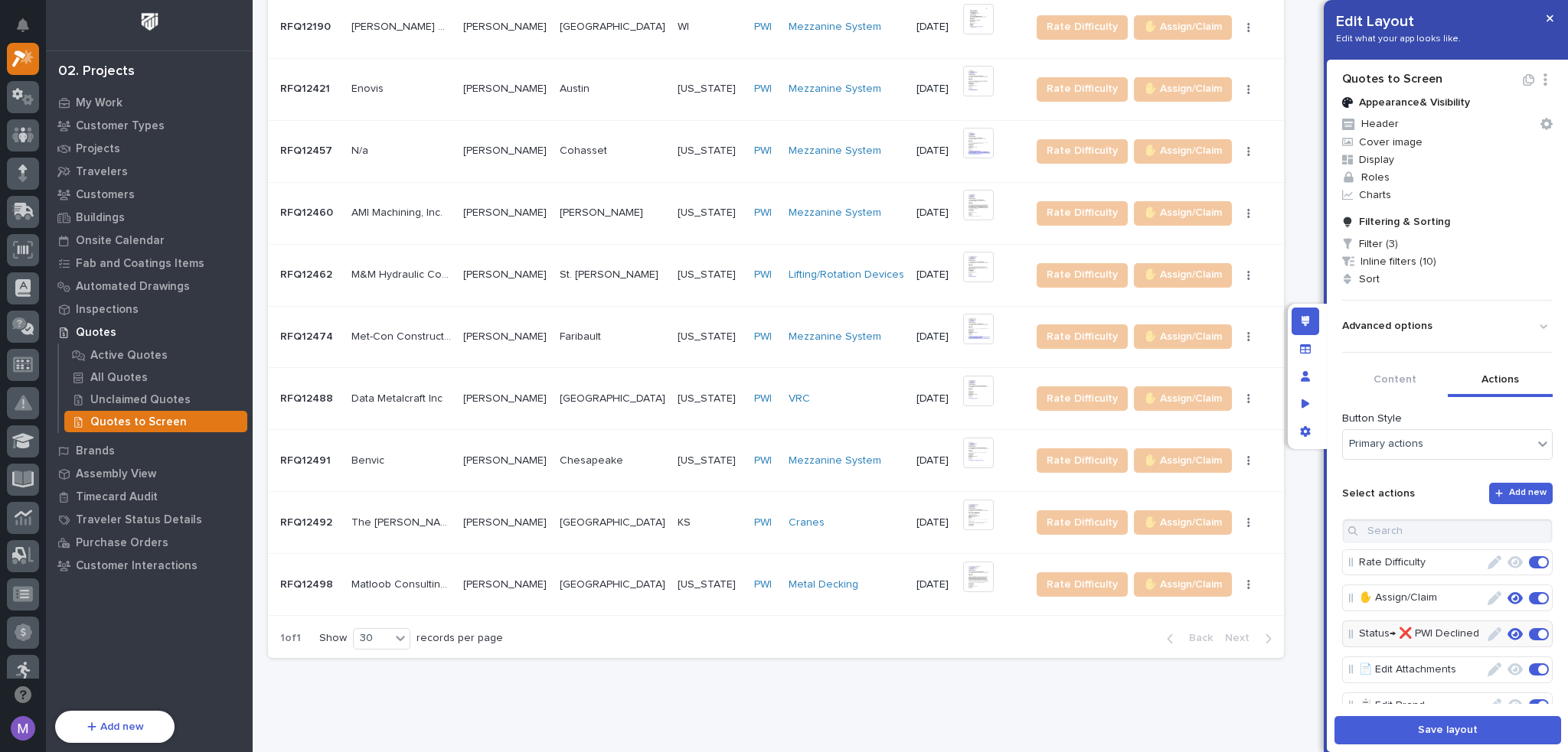
click at [1538, 667] on span at bounding box center [1542, 670] width 9 height 9
click at [1529, 671] on span at bounding box center [1539, 670] width 19 height 12
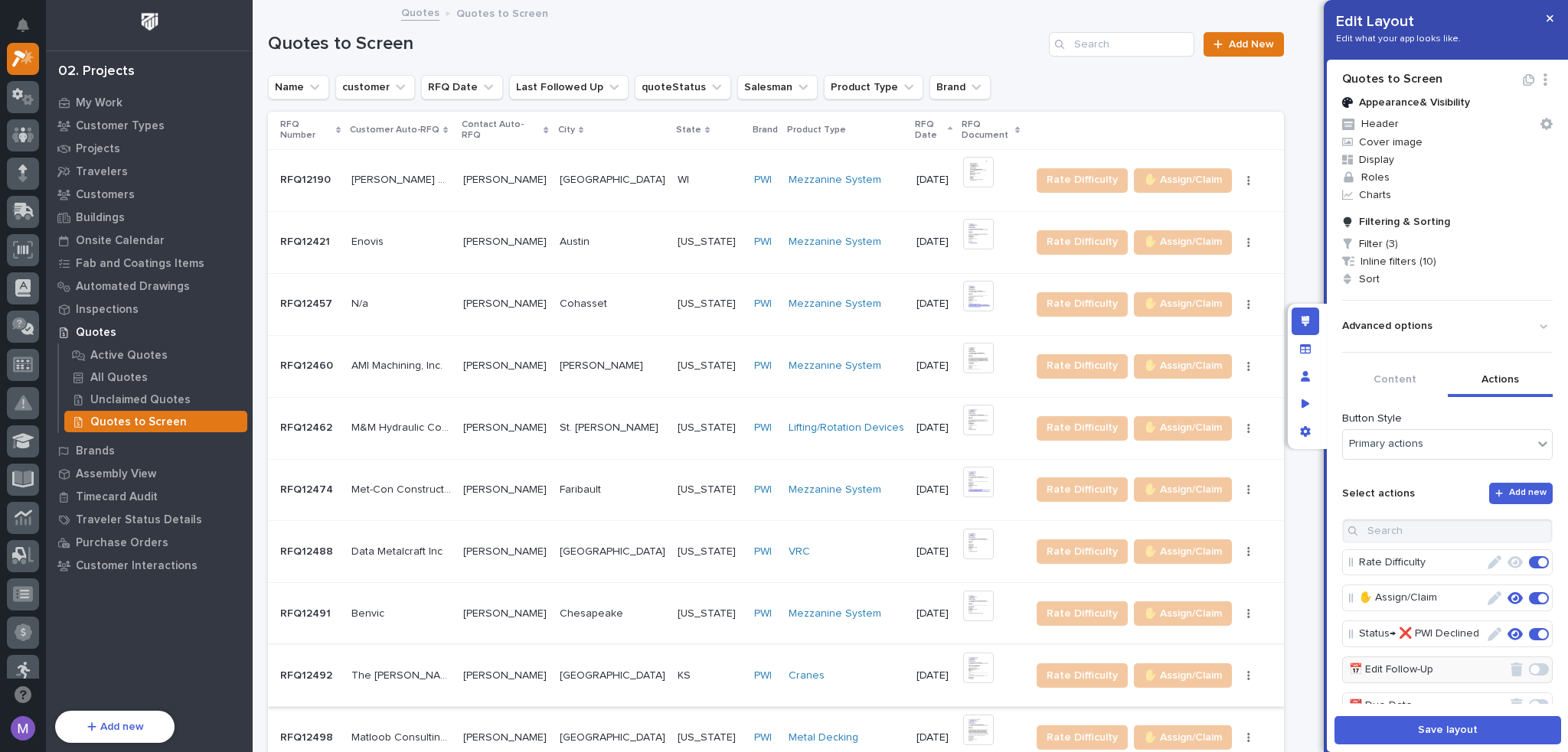
scroll to position [0, 0]
drag, startPoint x: 1356, startPoint y: 634, endPoint x: 1367, endPoint y: 587, distance: 48.3
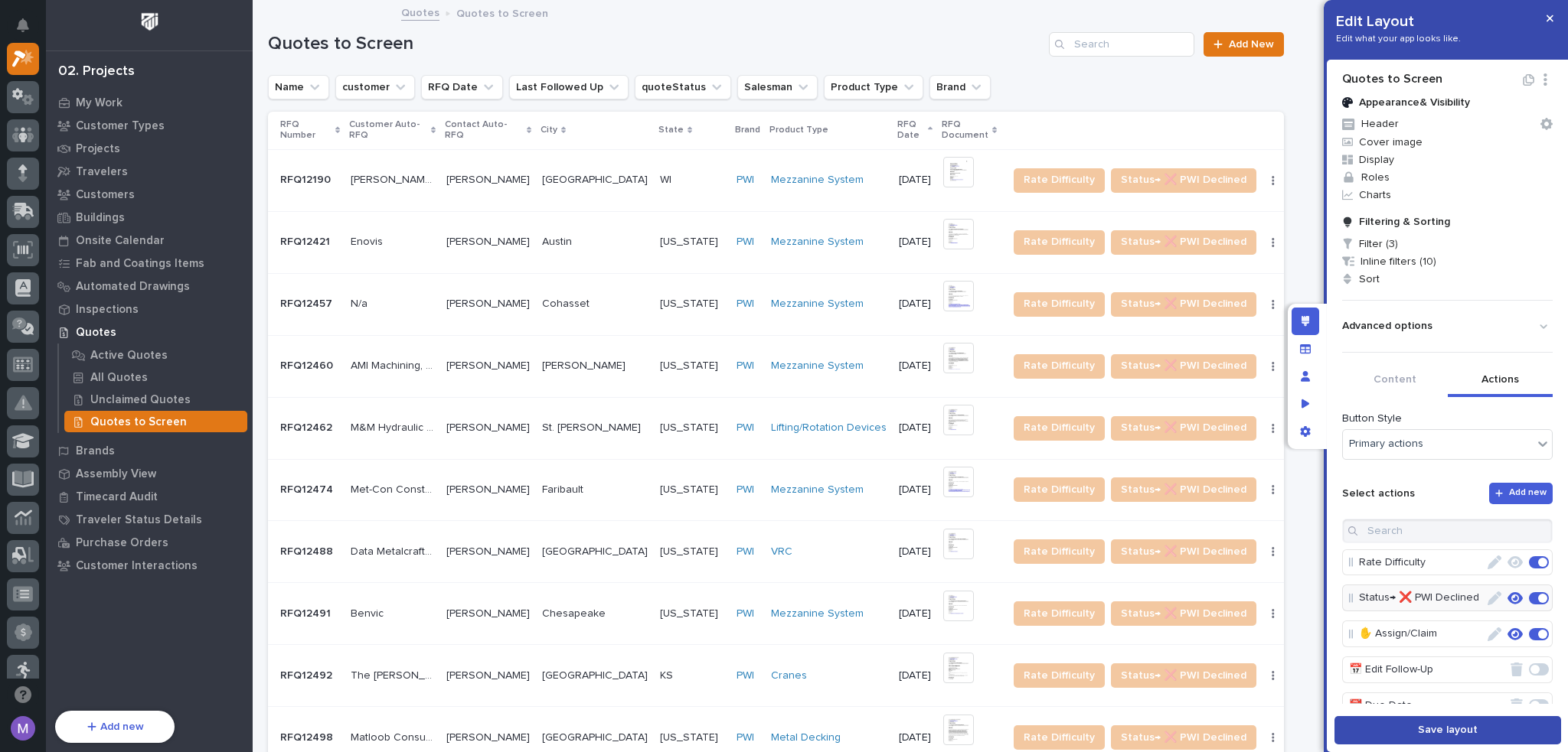
click at [1437, 725] on span "Save layout" at bounding box center [1447, 731] width 59 height 14
click at [1400, 244] on span "Filter (3)" at bounding box center [1447, 244] width 222 height 18
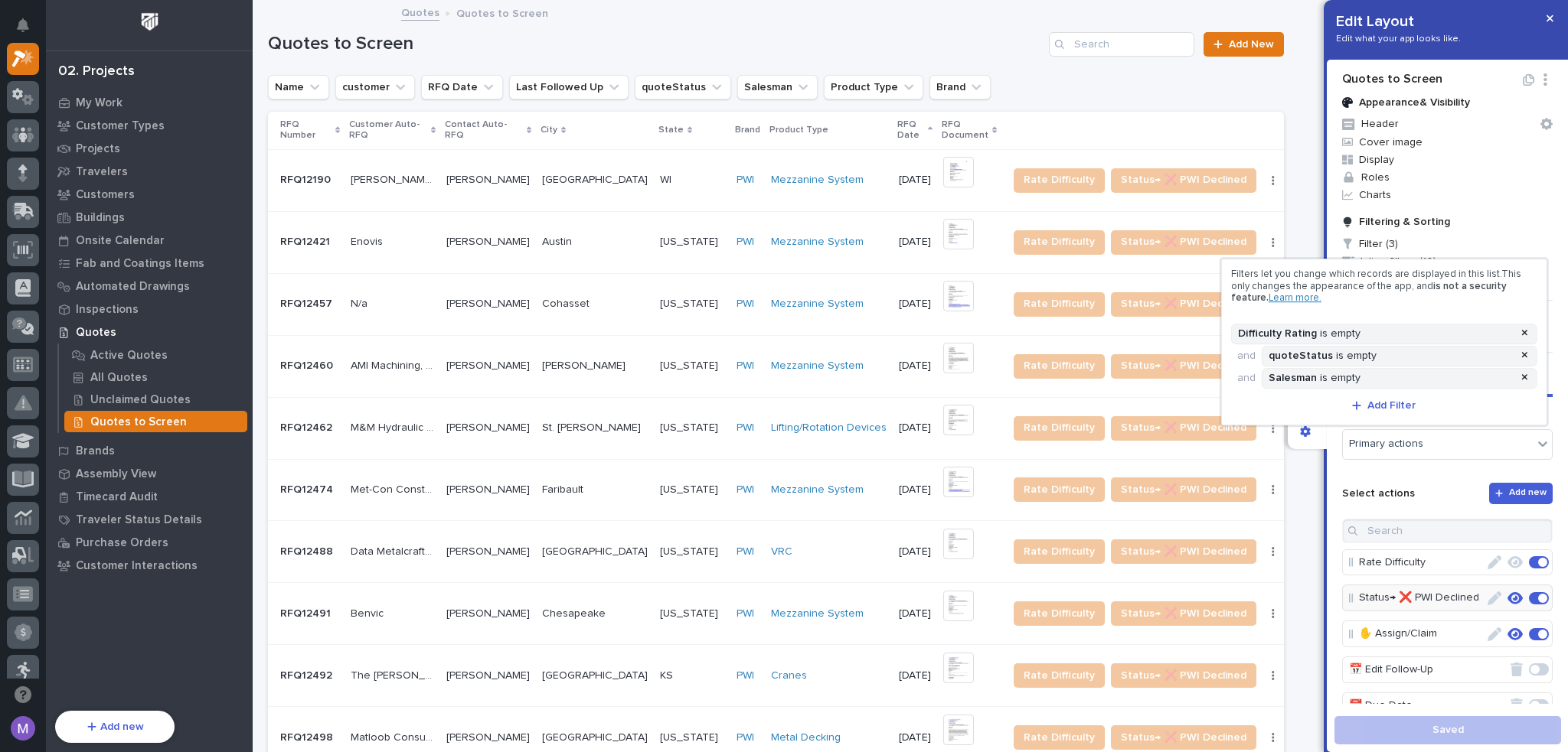
click at [1339, 437] on div at bounding box center [784, 376] width 1568 height 752
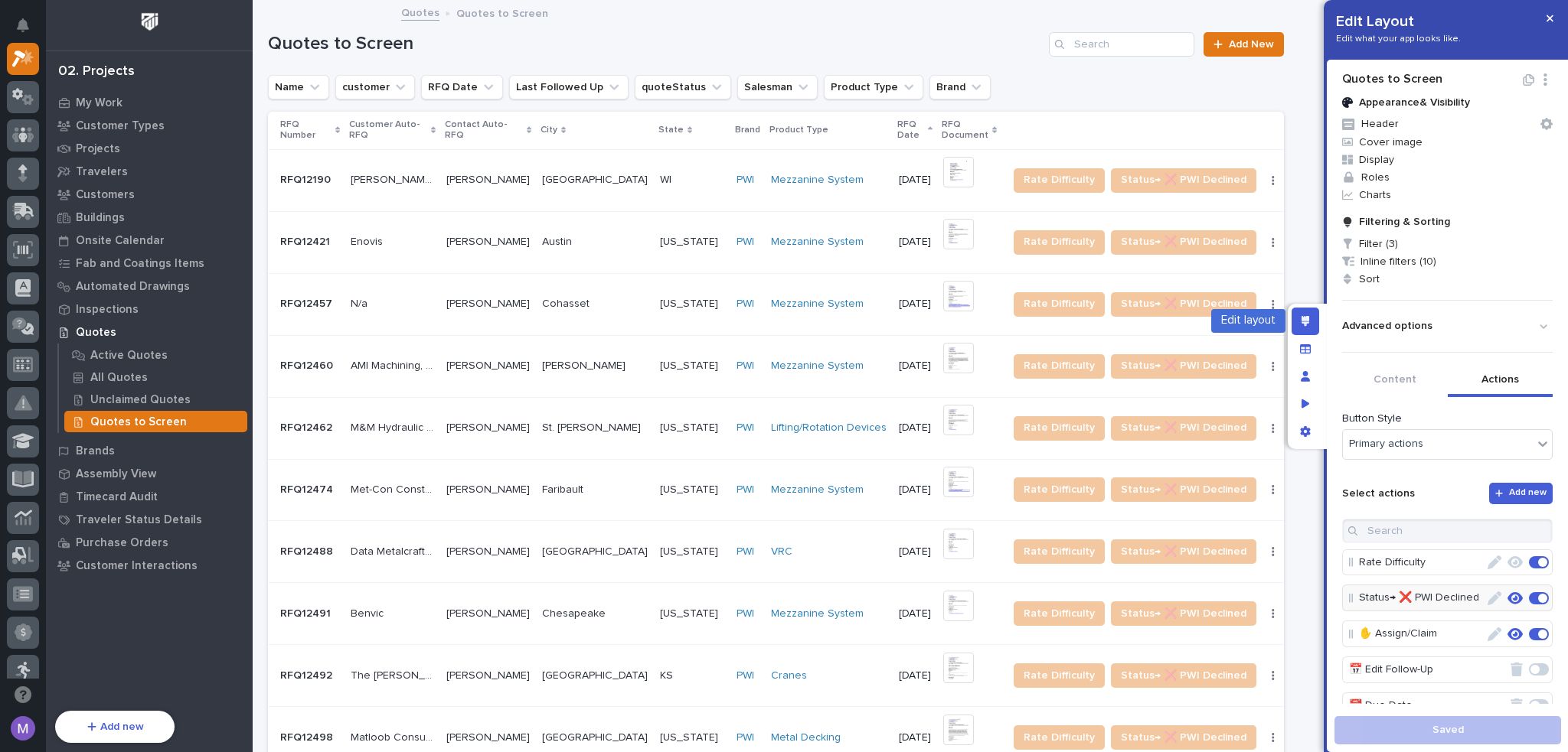
click at [1310, 326] on div "Edit layout" at bounding box center [1305, 321] width 27 height 27
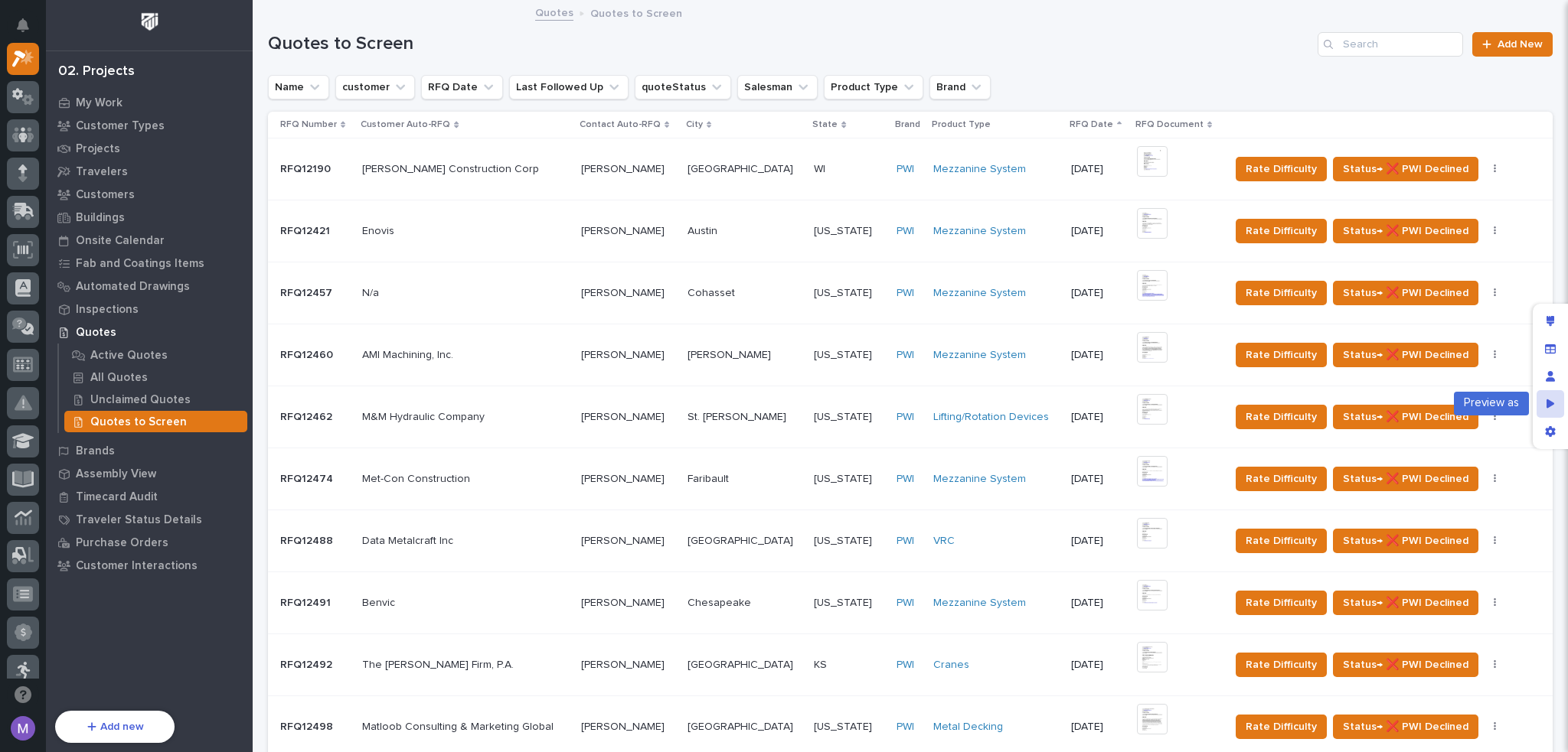
click at [1558, 402] on div "Preview as" at bounding box center [1549, 404] width 27 height 27
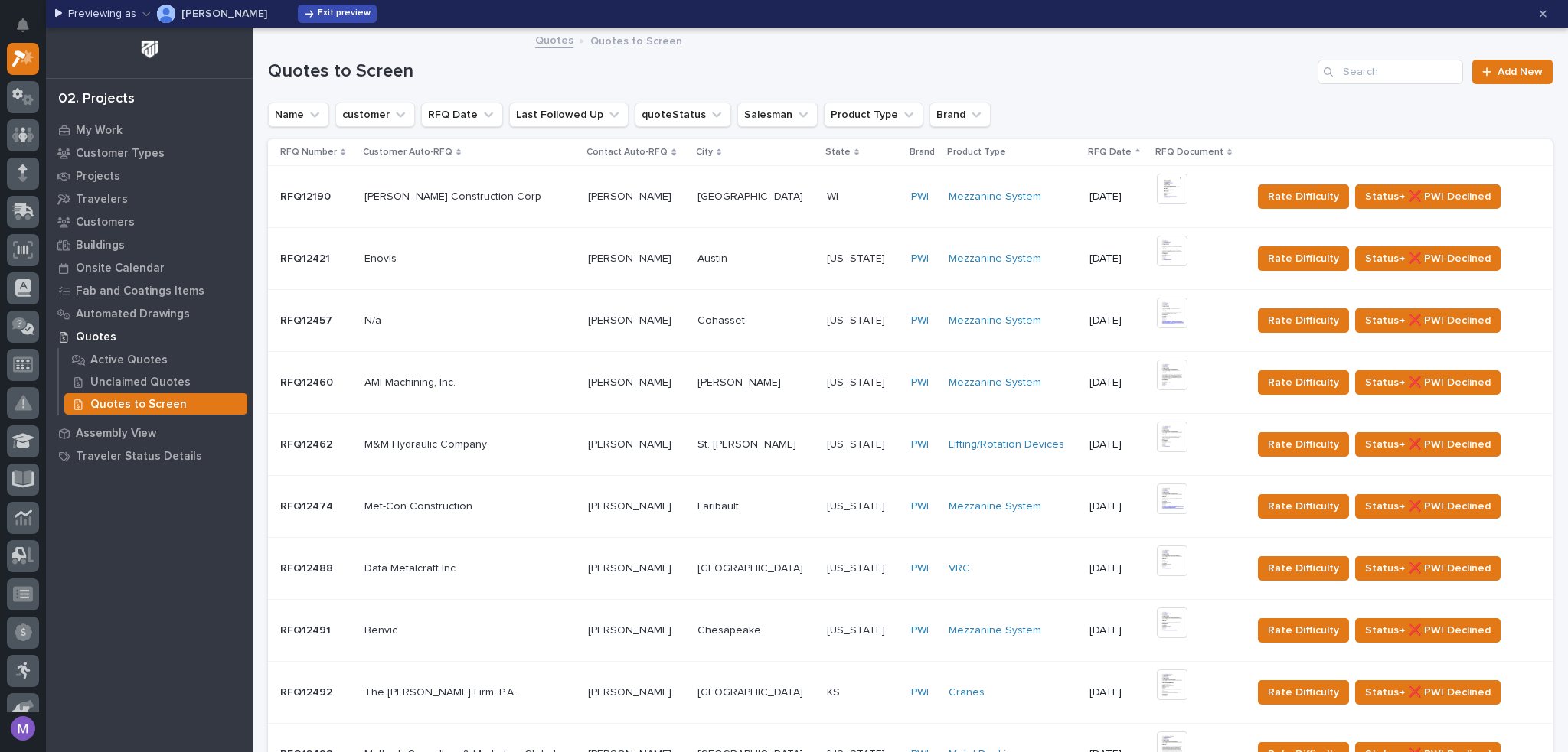
click at [346, 18] on span "Exit preview" at bounding box center [345, 14] width 53 height 12
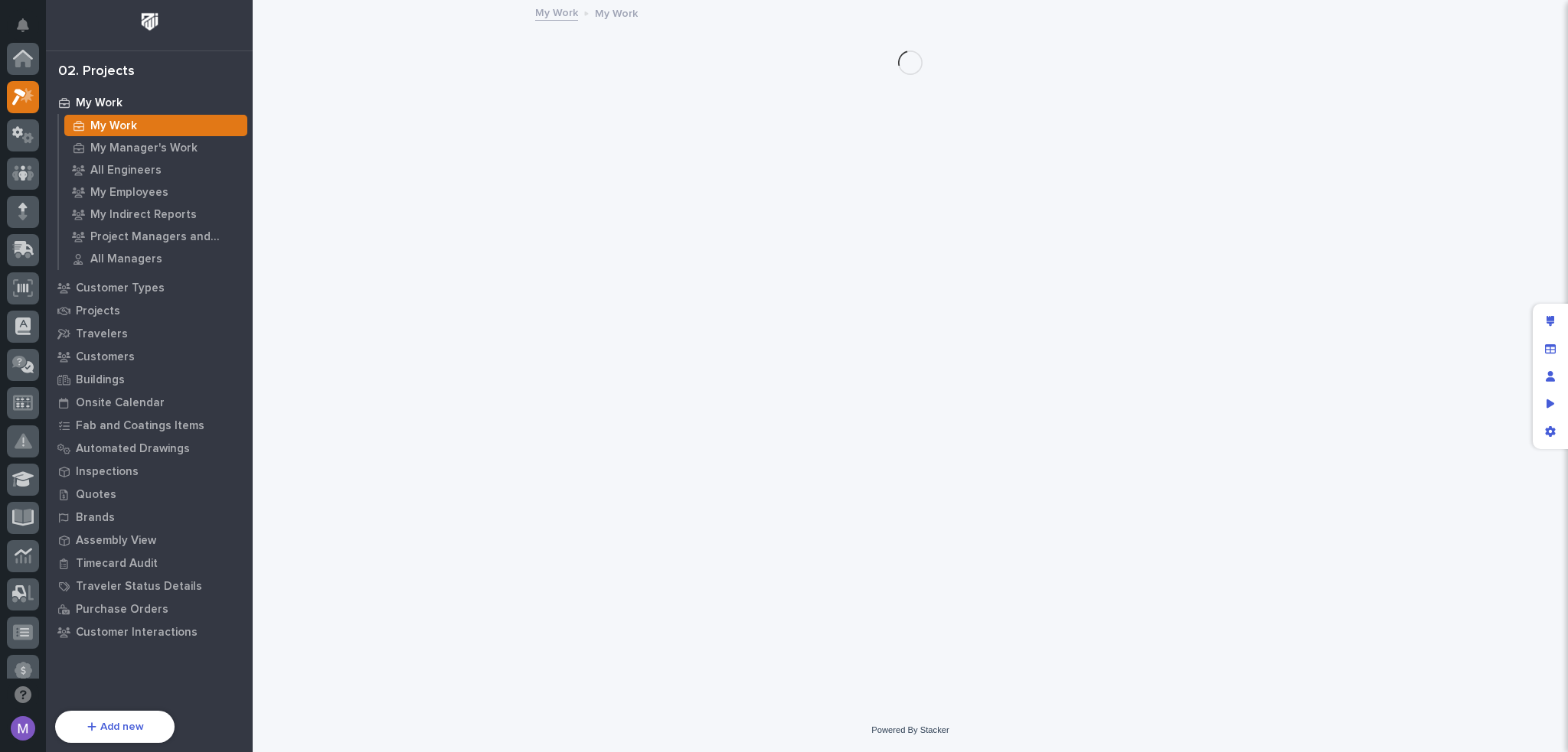
scroll to position [38, 0]
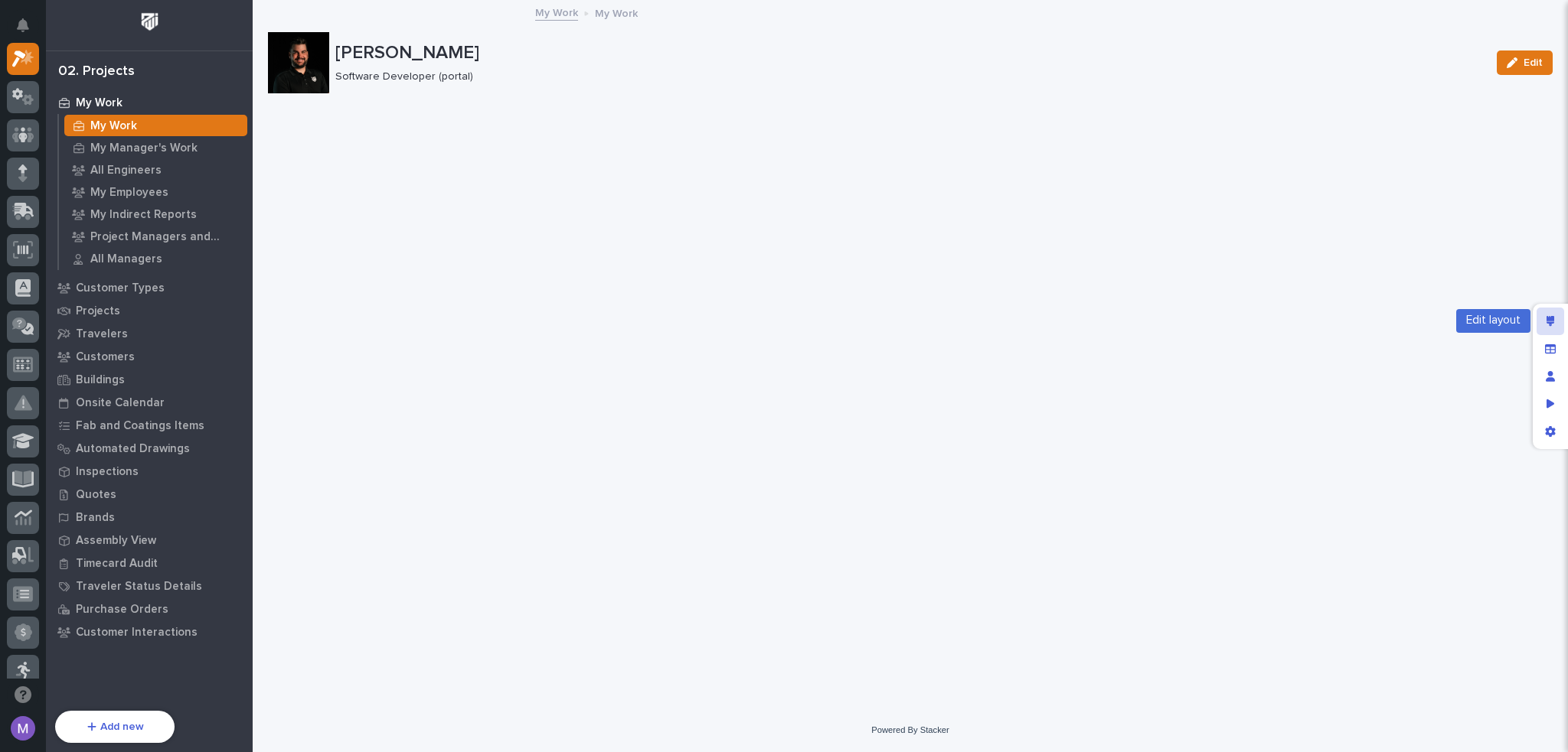
click at [1556, 322] on div "Edit layout" at bounding box center [1549, 321] width 27 height 27
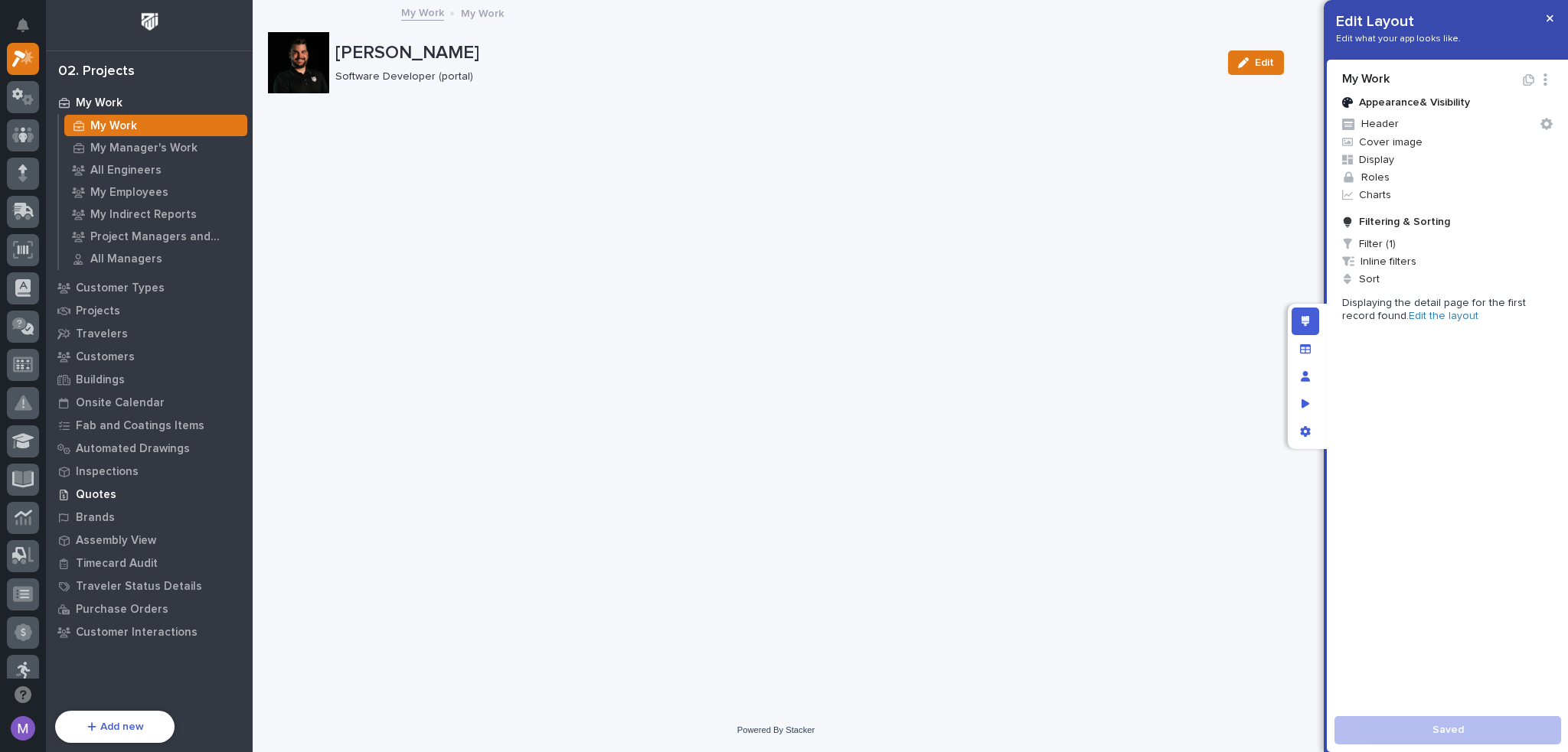
click at [110, 492] on p "Quotes" at bounding box center [97, 495] width 41 height 14
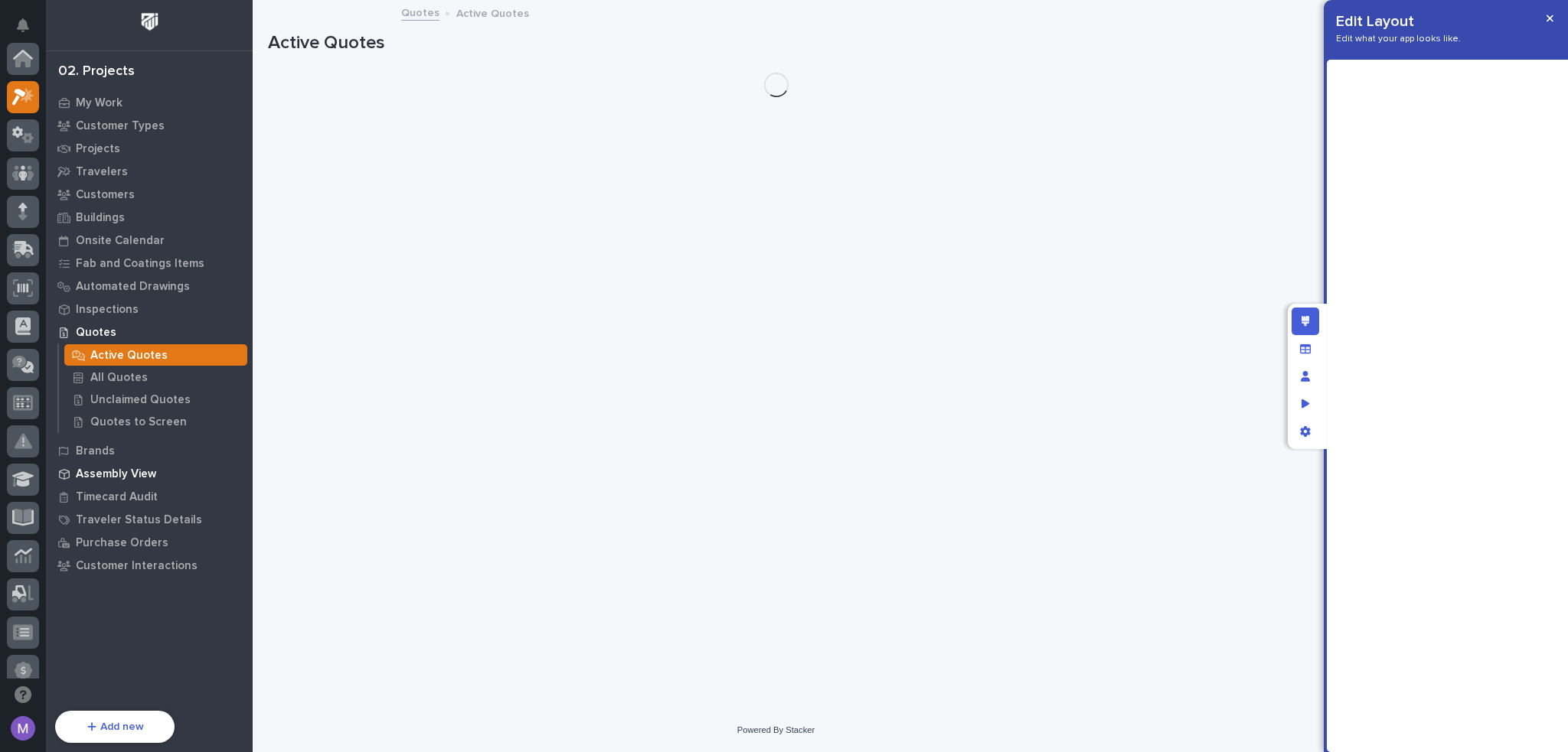
scroll to position [38, 0]
click at [151, 431] on div "Quotes to Screen" at bounding box center [156, 422] width 183 height 21
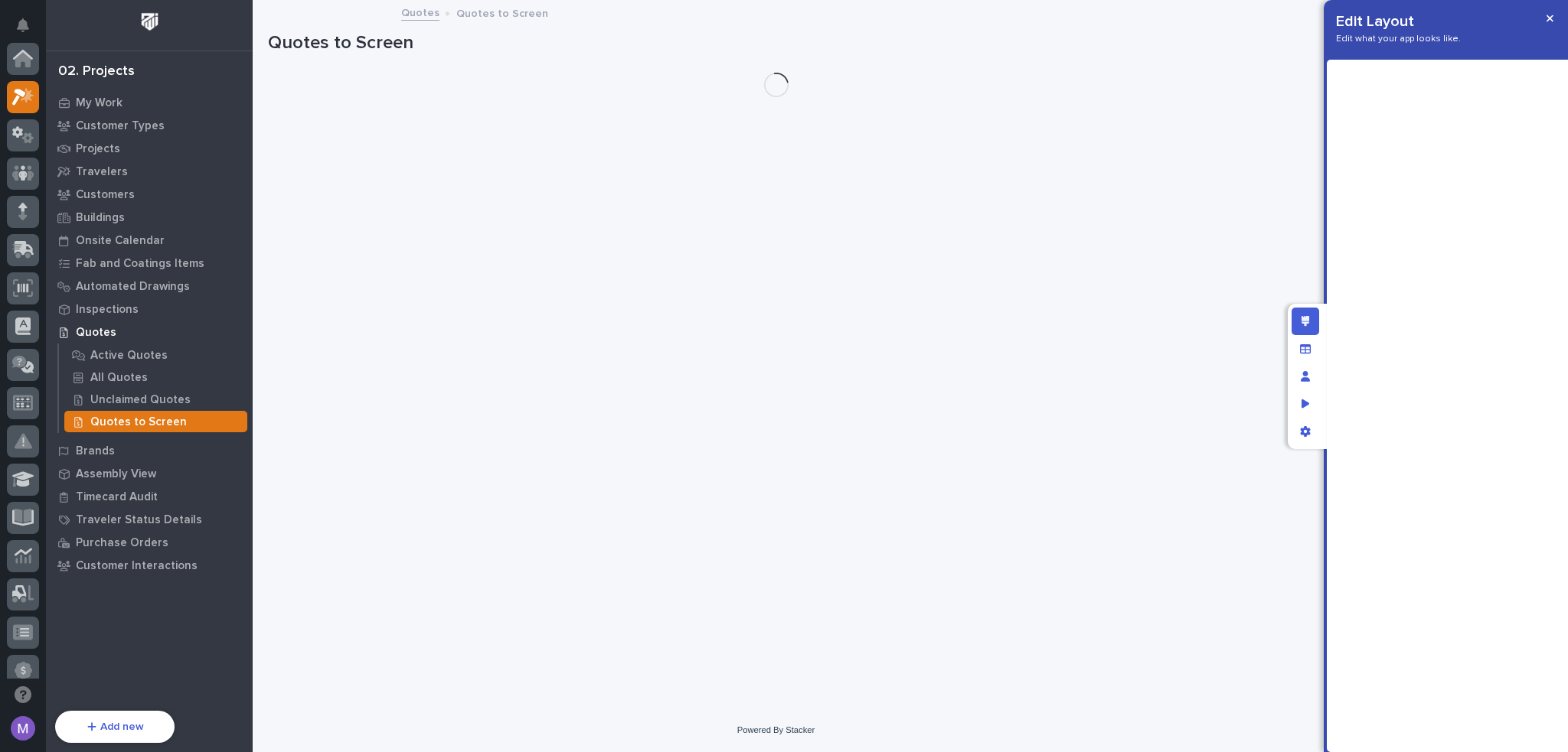
scroll to position [38, 0]
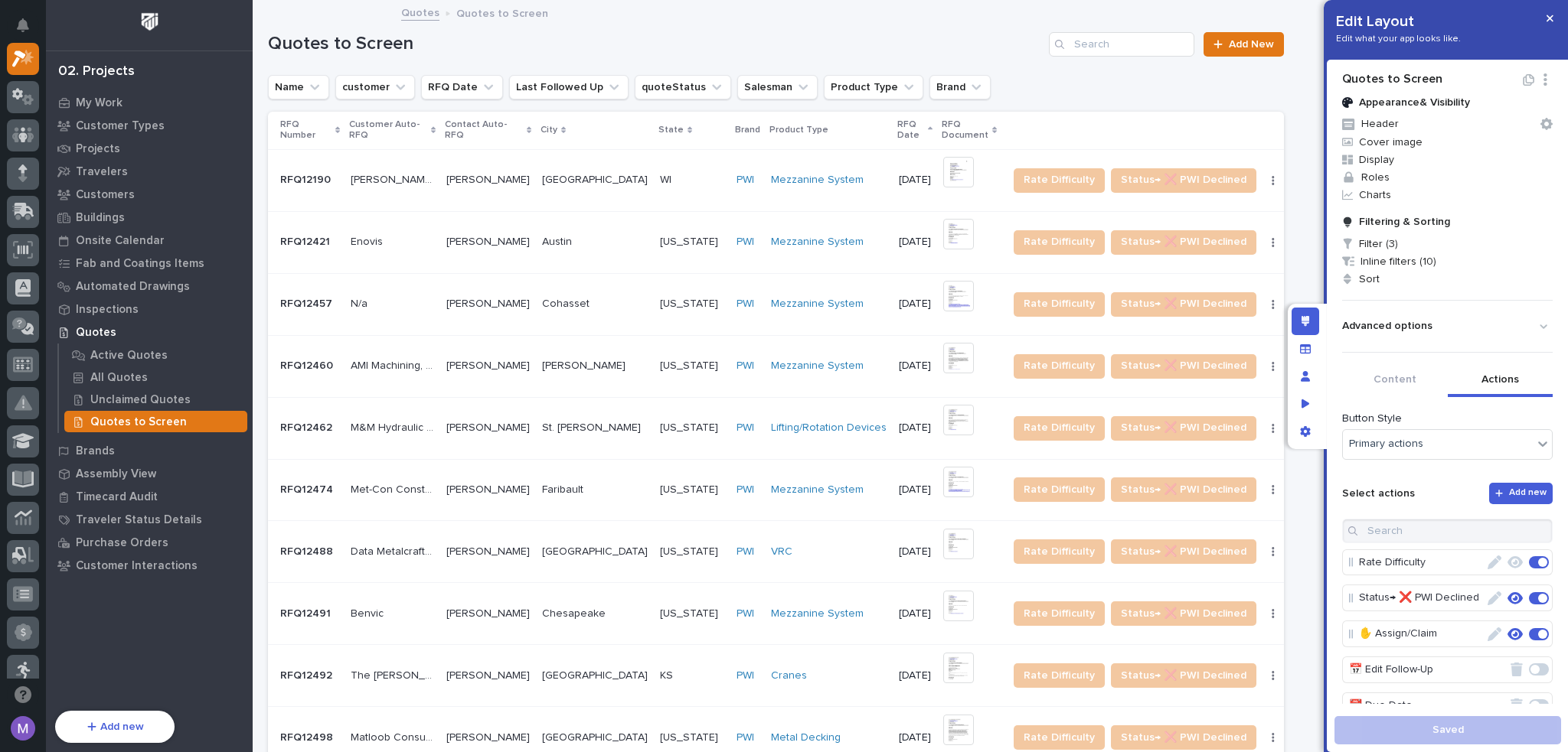
click at [1516, 385] on button "Actions" at bounding box center [1500, 381] width 105 height 32
click at [1508, 630] on icon "button" at bounding box center [1515, 635] width 15 height 14
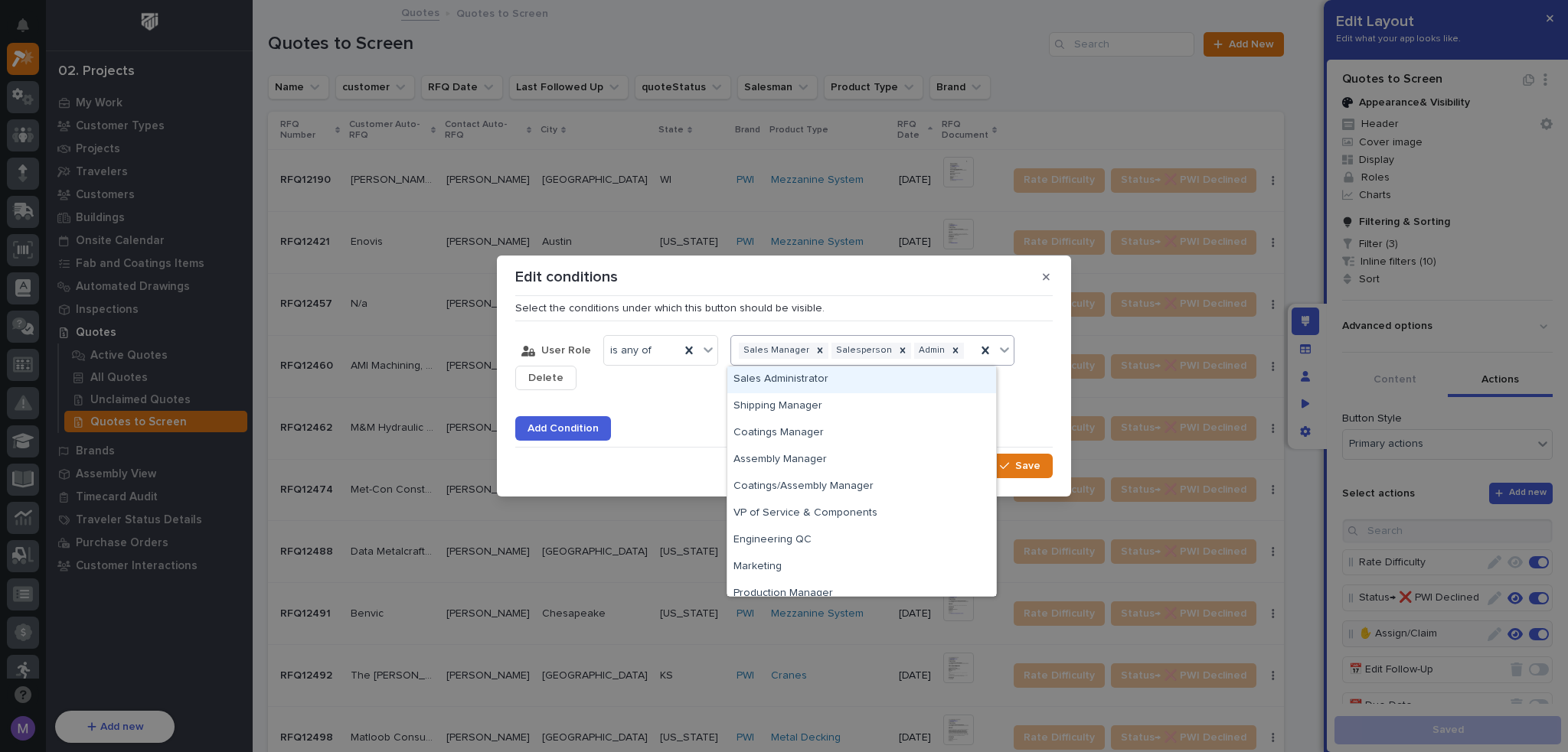
click at [887, 359] on div "Sales Manager Salesperson Admin" at bounding box center [853, 351] width 245 height 22
click at [1024, 326] on div "Select the conditions under which this button should be visible. User Role is a…" at bounding box center [784, 391] width 538 height 177
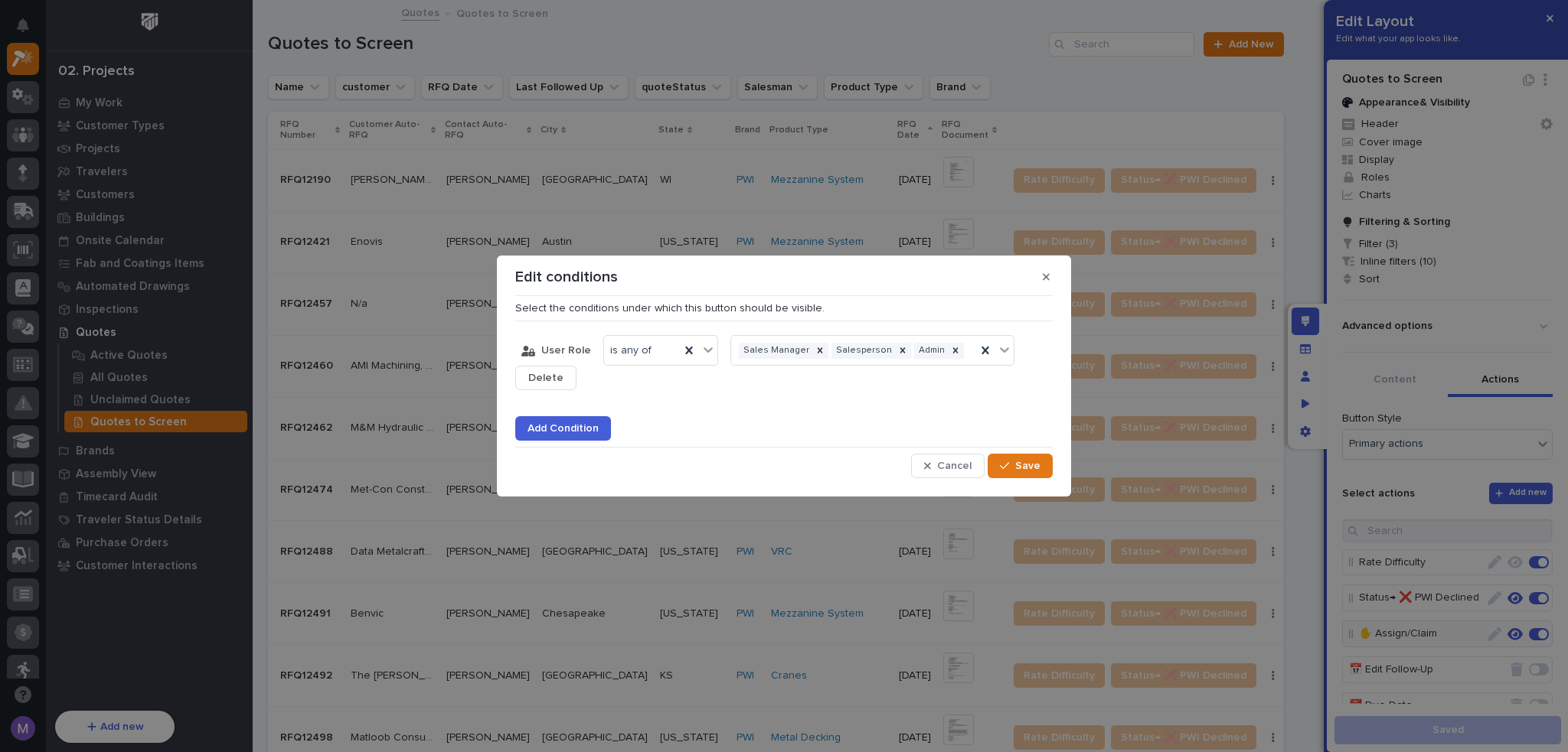
click at [950, 452] on div "Select the conditions under which this button should be visible. User Role is a…" at bounding box center [784, 391] width 538 height 177
click at [944, 465] on span "Cancel" at bounding box center [954, 467] width 35 height 14
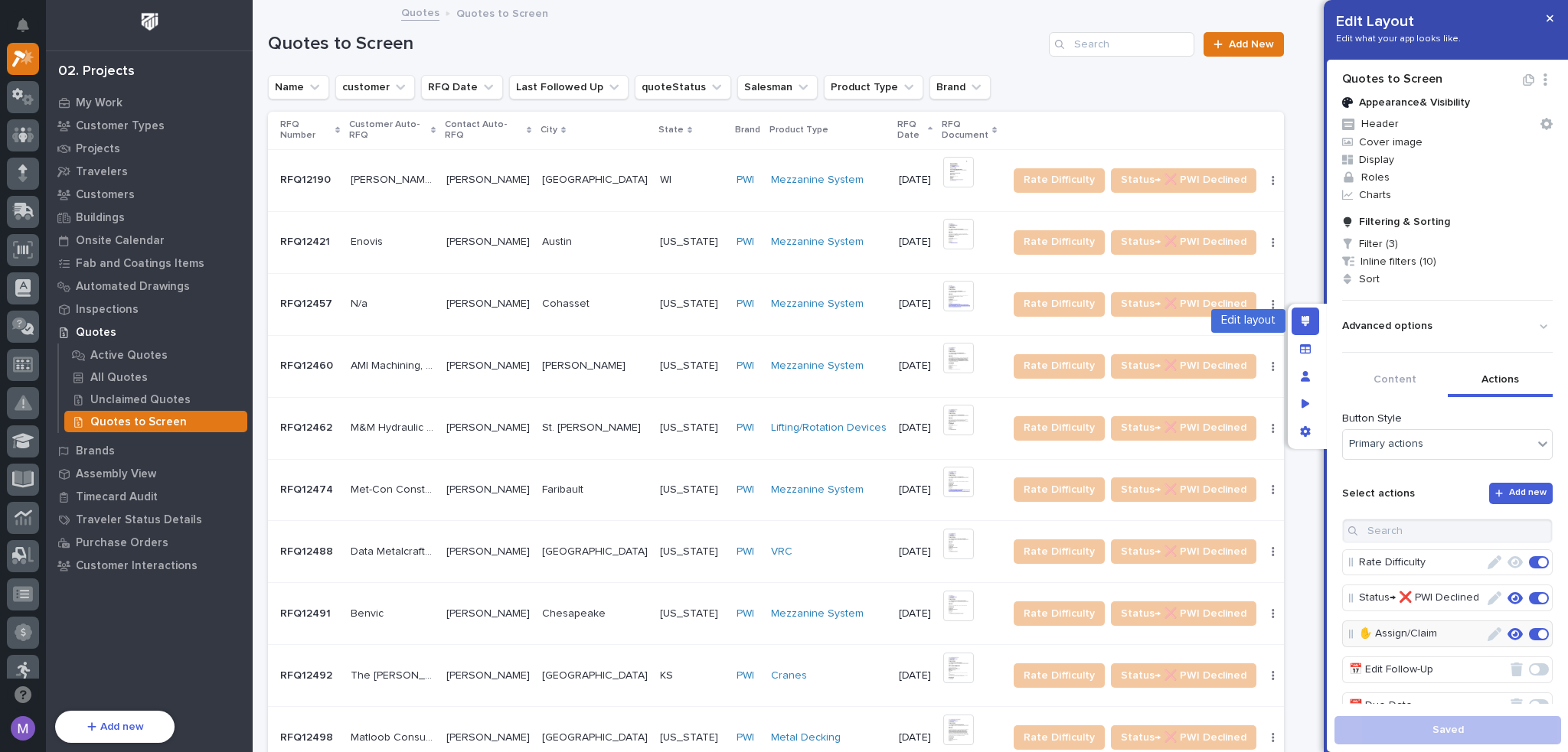
drag, startPoint x: 1295, startPoint y: 325, endPoint x: 1513, endPoint y: 520, distance: 292.5
click at [1295, 325] on div "Edit layout" at bounding box center [1305, 321] width 27 height 27
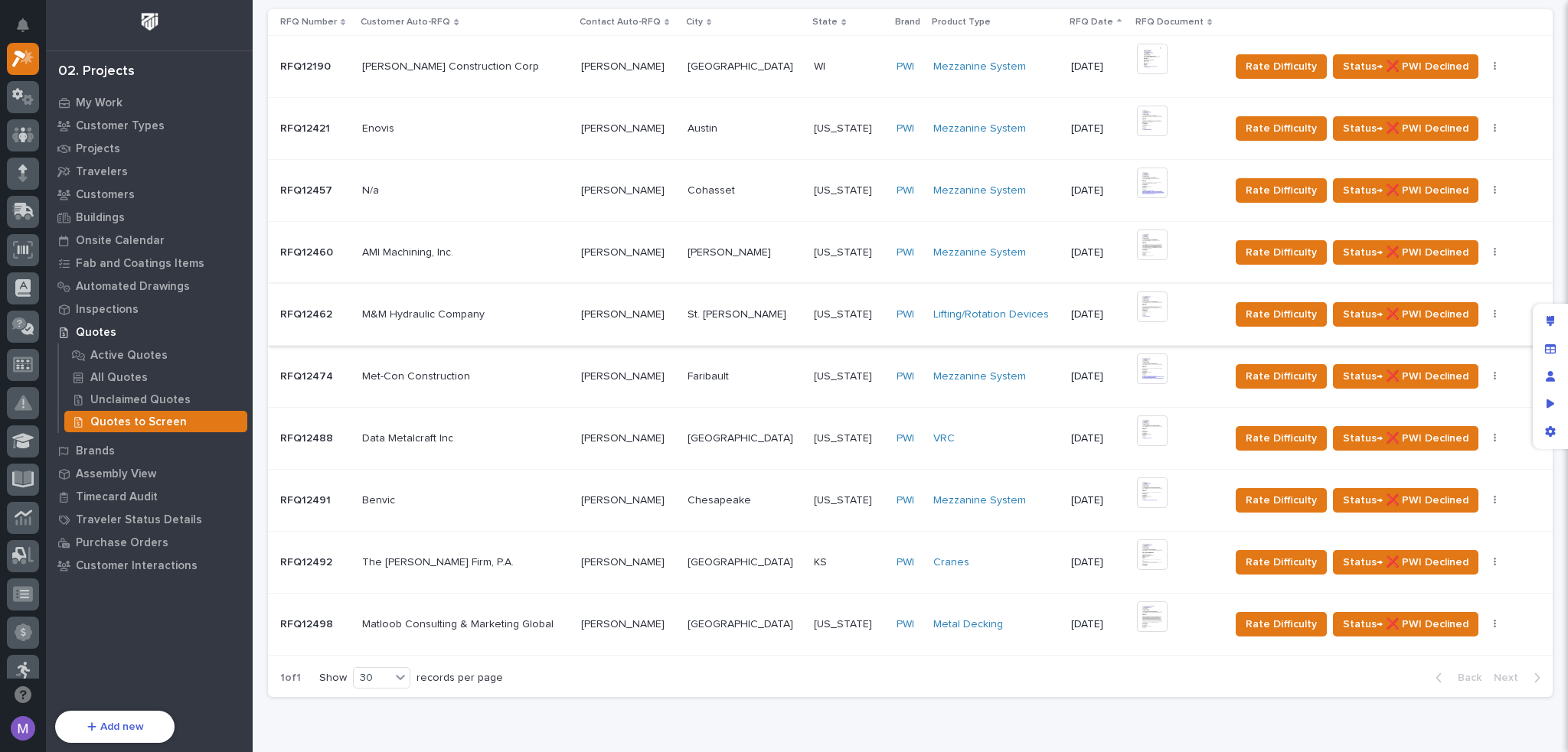
scroll to position [0, 0]
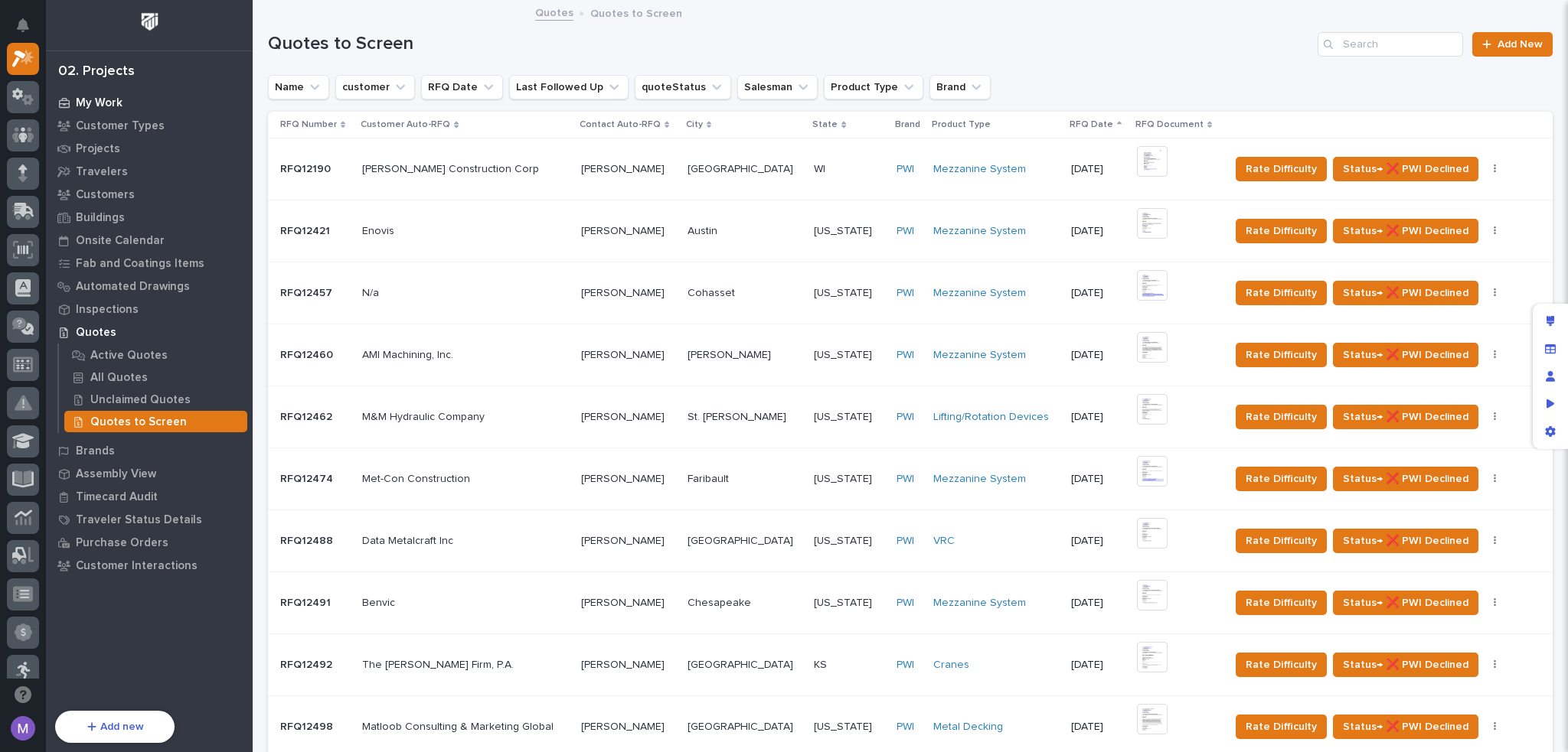
click at [113, 107] on p "My Work" at bounding box center [99, 104] width 47 height 14
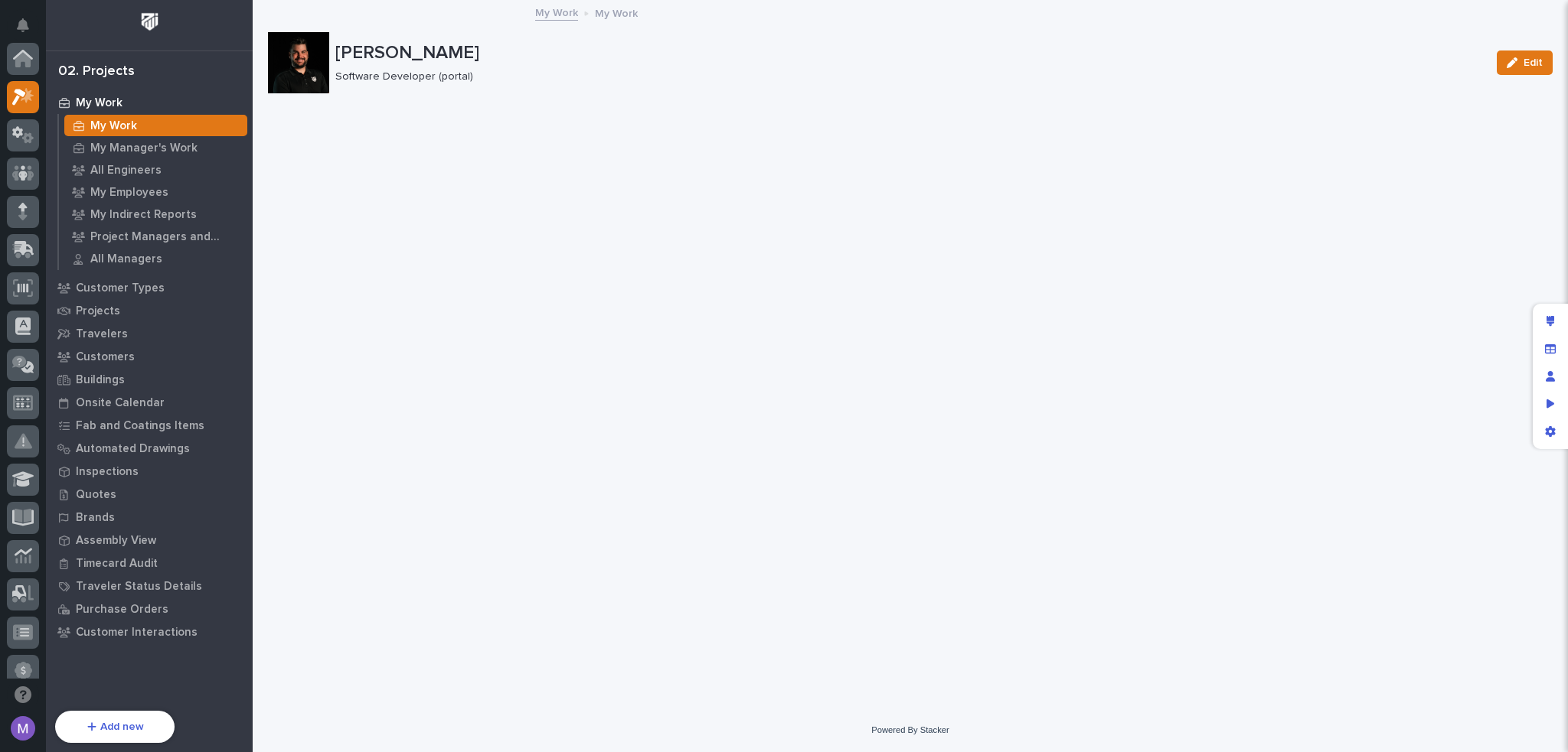
scroll to position [38, 0]
click at [1547, 319] on icon "Edit layout" at bounding box center [1551, 322] width 9 height 11
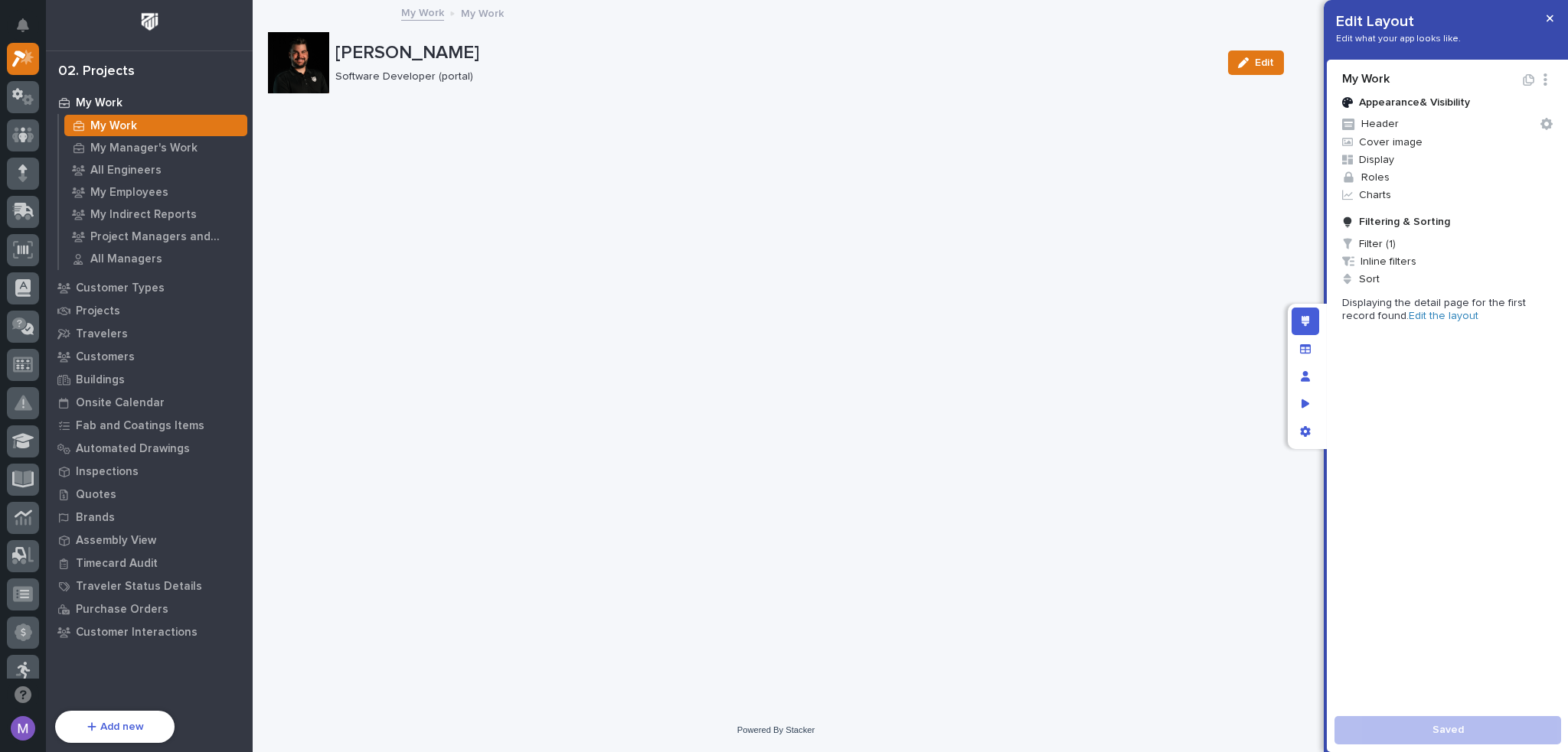
click at [1425, 315] on link "Edit the layout" at bounding box center [1443, 316] width 70 height 11
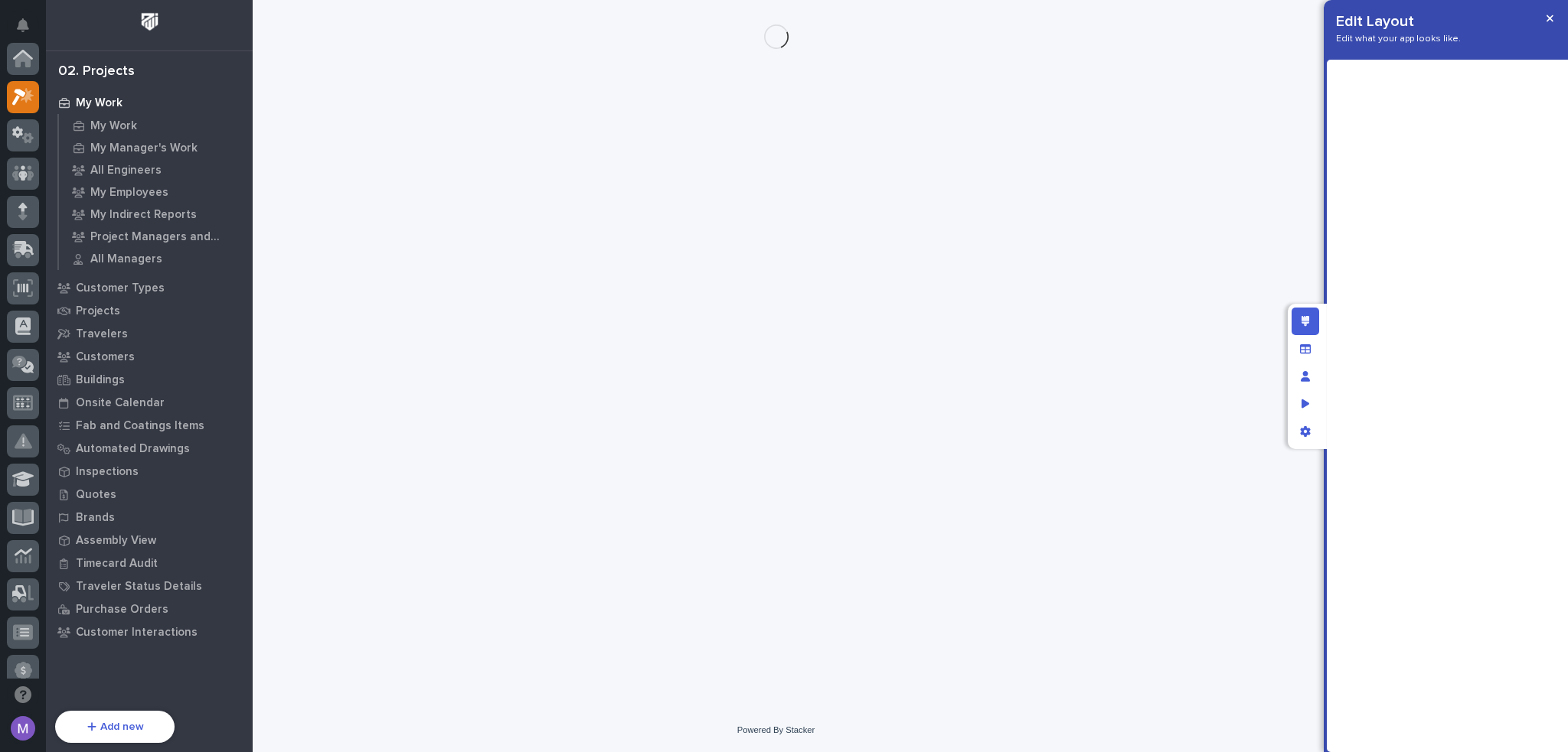
scroll to position [38, 0]
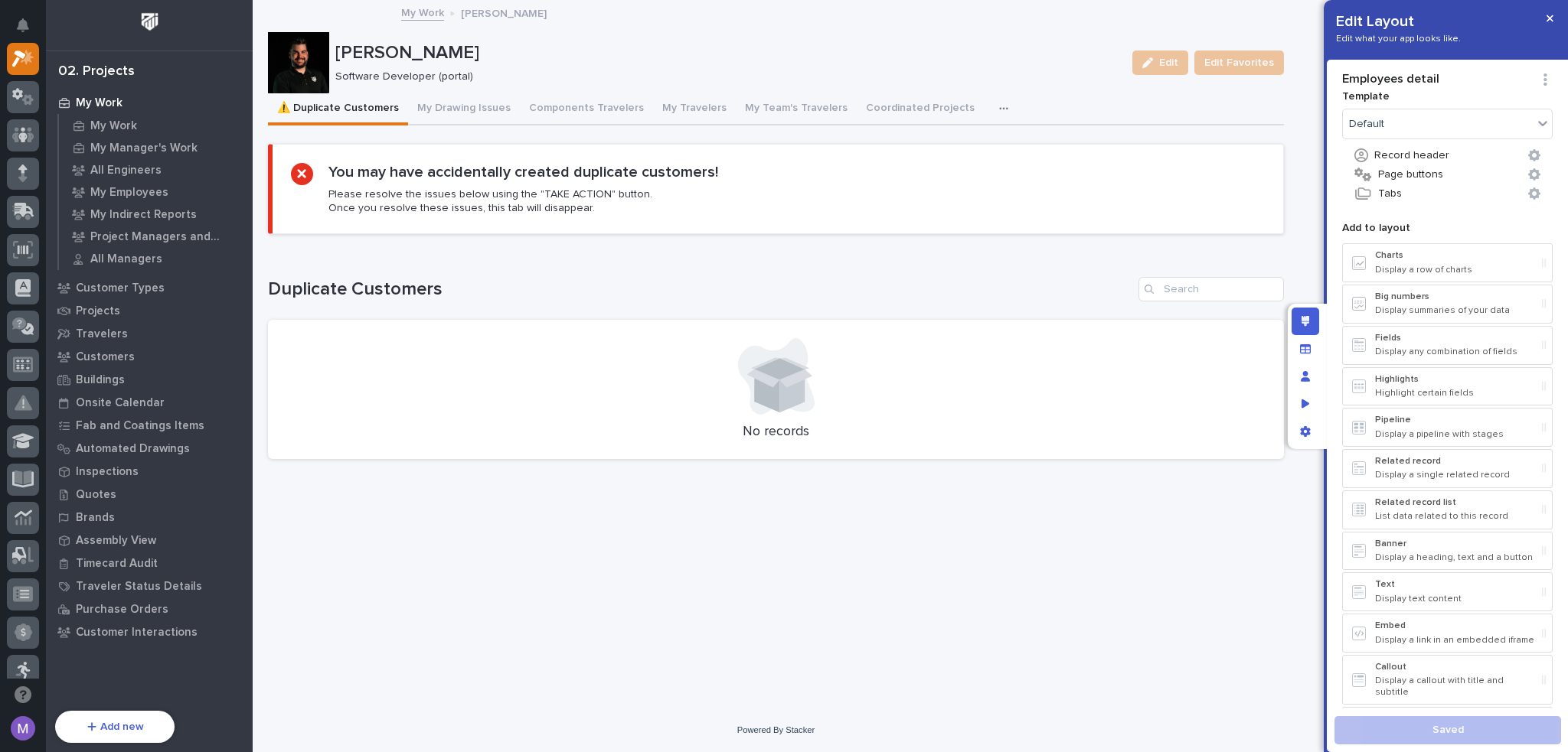
click at [999, 112] on div "button" at bounding box center [1006, 109] width 15 height 11
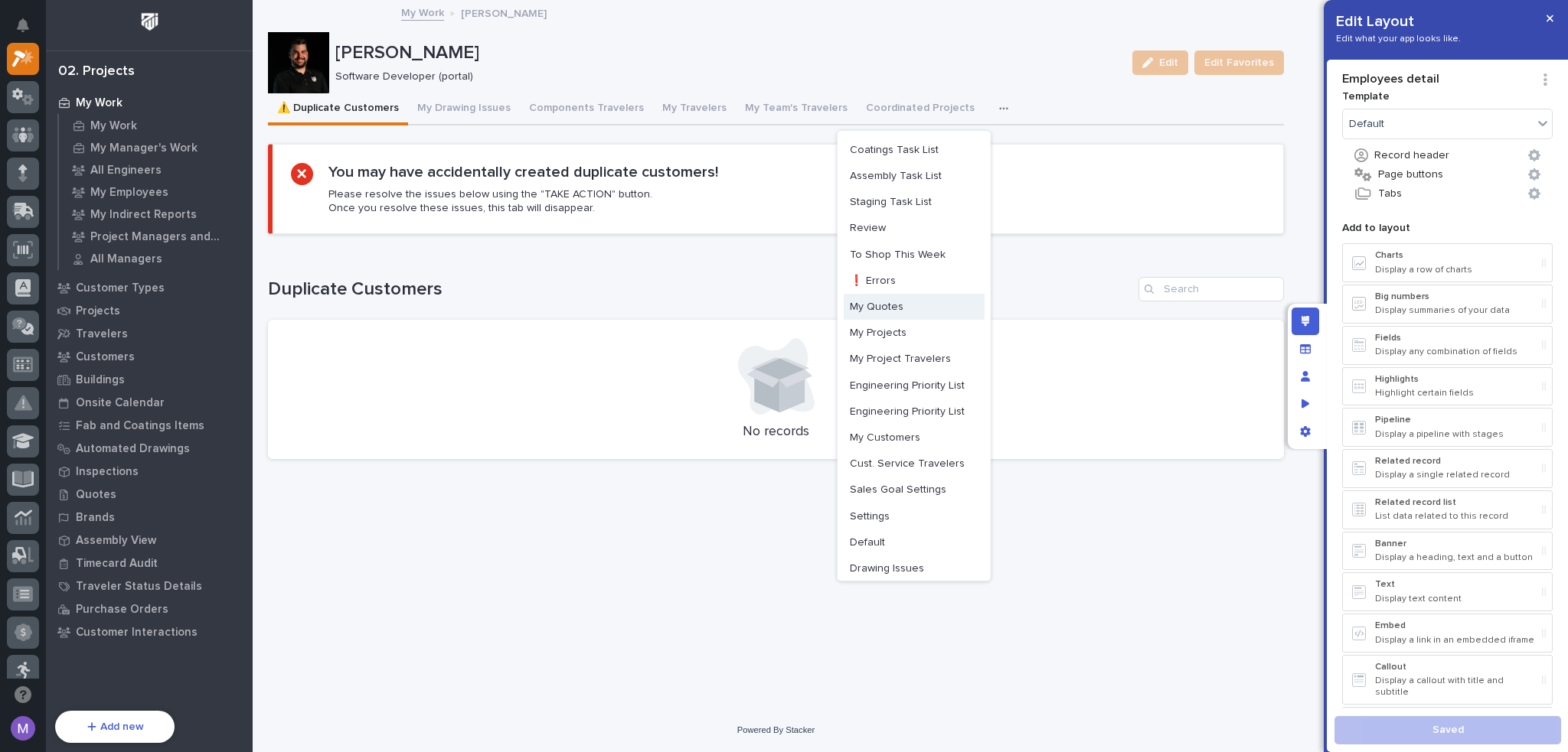
click at [896, 306] on button "My Quotes" at bounding box center [913, 306] width 141 height 26
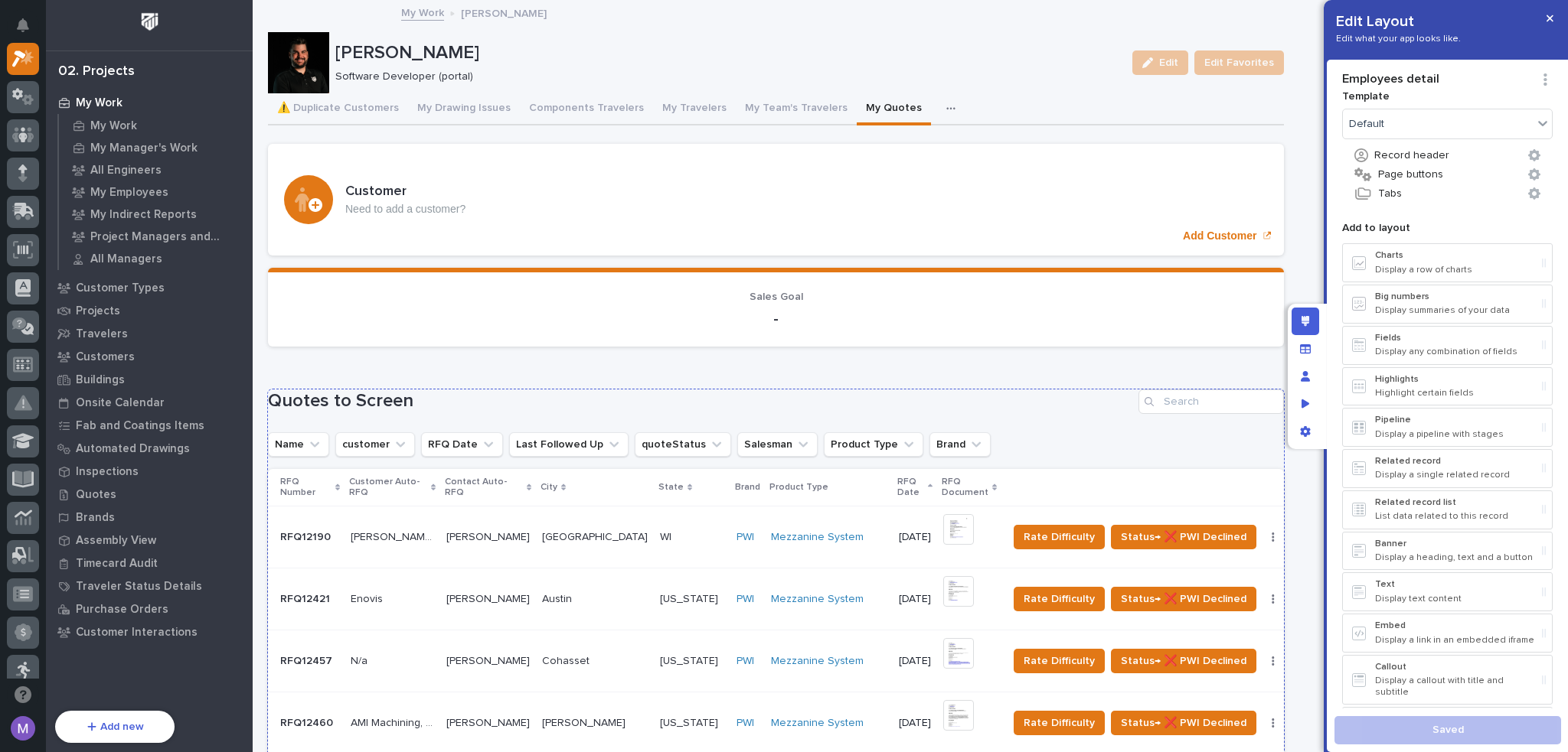
click at [1001, 469] on th at bounding box center [1154, 488] width 307 height 37
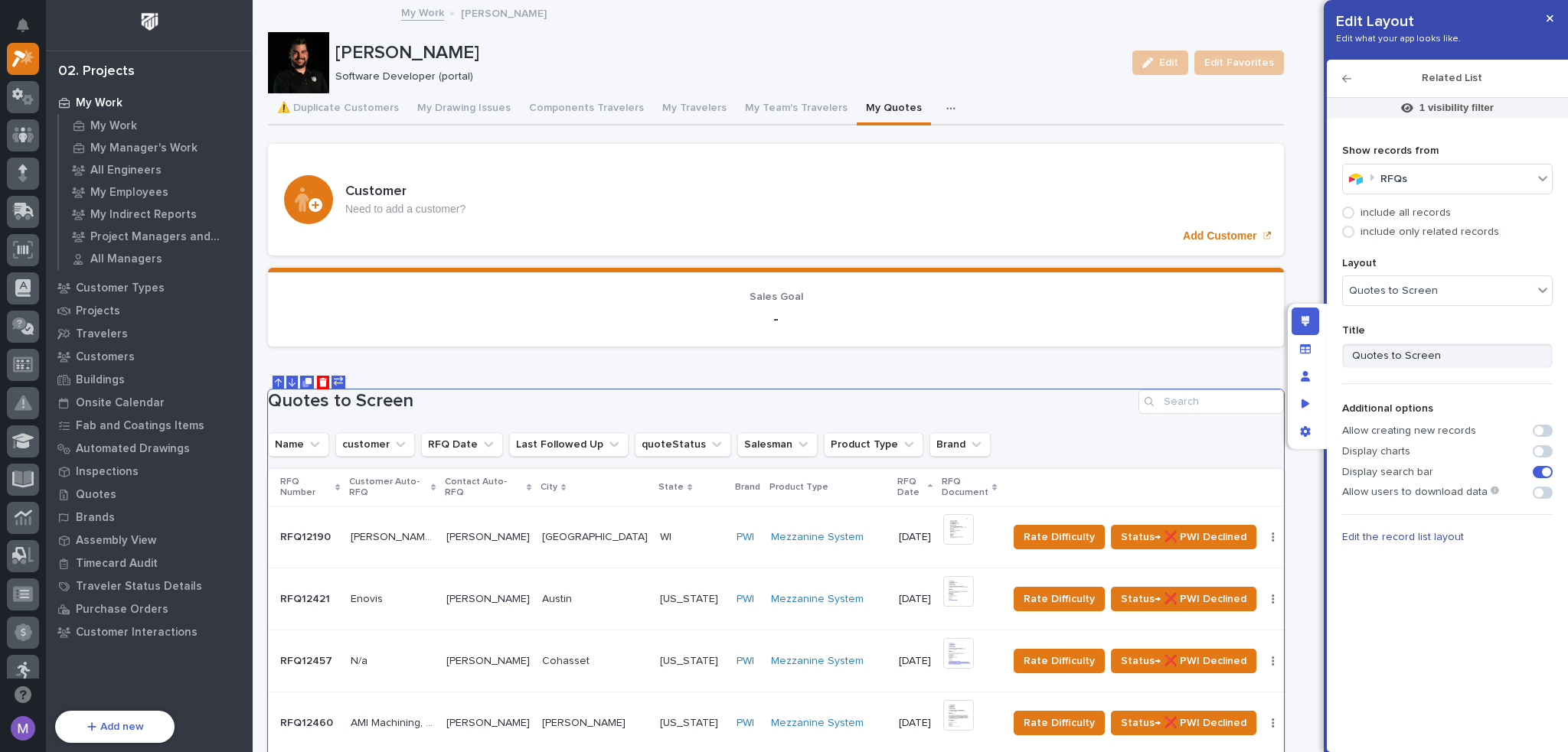
scroll to position [76, 0]
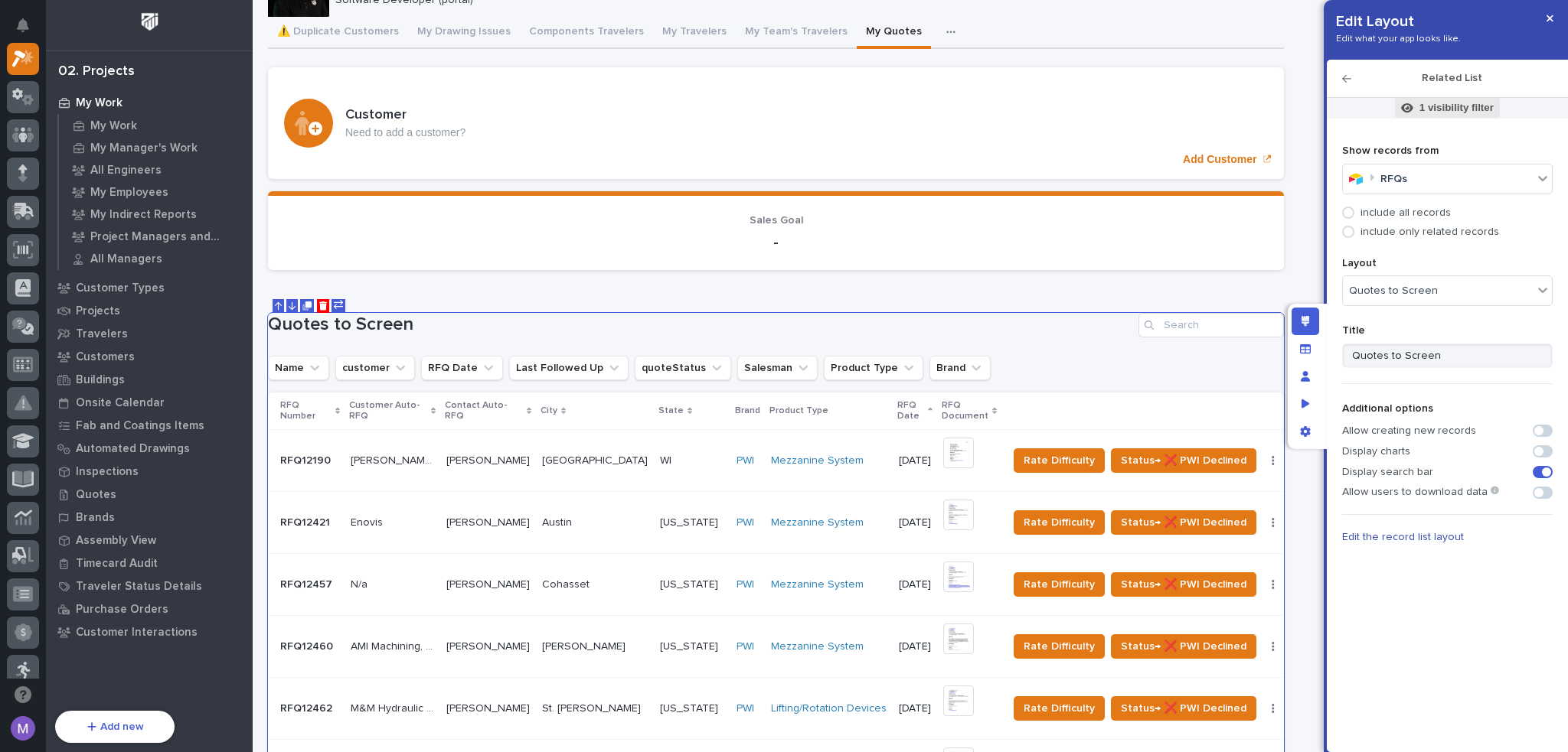
click at [1440, 102] on p "1 visibility filter" at bounding box center [1456, 108] width 74 height 14
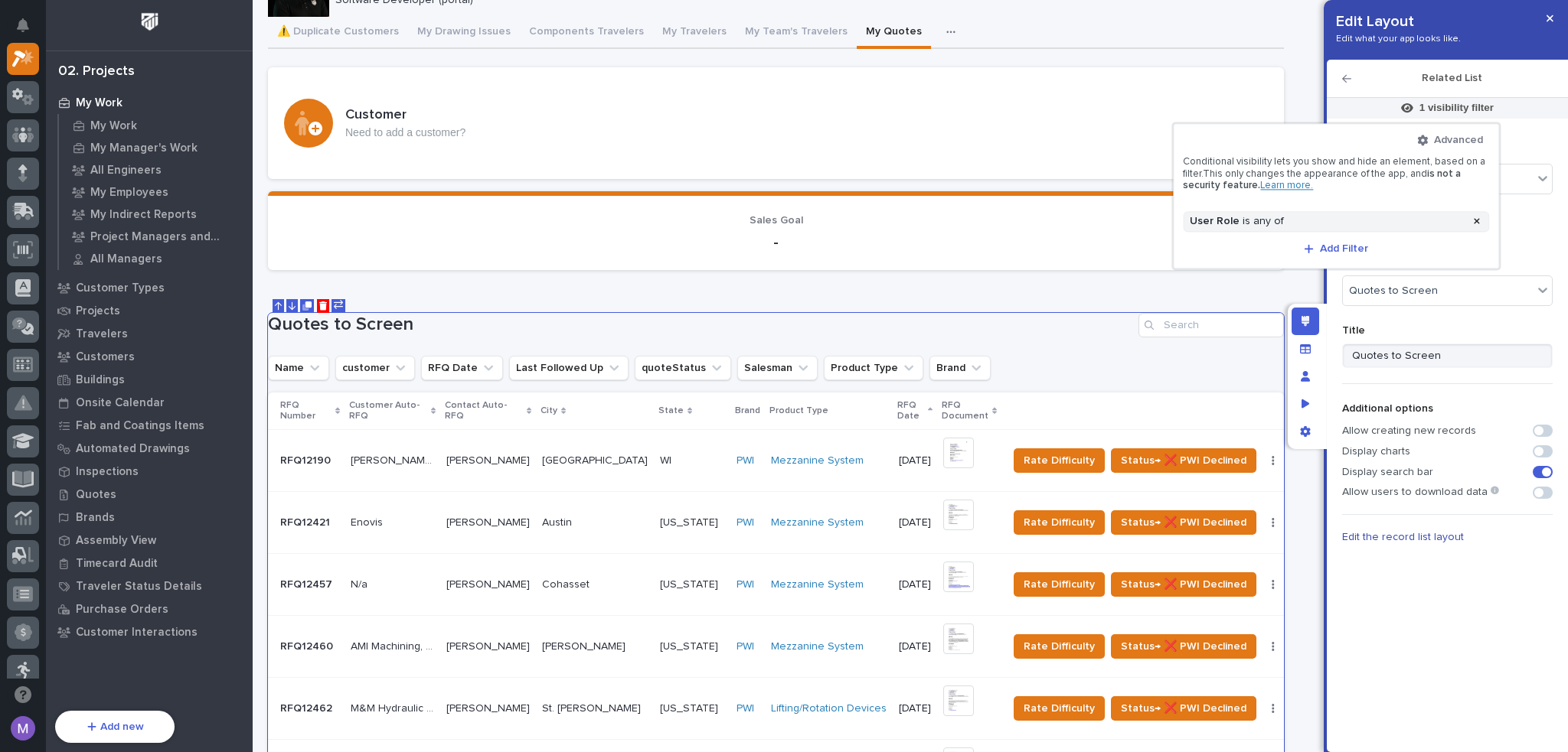
click at [1226, 294] on div at bounding box center [784, 376] width 1568 height 752
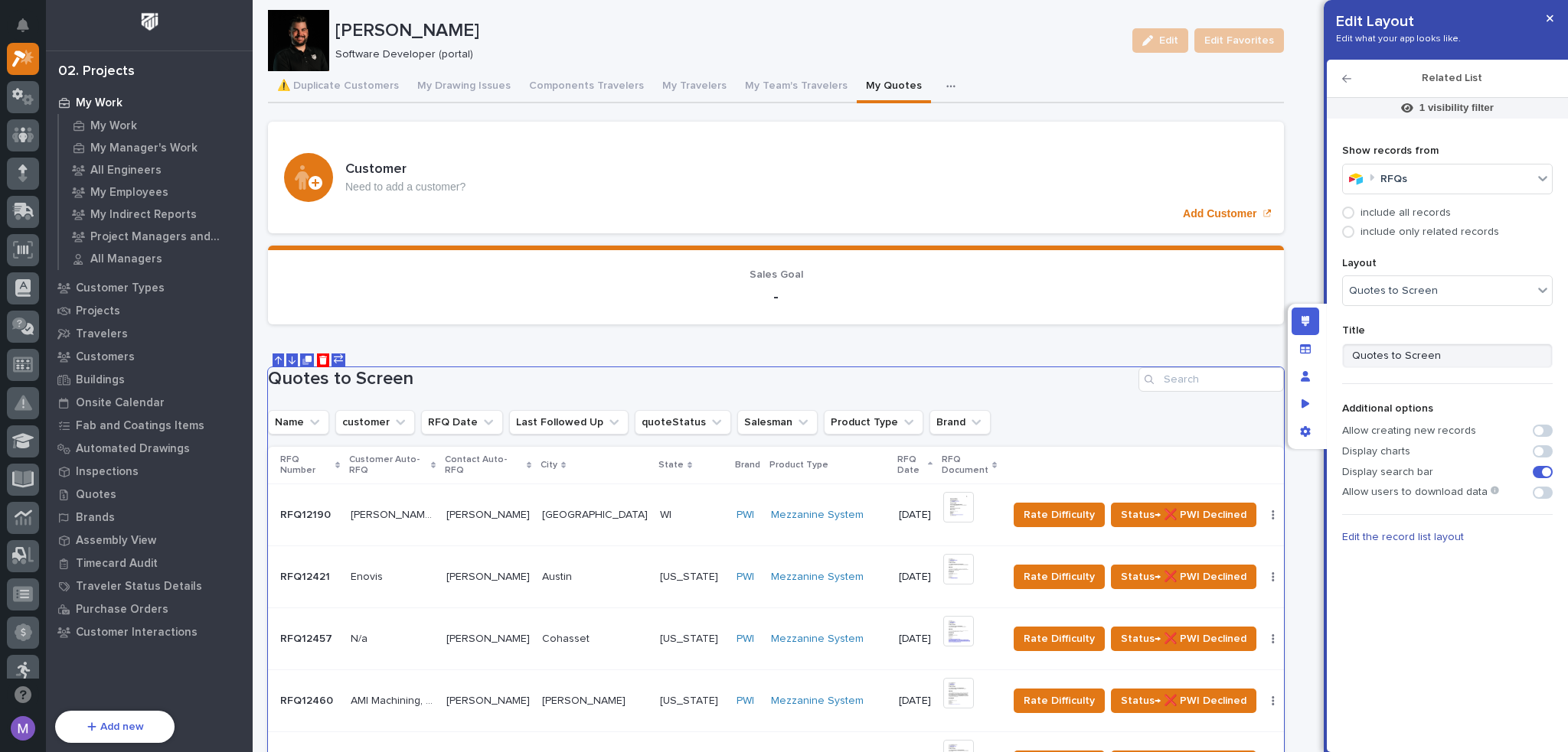
scroll to position [0, 0]
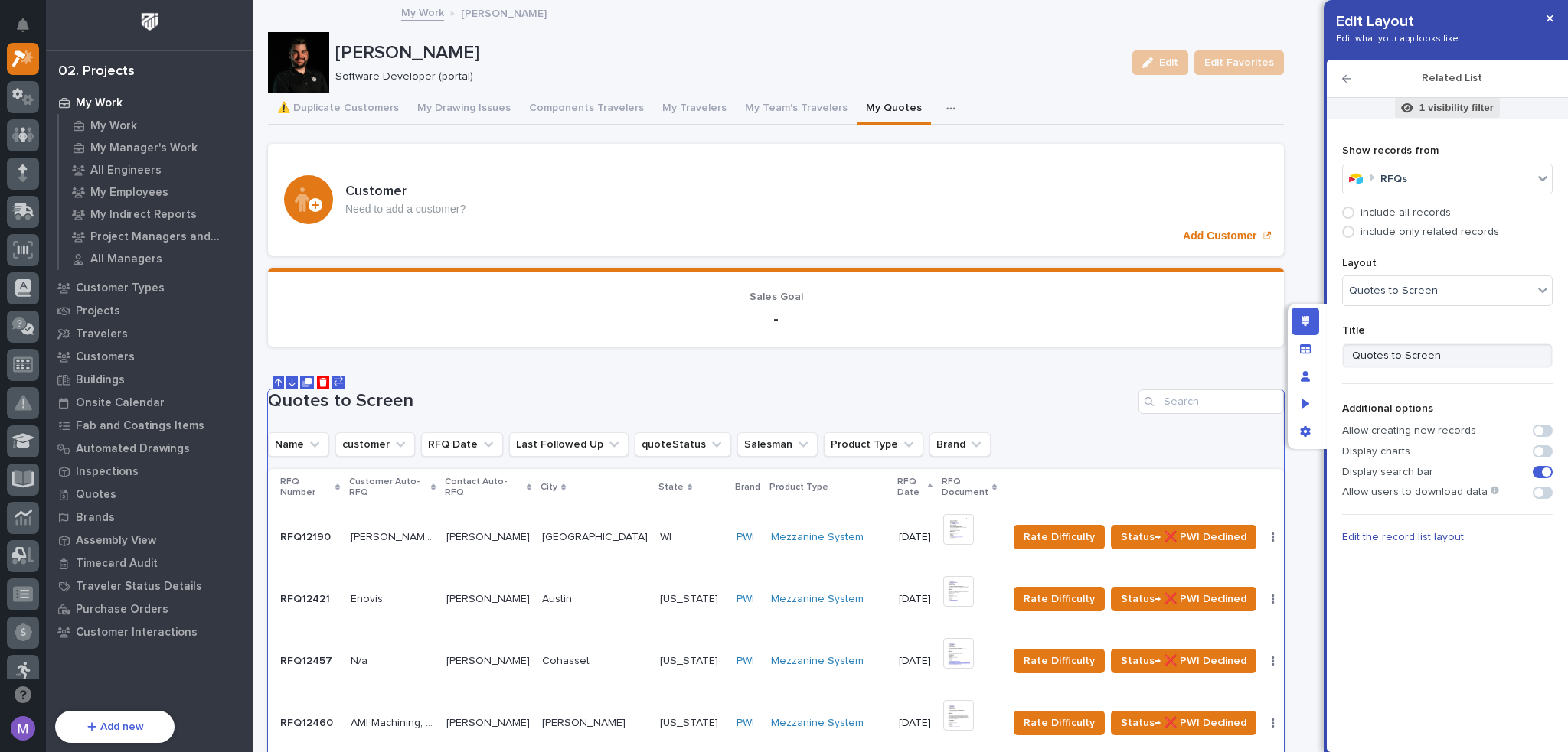
click at [1427, 112] on p "1 visibility filter" at bounding box center [1456, 108] width 74 height 14
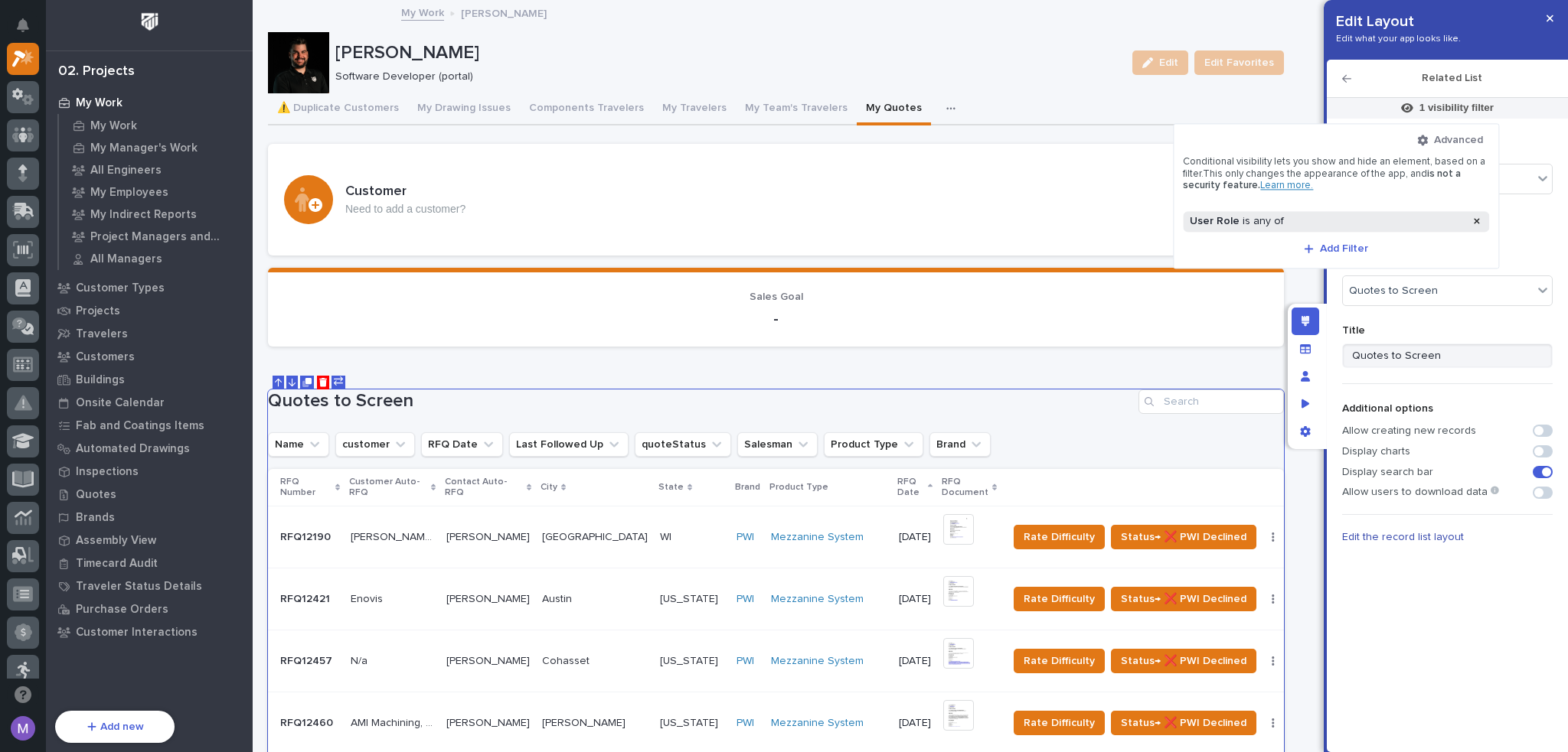
click at [1429, 225] on div "User Role is any of" at bounding box center [1326, 221] width 281 height 13
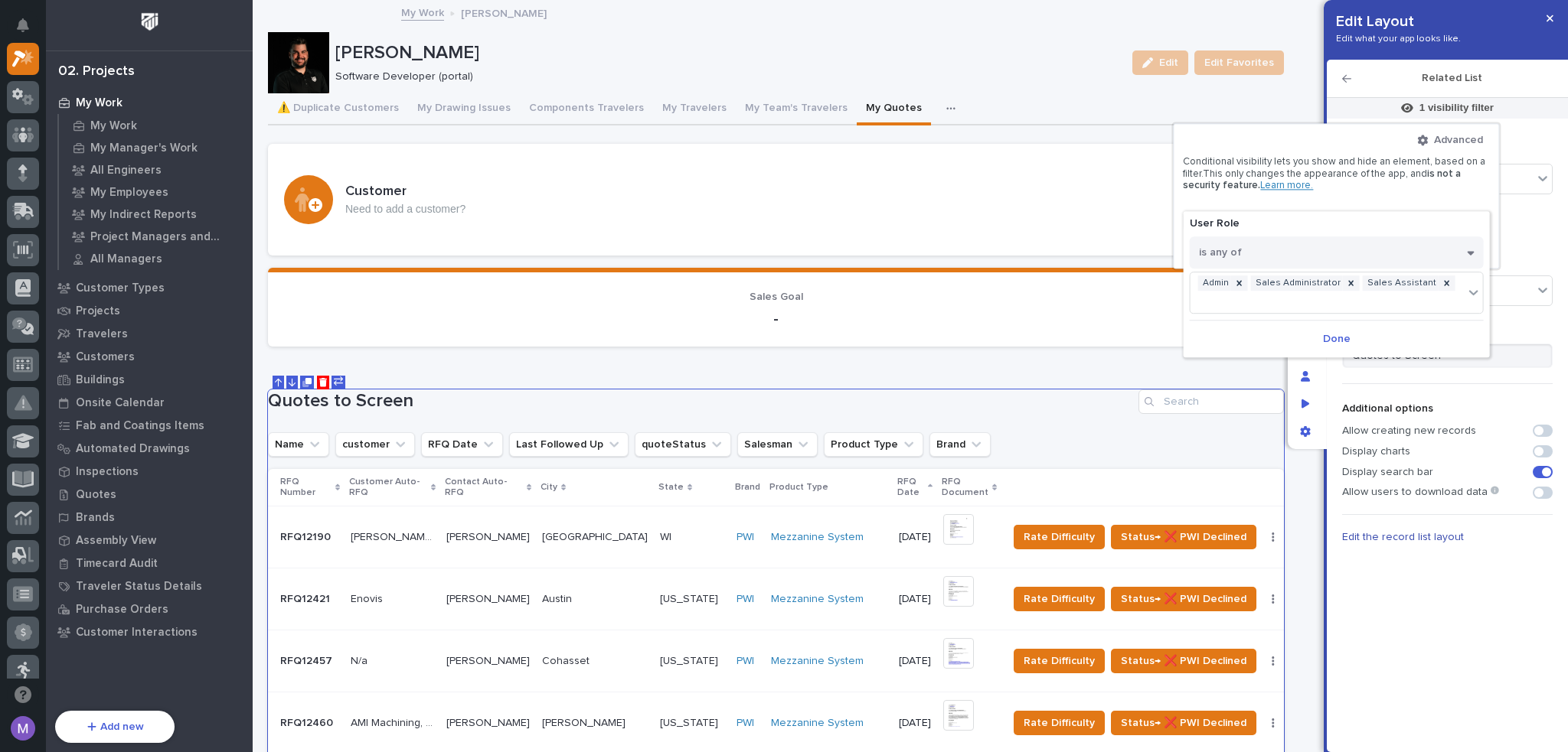
click at [1332, 373] on div at bounding box center [784, 376] width 1568 height 752
click at [1339, 375] on div "1 visibility filter Show records from RFQs include all records include only rel…" at bounding box center [1447, 415] width 226 height 651
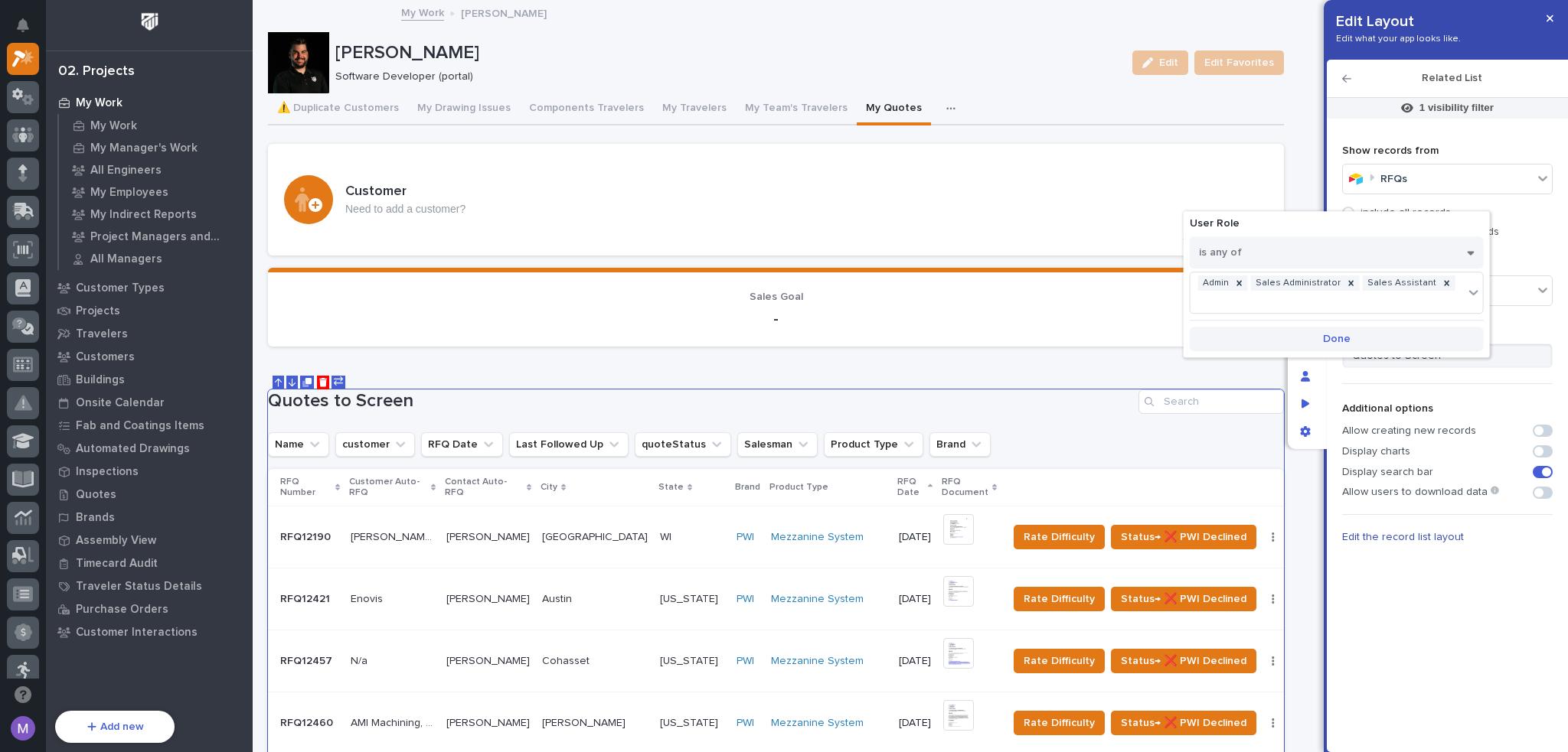
click at [1335, 332] on span "Done" at bounding box center [1336, 339] width 27 height 14
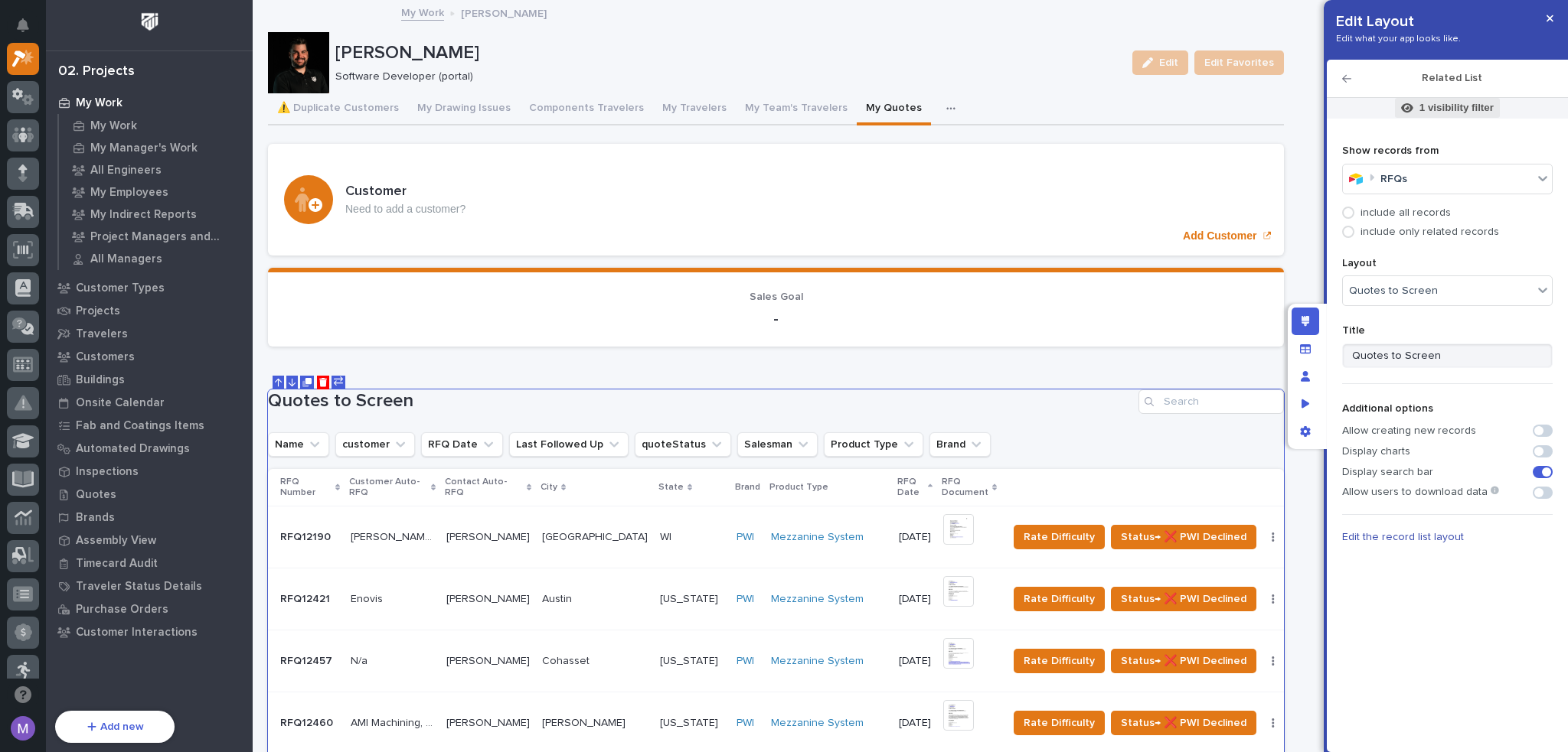
click at [1444, 103] on p "1 visibility filter" at bounding box center [1456, 108] width 74 height 14
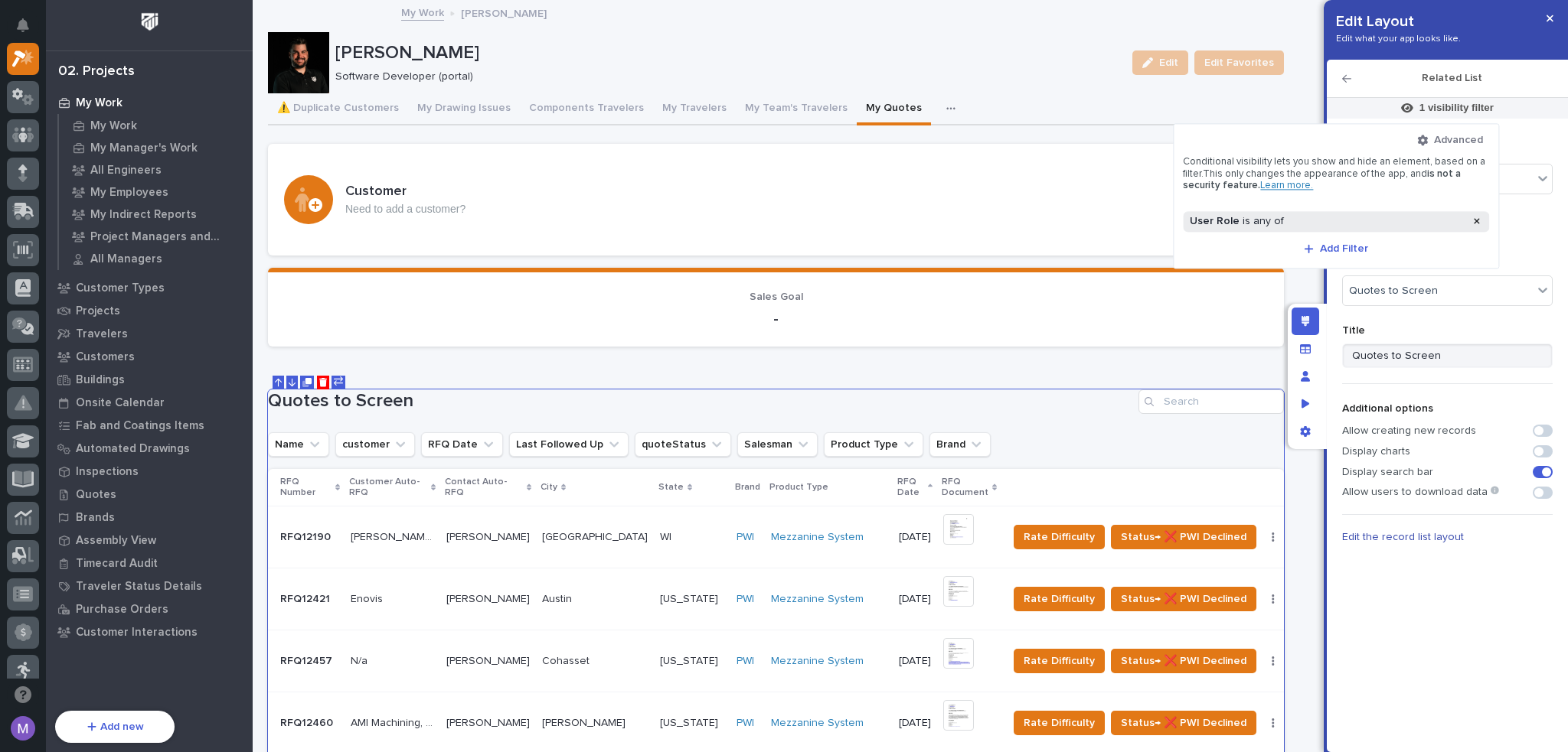
click at [1337, 227] on div "User Role is any of" at bounding box center [1326, 221] width 281 height 13
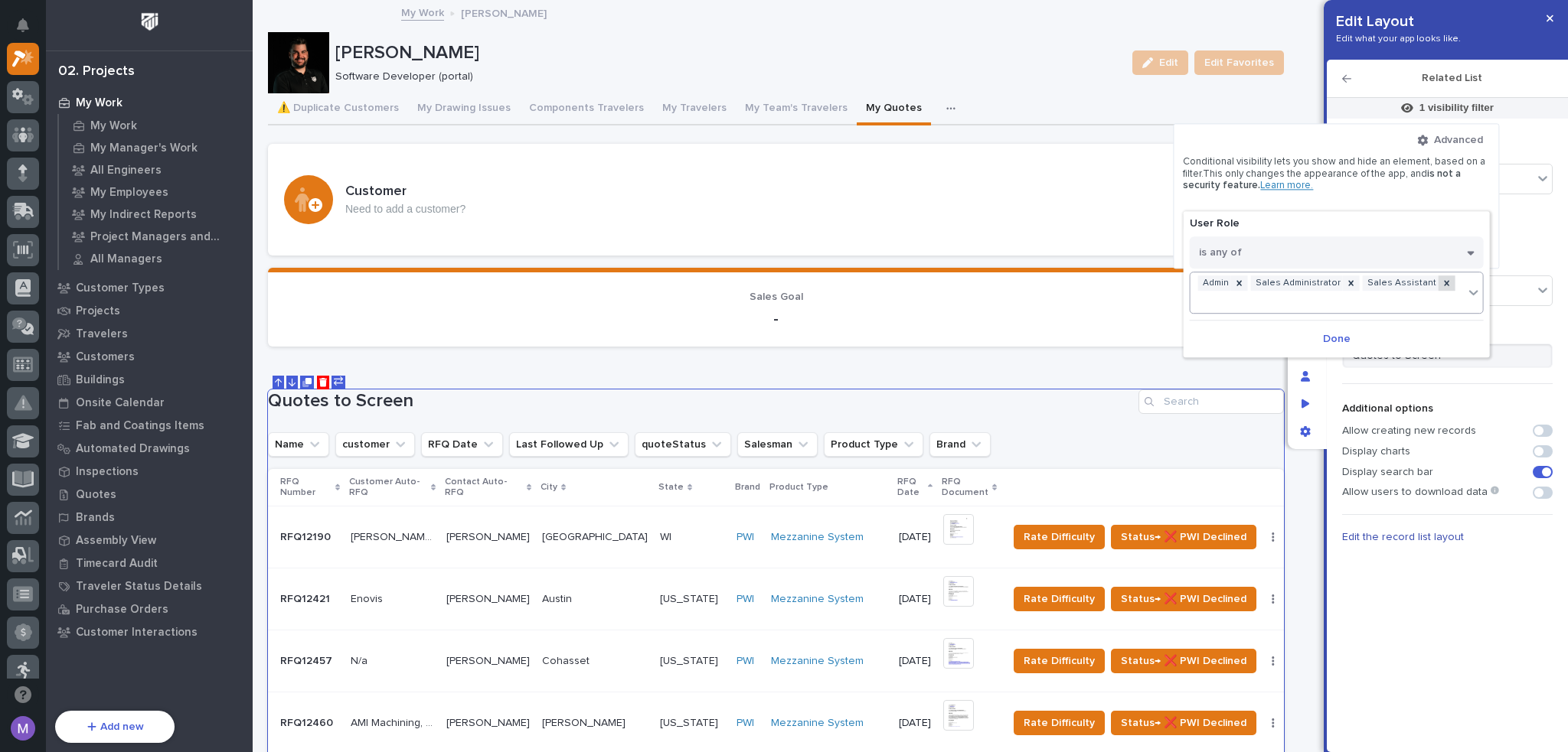
click at [1441, 286] on icon at bounding box center [1447, 283] width 11 height 11
click at [1344, 329] on button "Done" at bounding box center [1337, 321] width 294 height 25
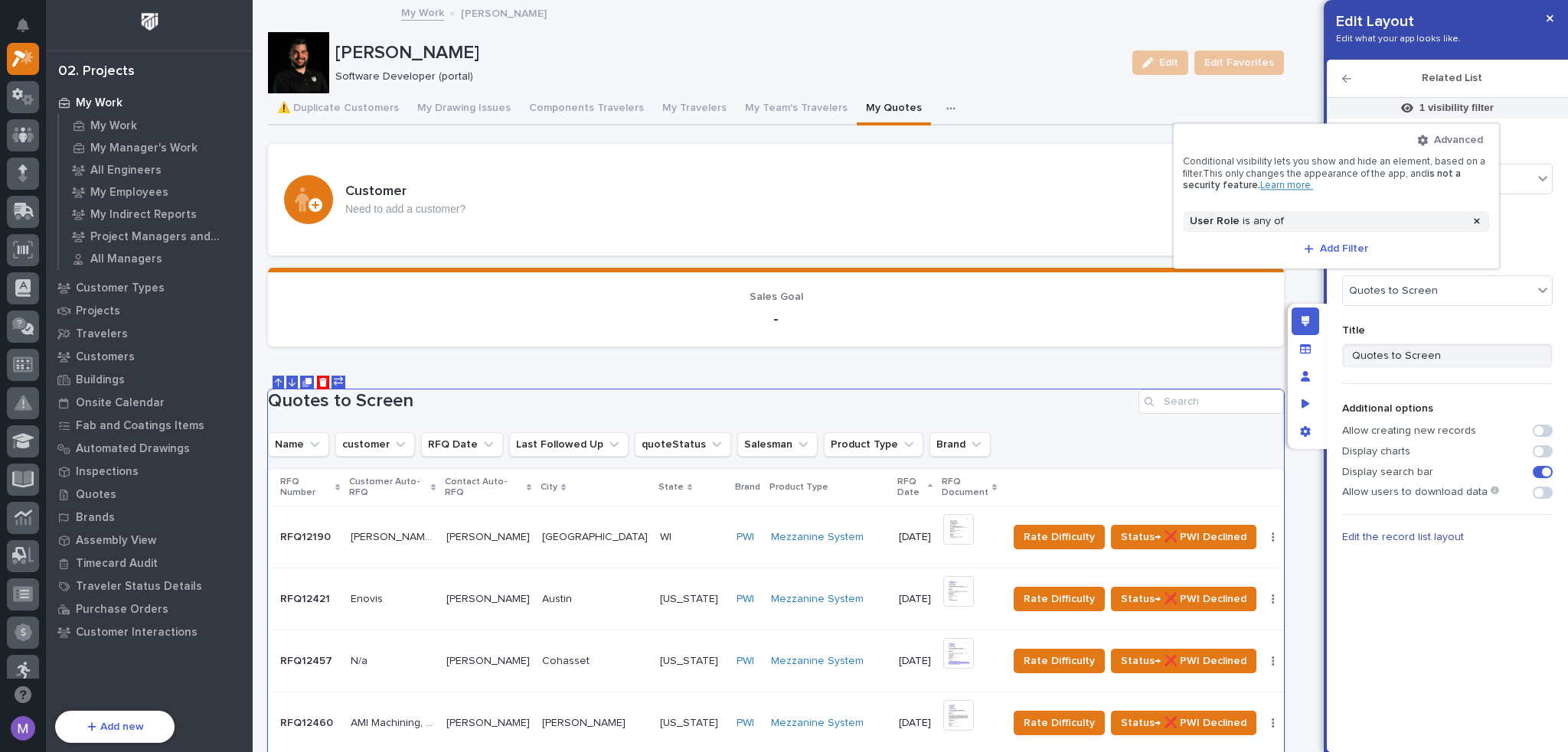
click at [1326, 363] on div at bounding box center [784, 376] width 1568 height 752
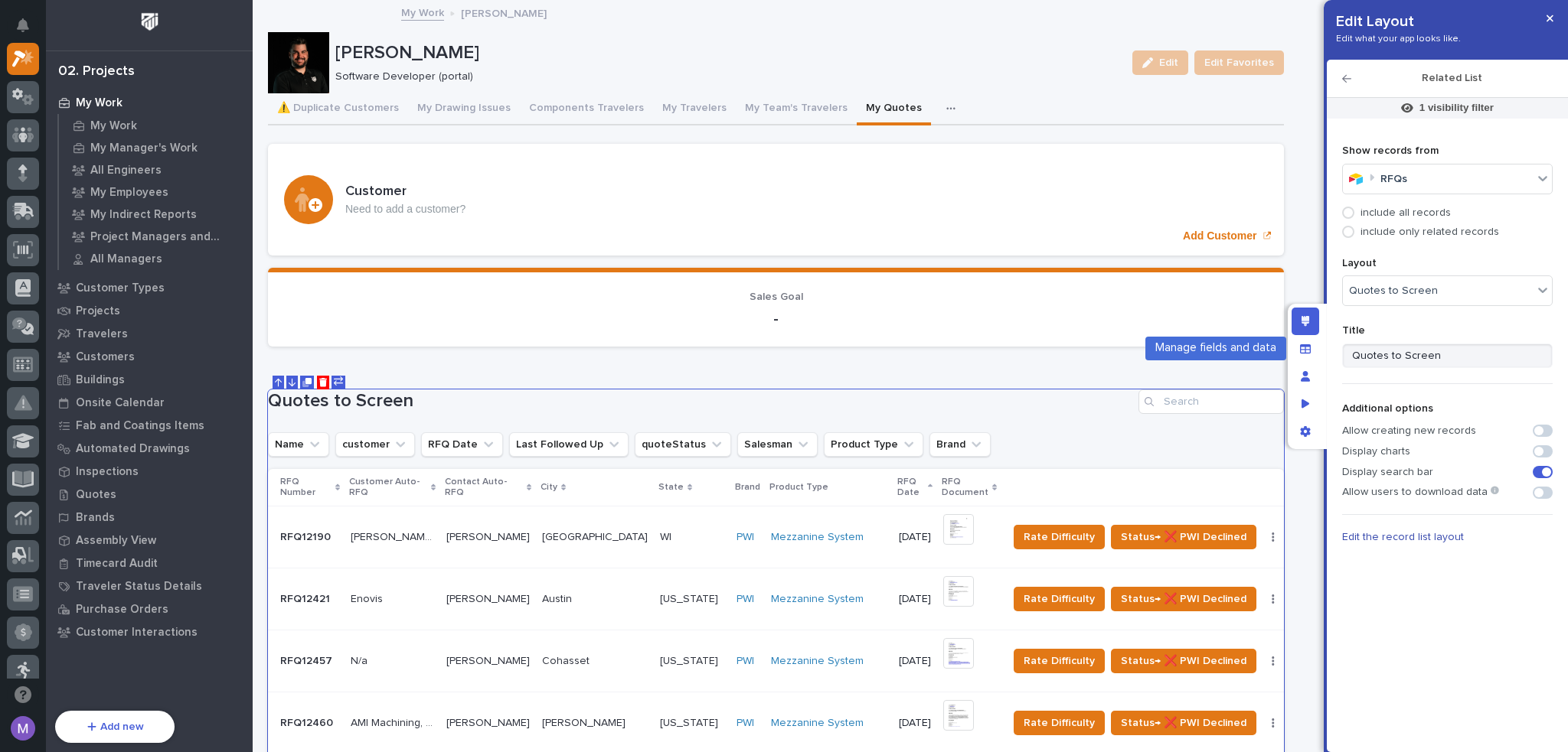
click at [1314, 328] on div "Edit layout" at bounding box center [1305, 321] width 27 height 27
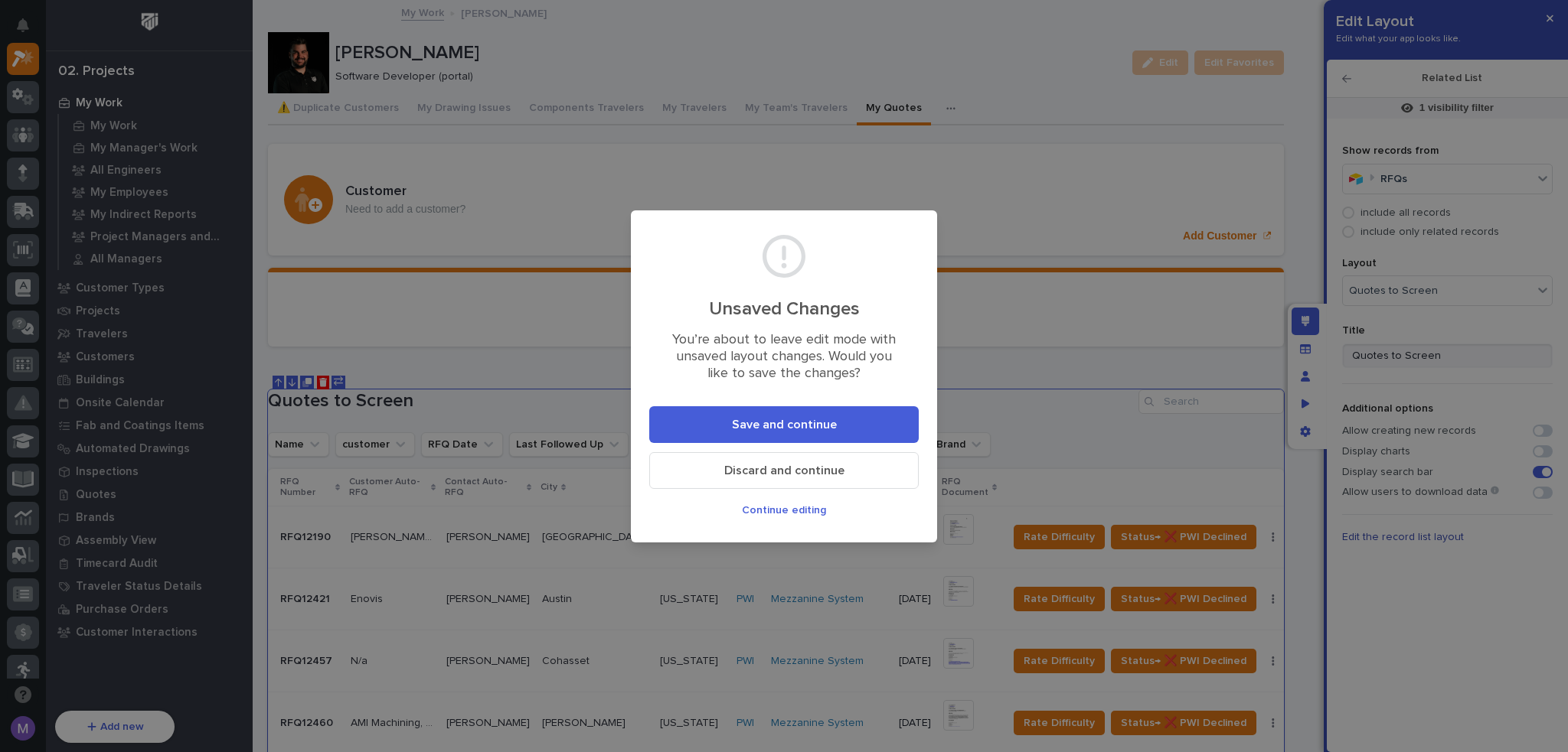
click at [878, 437] on button "Save and continue" at bounding box center [784, 424] width 269 height 36
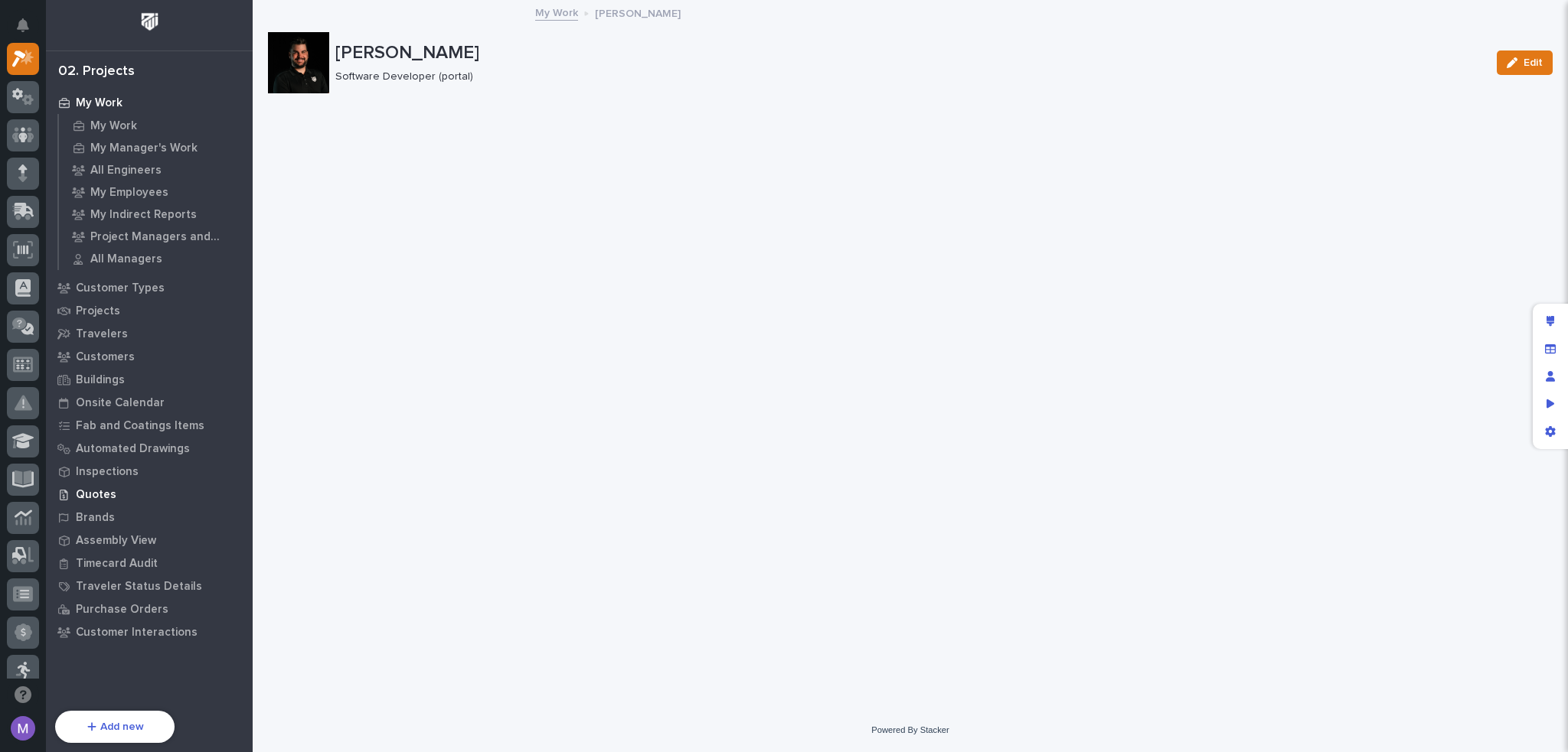
click at [104, 488] on p "Quotes" at bounding box center [97, 495] width 41 height 14
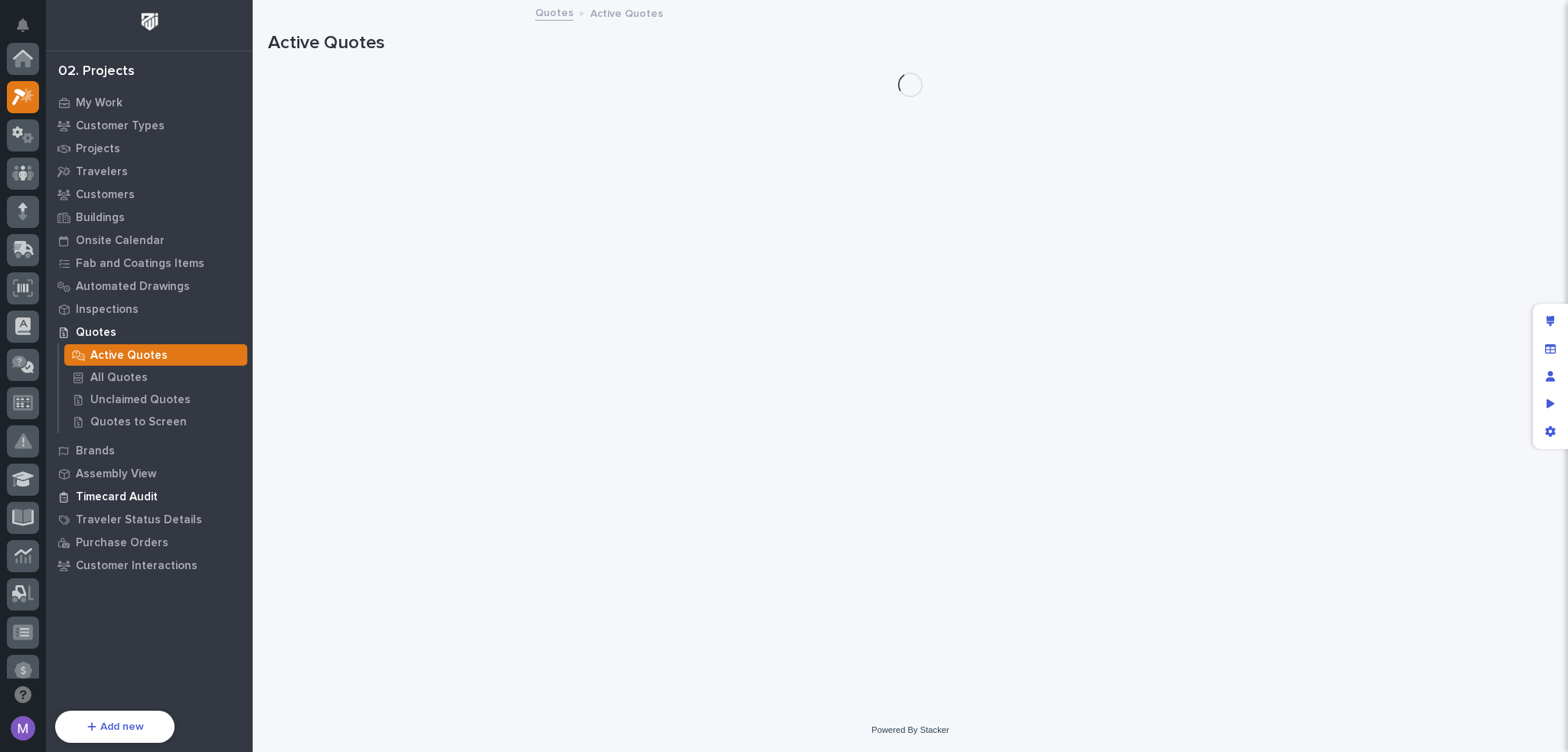
scroll to position [38, 0]
click at [141, 418] on p "Quotes to Screen" at bounding box center [138, 423] width 97 height 14
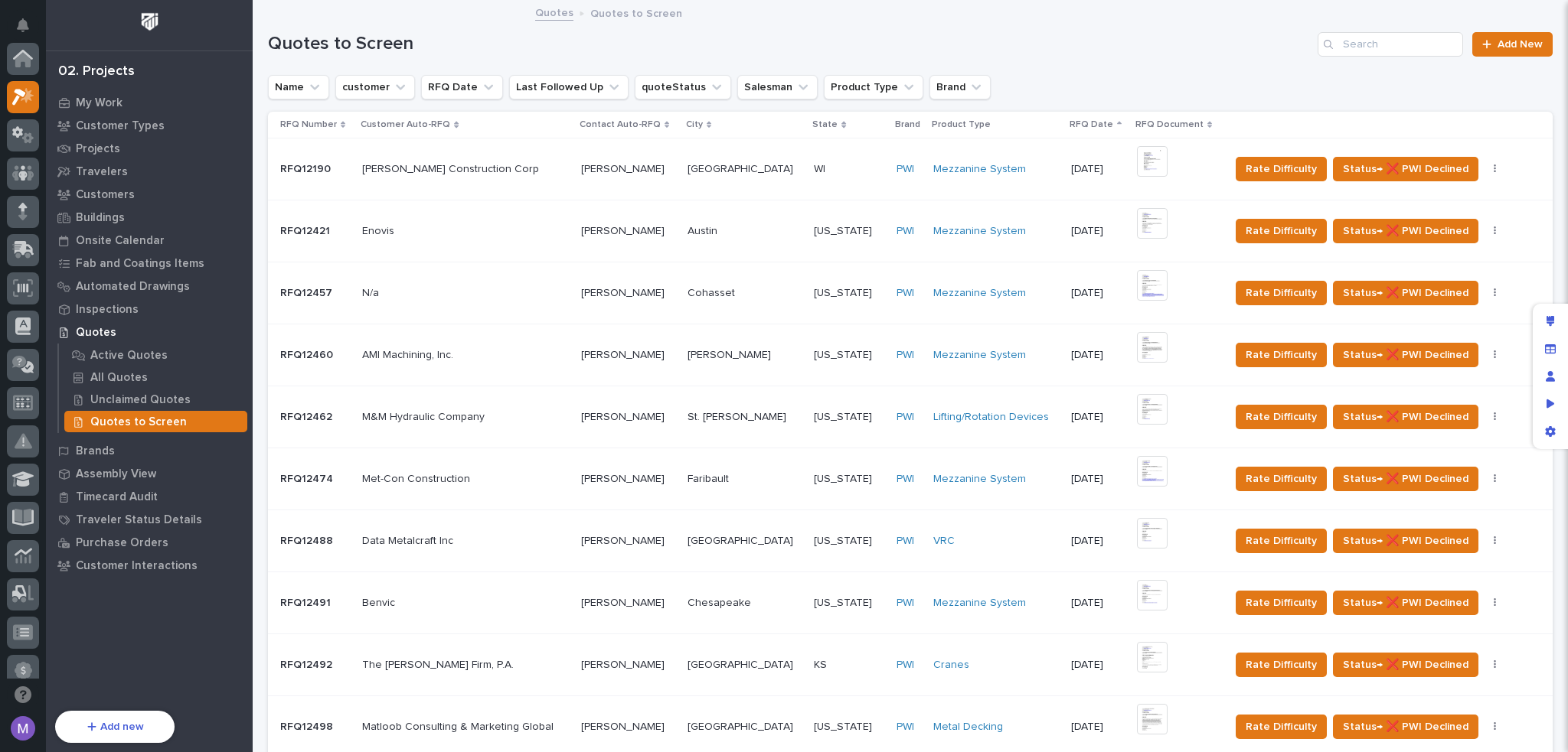
scroll to position [38, 0]
click at [1266, 296] on span "Rate Difficulty" at bounding box center [1281, 293] width 71 height 19
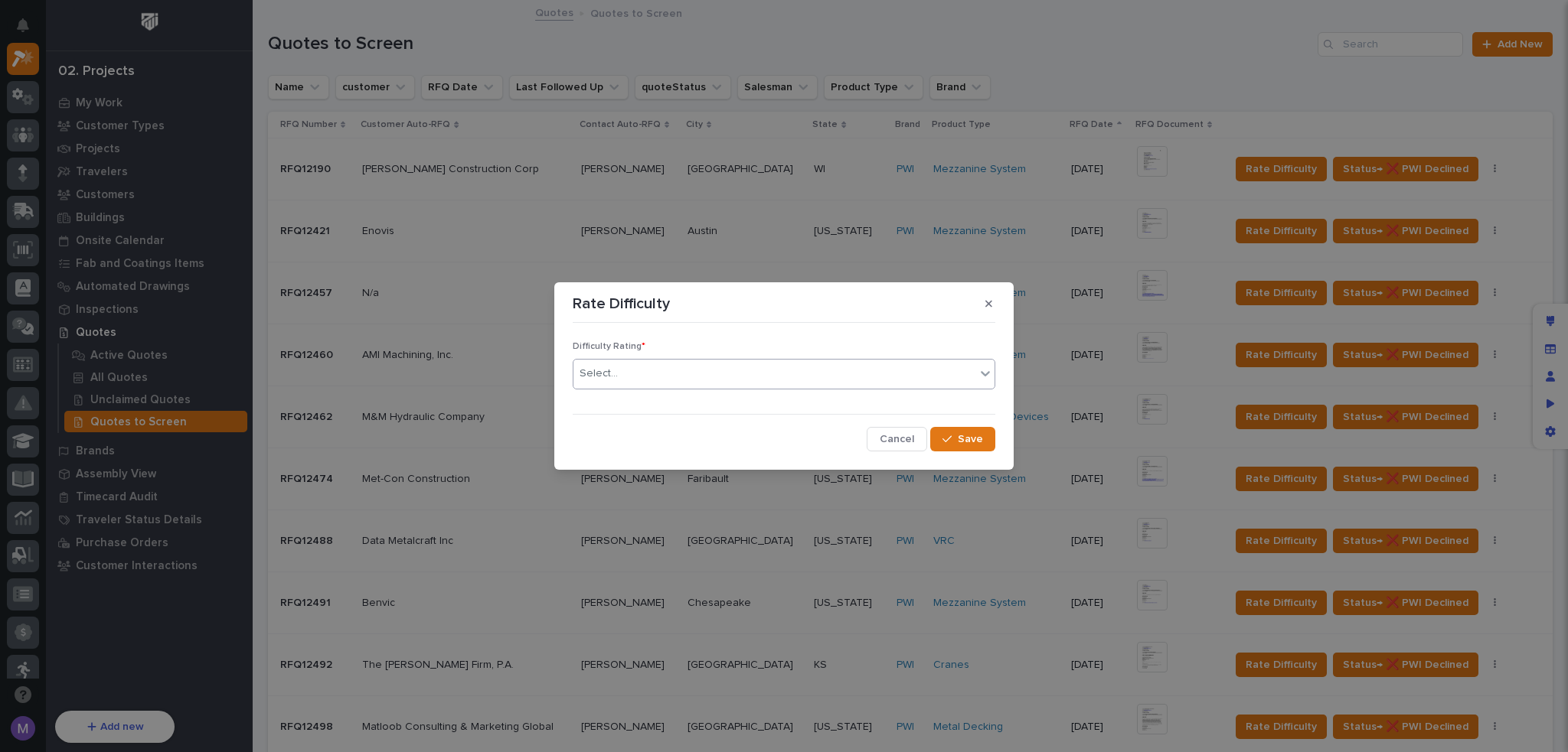
click at [831, 373] on div "Select..." at bounding box center [774, 374] width 402 height 26
click at [998, 302] on button "button" at bounding box center [989, 304] width 26 height 25
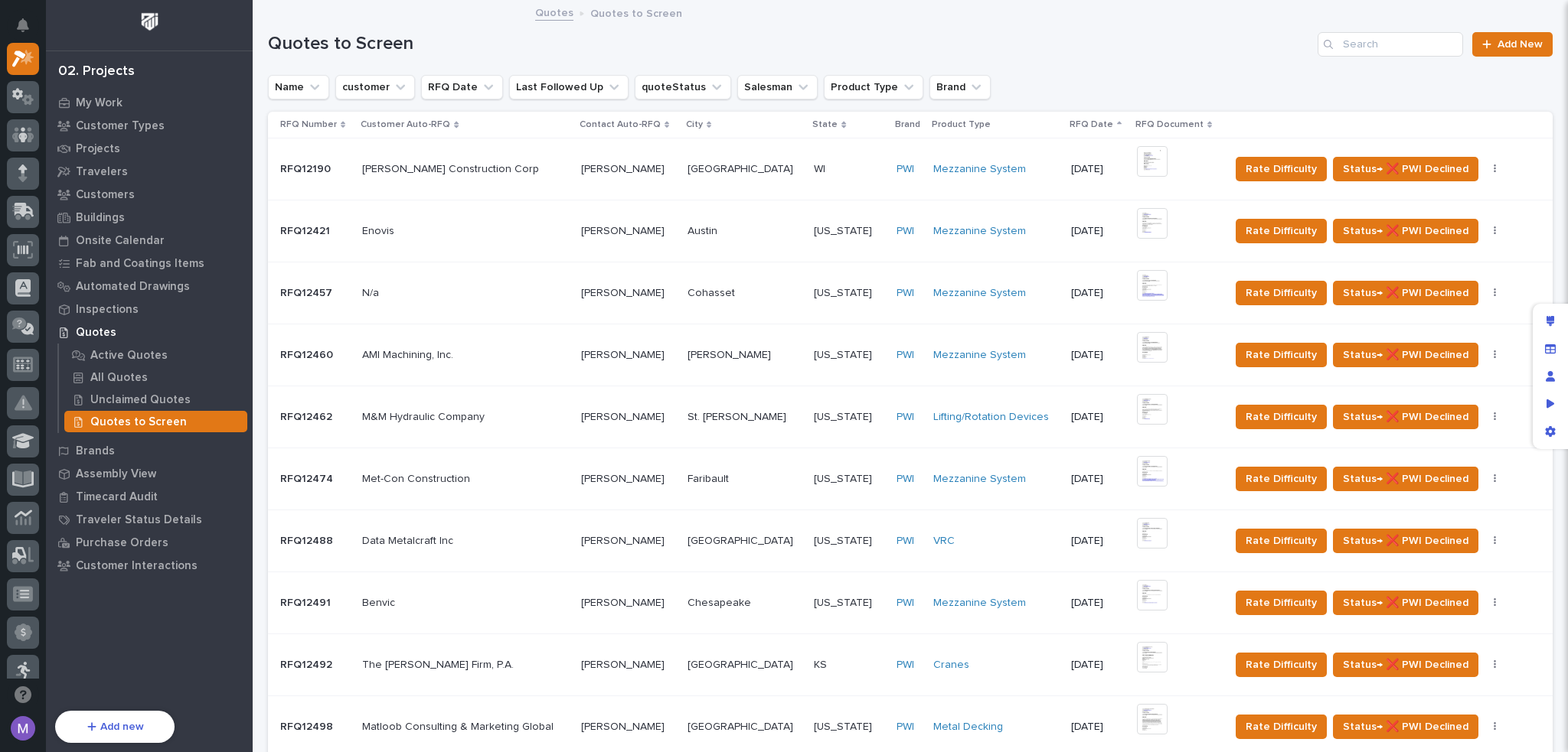
click at [725, 298] on p "Cohasset" at bounding box center [712, 292] width 50 height 16
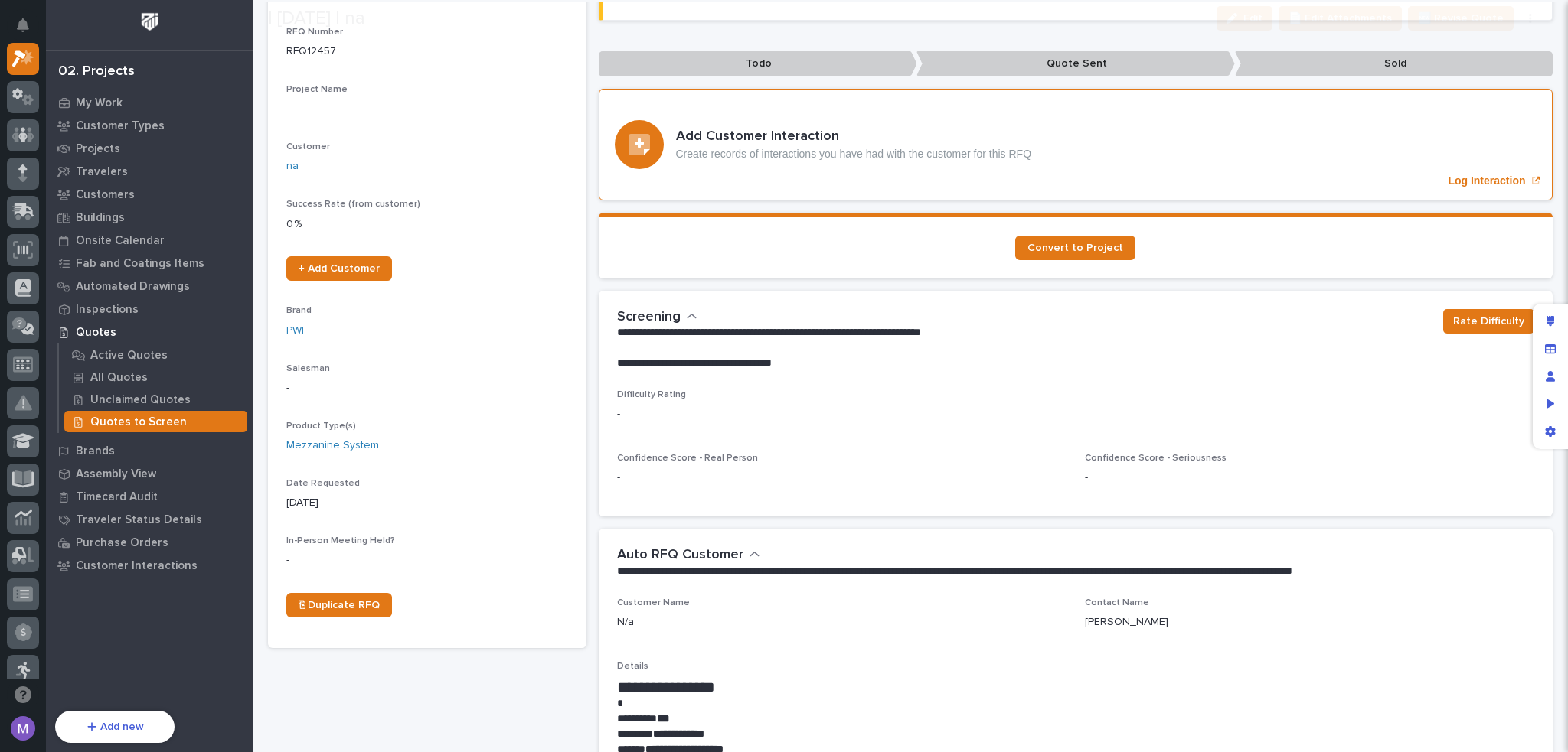
scroll to position [306, 0]
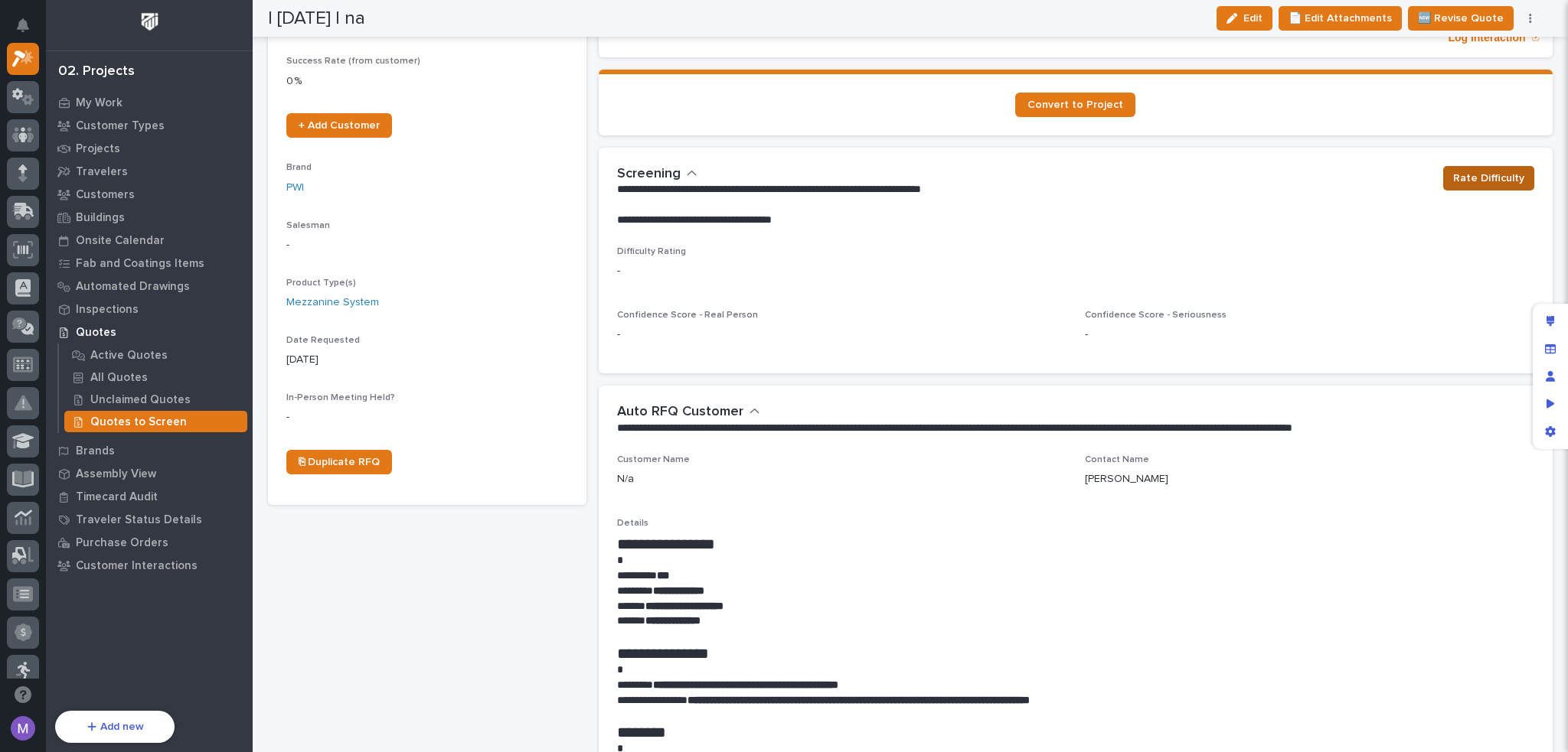
click at [1502, 183] on span "Rate Difficulty" at bounding box center [1488, 178] width 71 height 19
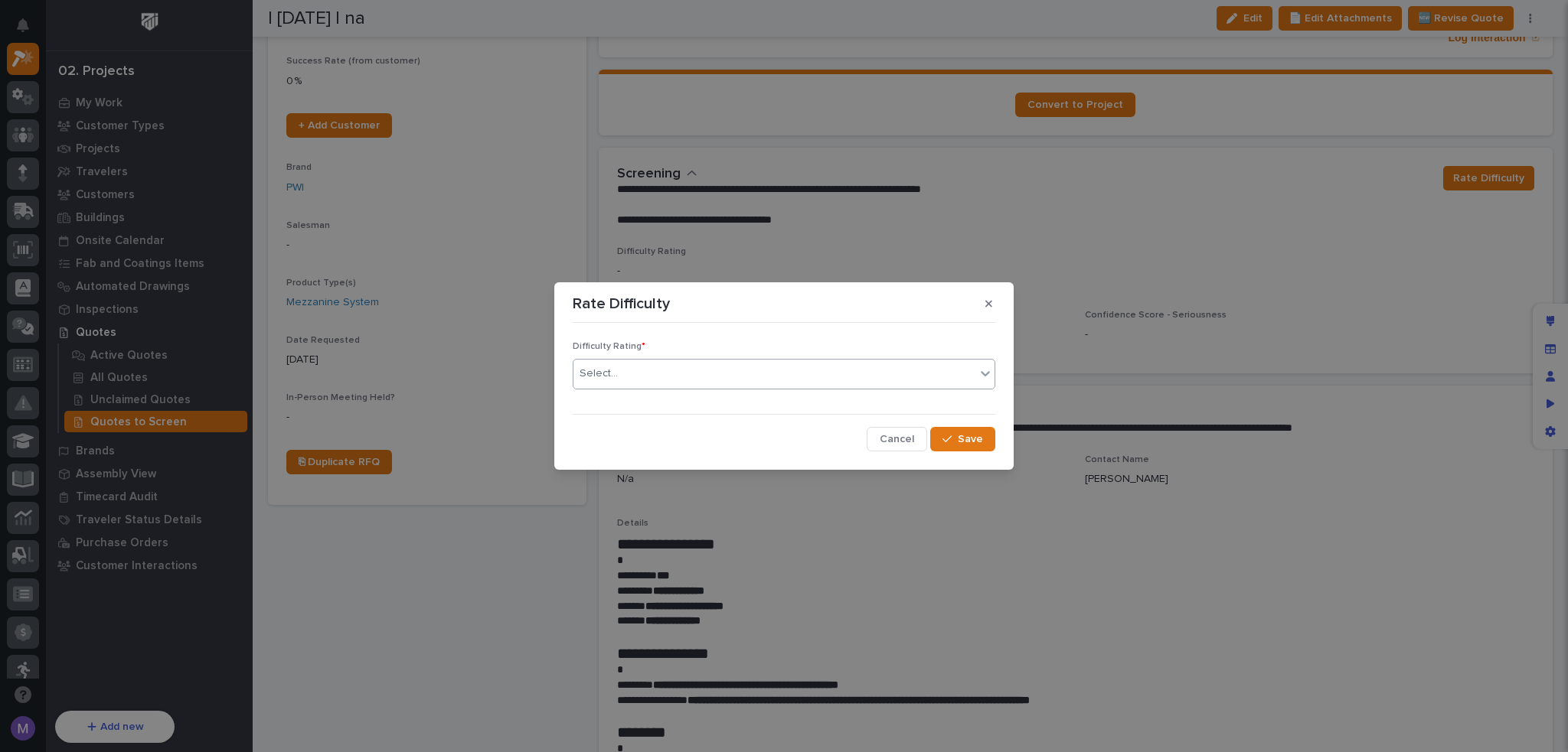
click at [814, 388] on div "Select..." at bounding box center [783, 374] width 423 height 31
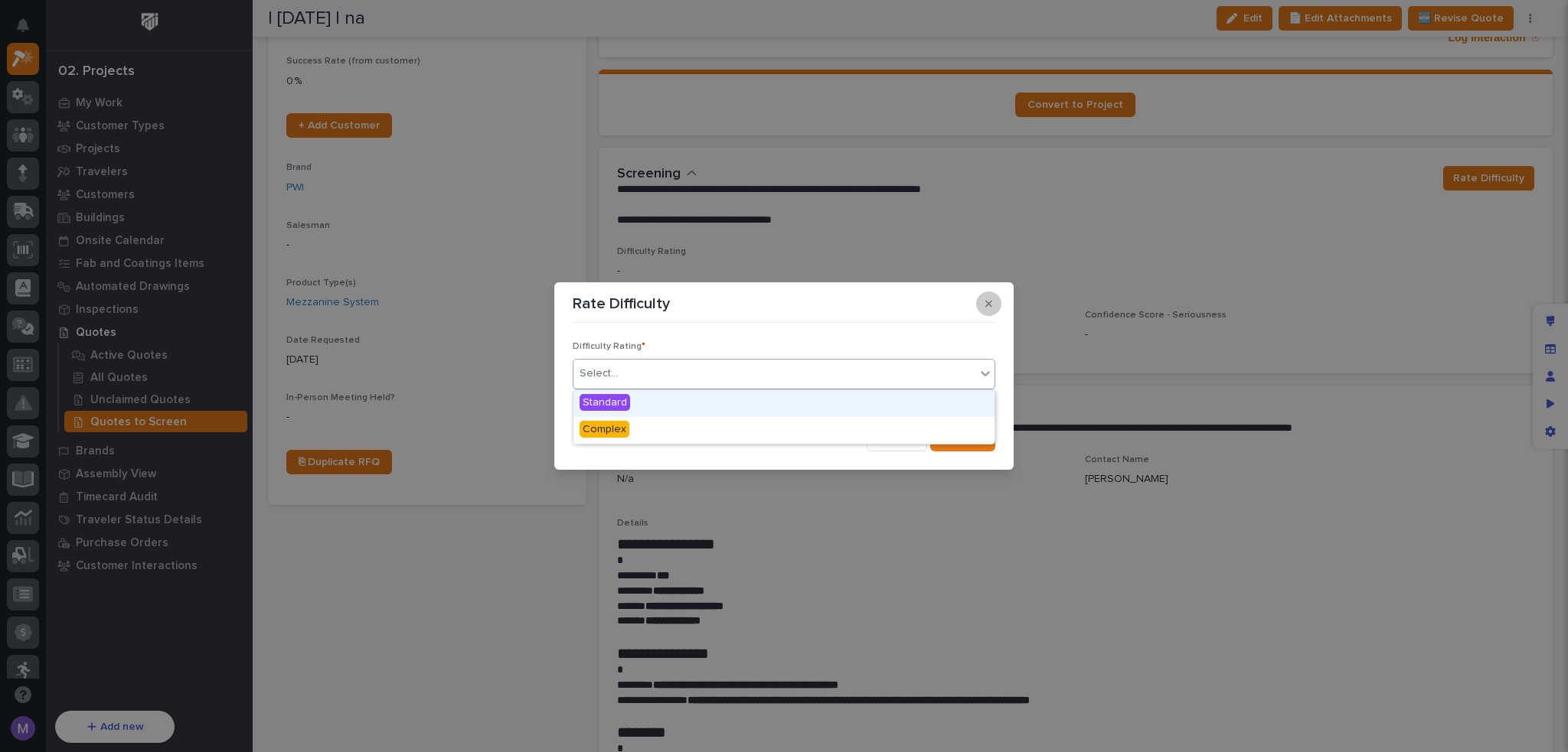
click at [986, 308] on icon "button" at bounding box center [989, 304] width 7 height 11
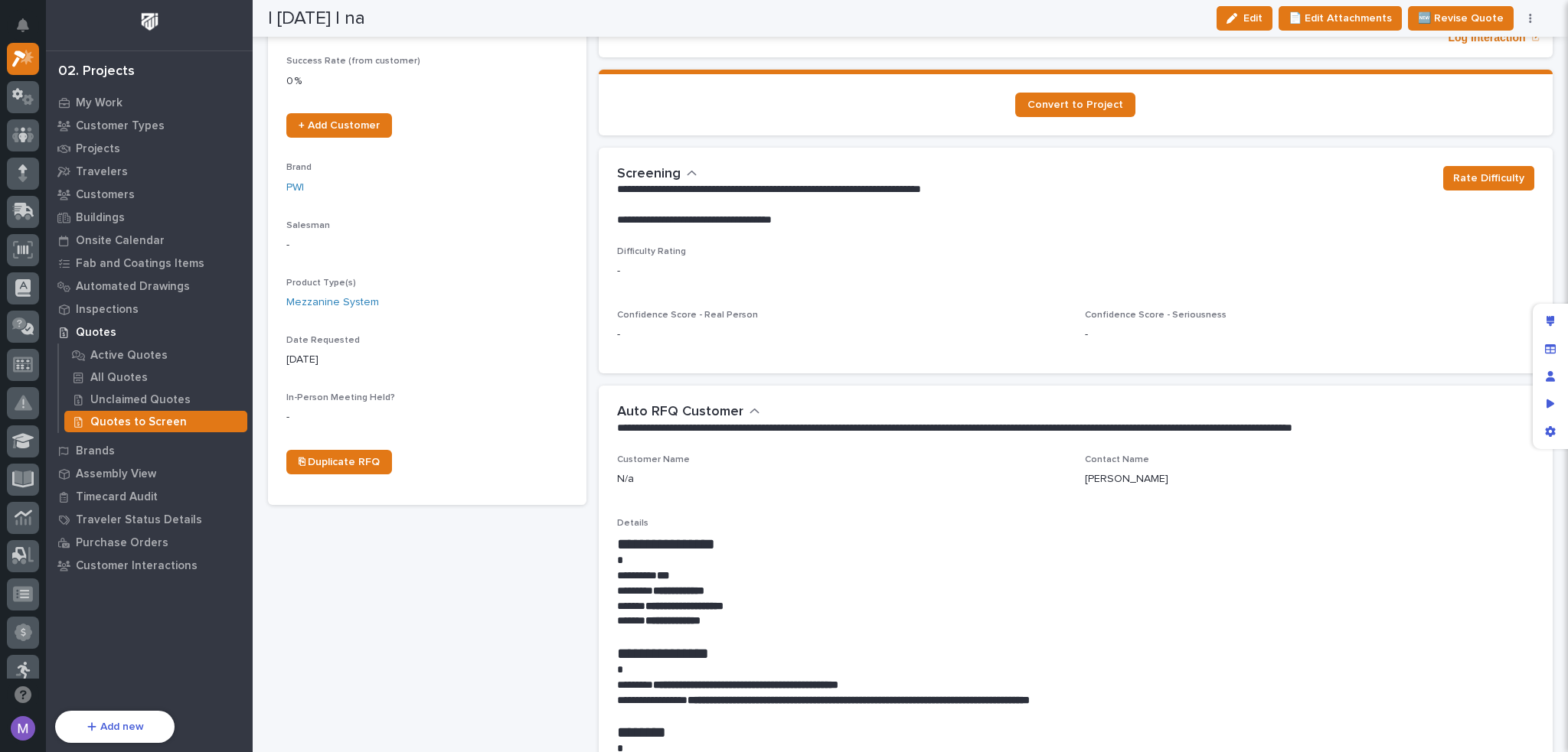
click at [1069, 22] on div "| [DATE] | na Edit 📄 Edit Attachments 🆕 Revise Quote 📝 Edit Description 📞 Edit …" at bounding box center [904, 18] width 1273 height 36
click at [1126, 58] on div "Loading... Saving… Add Customer Interaction Create records of interactions you …" at bounding box center [1076, 8] width 955 height 124
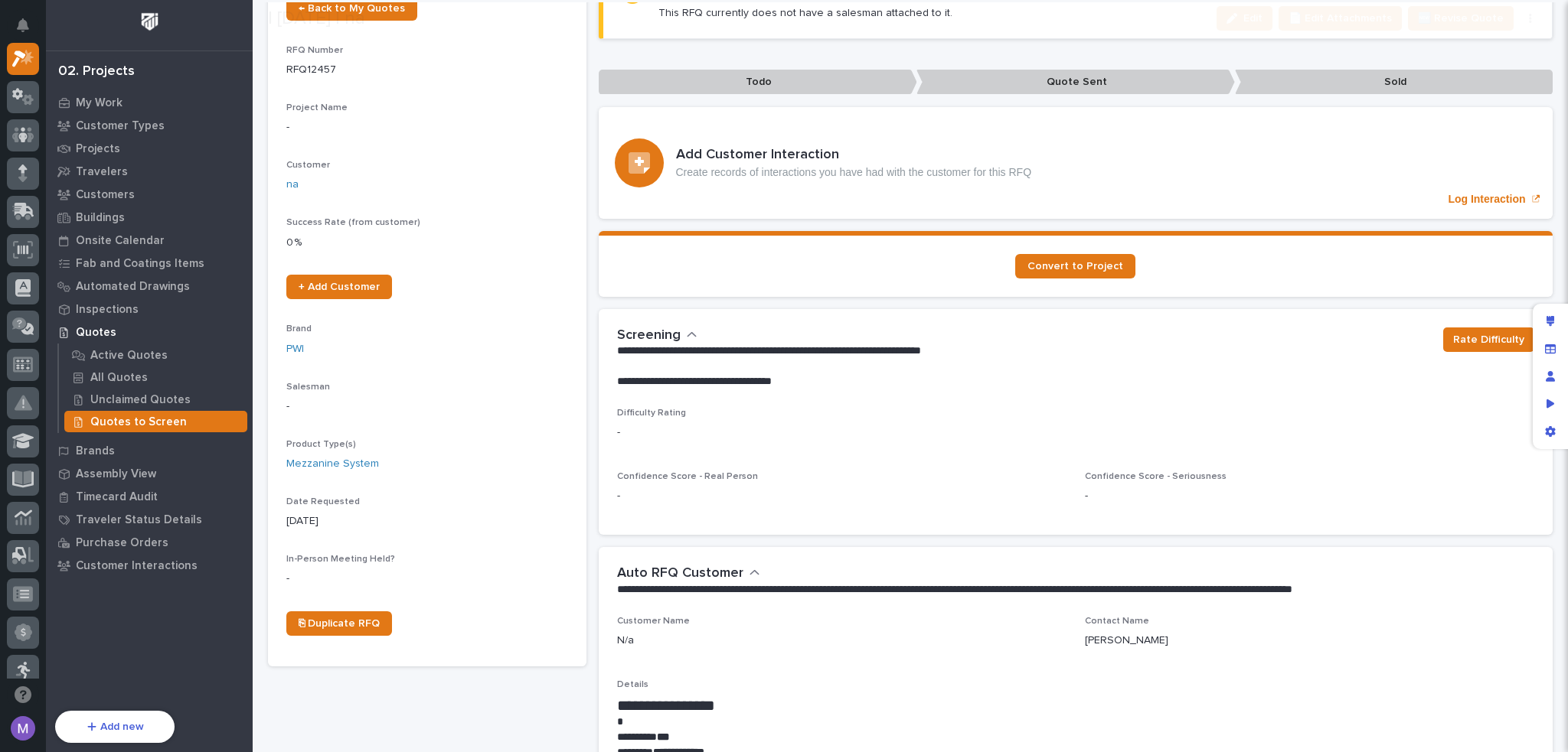
scroll to position [153, 0]
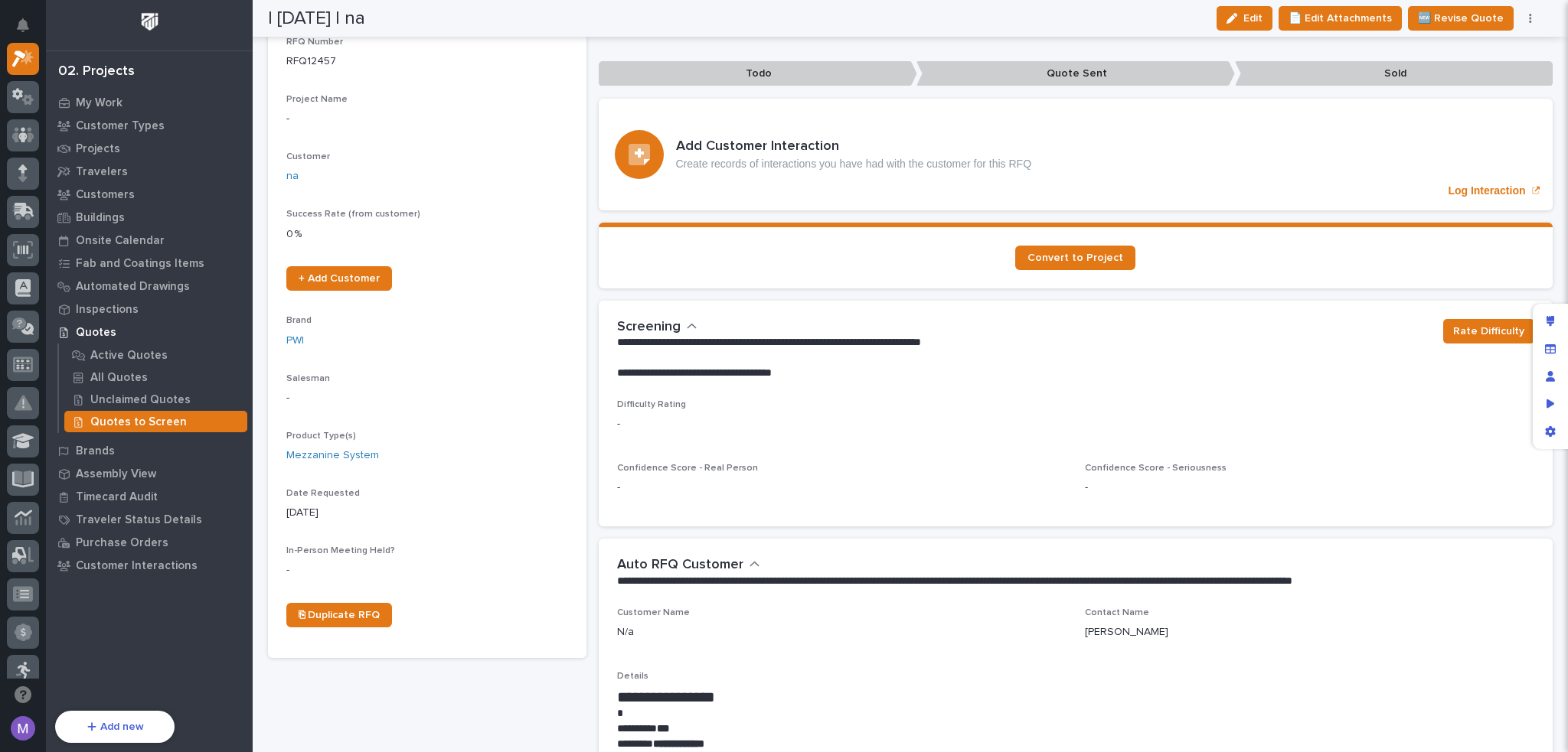
click at [805, 399] on p "Difficulty Rating" at bounding box center [1076, 405] width 918 height 11
click at [138, 376] on p "All Quotes" at bounding box center [119, 378] width 58 height 14
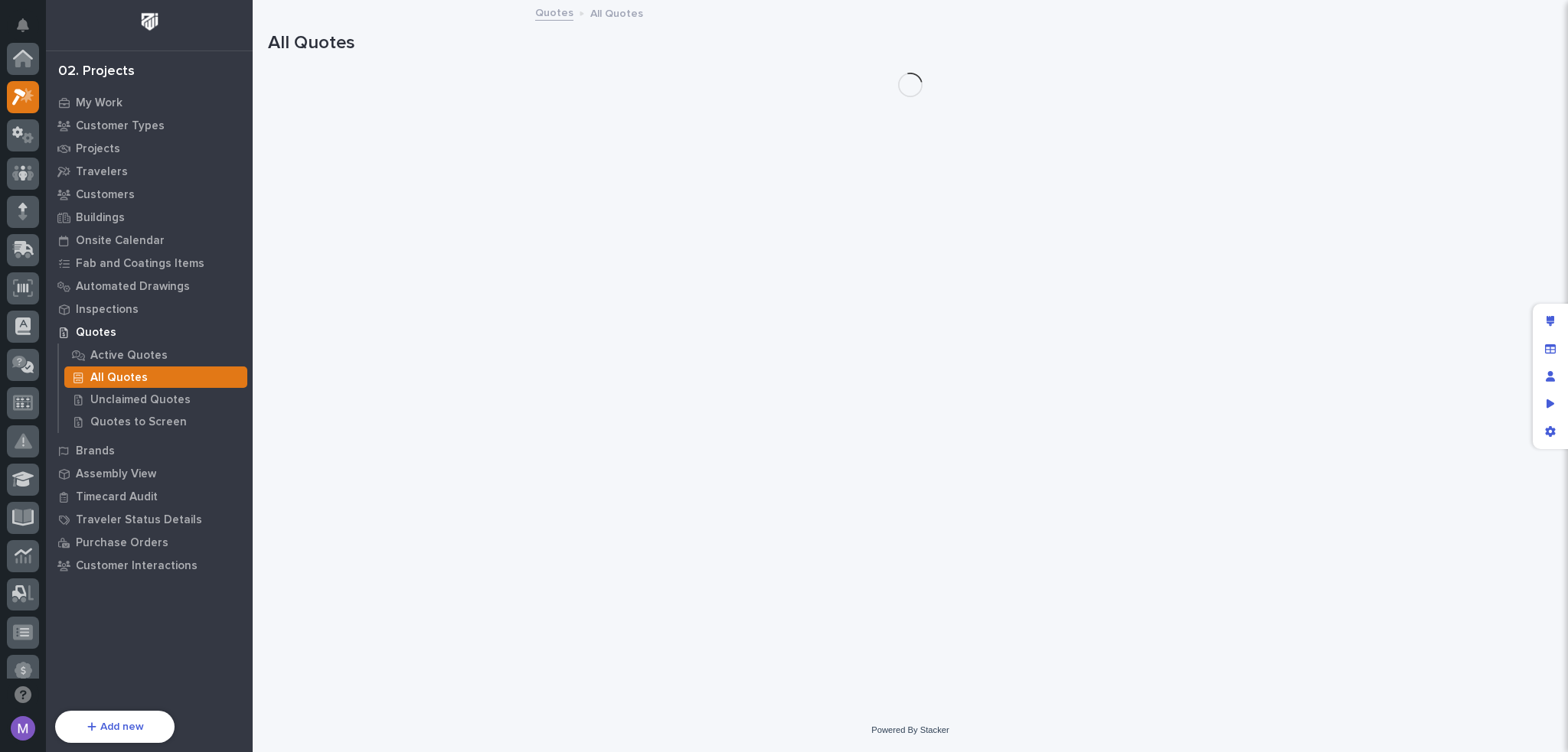
scroll to position [38, 0]
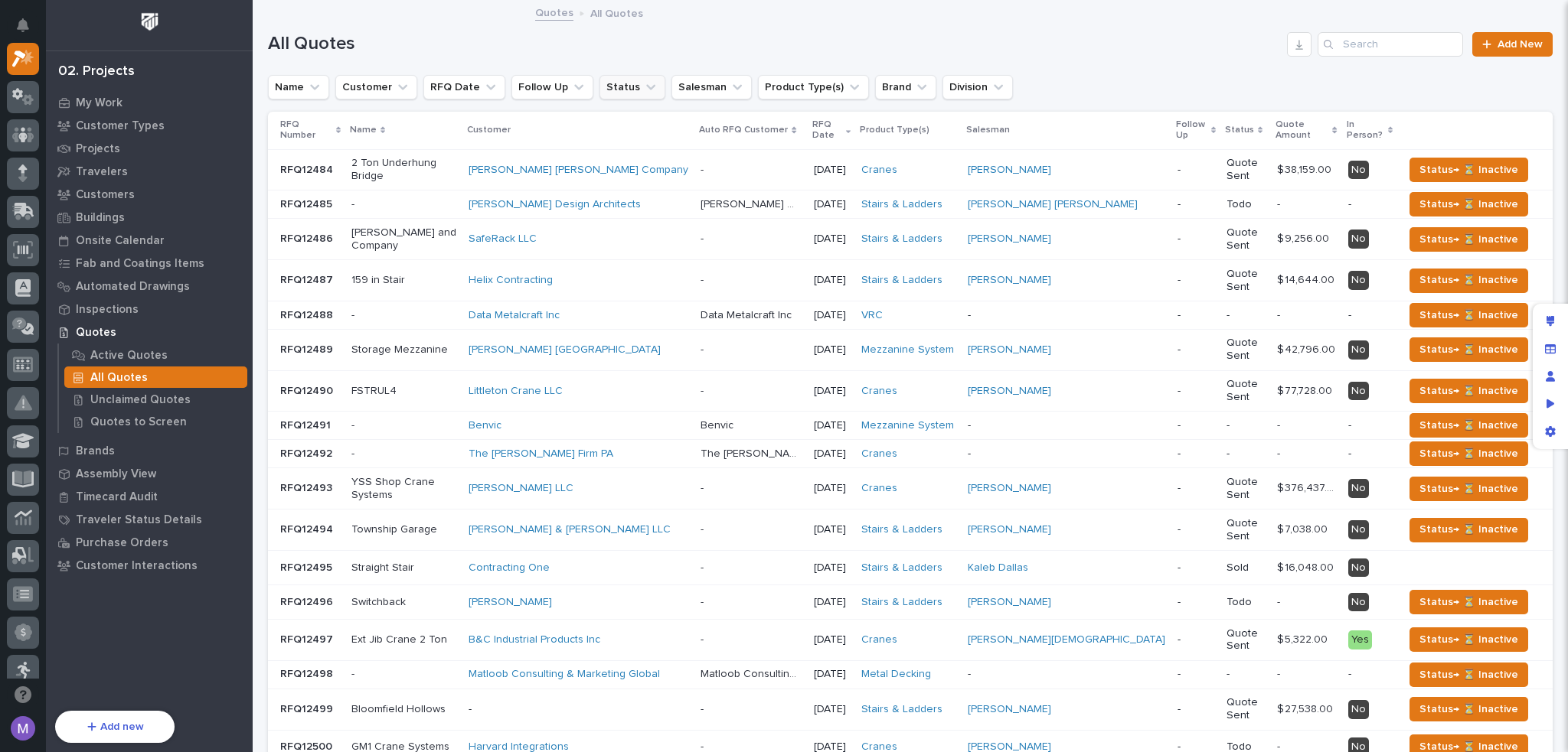
click at [643, 90] on icon "Status" at bounding box center [650, 87] width 15 height 15
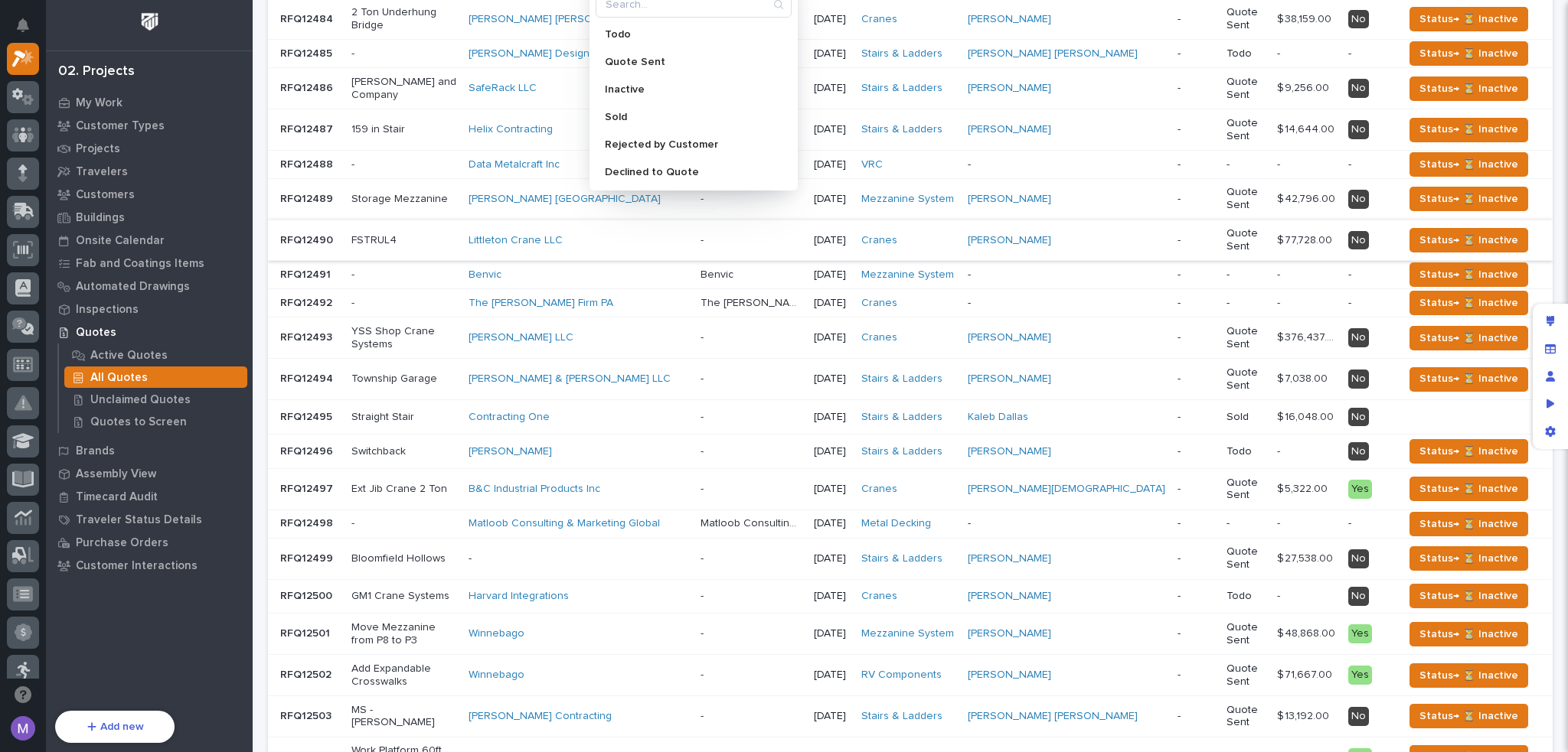
scroll to position [153, 0]
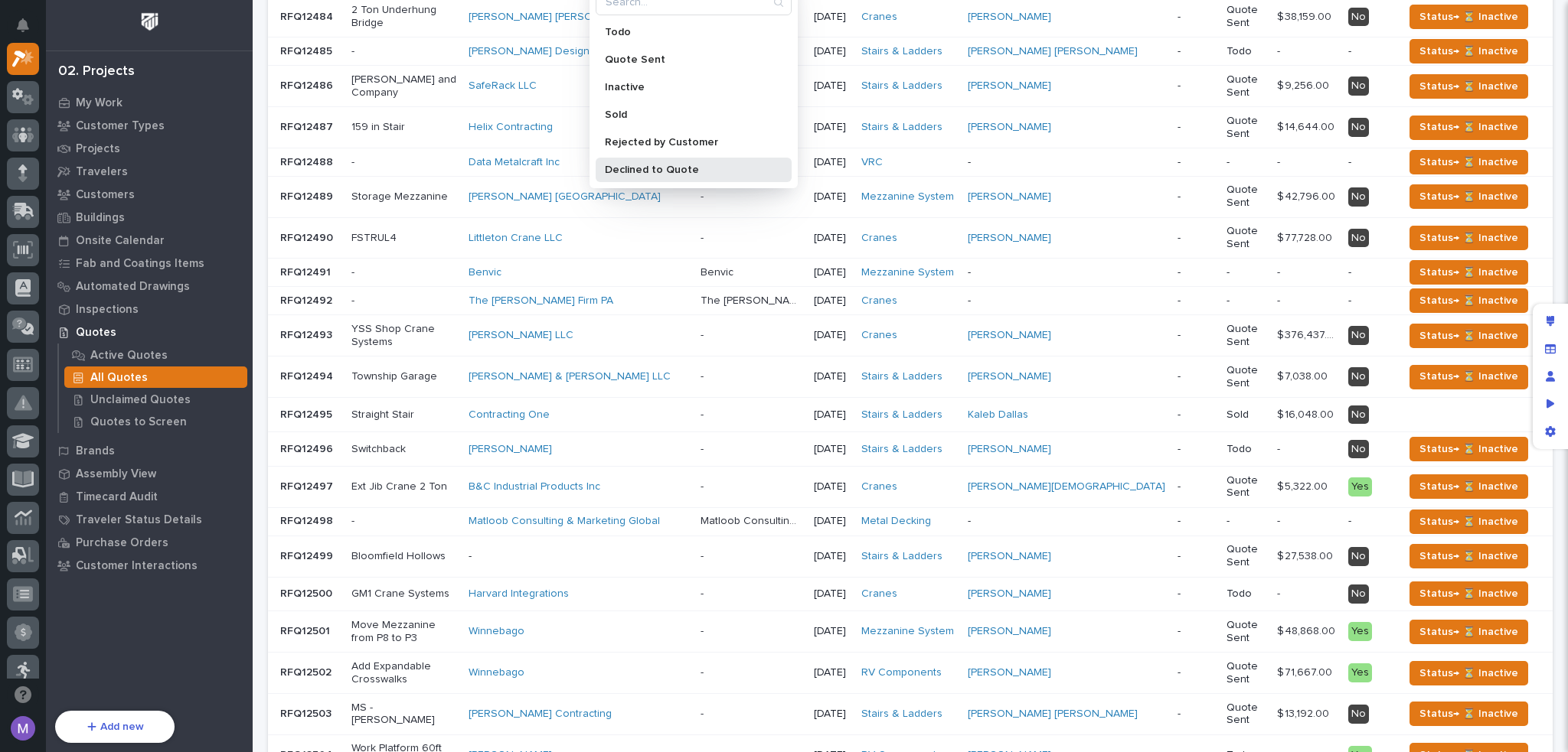
click at [710, 168] on p "Declined to Quote" at bounding box center [686, 170] width 162 height 11
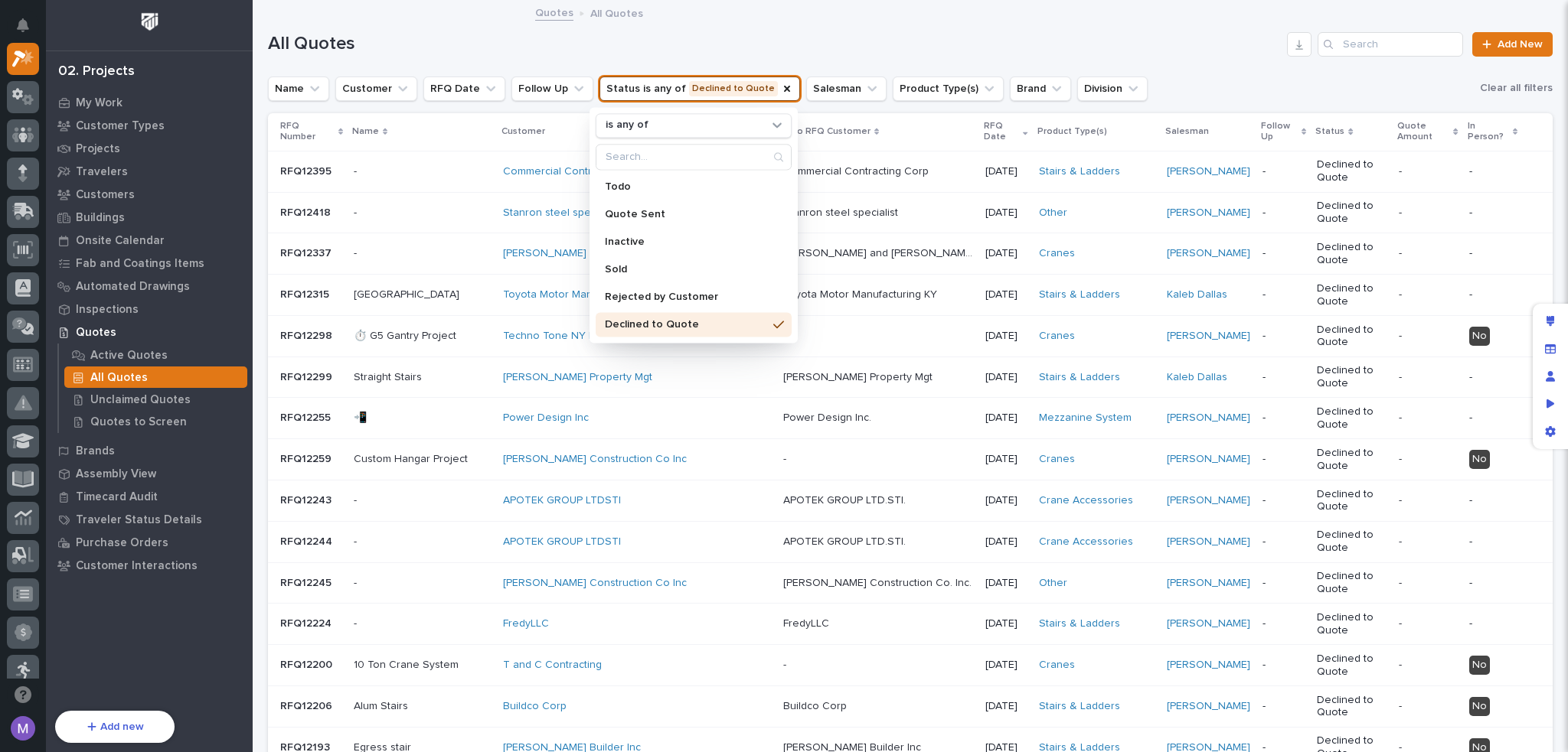
click at [1160, 84] on div "Name Customer RFQ Date Follow Up Status is any of Declined to Quote is any of T…" at bounding box center [910, 88] width 1285 height 26
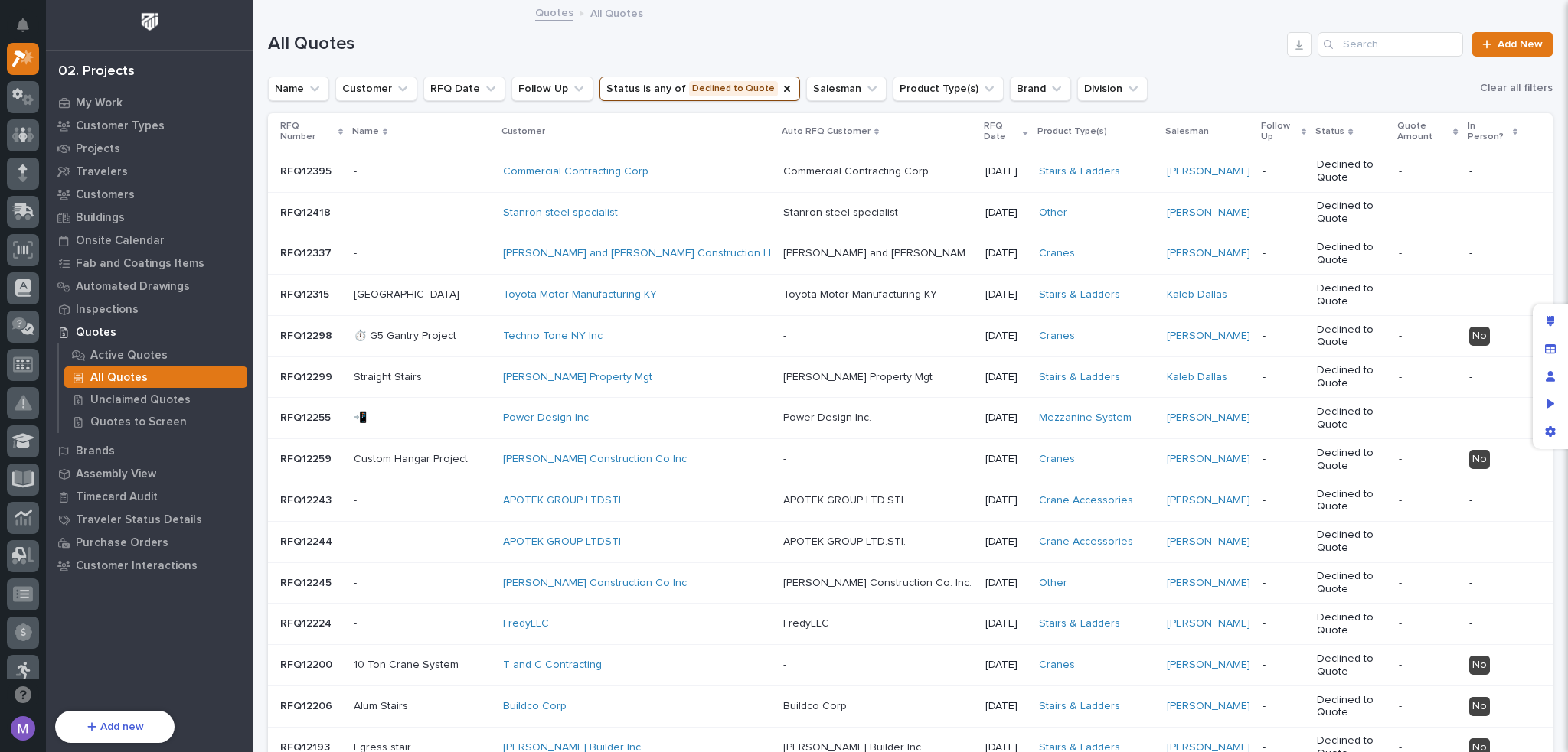
click at [985, 247] on p "[DATE]" at bounding box center [1005, 253] width 42 height 13
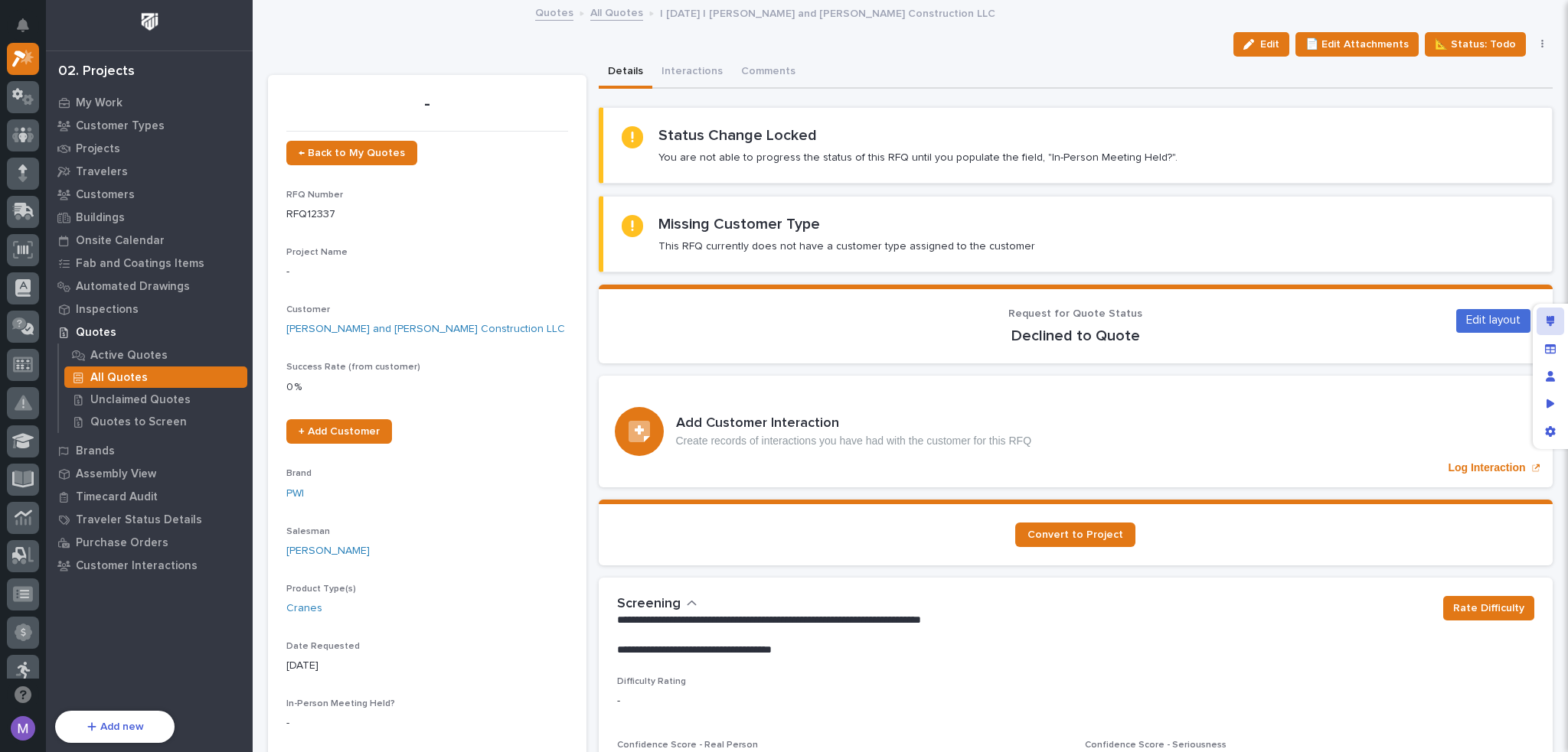
click at [1548, 319] on icon "Edit layout" at bounding box center [1551, 322] width 9 height 11
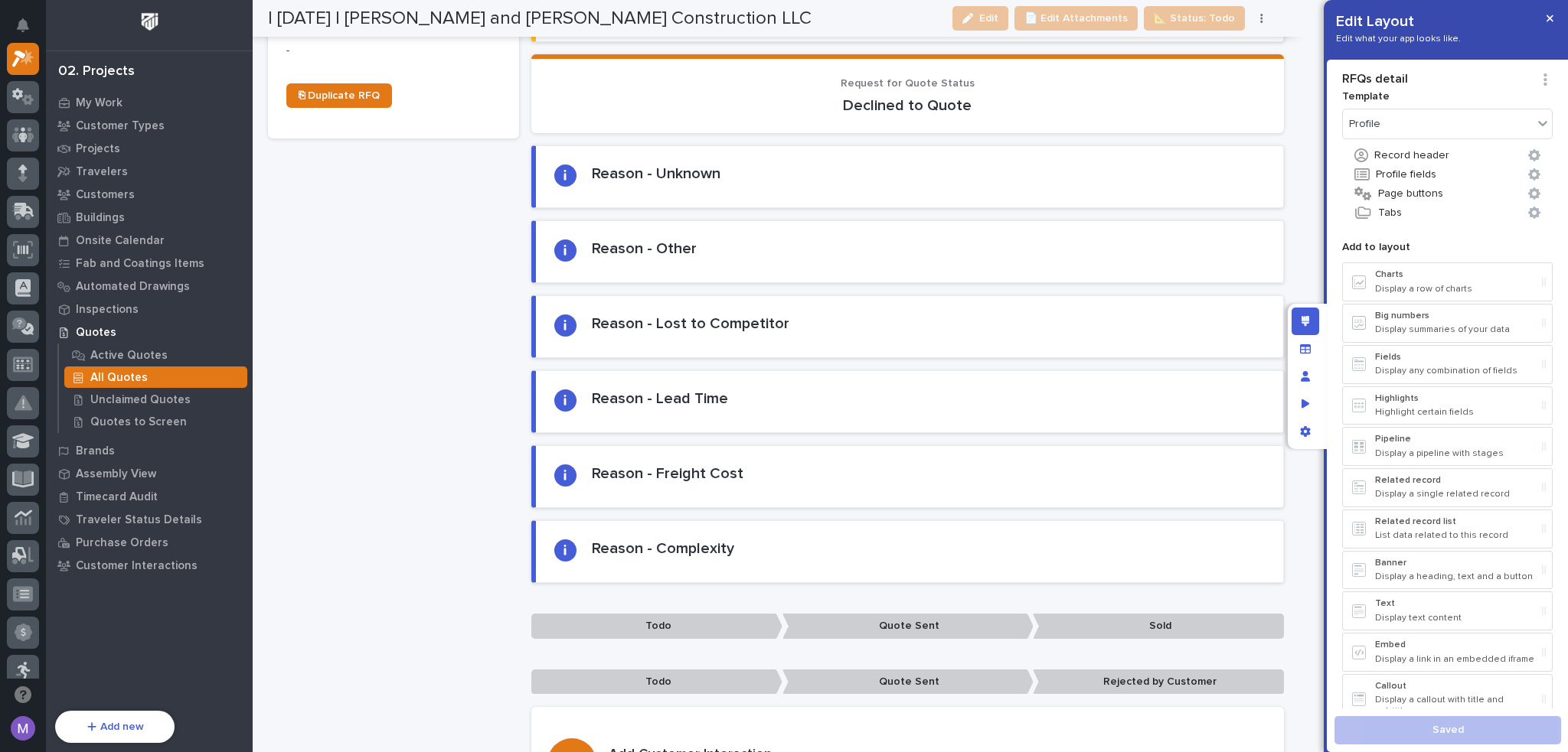
scroll to position [536, 0]
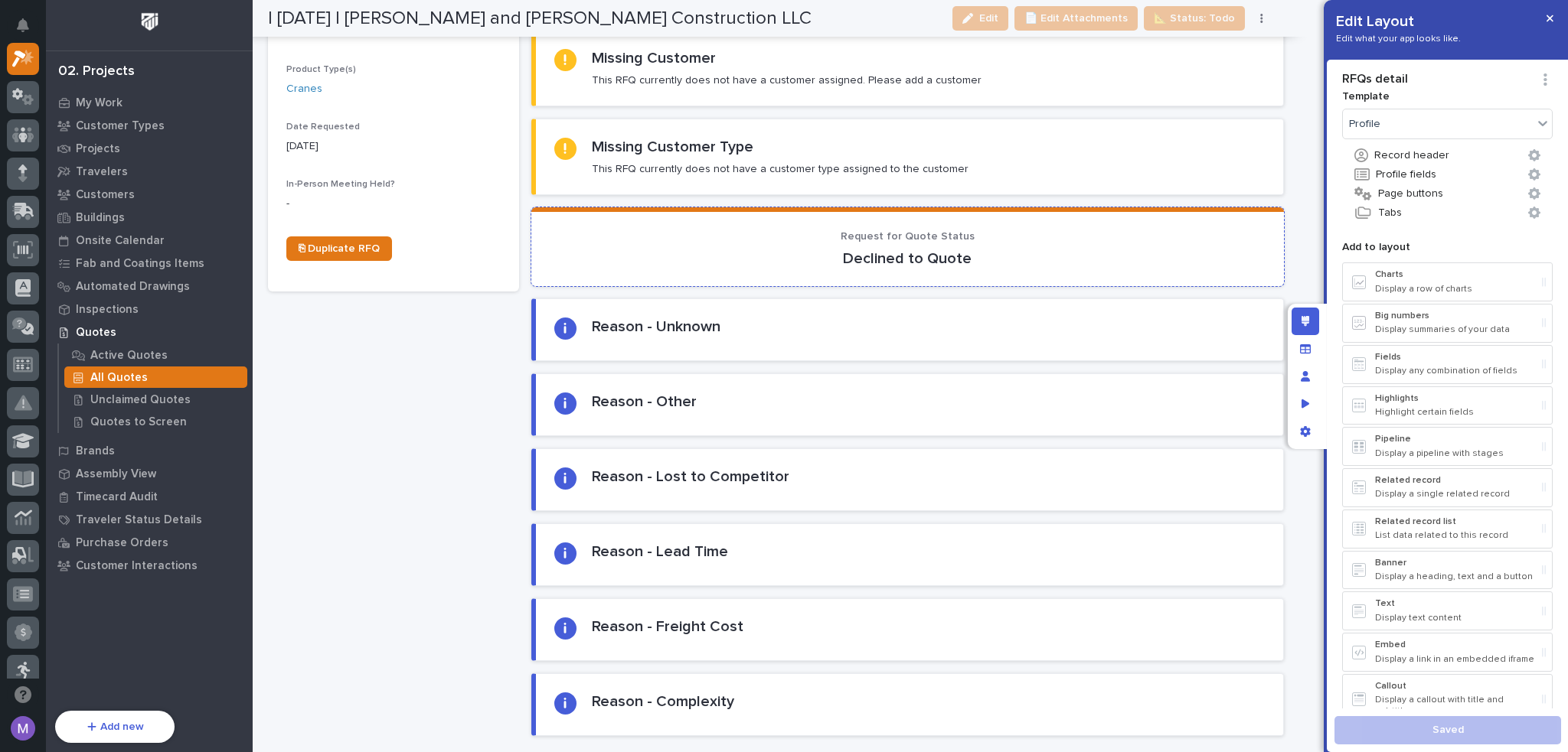
click at [1047, 262] on p "Declined to Quote" at bounding box center [907, 259] width 716 height 19
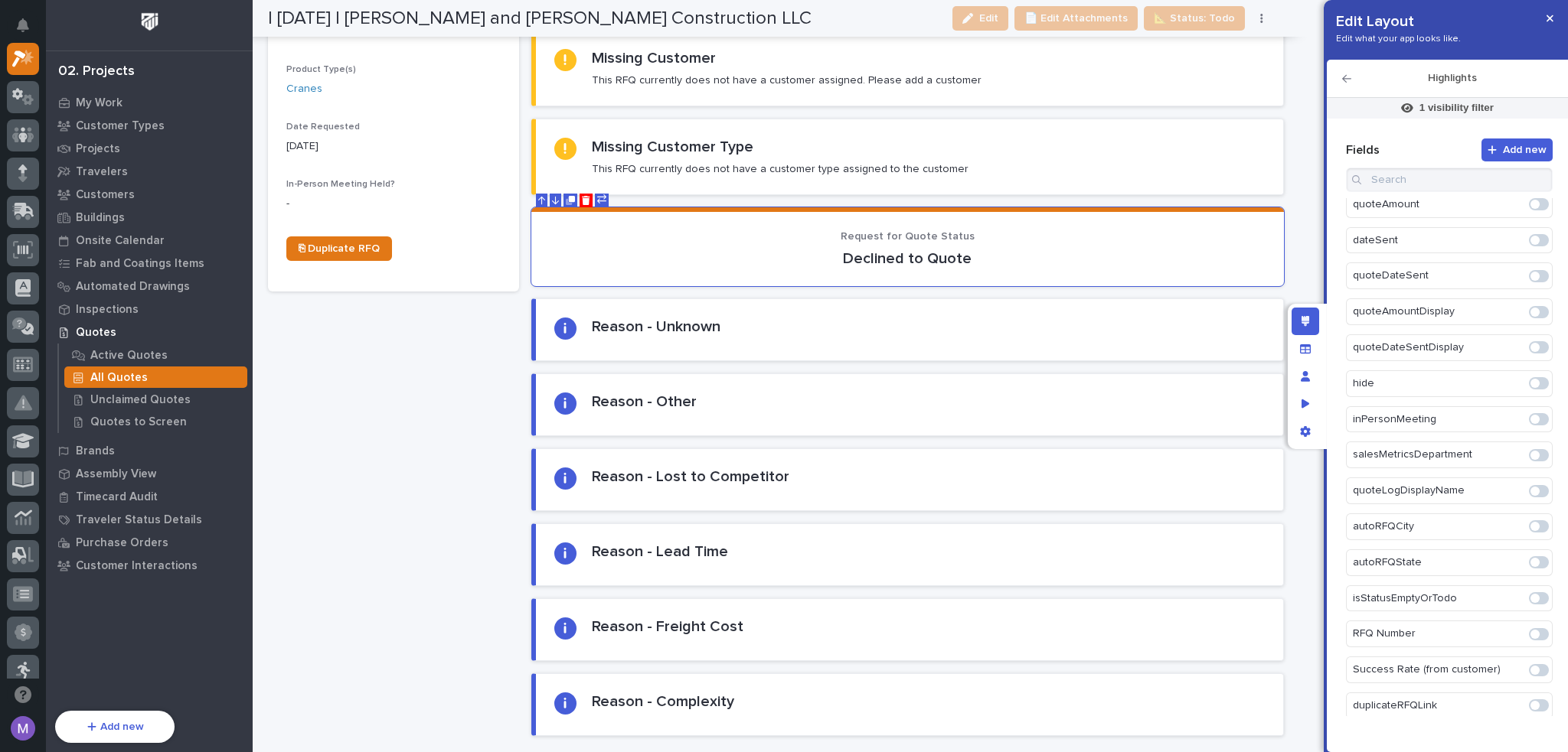
scroll to position [1826, 0]
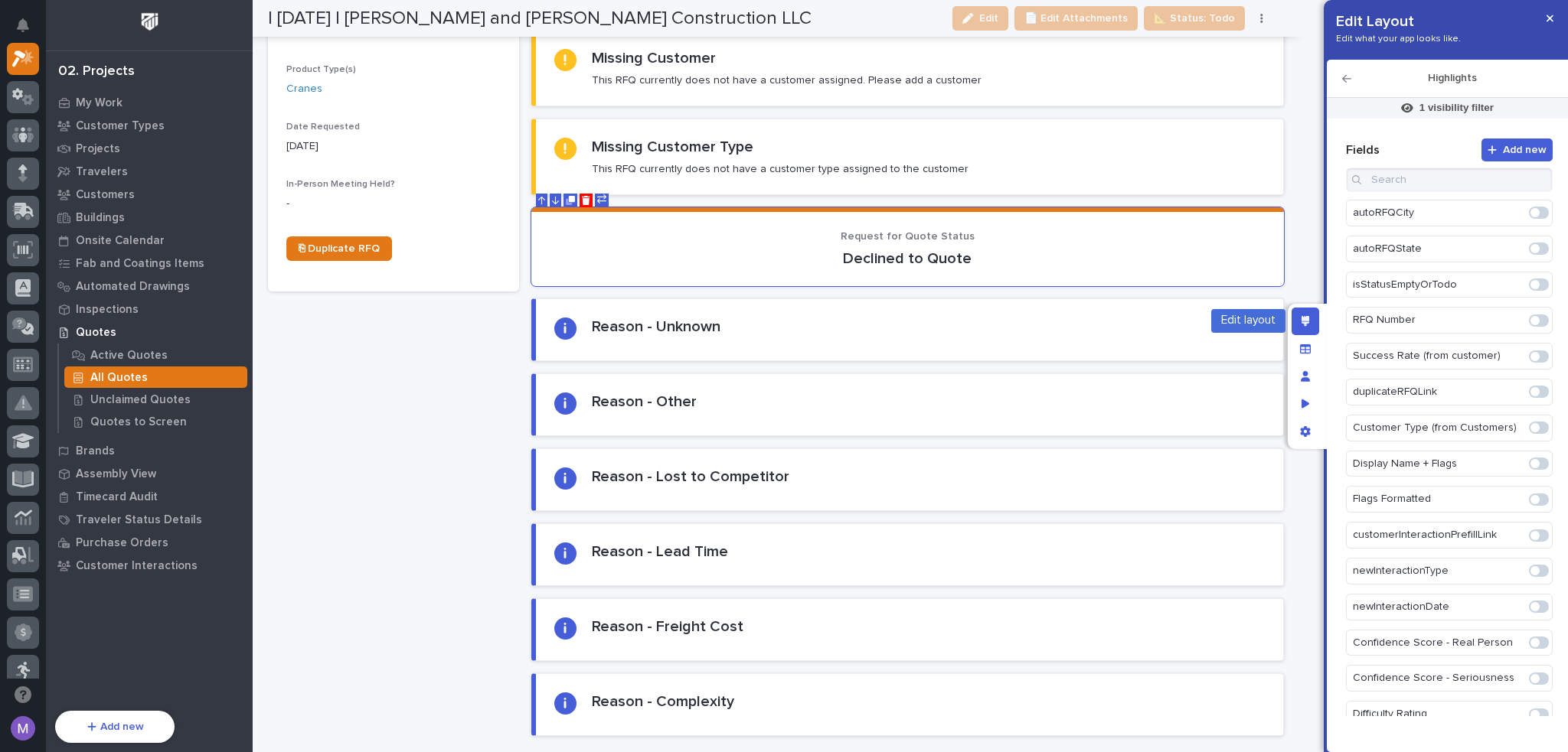
click at [1310, 317] on div "Edit layout" at bounding box center [1305, 321] width 27 height 27
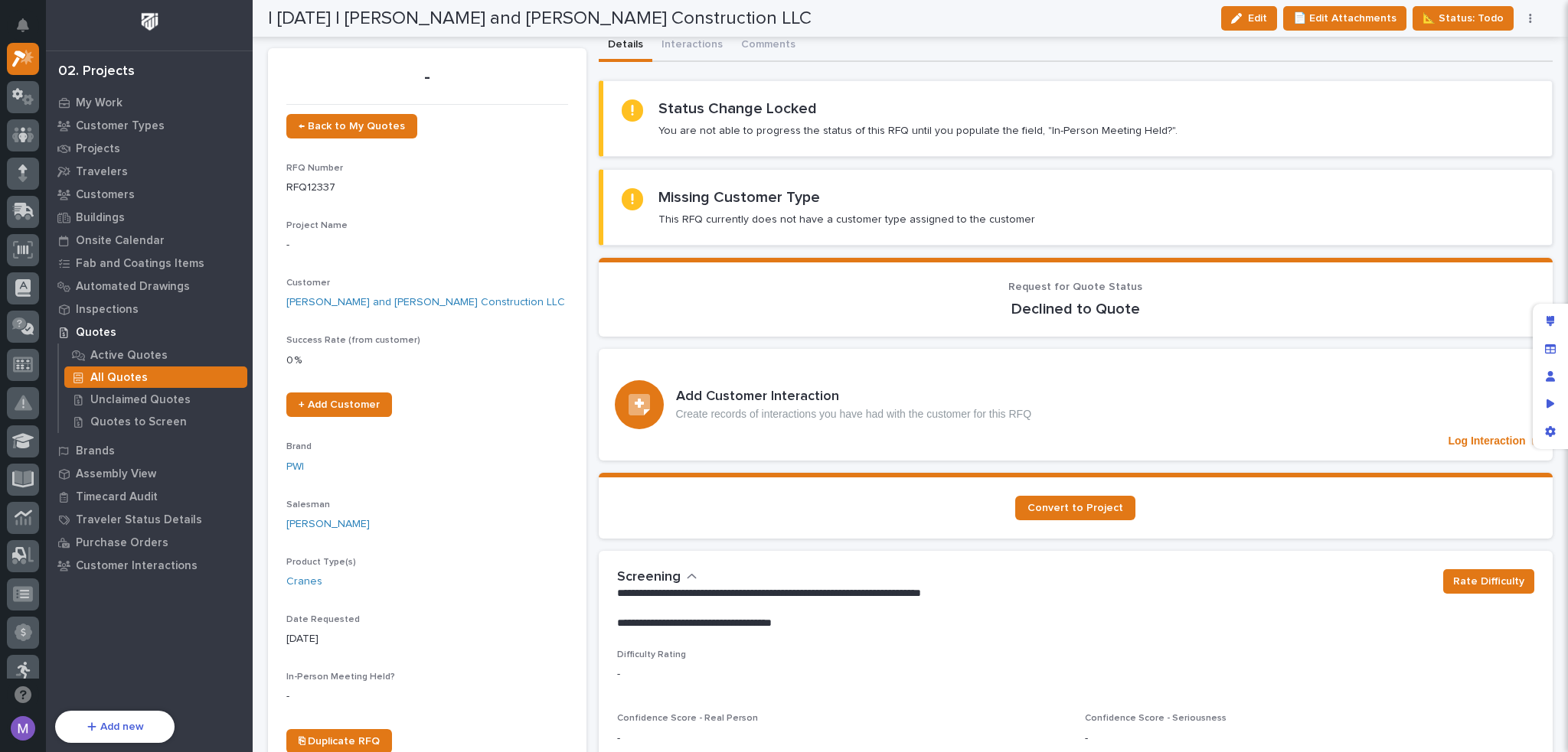
scroll to position [0, 0]
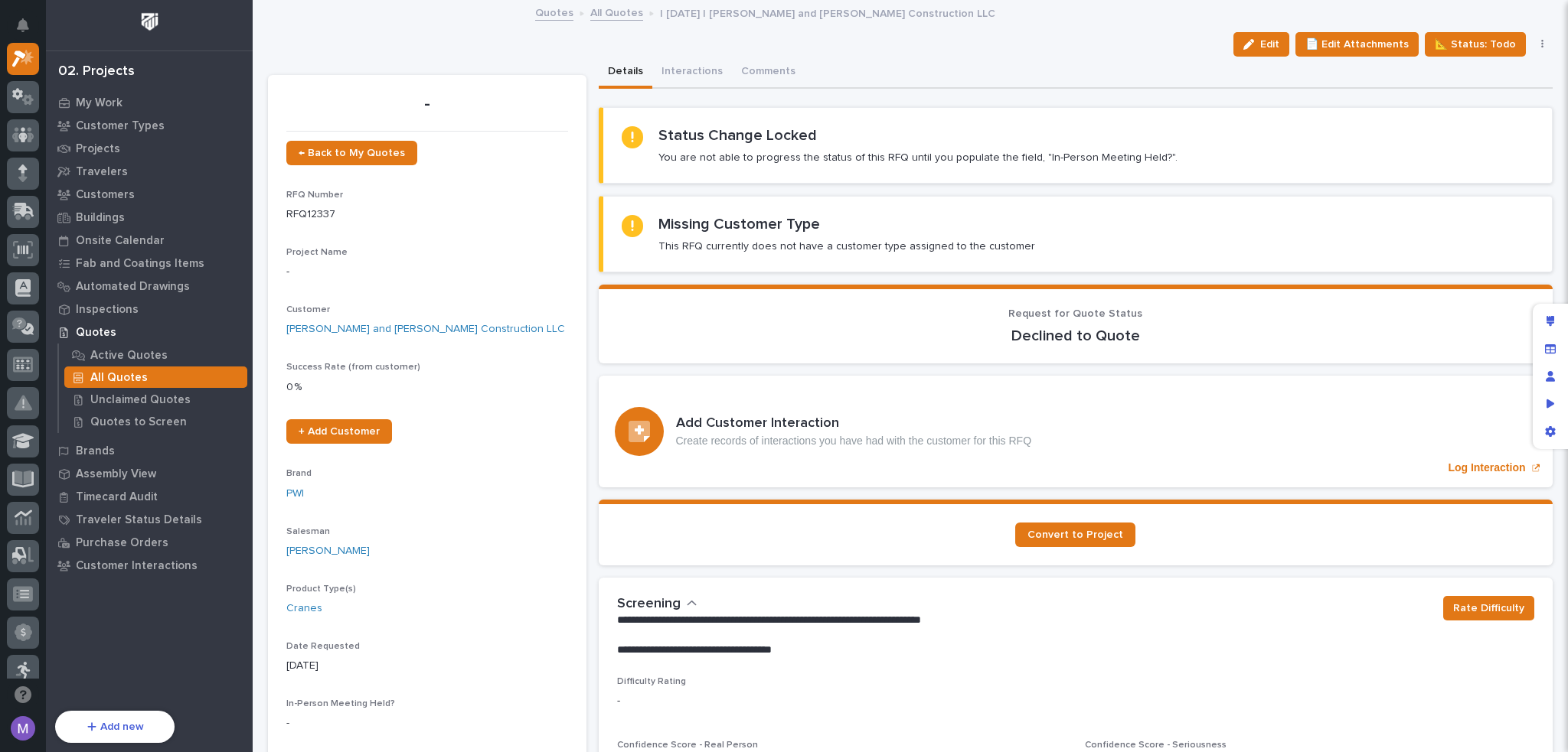
click at [921, 65] on div "Details Interactions Comments" at bounding box center [1076, 73] width 955 height 32
click at [349, 35] on div "Edit 📄 Edit Attachments 📐 Status: Todo Status→ 📤 Quote Sent 🆕 Revise Quote 📝 Ed…" at bounding box center [910, 44] width 1285 height 25
